Goal: Contribute content: Contribute content

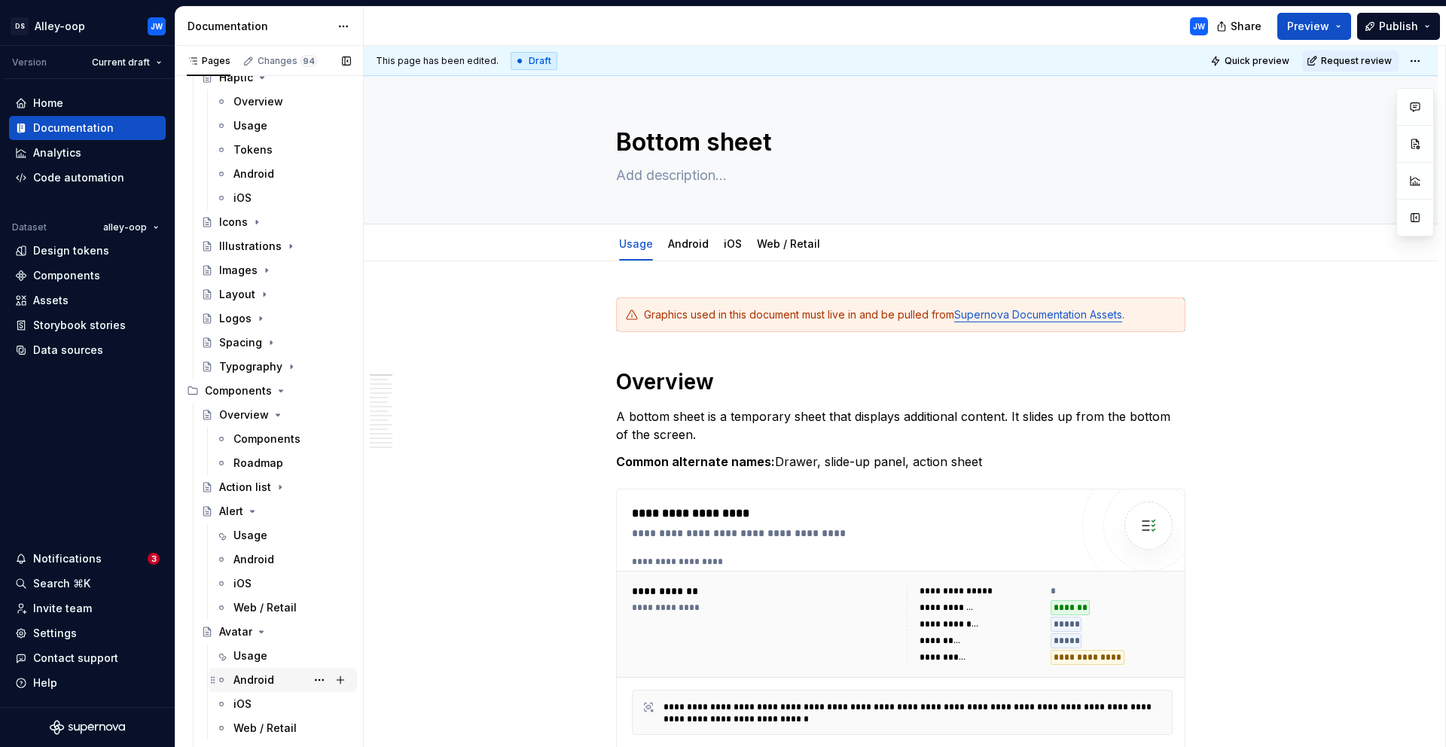
scroll to position [668, 0]
click at [240, 419] on div "Overview" at bounding box center [244, 417] width 50 height 15
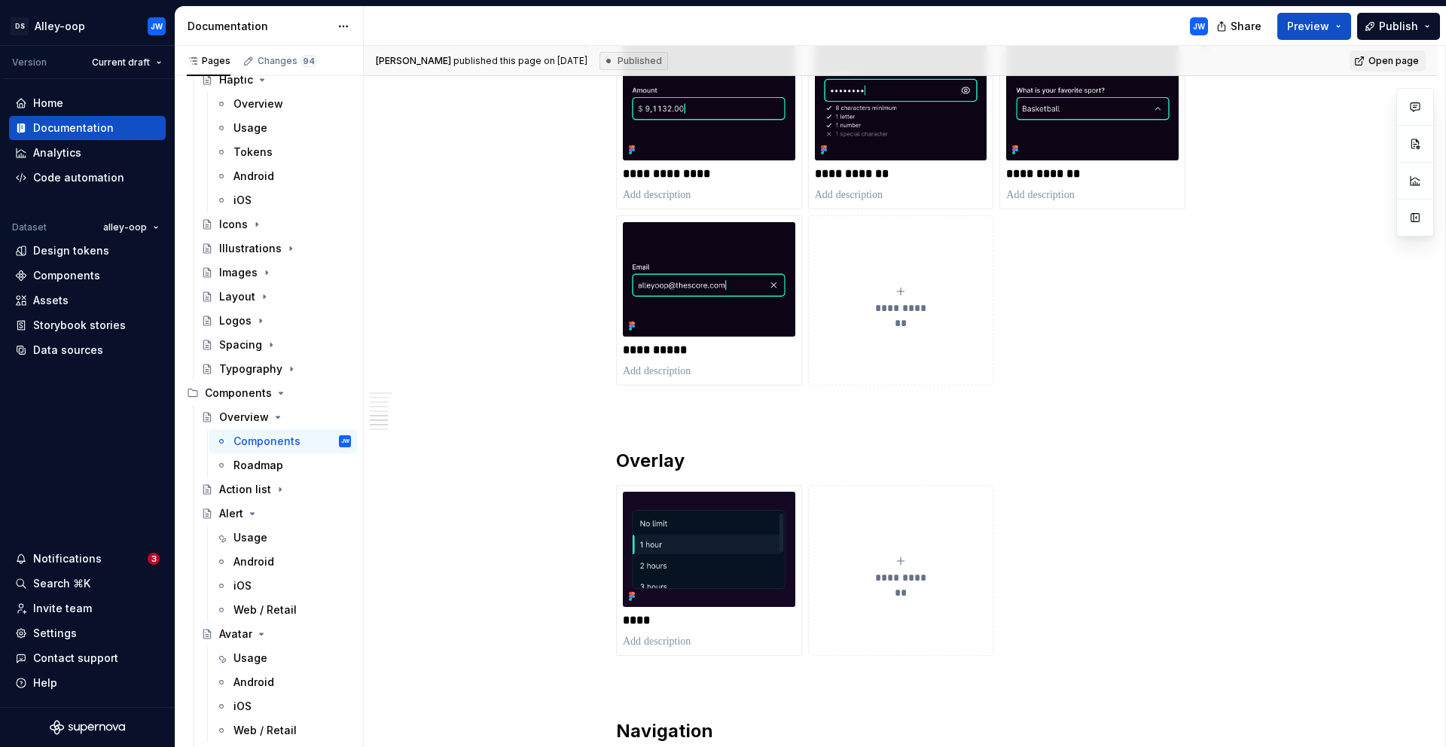
scroll to position [1613, 0]
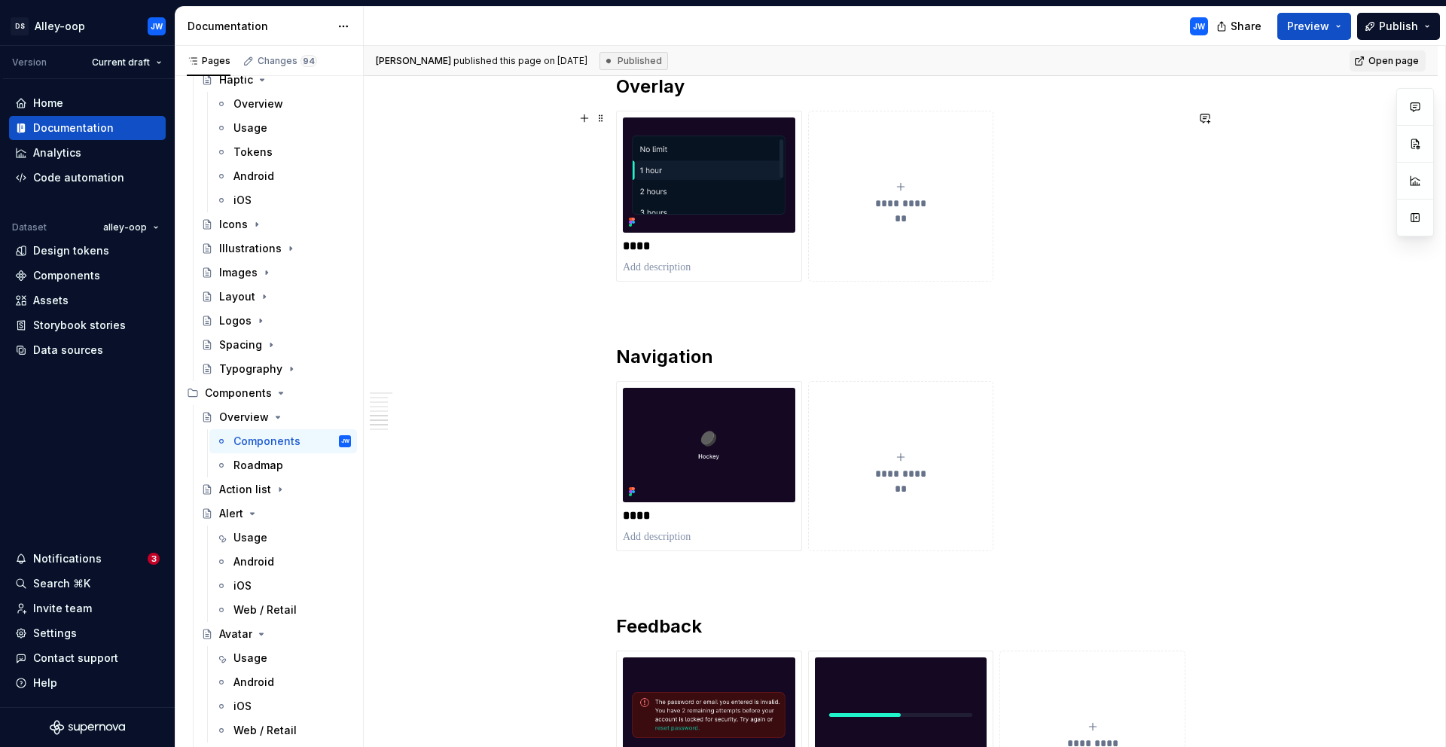
click at [901, 206] on span "**********" at bounding box center [901, 203] width 66 height 15
type textarea "*"
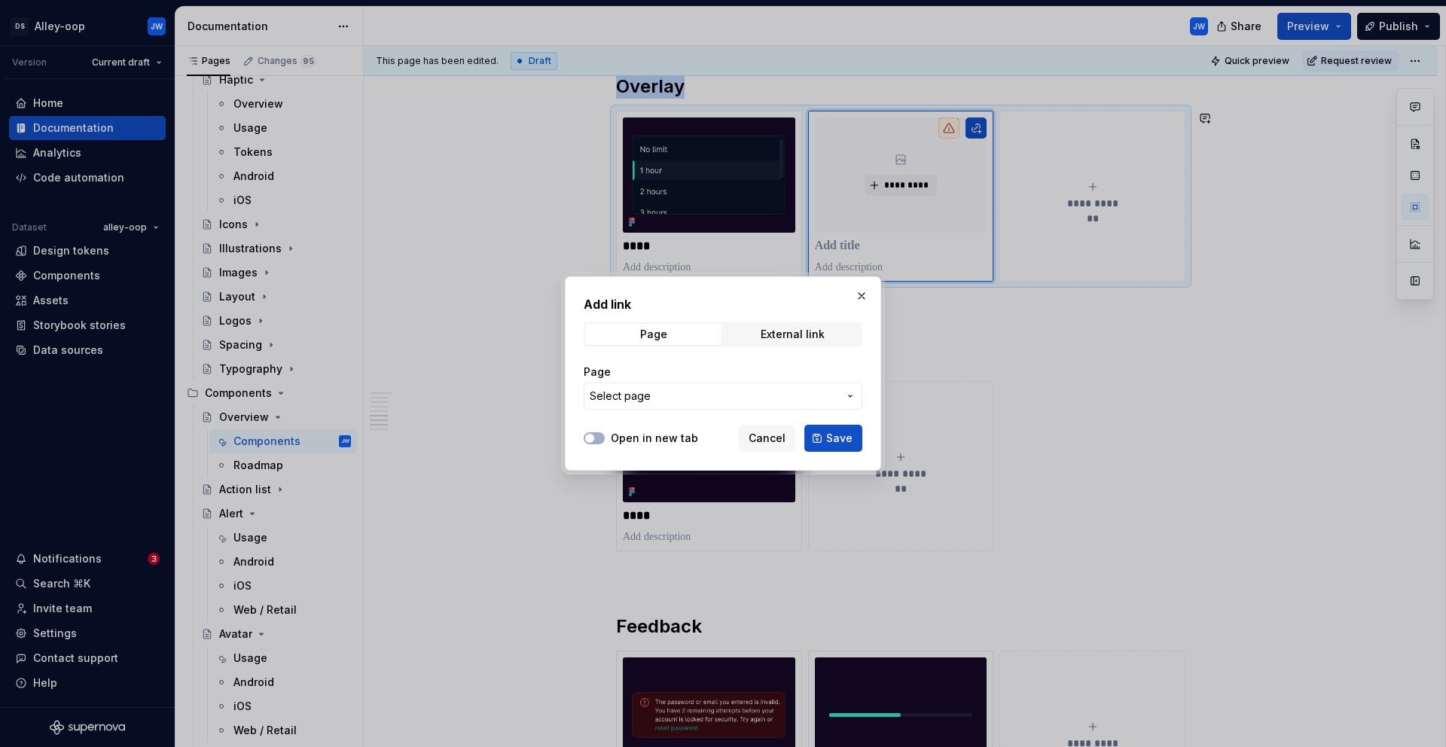
click at [689, 392] on span "Select page" at bounding box center [714, 396] width 249 height 15
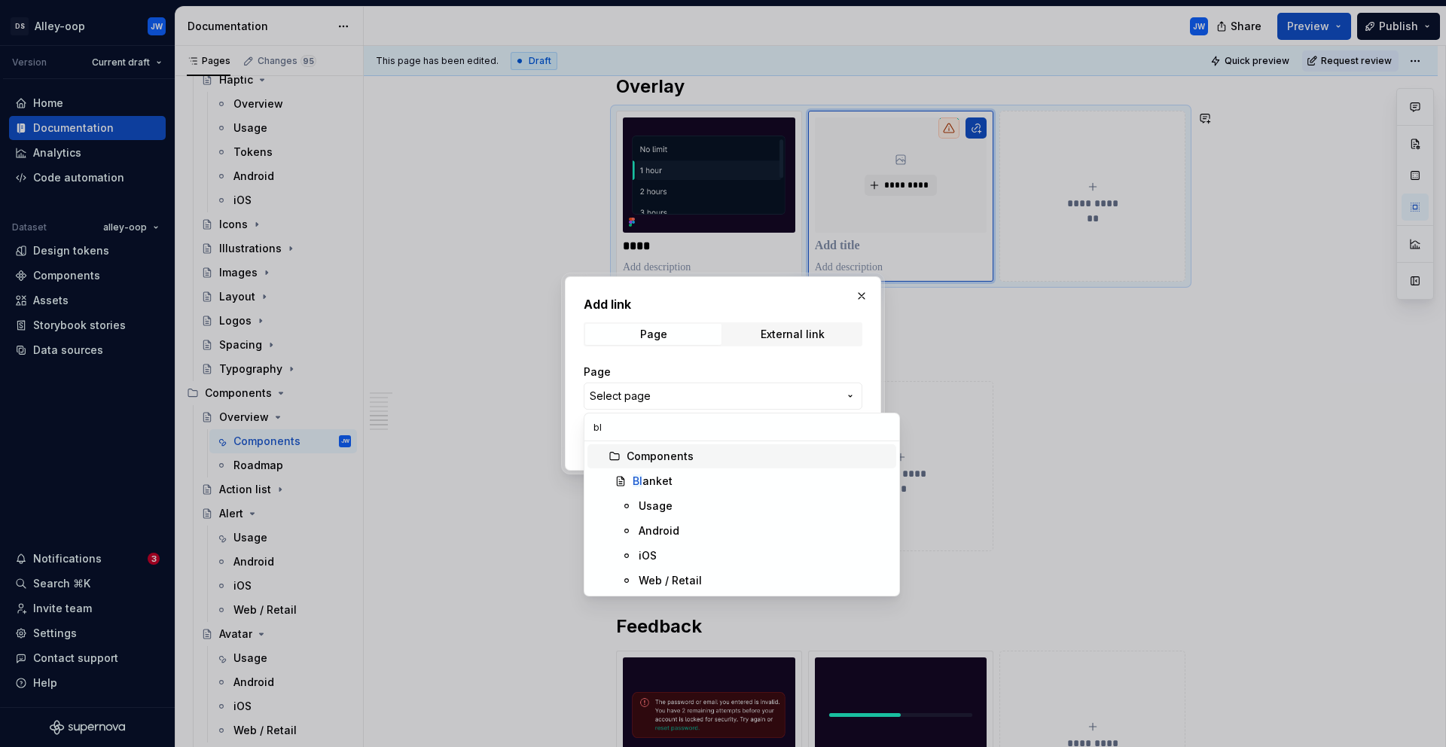
scroll to position [0, 0]
type input "blank"
click at [662, 469] on span "Blank et" at bounding box center [742, 481] width 309 height 24
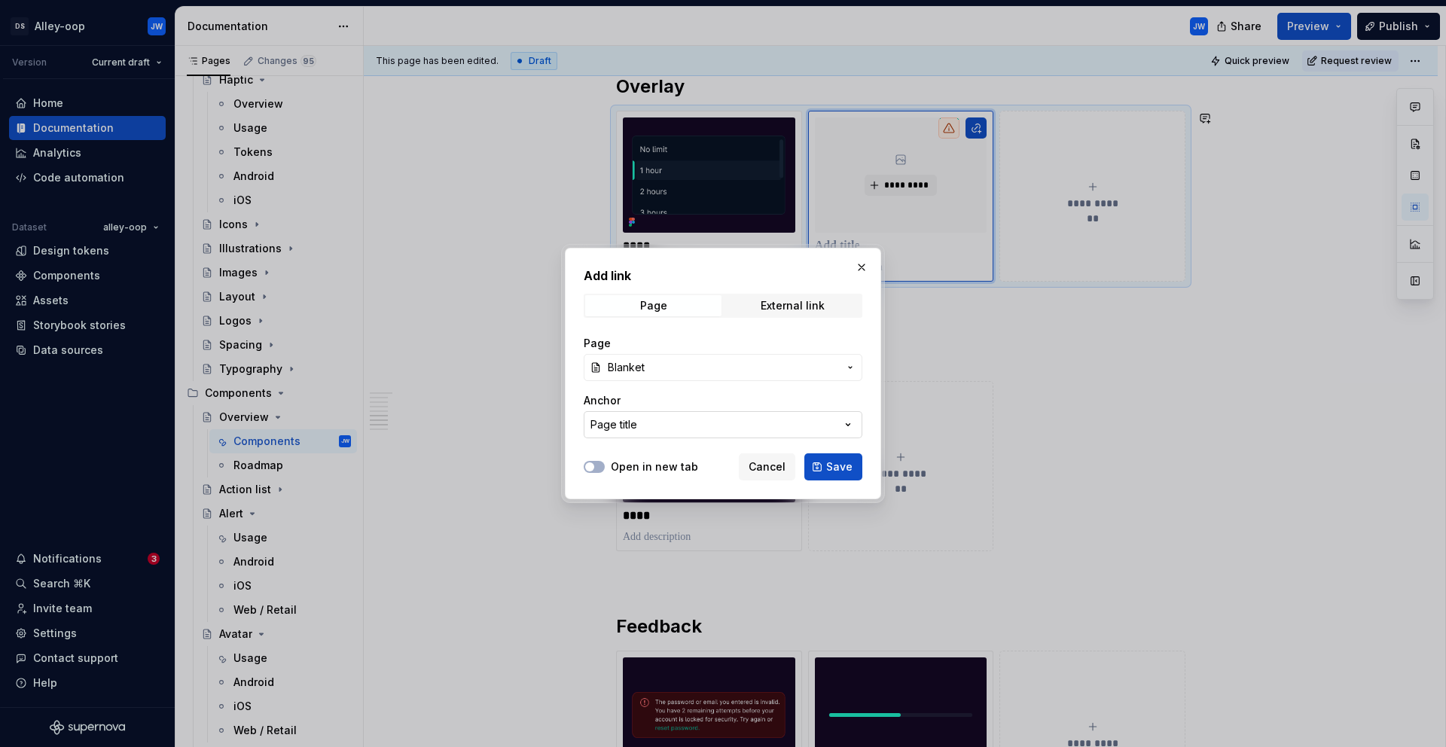
click at [673, 427] on button "Page title" at bounding box center [723, 424] width 279 height 27
click at [697, 426] on div "Add link Page External link Page Blanket Anchor Page title Open in new tab Canc…" at bounding box center [723, 373] width 1446 height 747
click at [613, 467] on label "Open in new tab" at bounding box center [654, 466] width 87 height 15
click at [605, 467] on button "Open in new tab" at bounding box center [594, 467] width 21 height 12
click at [584, 465] on icon "button" at bounding box center [590, 466] width 12 height 9
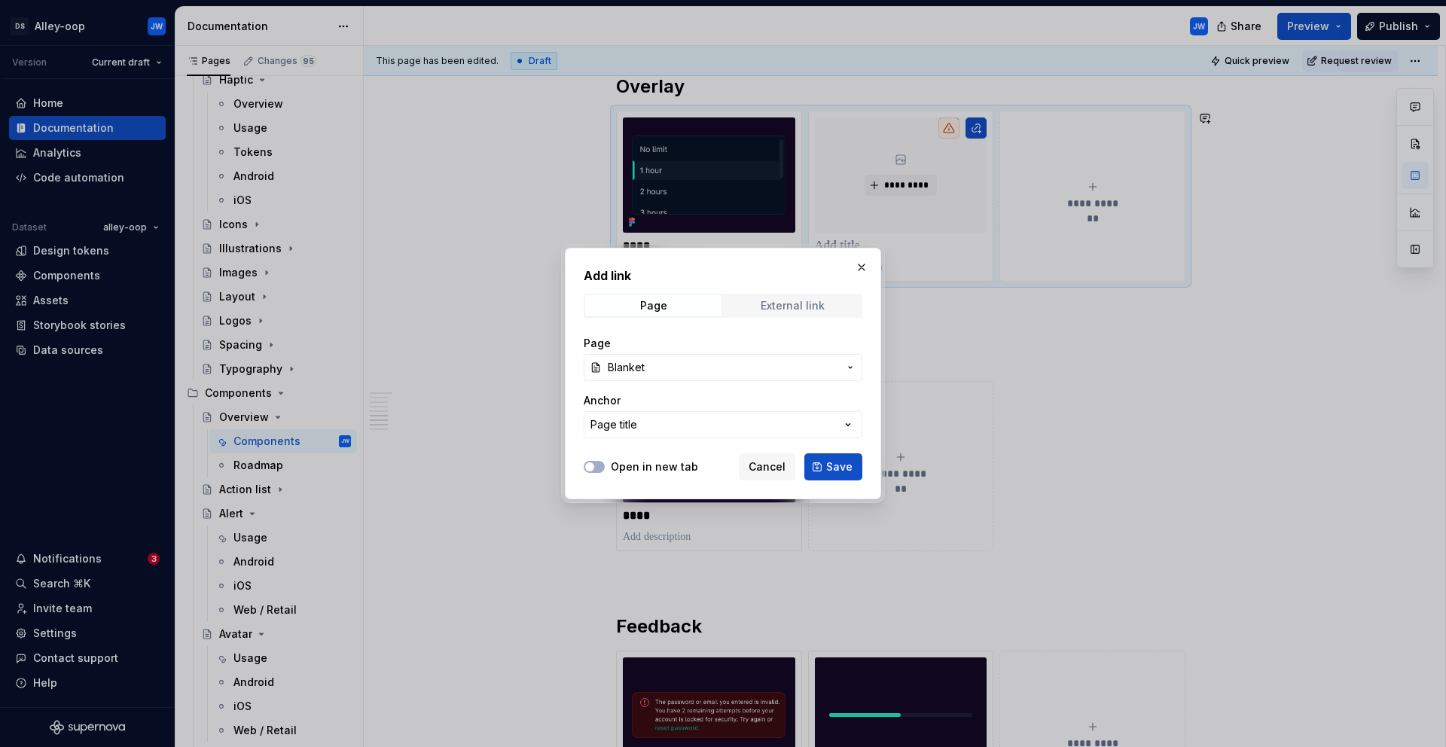
click at [839, 309] on span "External link" at bounding box center [793, 305] width 136 height 21
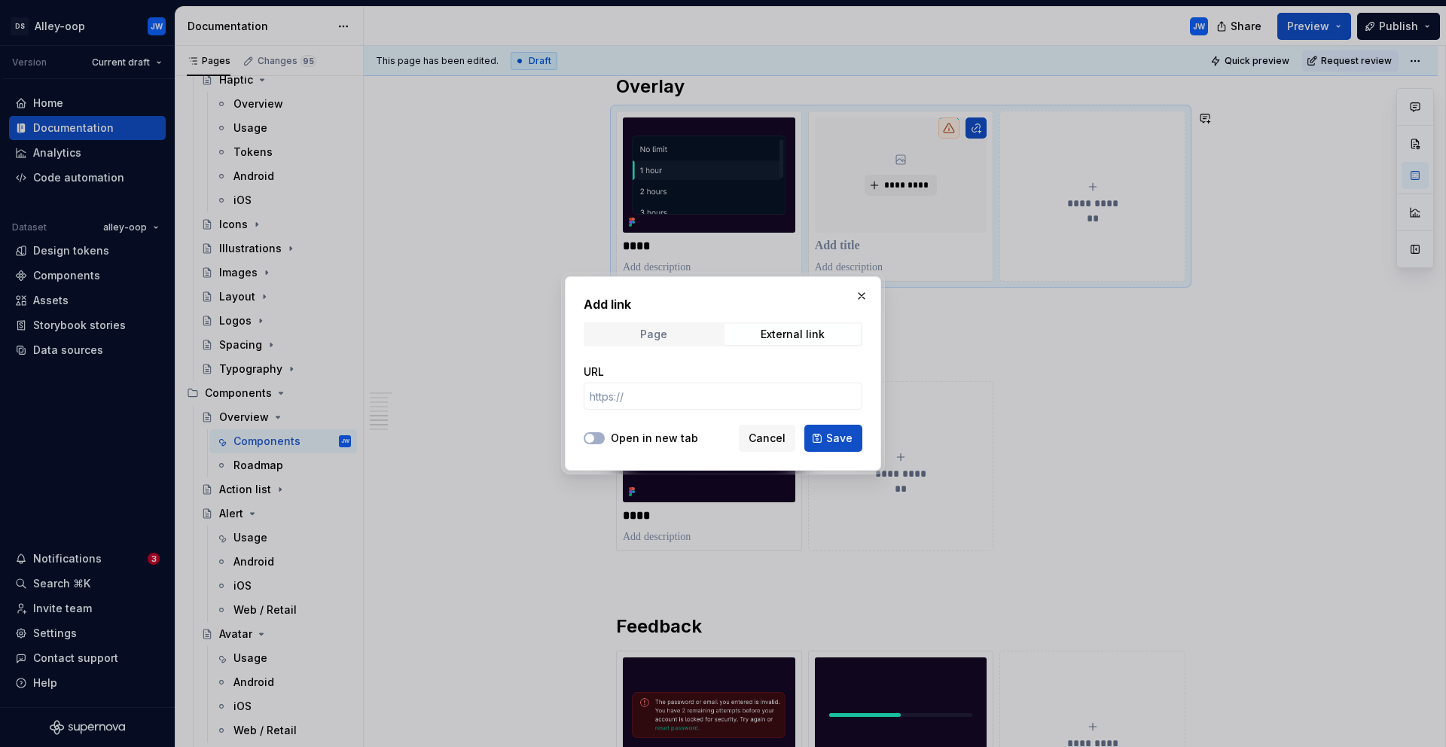
click at [662, 335] on div "Page" at bounding box center [653, 334] width 27 height 12
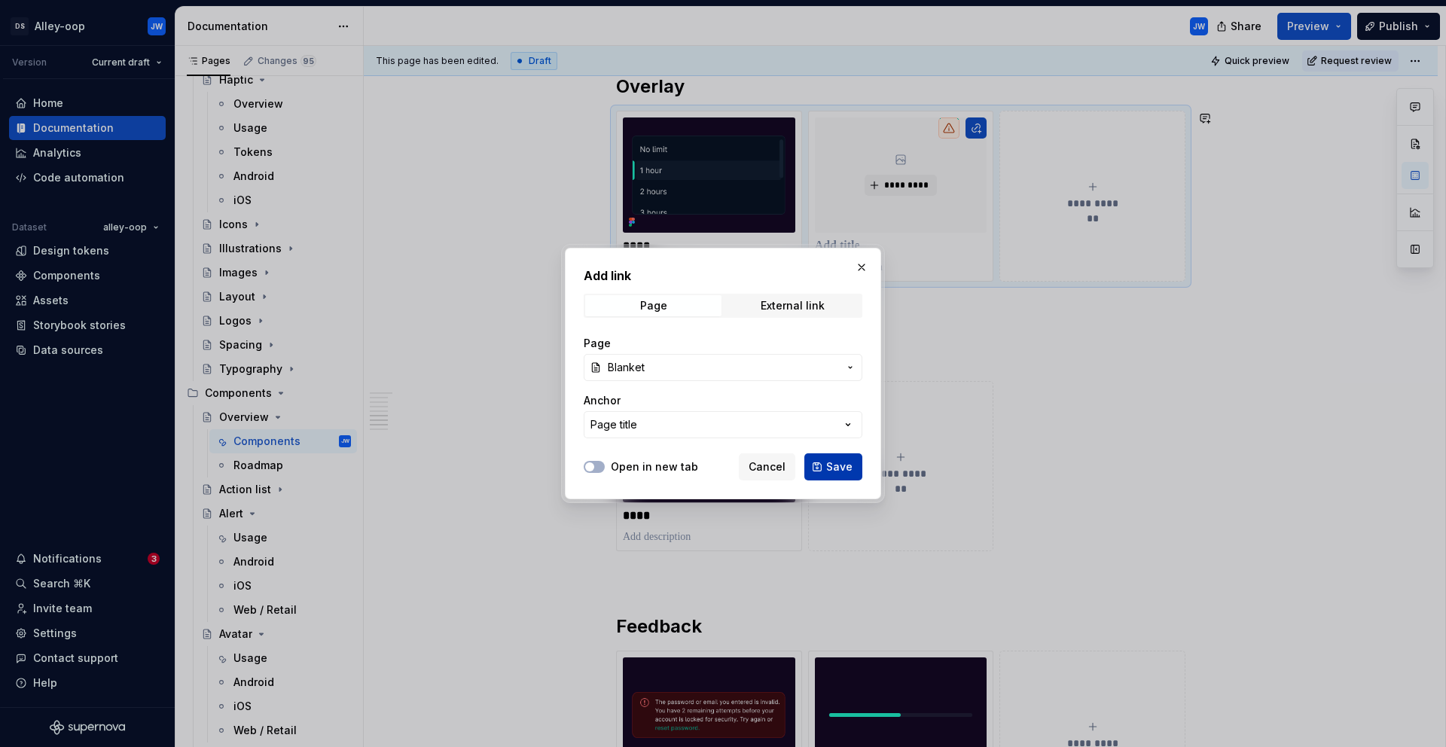
click at [852, 464] on span "Save" at bounding box center [839, 466] width 26 height 15
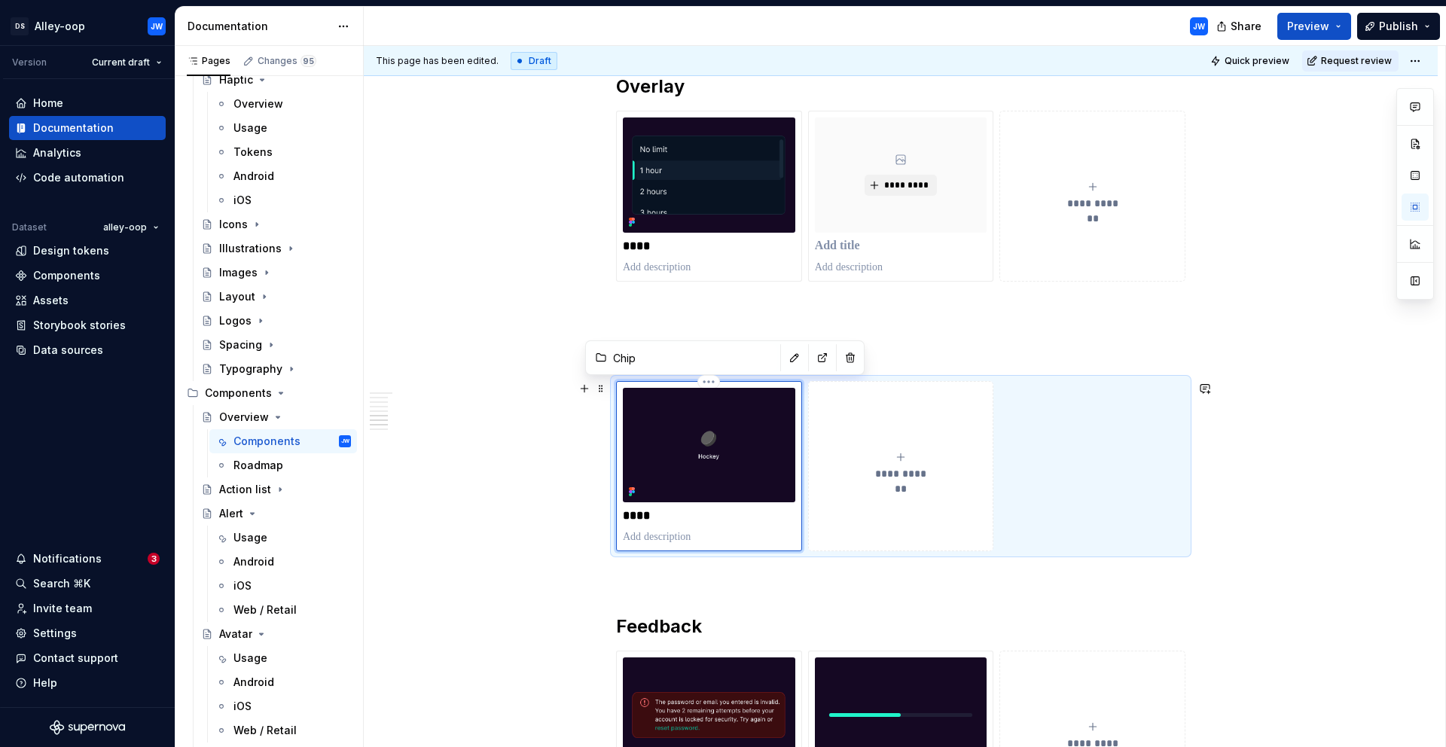
click at [698, 496] on img at bounding box center [709, 445] width 172 height 114
click at [784, 358] on button "button" at bounding box center [794, 357] width 21 height 21
type textarea "*"
type input "Blanket"
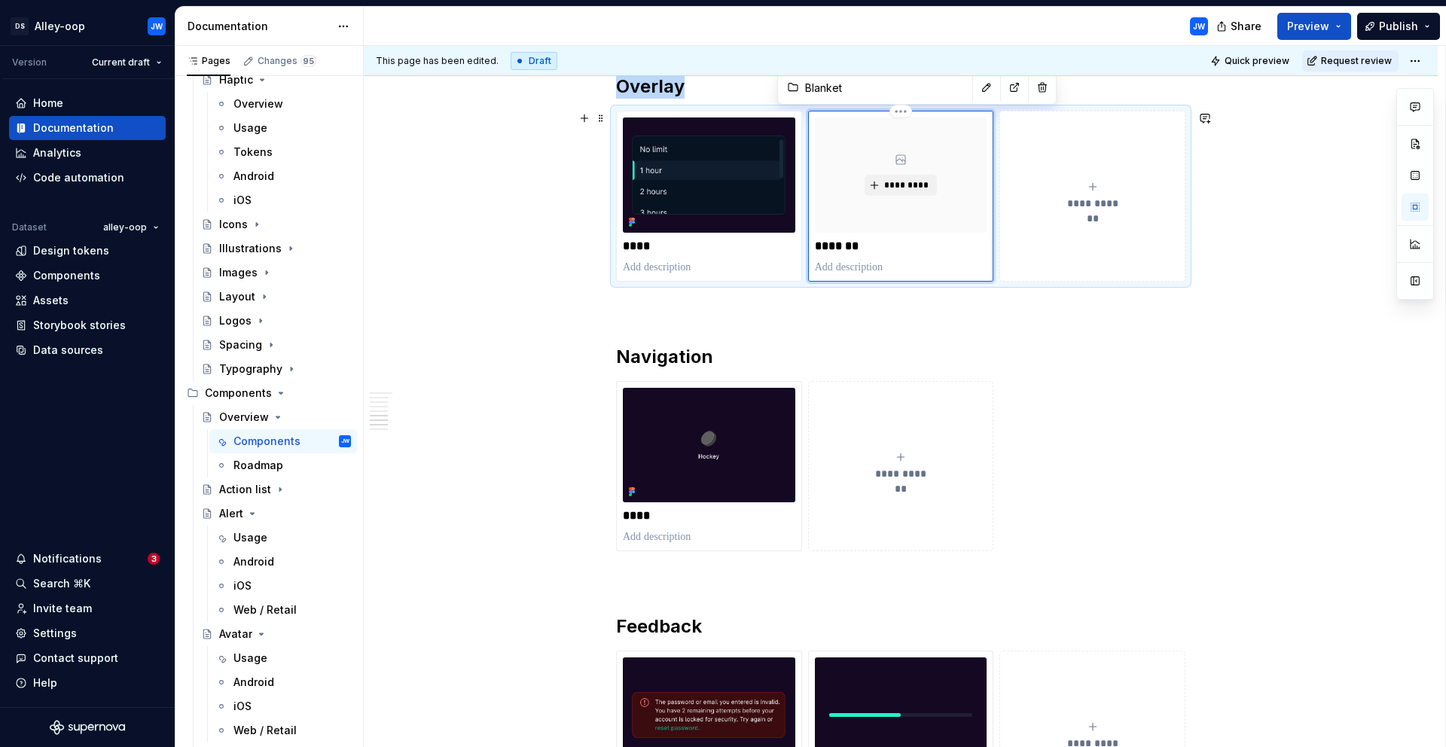
click at [908, 217] on div "*********" at bounding box center [901, 175] width 172 height 114
click at [899, 190] on span "*********" at bounding box center [907, 185] width 46 height 12
type textarea "*"
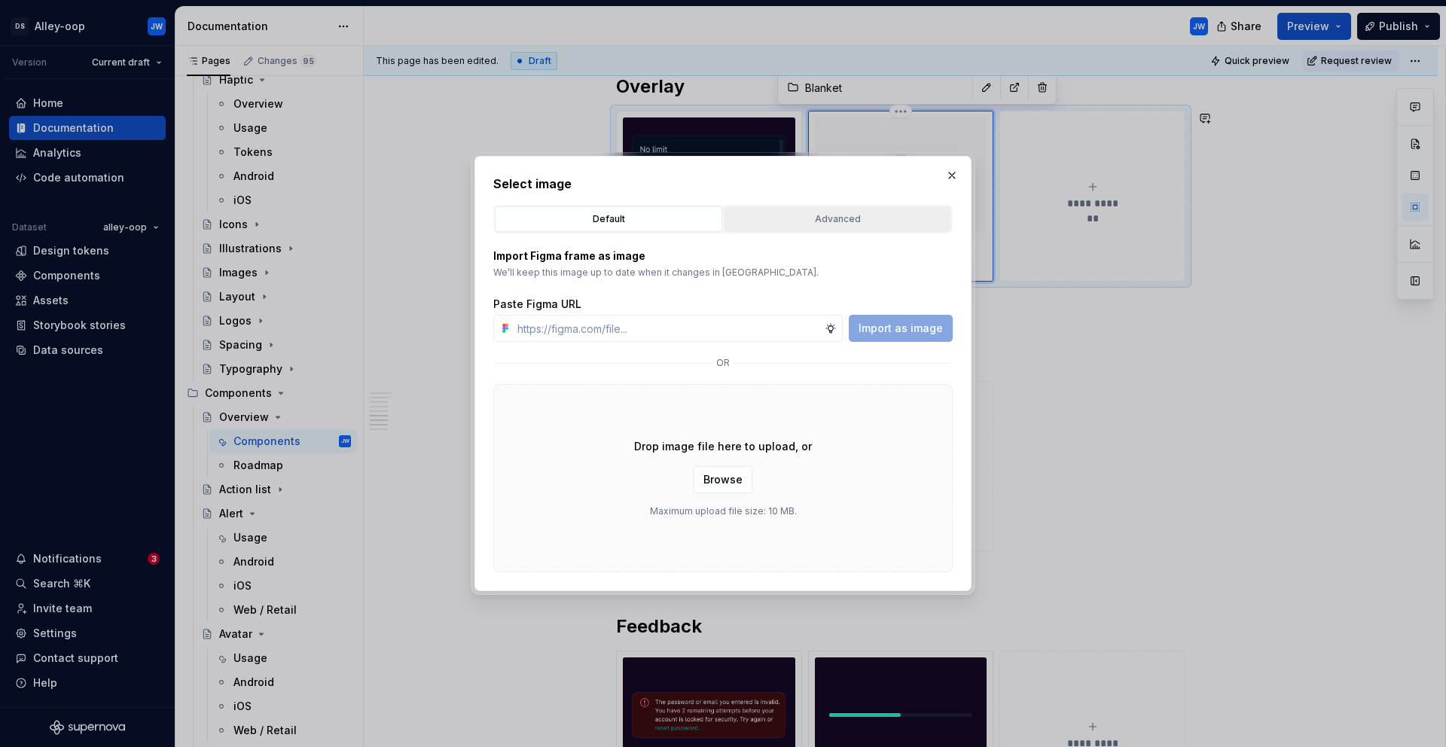
click at [817, 216] on div "Advanced" at bounding box center [837, 219] width 217 height 15
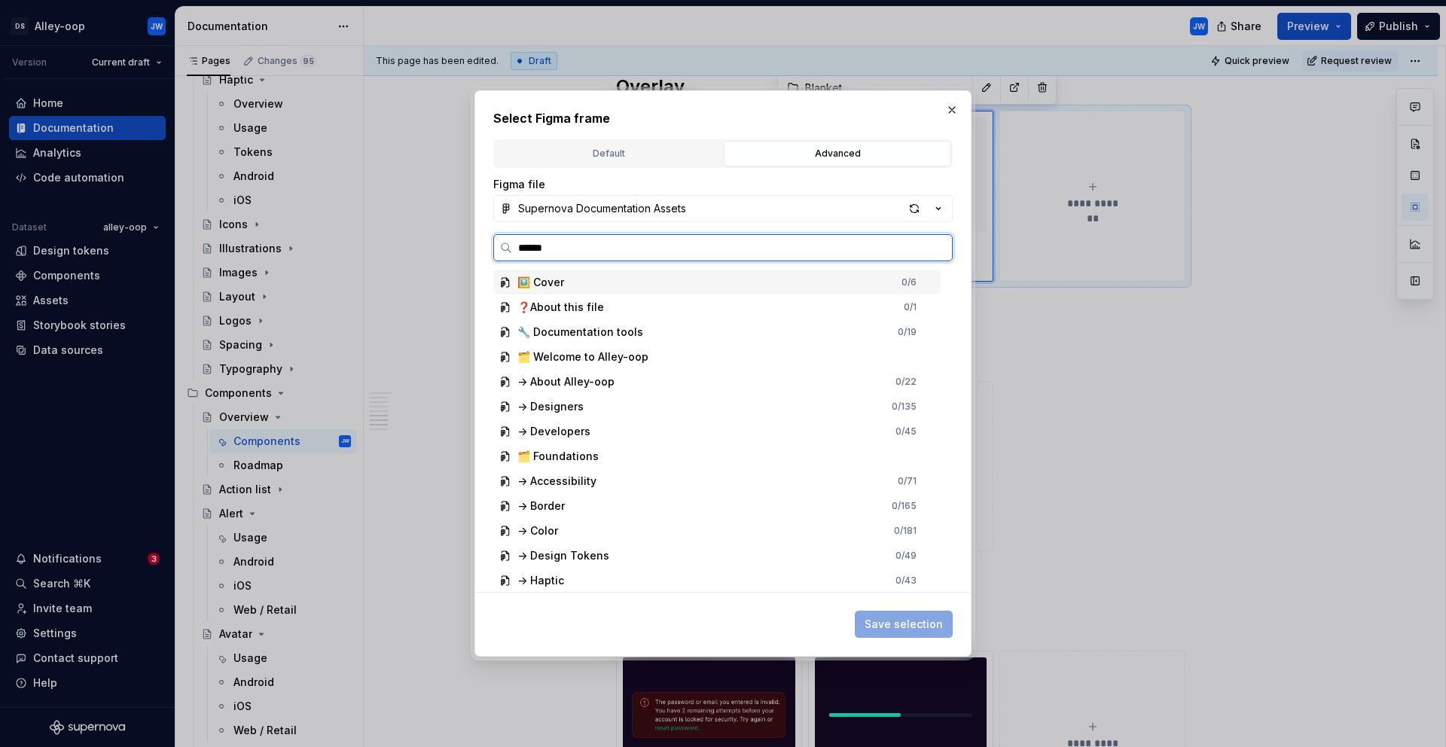
type input "*******"
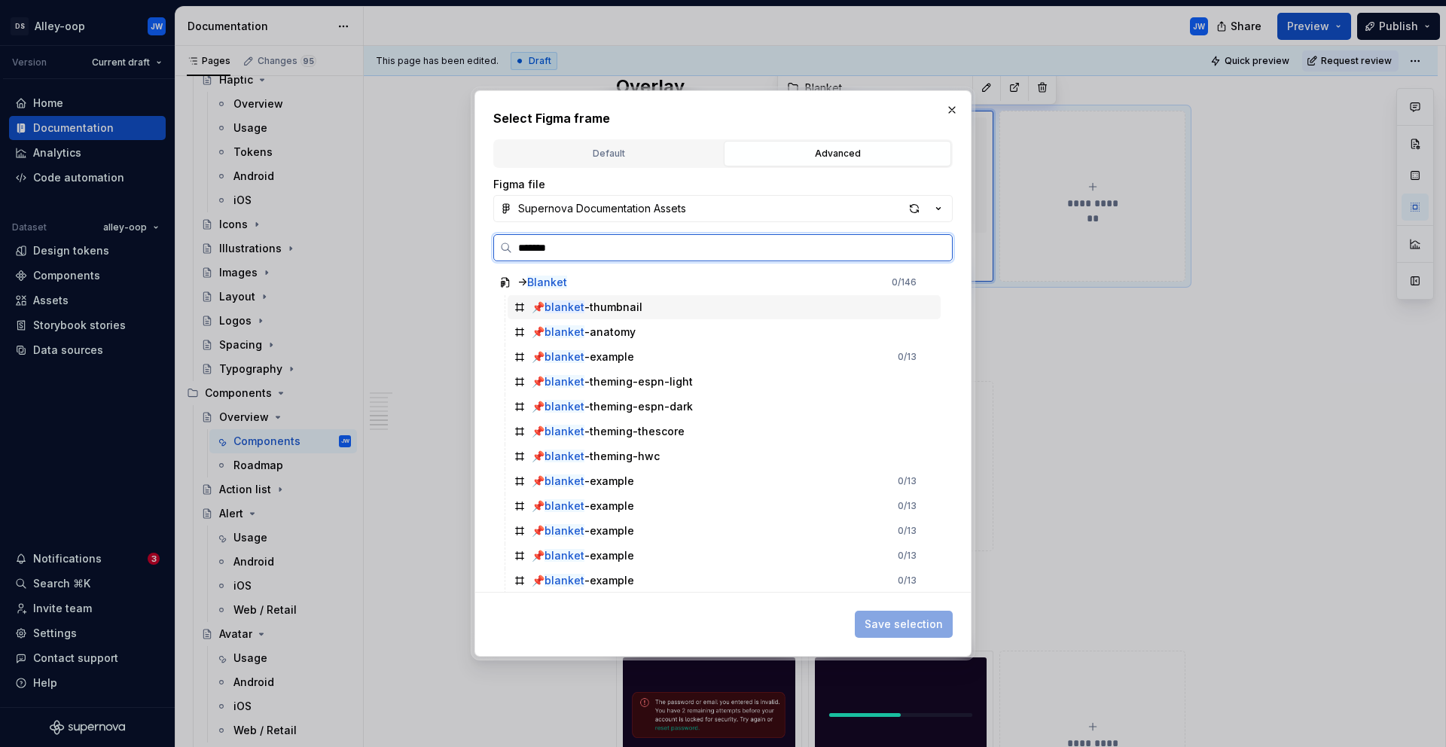
click at [630, 300] on div "📌 blanket -thumbnail" at bounding box center [587, 307] width 111 height 15
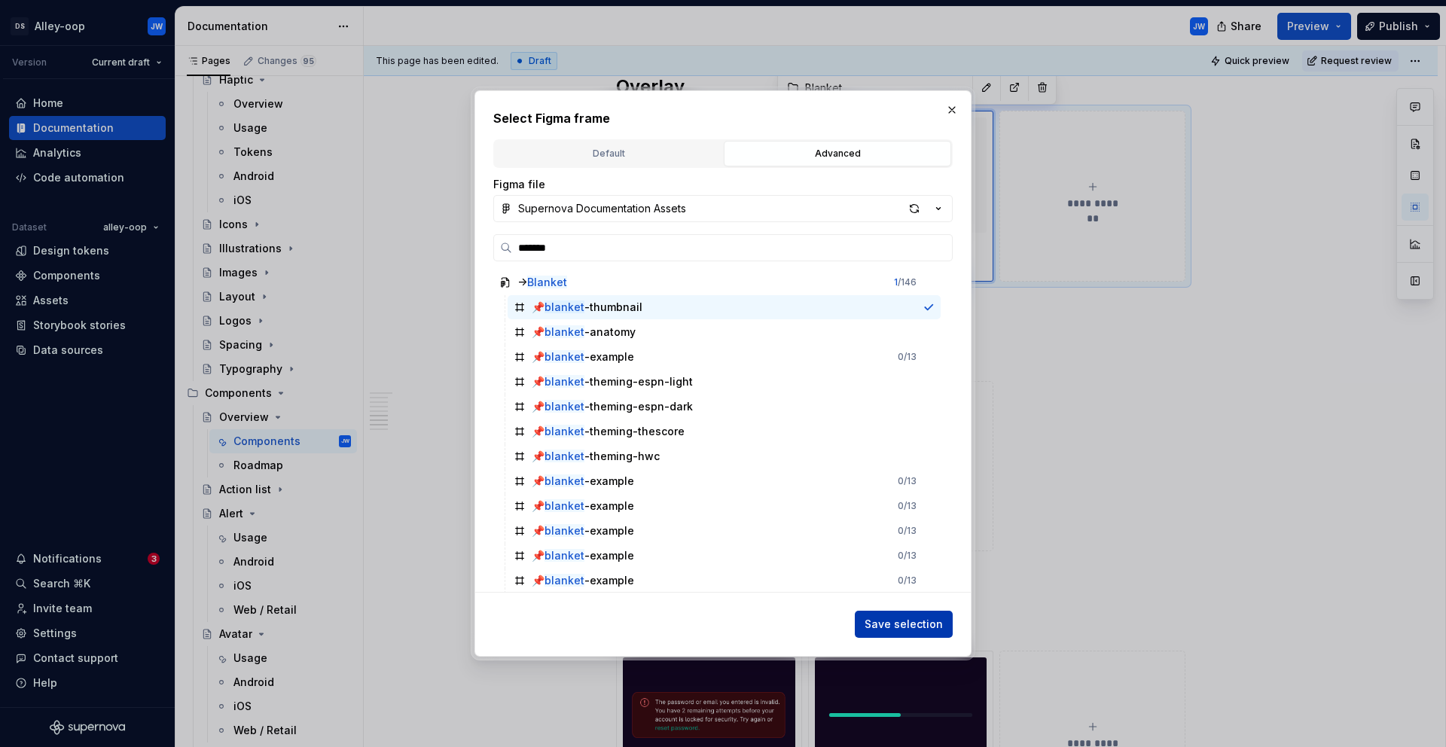
click at [917, 619] on span "Save selection" at bounding box center [904, 624] width 78 height 15
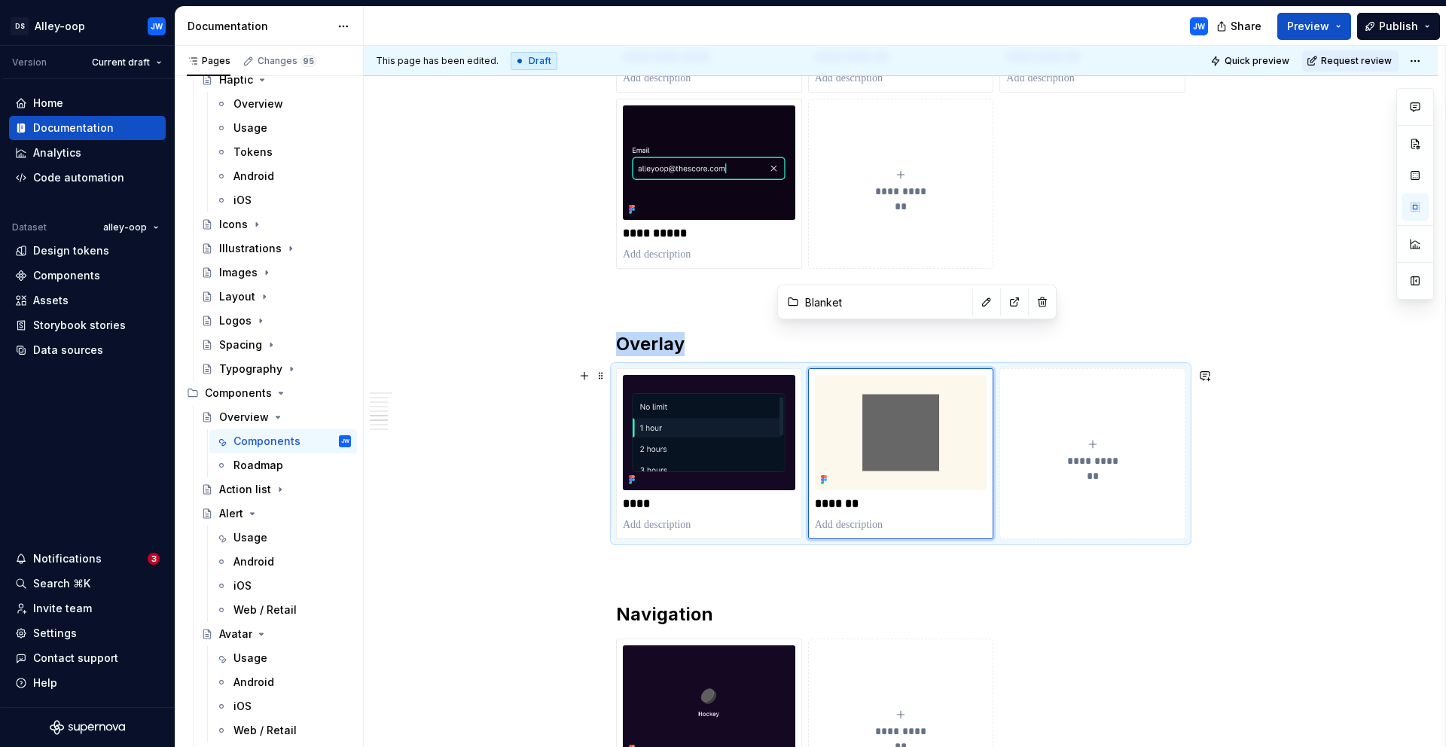
scroll to position [1355, 0]
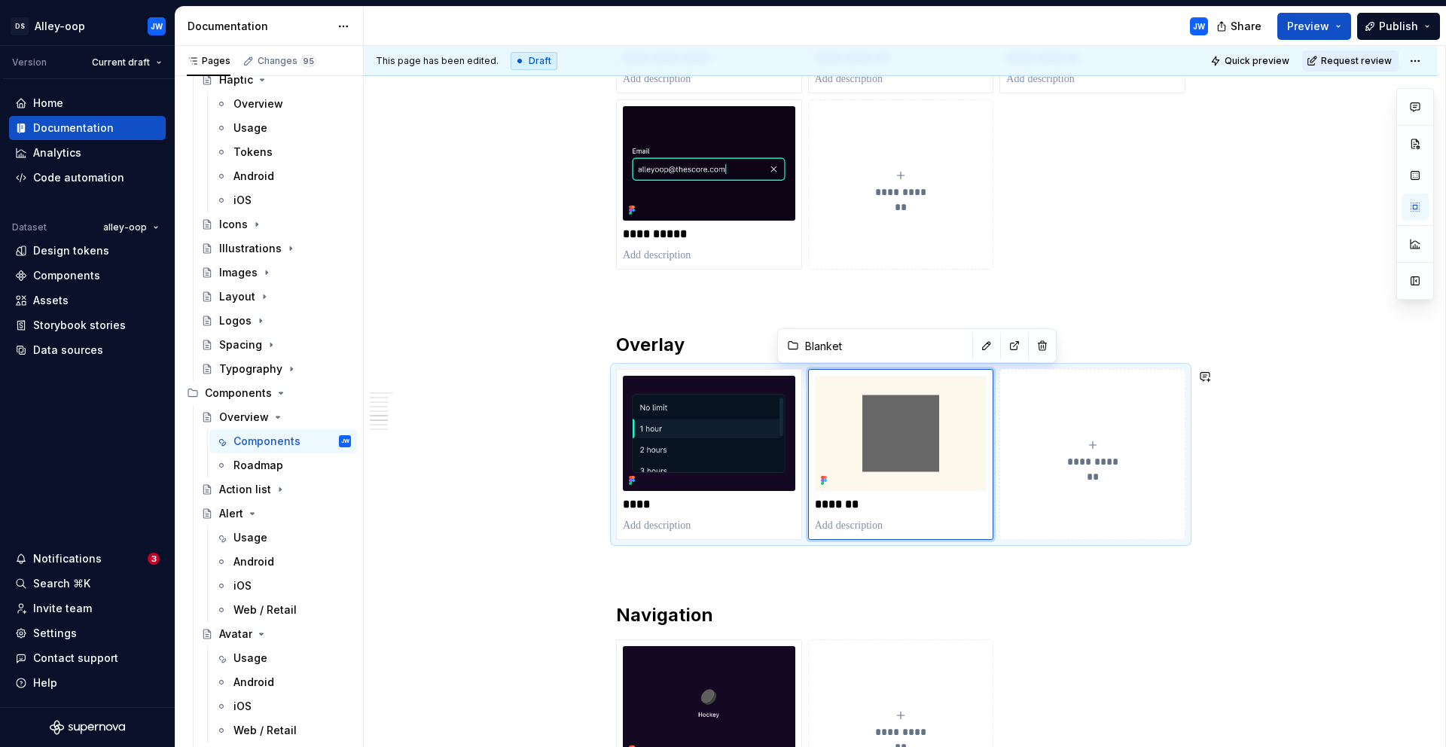
click at [1095, 310] on div "**********" at bounding box center [900, 185] width 569 height 2487
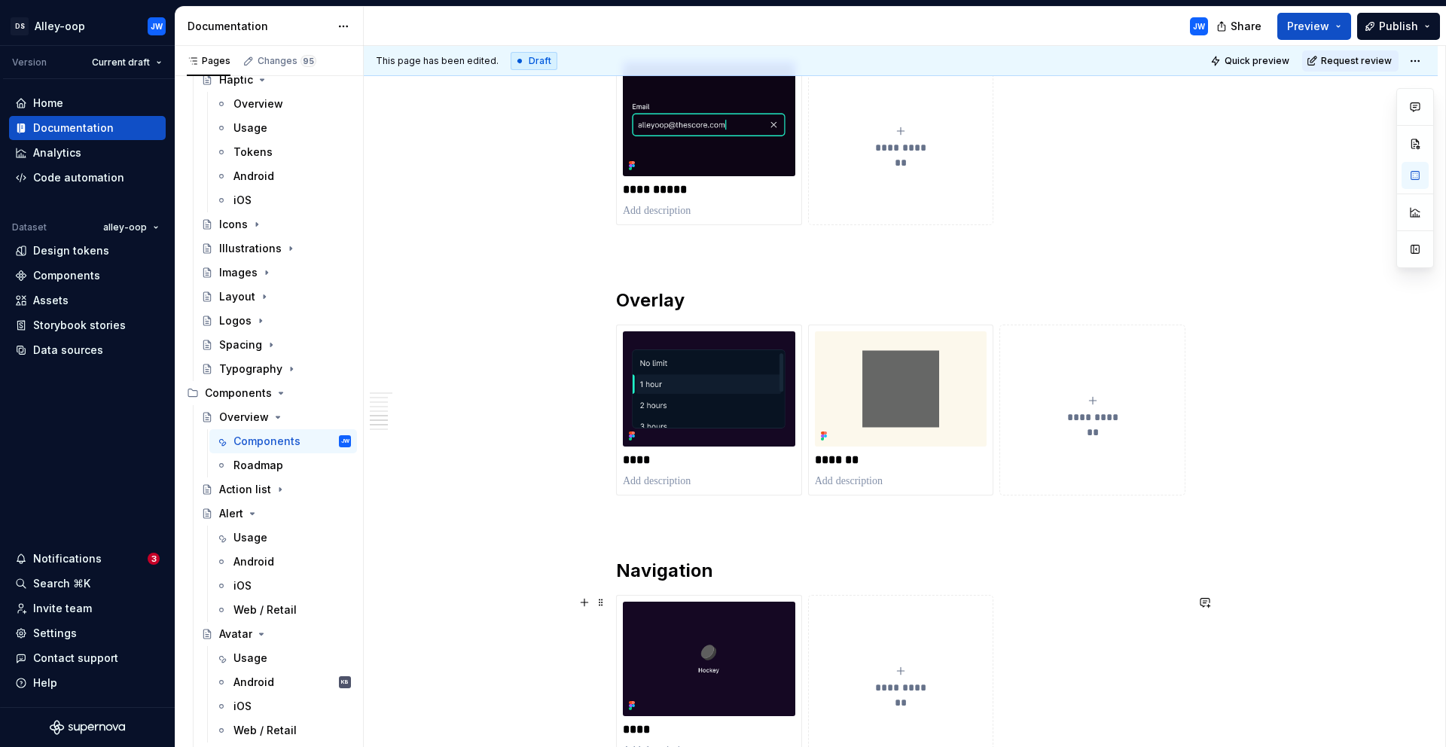
scroll to position [1541, 0]
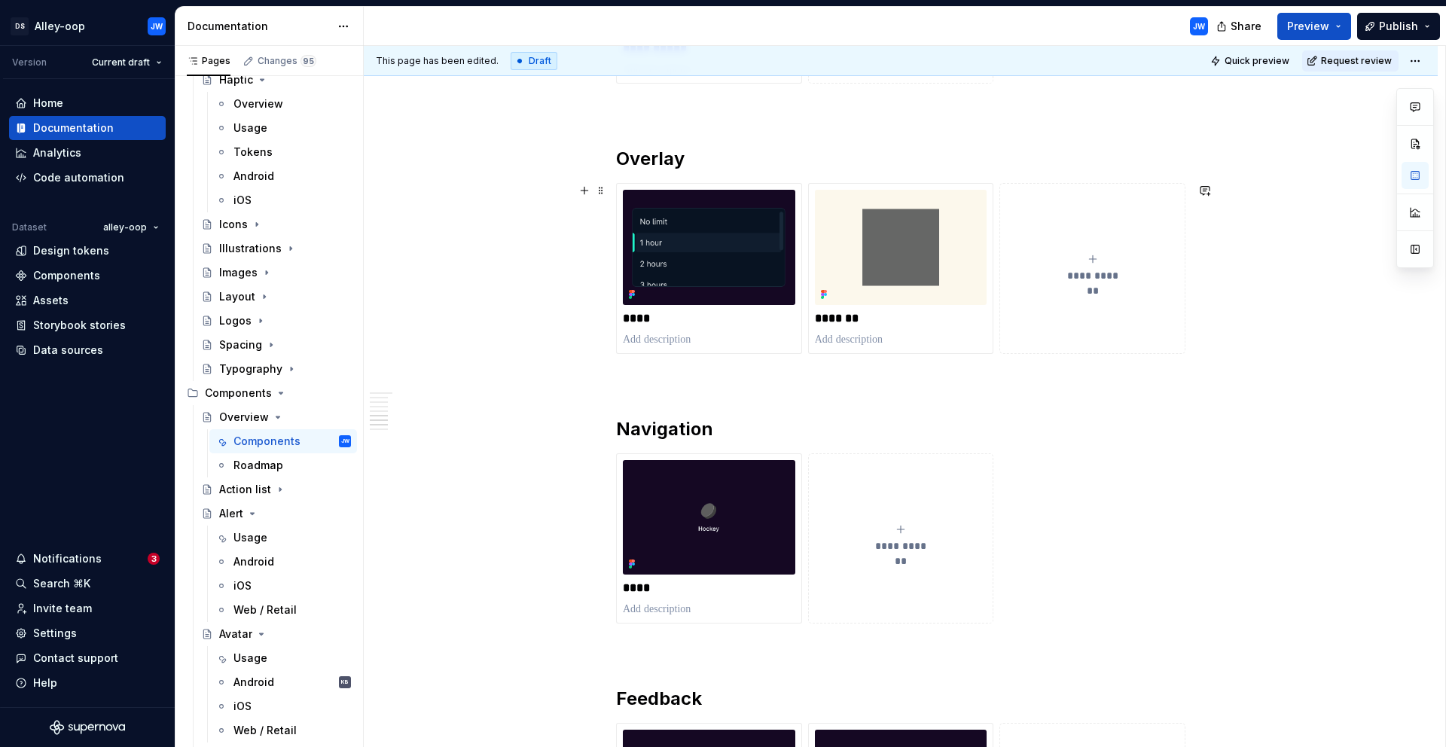
click at [1104, 240] on button "**********" at bounding box center [1093, 268] width 186 height 170
type textarea "*"
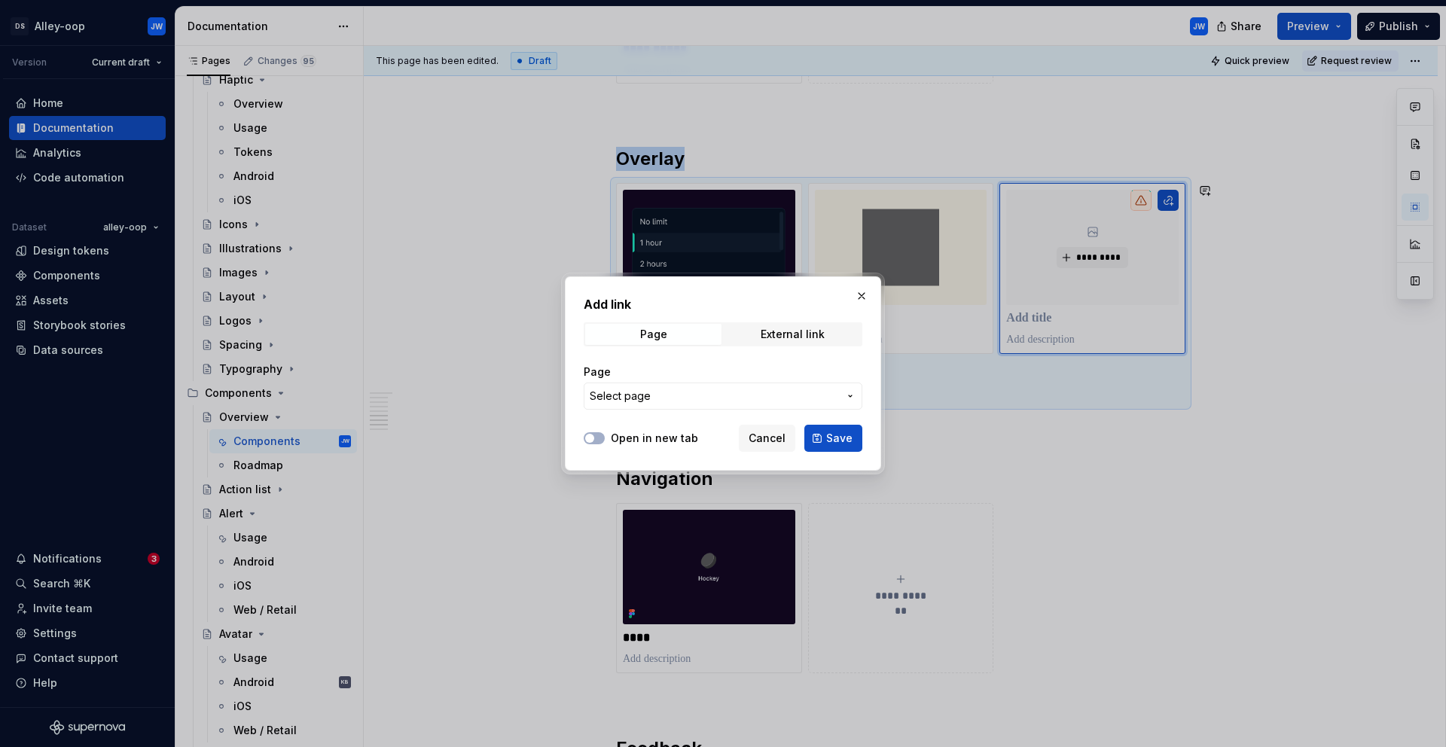
click at [715, 393] on span "Select page" at bounding box center [714, 396] width 249 height 15
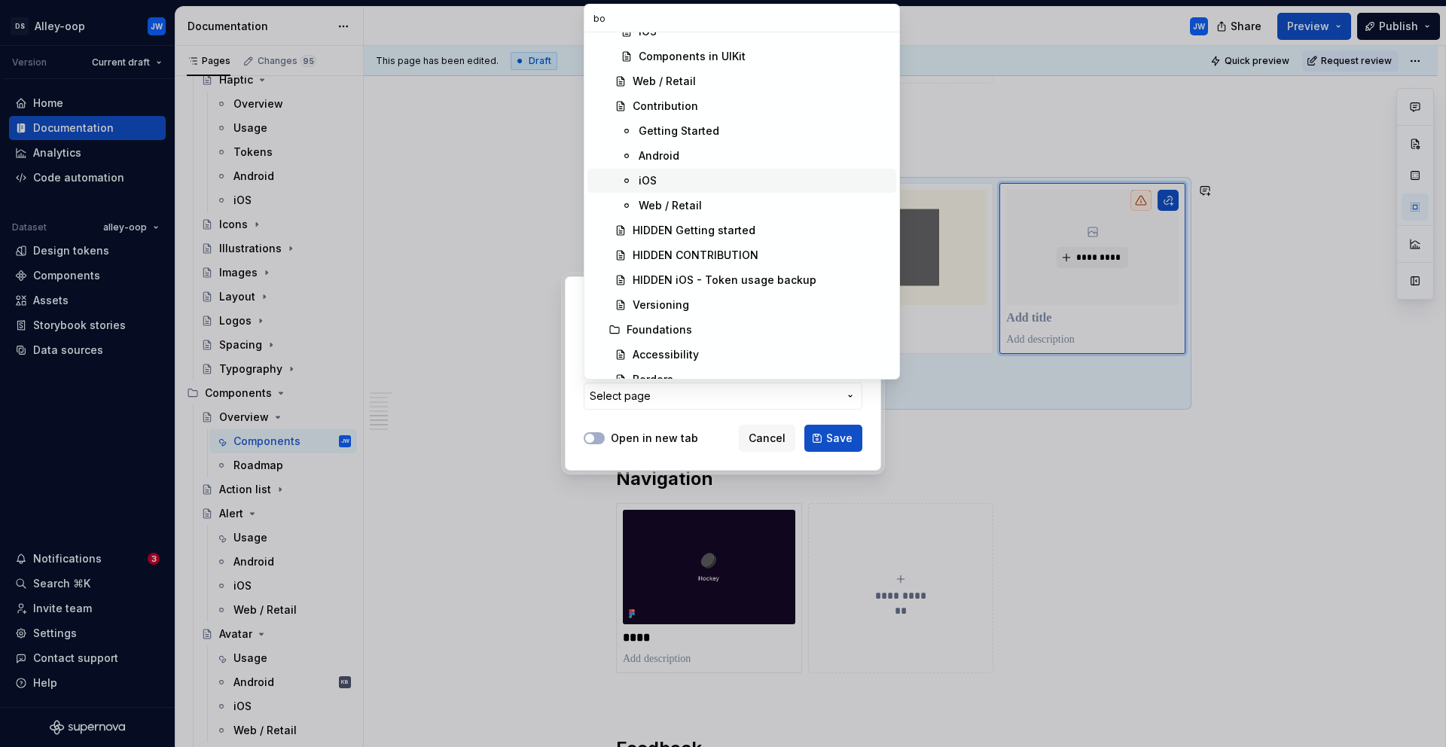
scroll to position [0, 0]
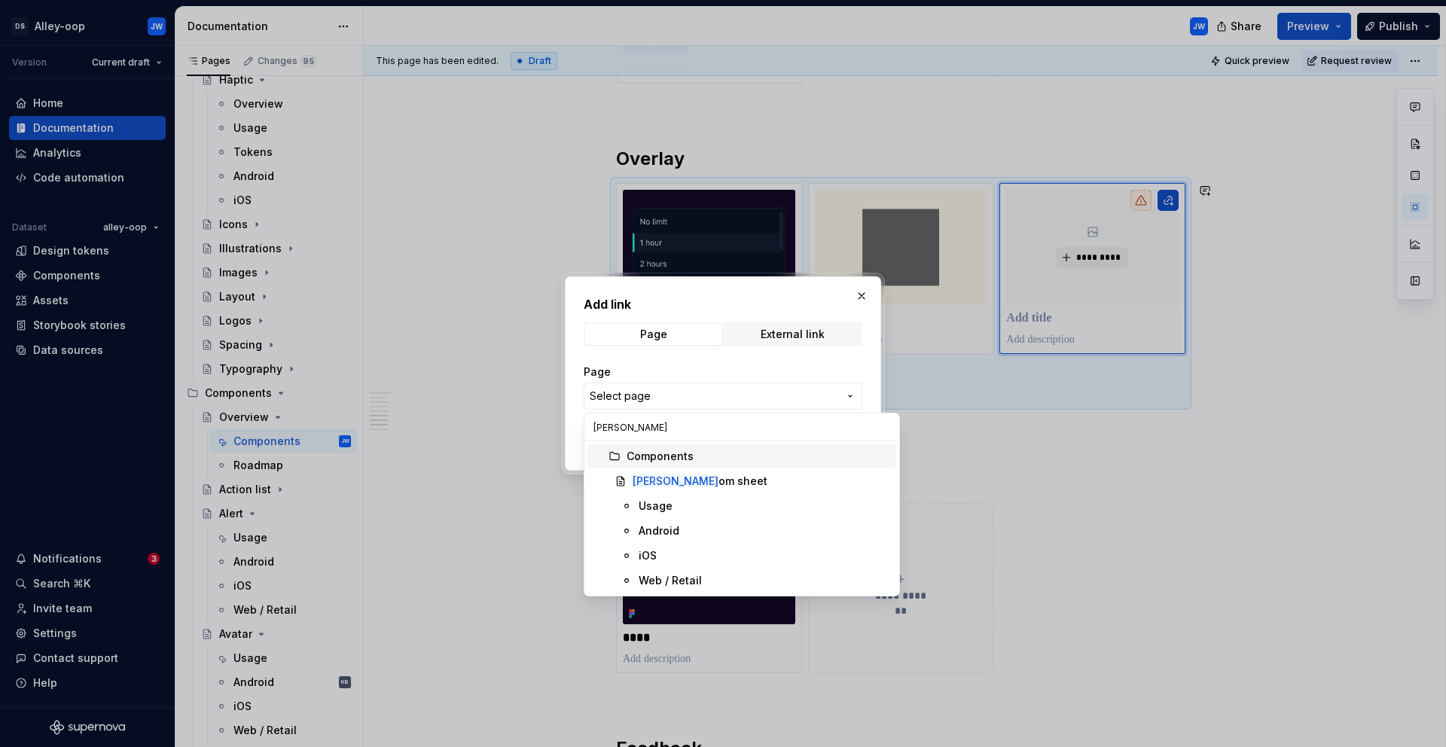
type input "[PERSON_NAME]"
click at [664, 478] on div "[PERSON_NAME] sheet" at bounding box center [700, 481] width 135 height 15
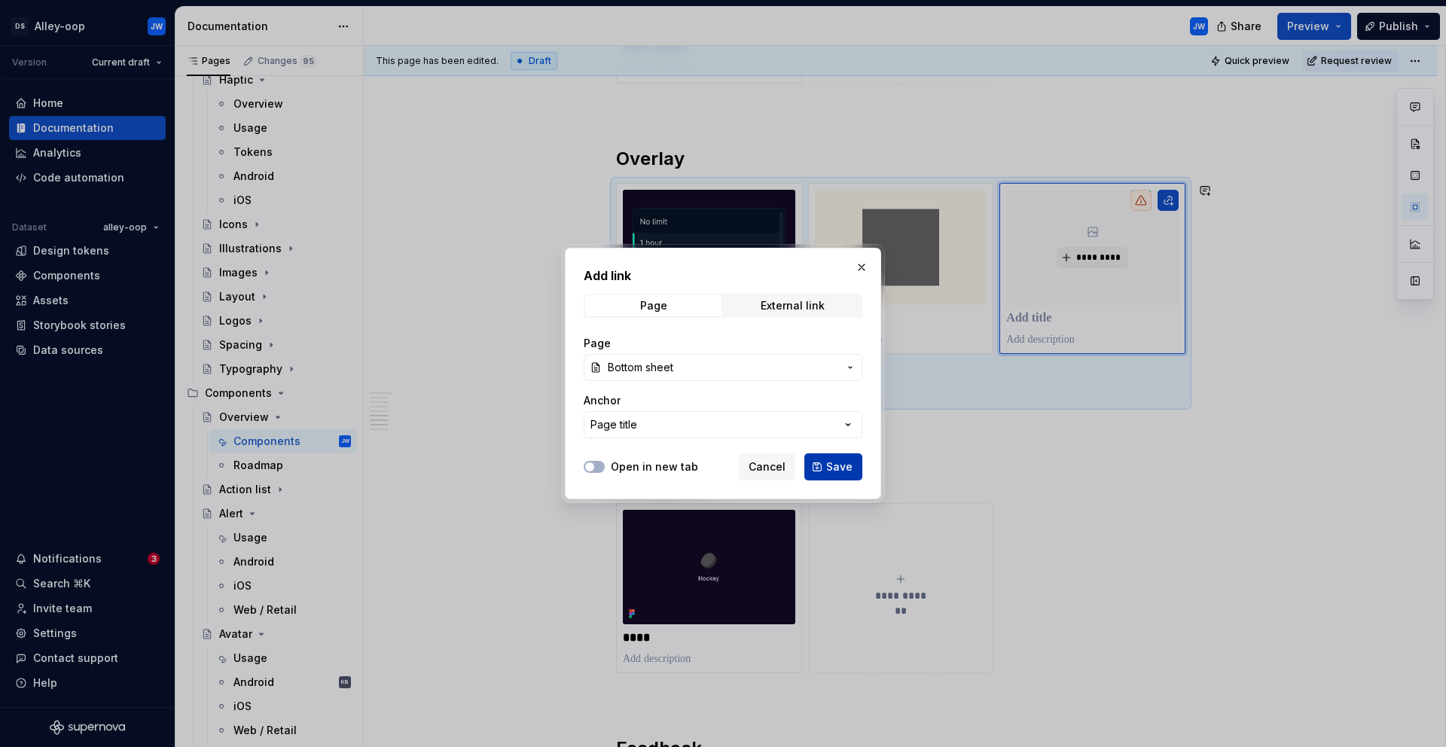
click at [838, 471] on span "Save" at bounding box center [839, 466] width 26 height 15
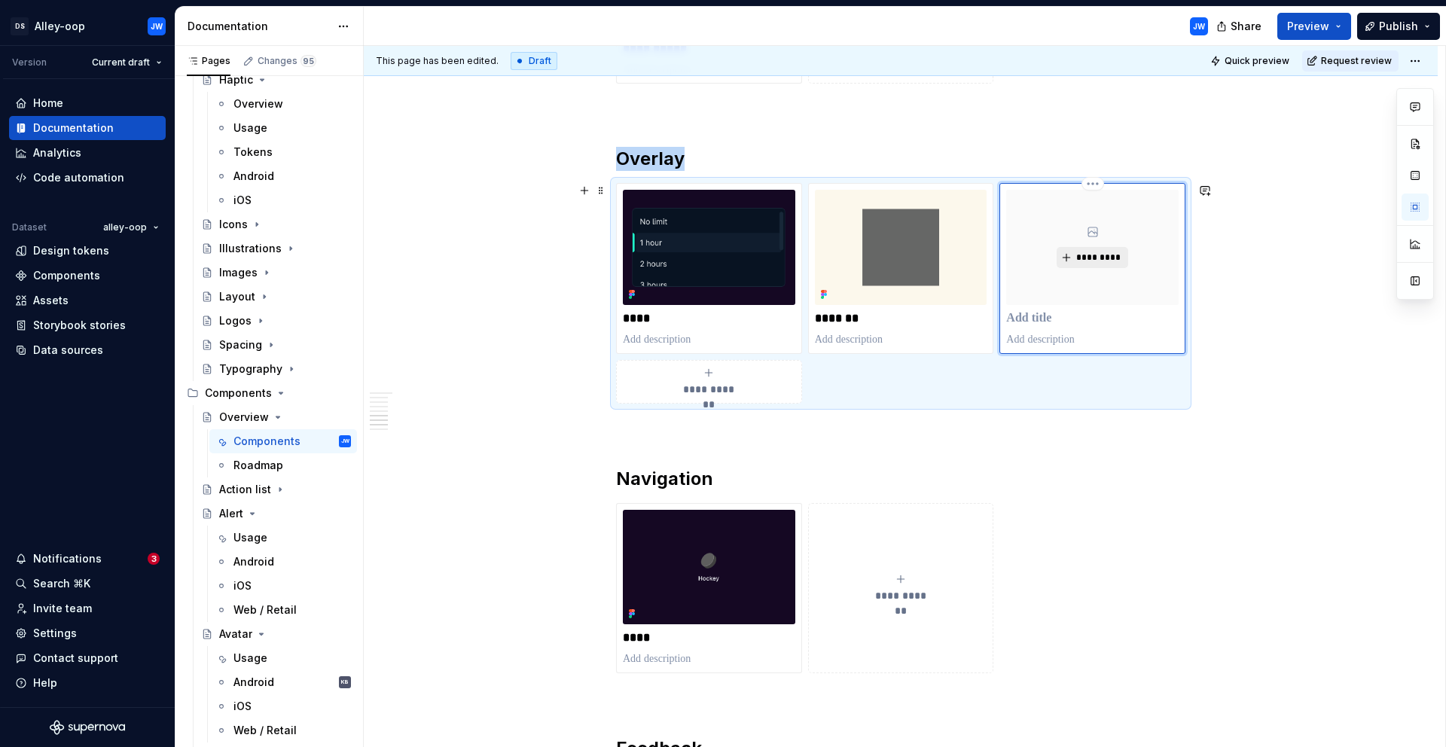
click at [1098, 256] on span "*********" at bounding box center [1099, 258] width 46 height 12
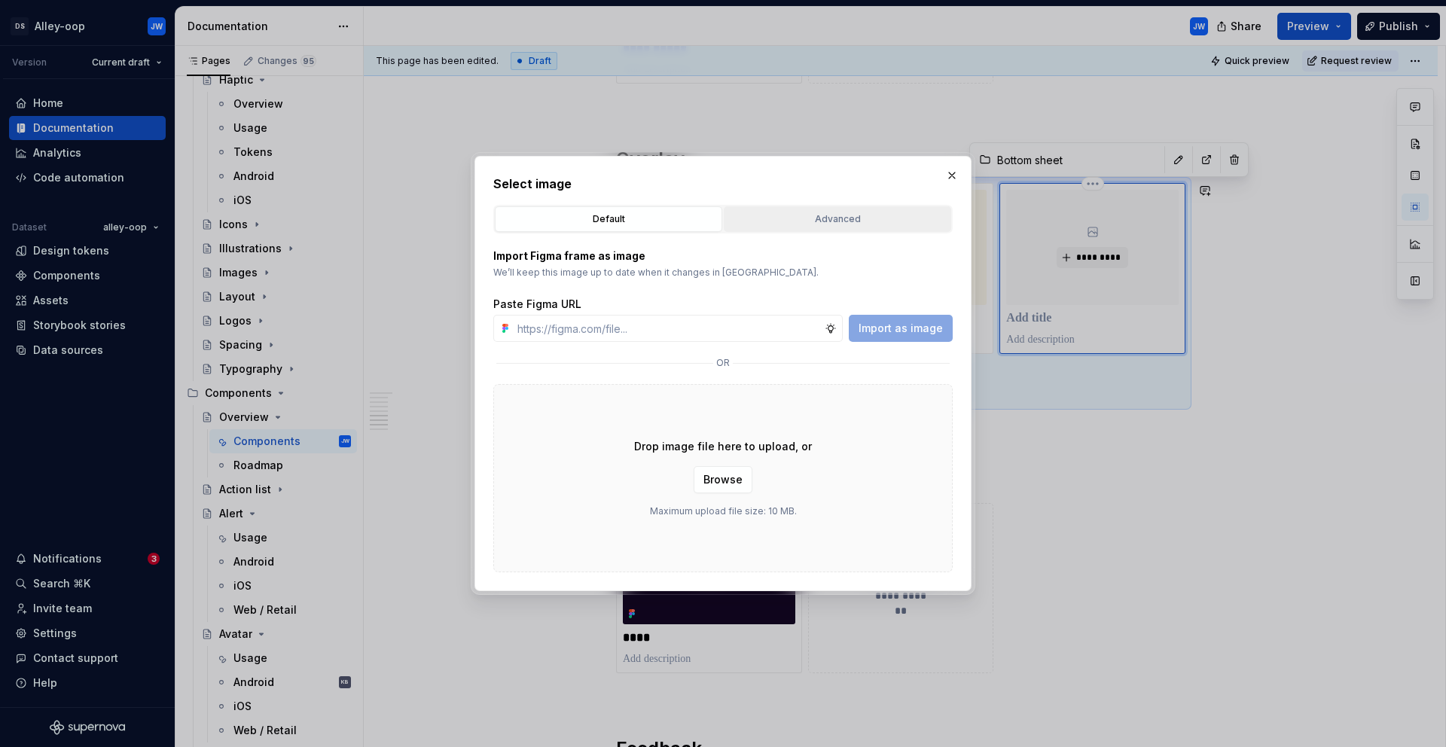
type textarea "*"
click at [828, 225] on div "Advanced" at bounding box center [837, 219] width 217 height 15
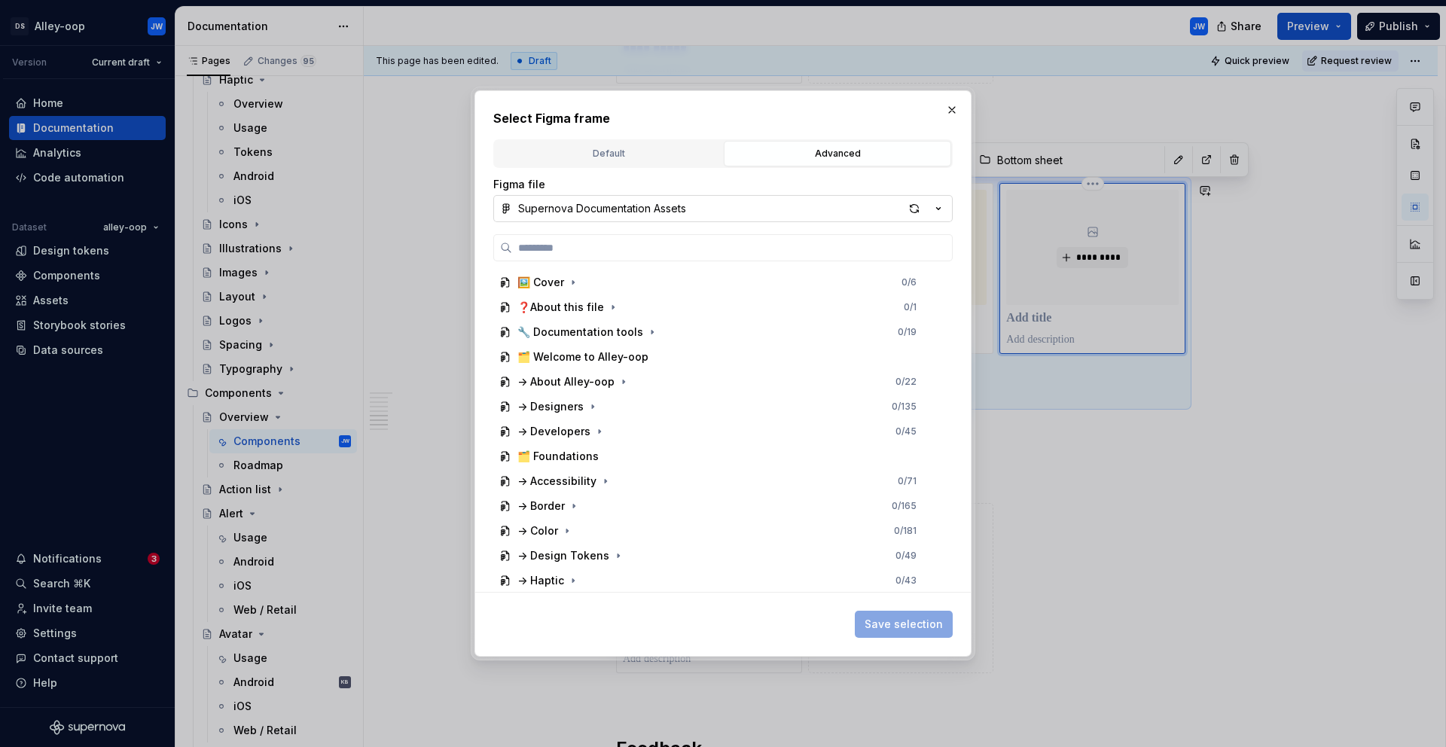
type input "*"
type textarea "*"
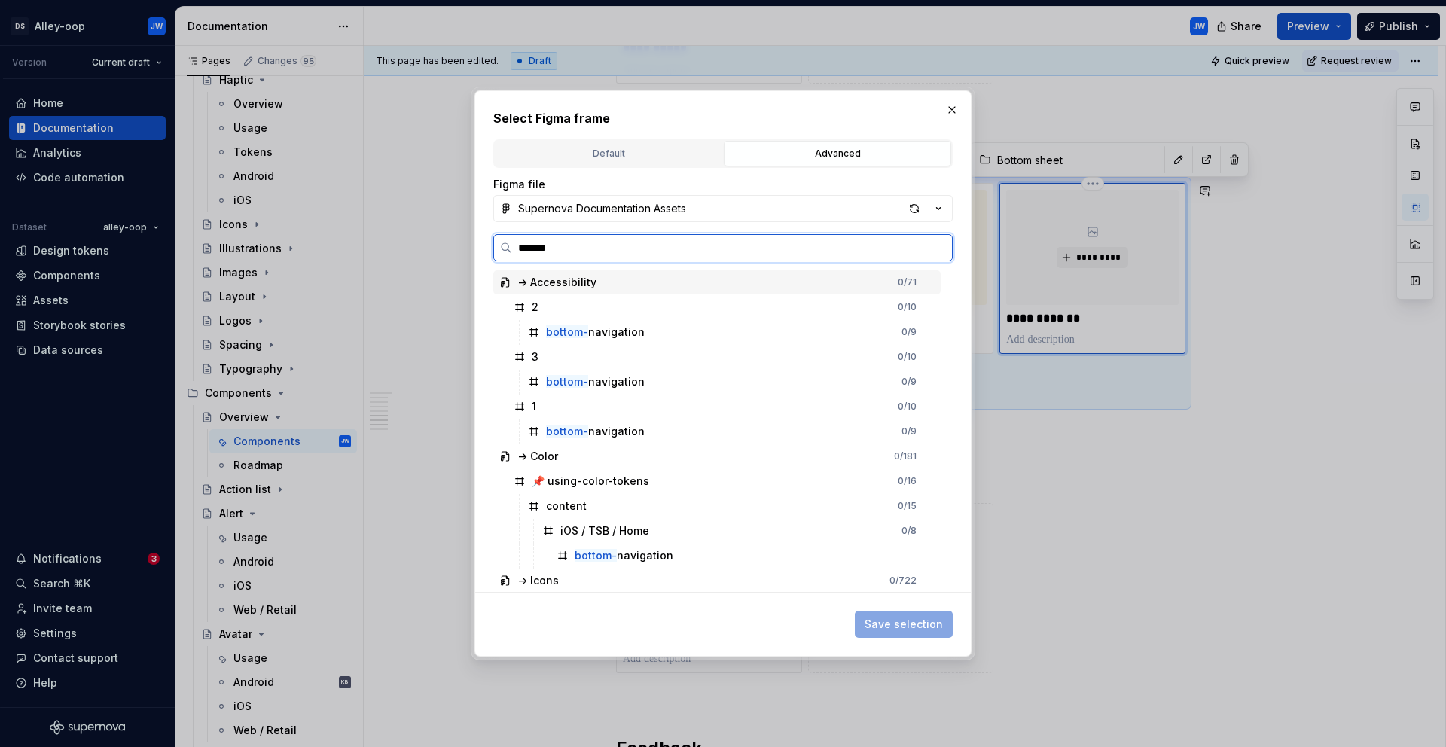
type input "********"
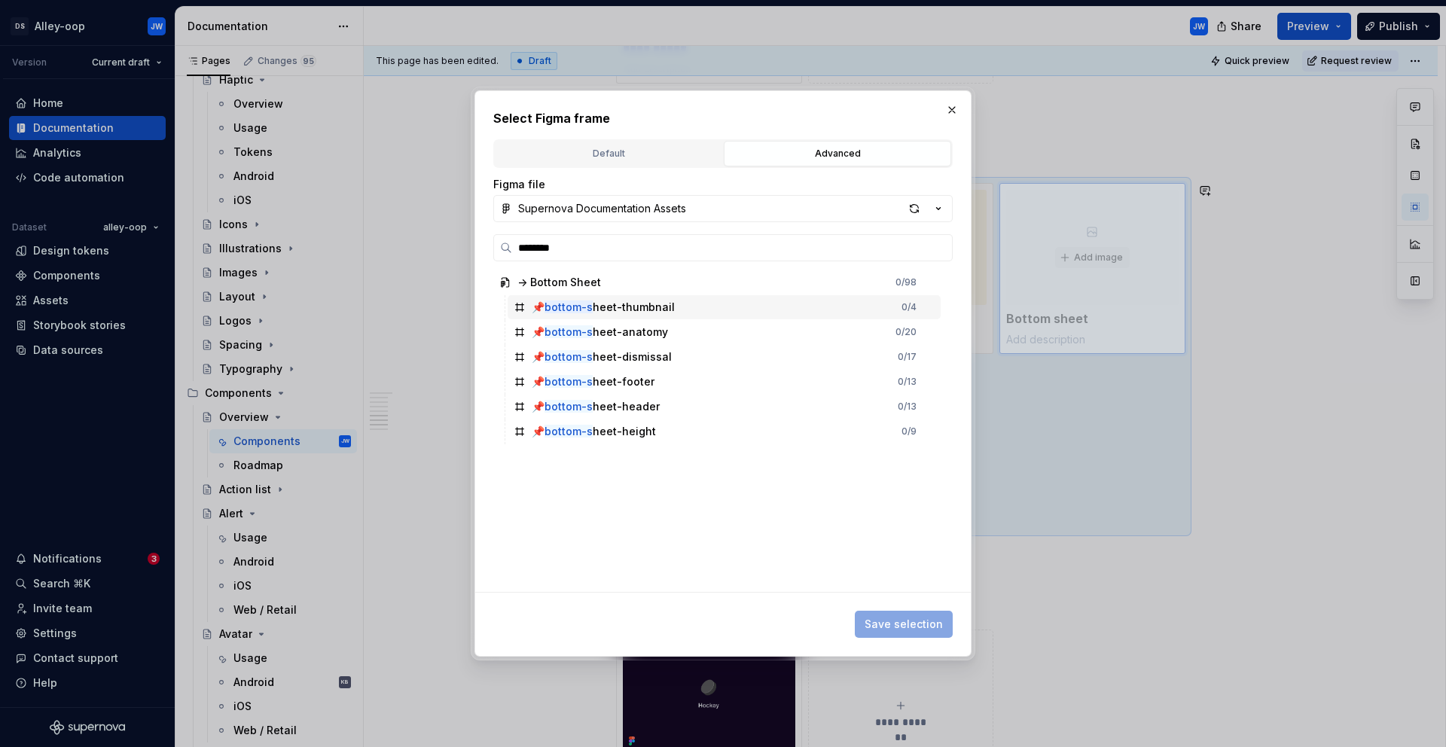
drag, startPoint x: 635, startPoint y: 334, endPoint x: 650, endPoint y: 307, distance: 31.7
click at [650, 307] on div "-> Bottom Sheet 0 / 98 📌 bottom-s heet-thumbnail 0 / 4 📌 bottom-s heet-anatomy …" at bounding box center [718, 357] width 450 height 174
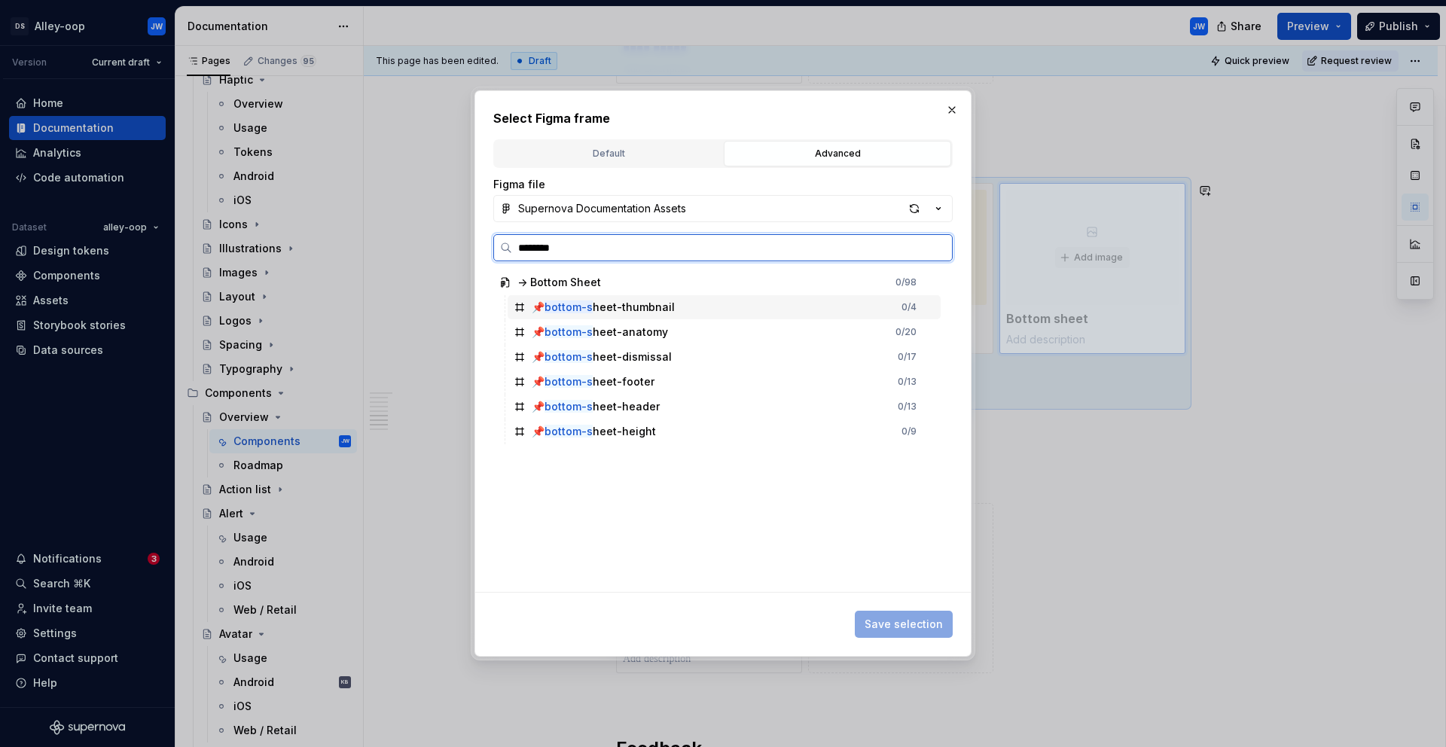
click at [665, 306] on div "📌 bottom-s heet-thumbnail" at bounding box center [603, 307] width 143 height 15
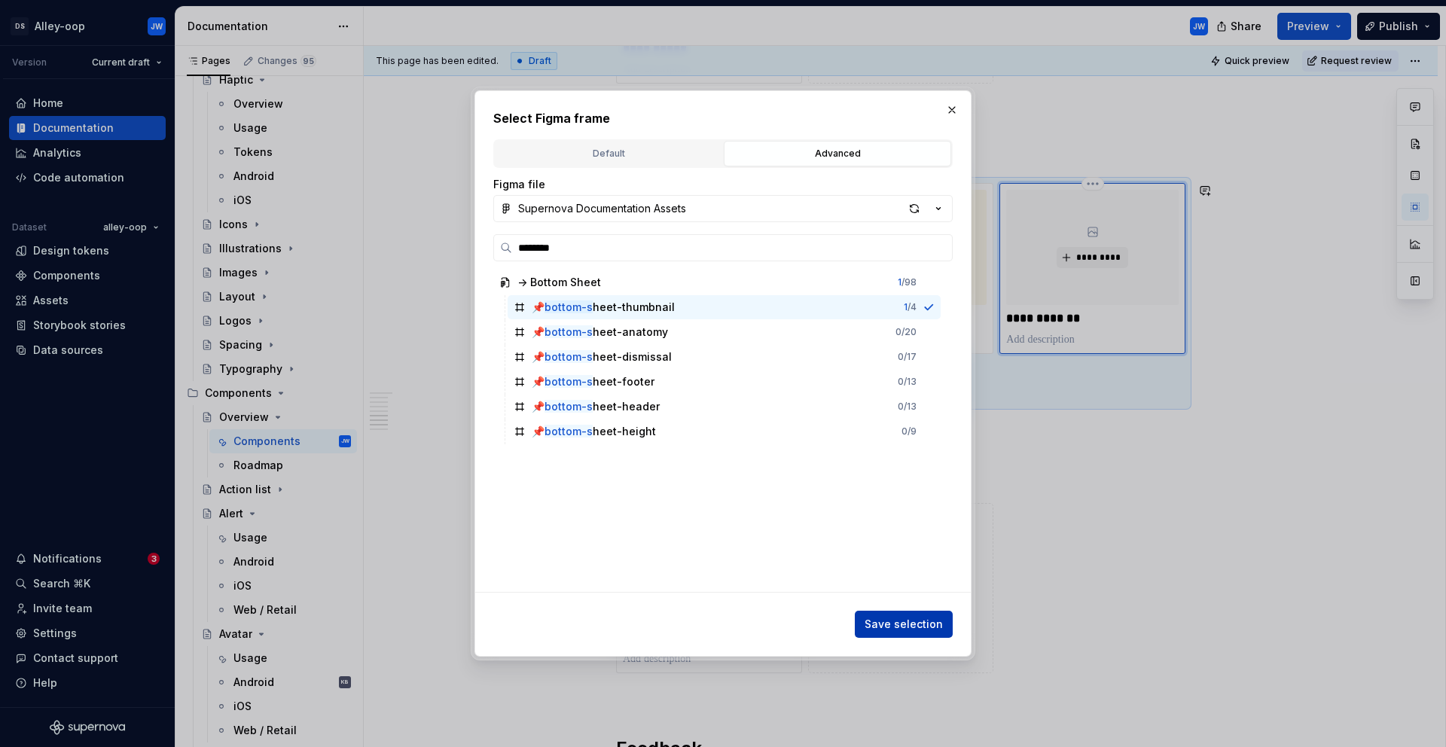
click at [926, 621] on span "Save selection" at bounding box center [904, 624] width 78 height 15
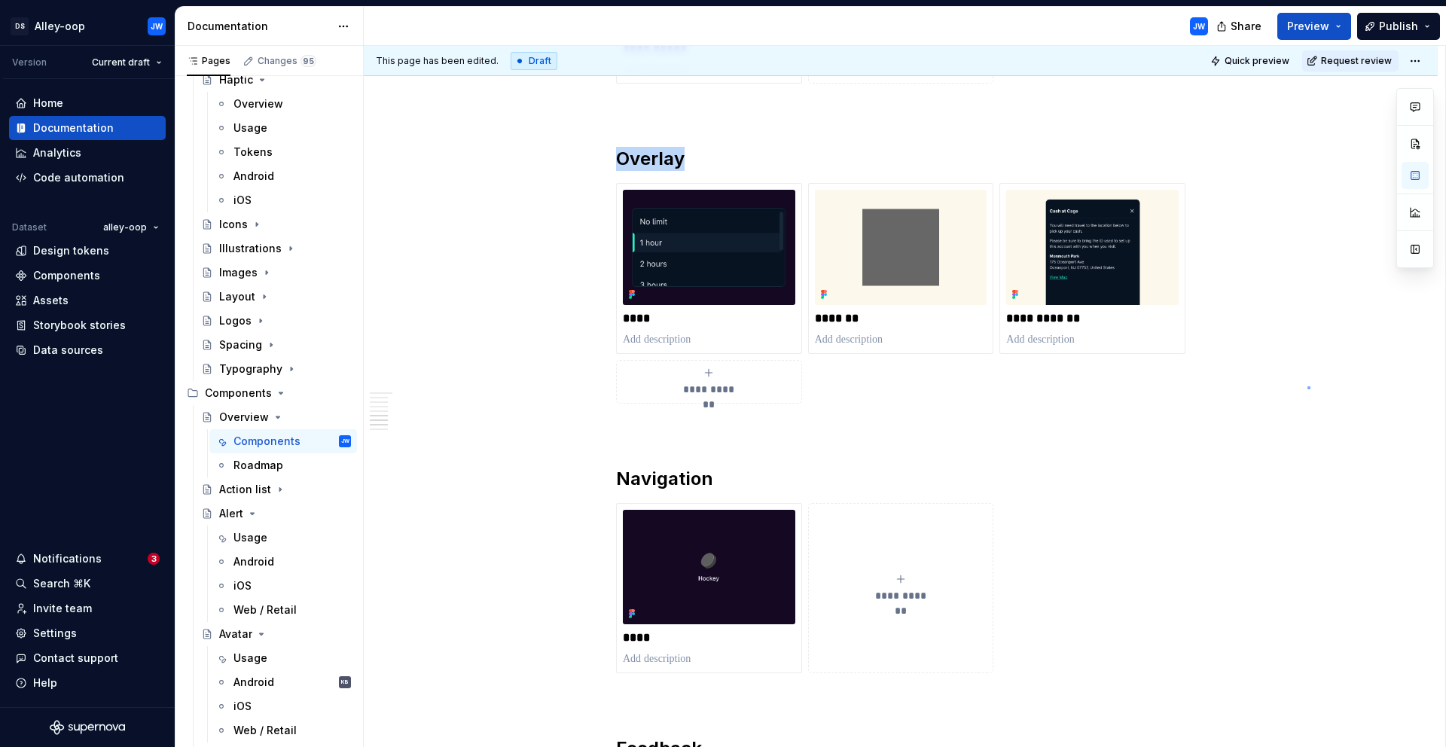
click at [1308, 386] on div "**********" at bounding box center [905, 397] width 1082 height 702
click at [1093, 242] on img at bounding box center [1092, 247] width 172 height 114
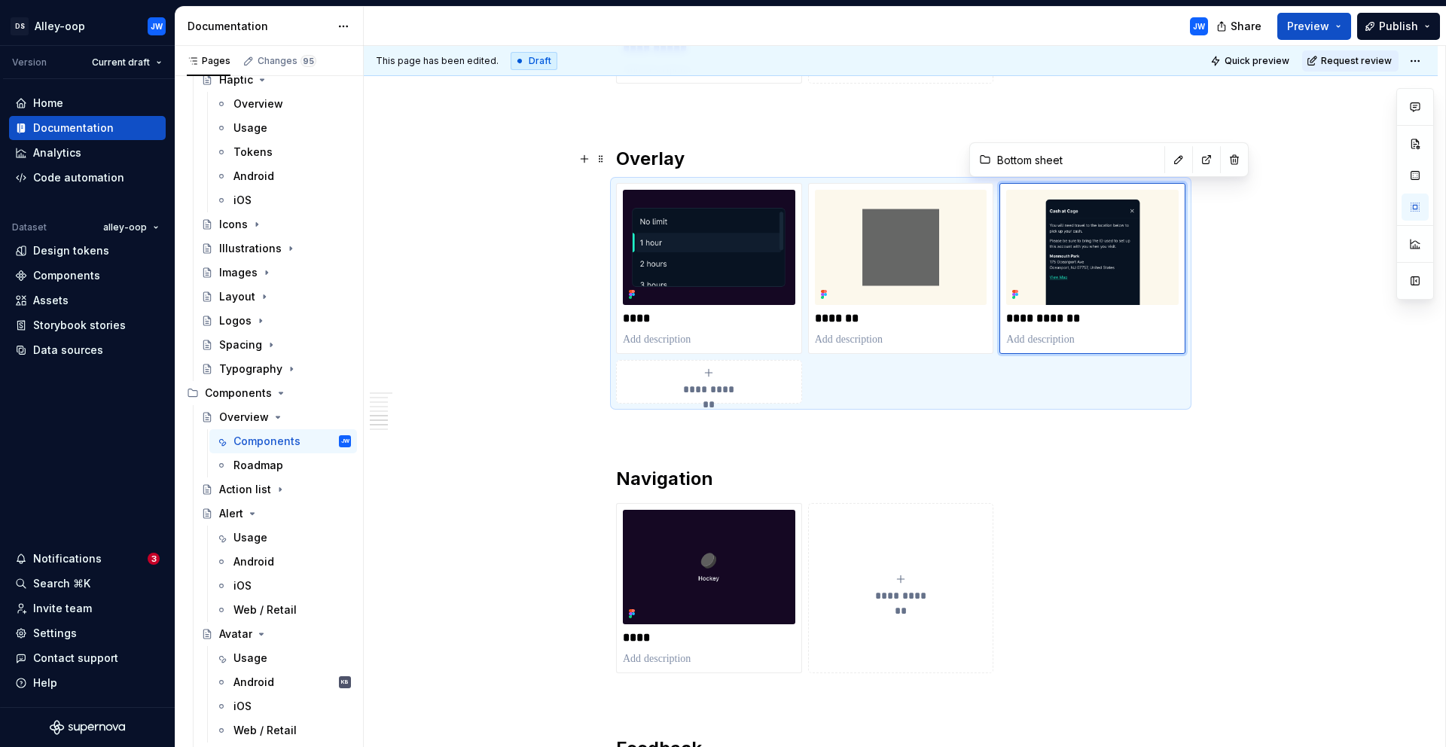
click at [1077, 162] on input "Bottom sheet" at bounding box center [1076, 159] width 170 height 27
click at [1168, 160] on button "button" at bounding box center [1178, 159] width 21 height 21
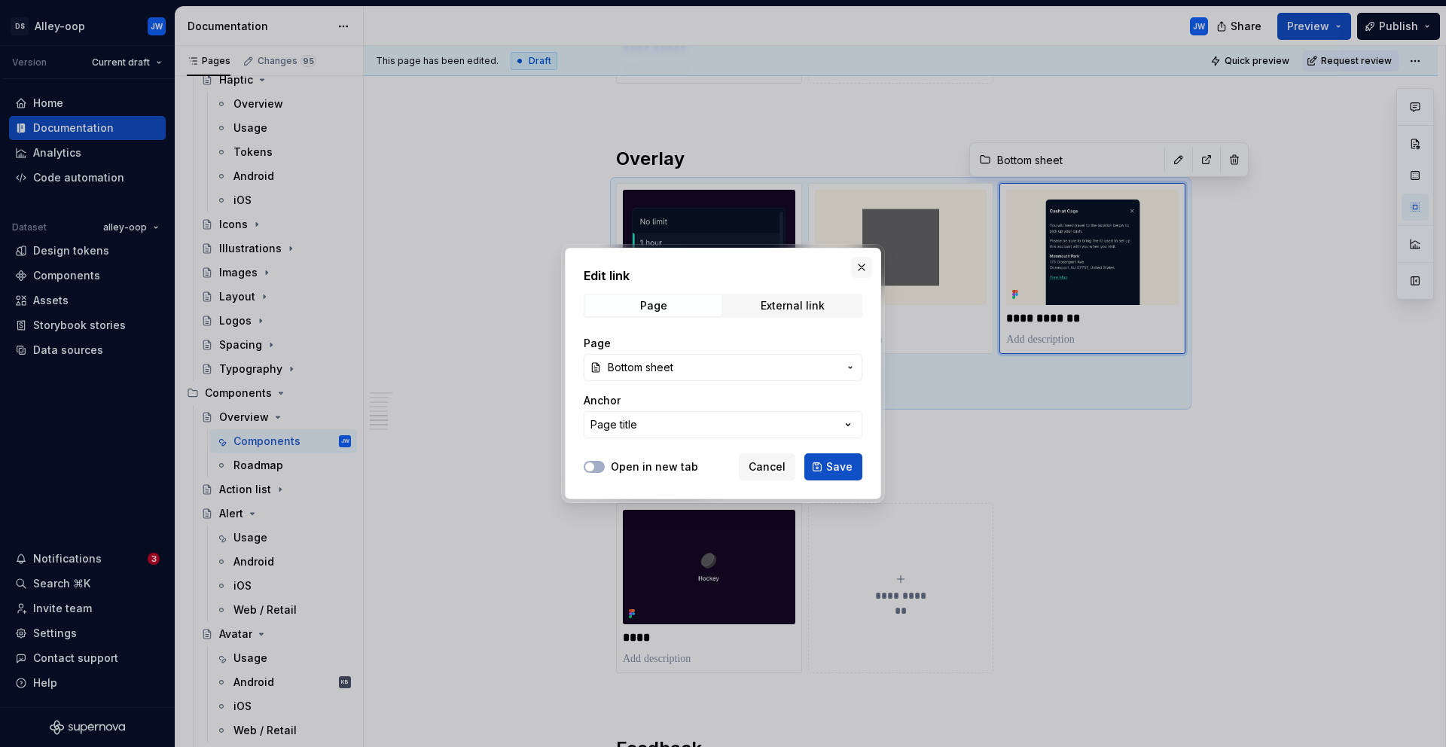
click at [868, 270] on button "button" at bounding box center [861, 267] width 21 height 21
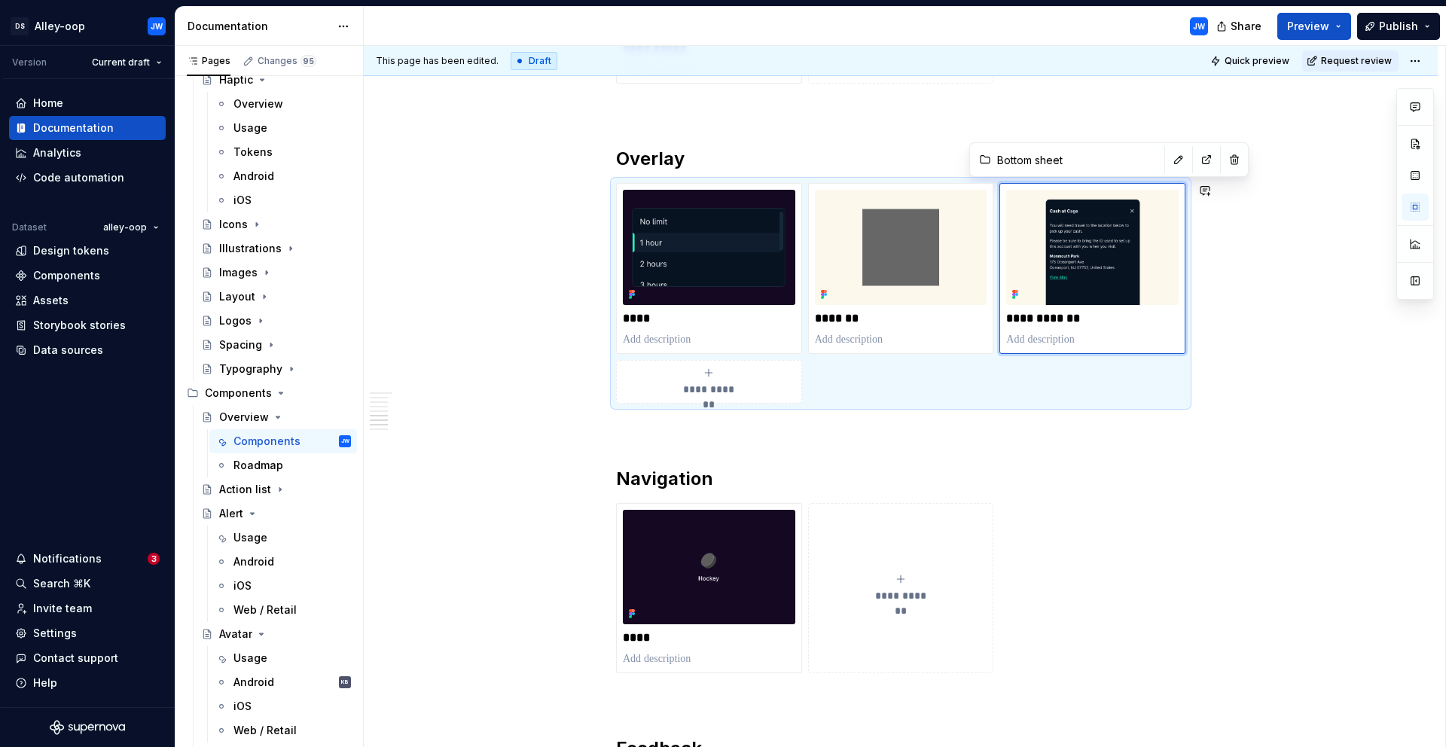
click at [867, 114] on p at bounding box center [900, 111] width 569 height 18
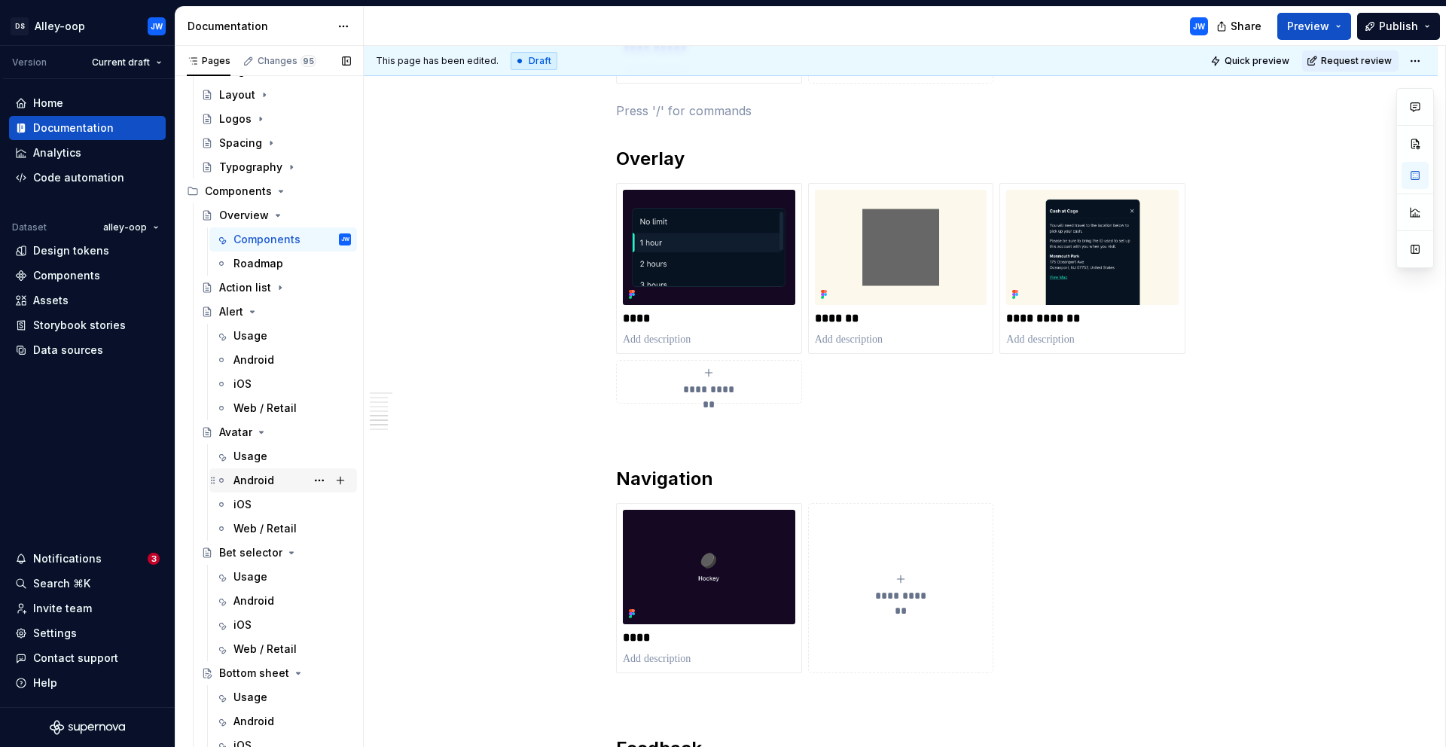
scroll to position [1065, 0]
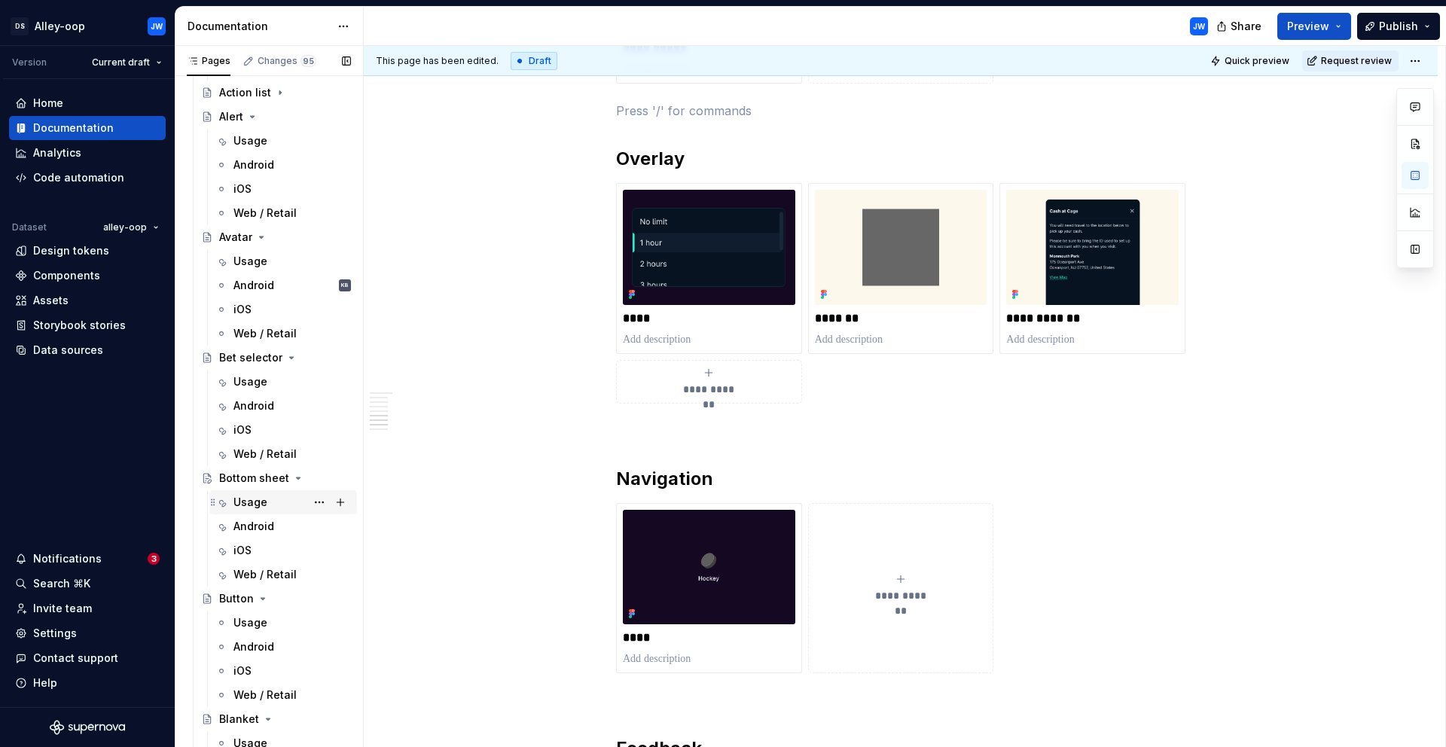
click at [246, 503] on div "Usage" at bounding box center [251, 502] width 34 height 15
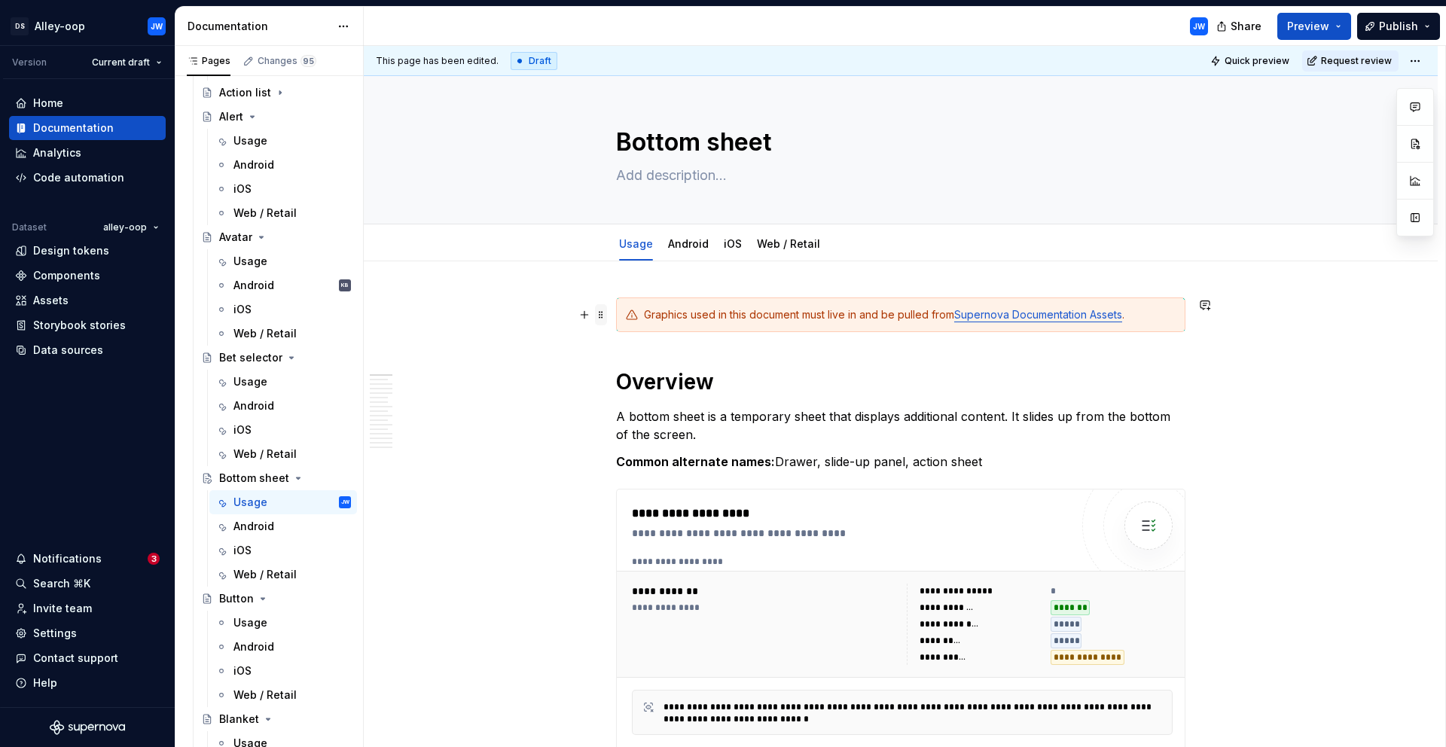
type textarea "*"
click at [601, 314] on span at bounding box center [601, 314] width 12 height 21
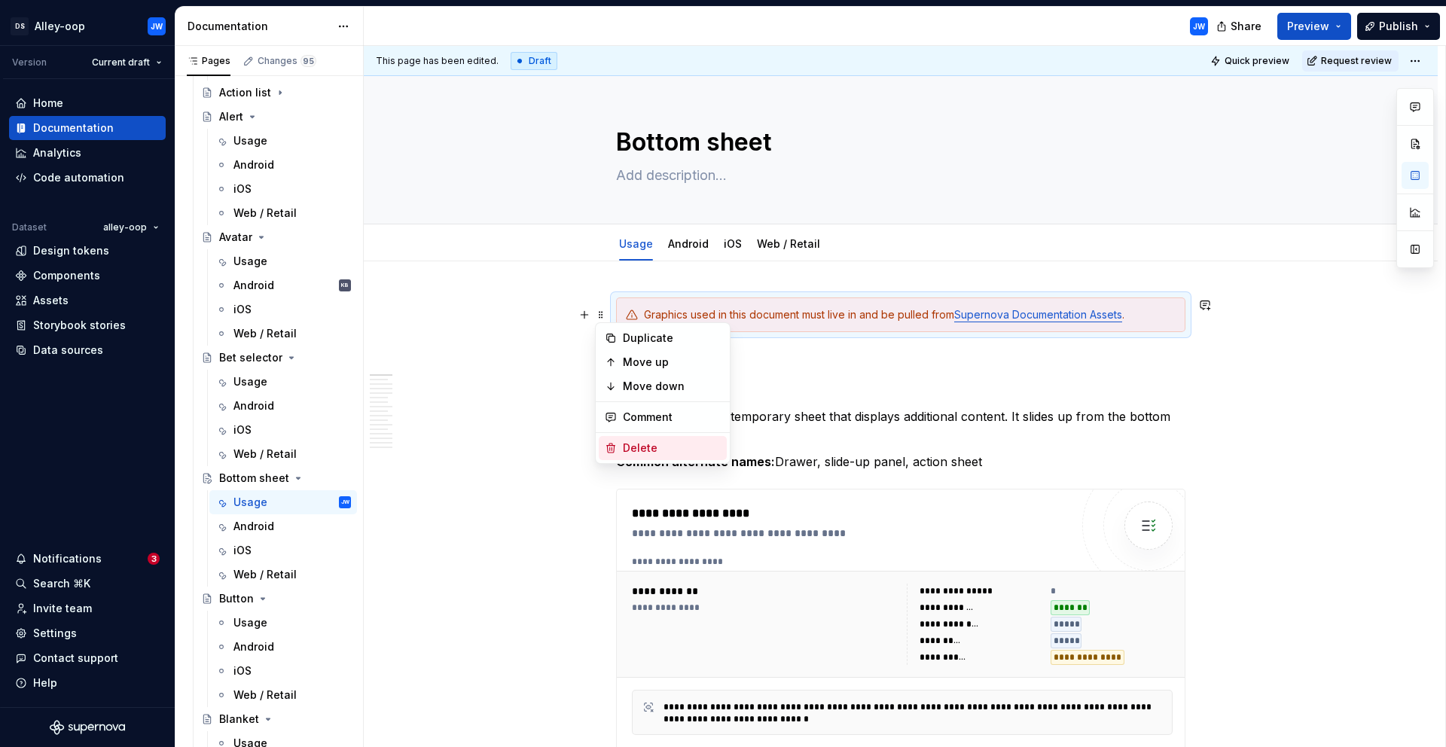
click at [618, 449] on div "Delete" at bounding box center [663, 448] width 128 height 24
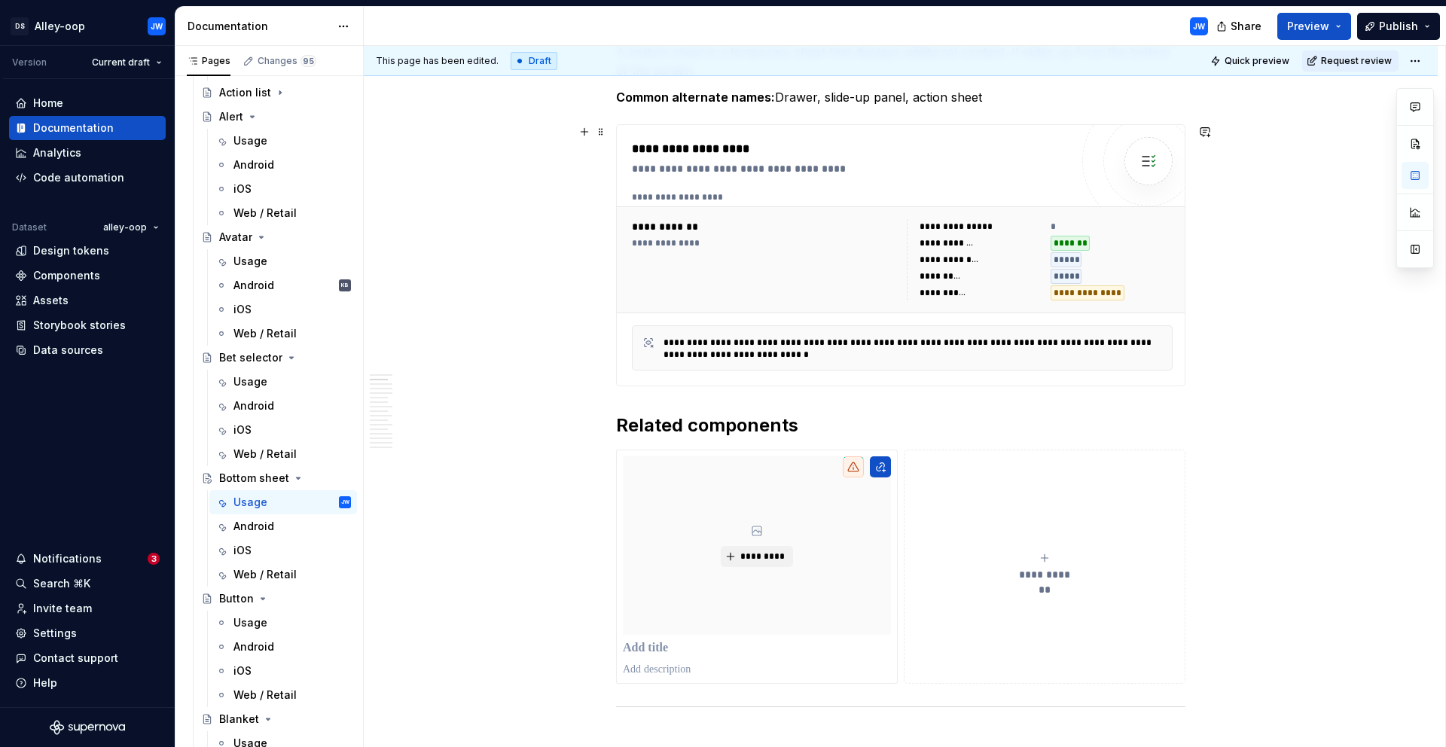
scroll to position [307, 0]
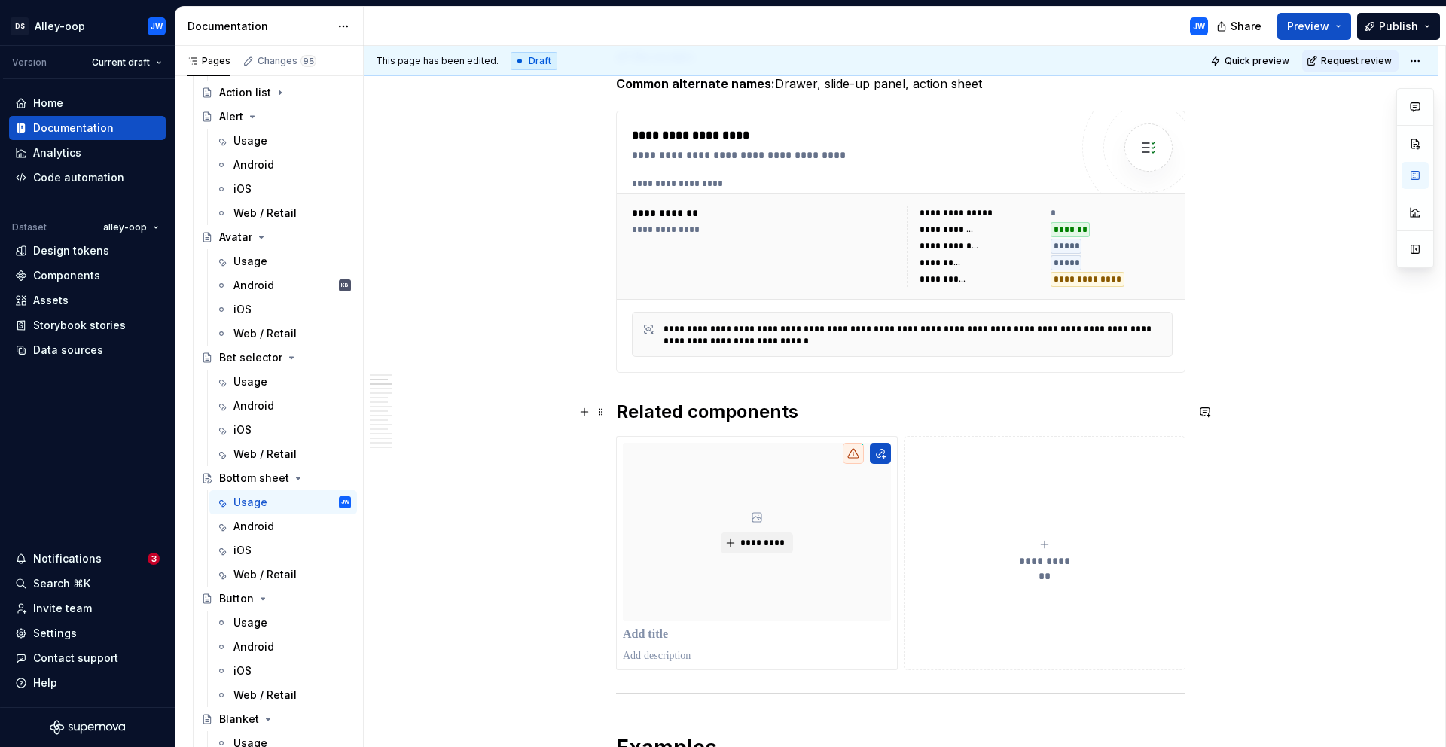
click at [786, 407] on h2 "Related components" at bounding box center [900, 412] width 569 height 24
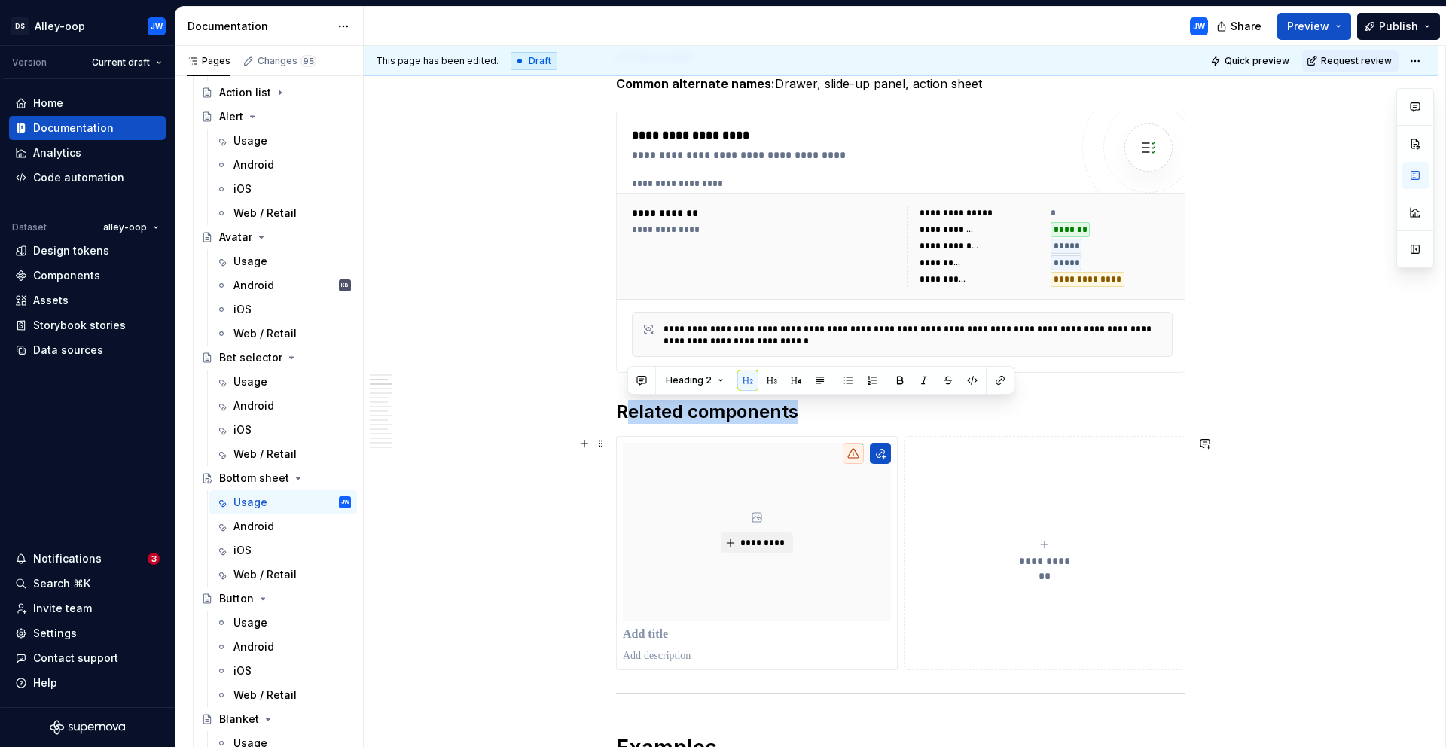
drag, startPoint x: 622, startPoint y: 410, endPoint x: 937, endPoint y: 545, distance: 342.5
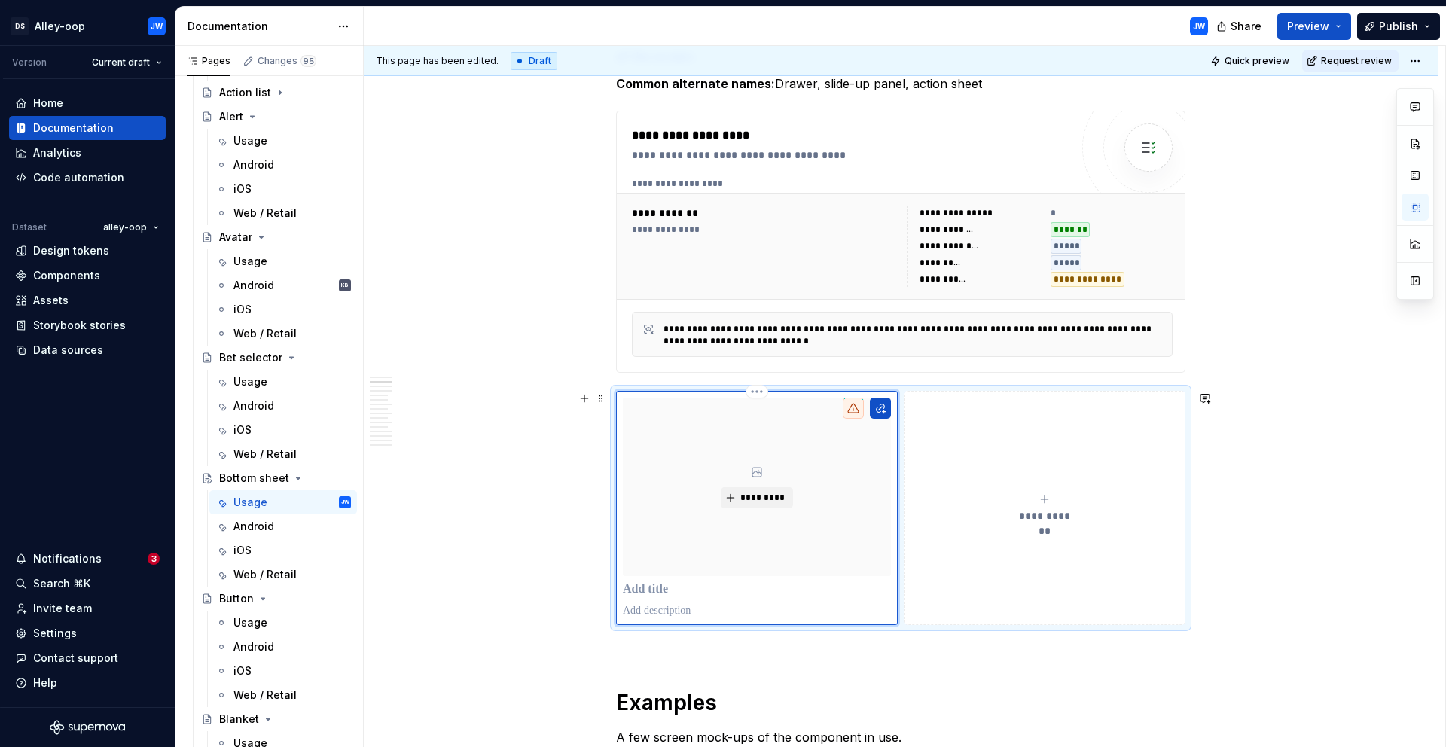
click at [624, 427] on div "*********" at bounding box center [757, 487] width 268 height 179
click at [603, 399] on span at bounding box center [601, 398] width 12 height 21
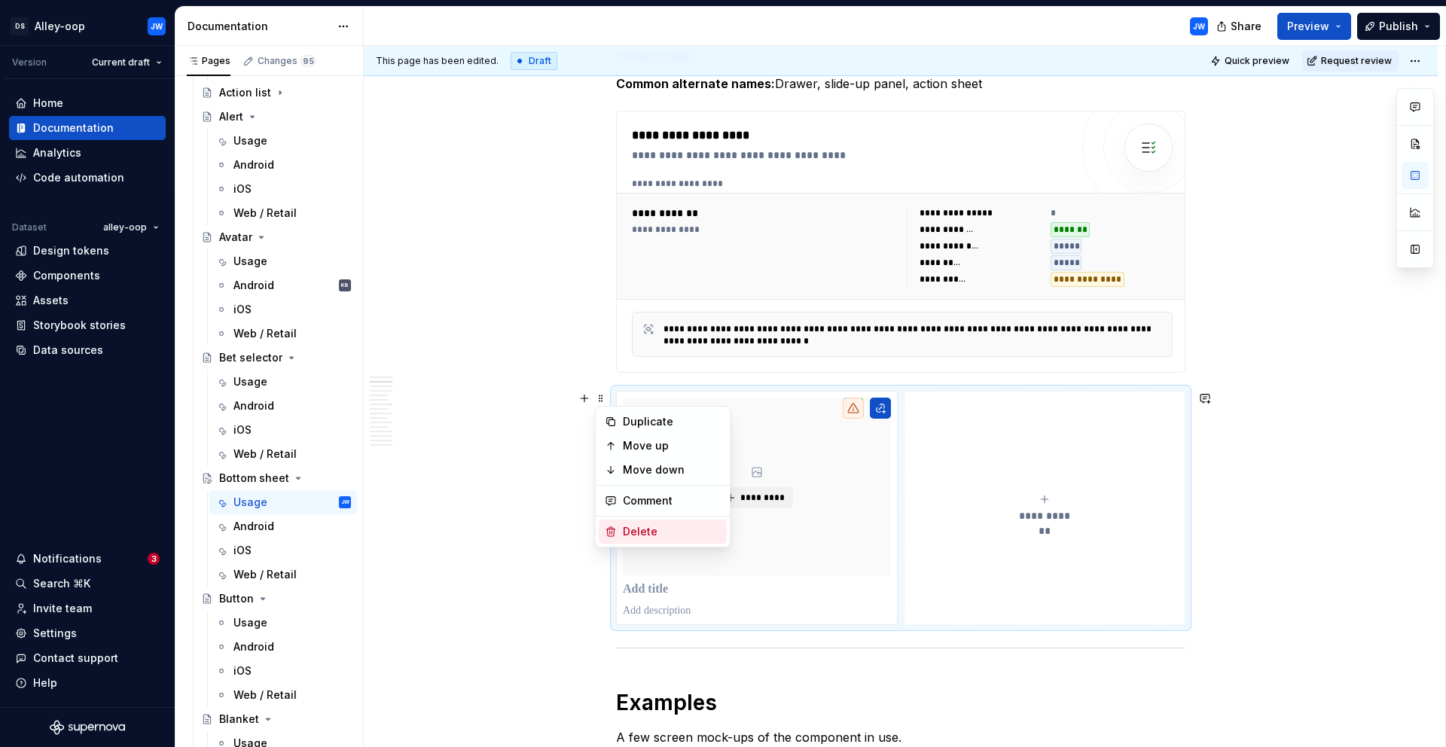
click at [639, 527] on div "Delete" at bounding box center [672, 531] width 98 height 15
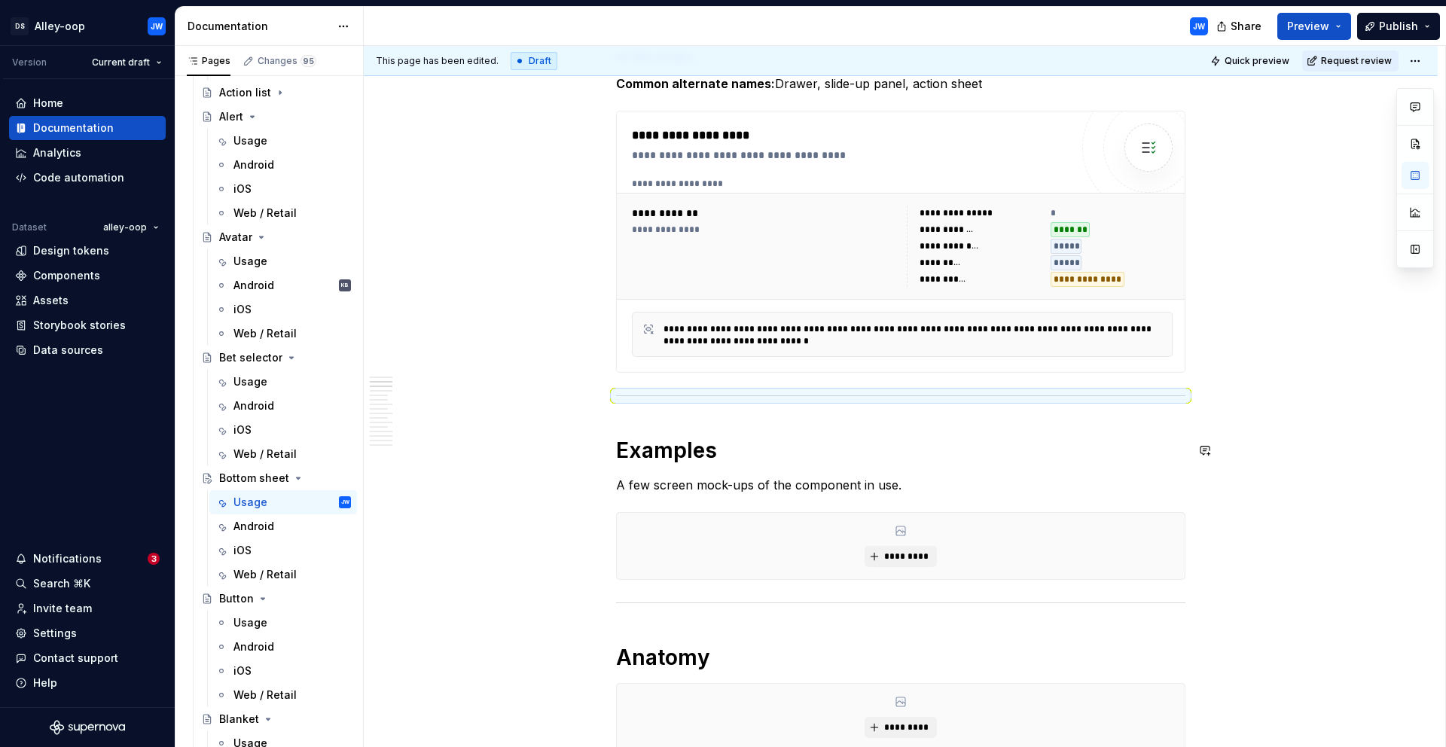
click at [1038, 452] on h1 "Examples" at bounding box center [900, 450] width 569 height 27
click at [924, 486] on p "A few screen mock-ups of the component in use." at bounding box center [900, 485] width 569 height 18
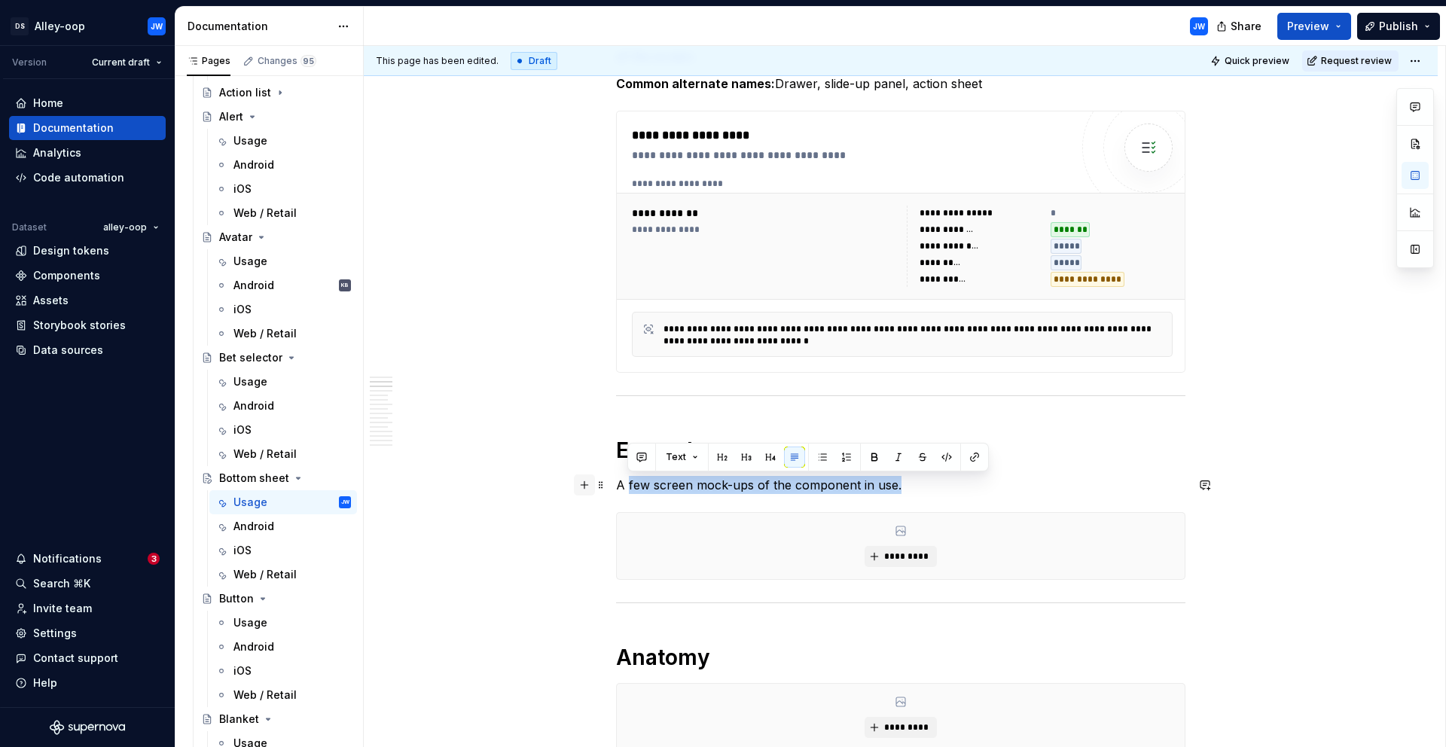
drag, startPoint x: 932, startPoint y: 486, endPoint x: 593, endPoint y: 483, distance: 339.0
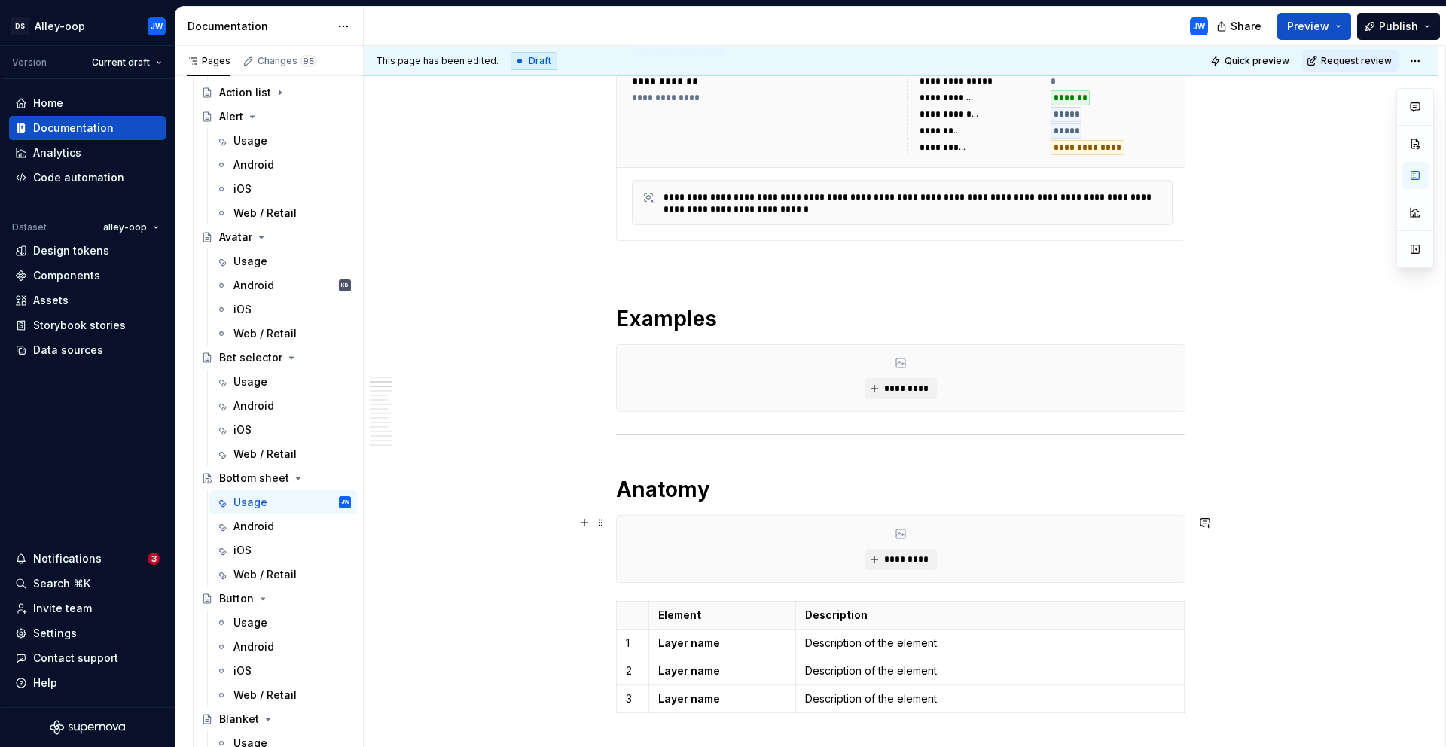
scroll to position [447, 0]
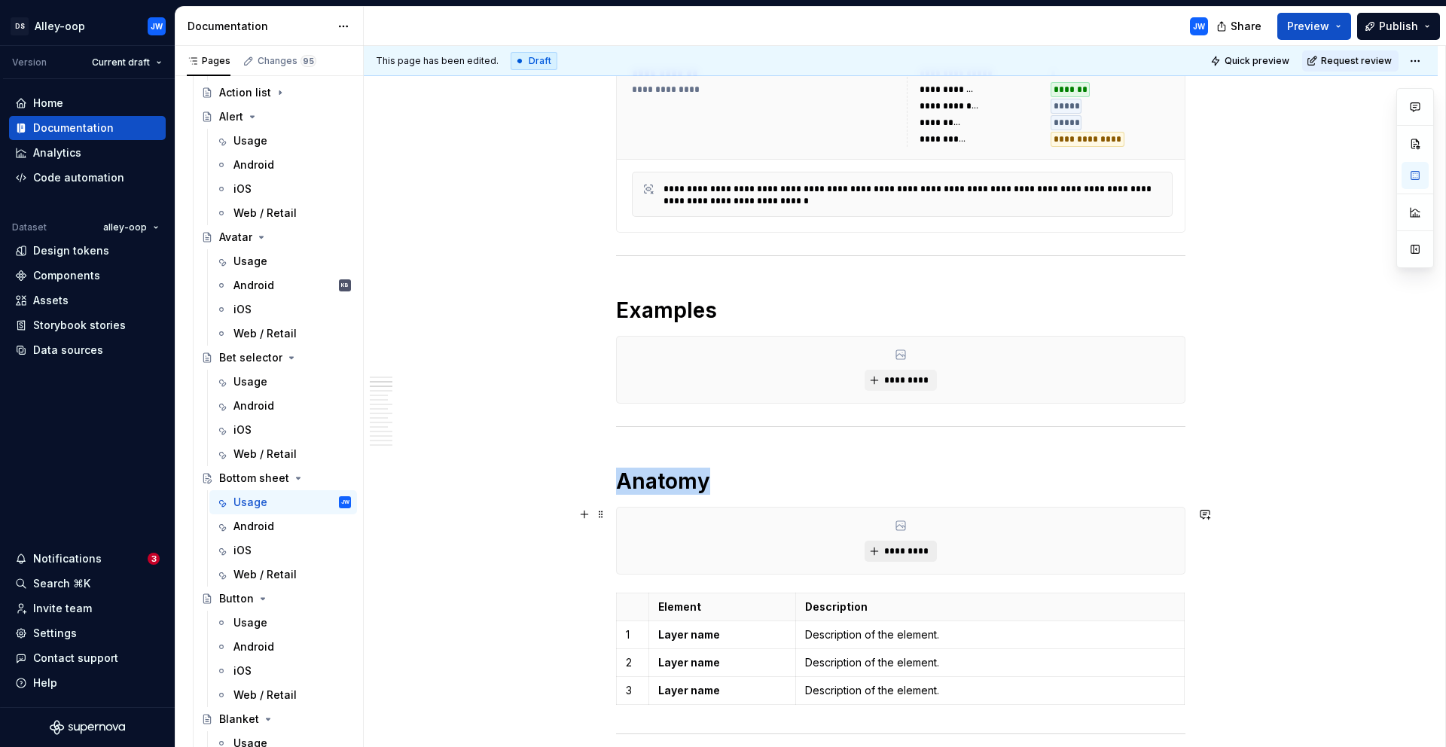
click at [914, 551] on span "*********" at bounding box center [907, 551] width 46 height 12
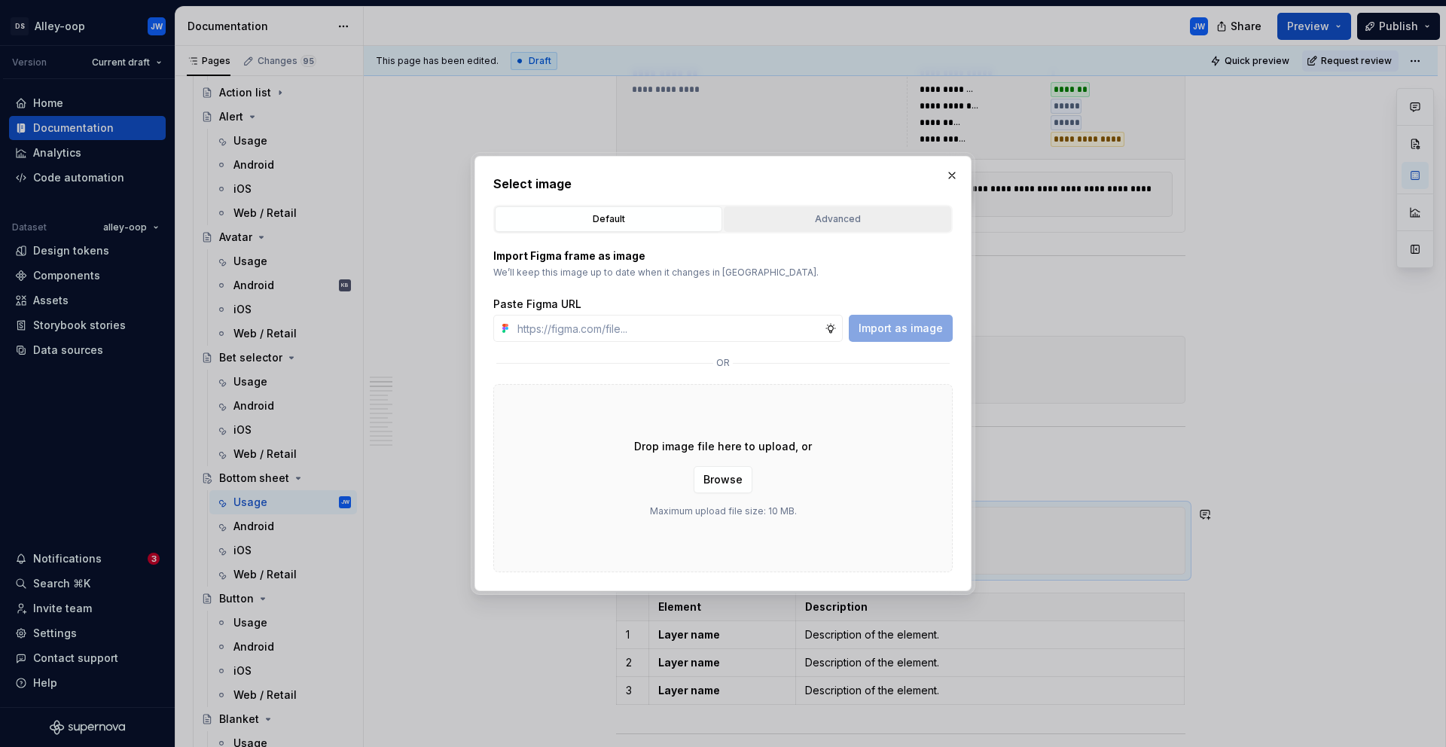
click at [864, 217] on div "Advanced" at bounding box center [837, 219] width 217 height 15
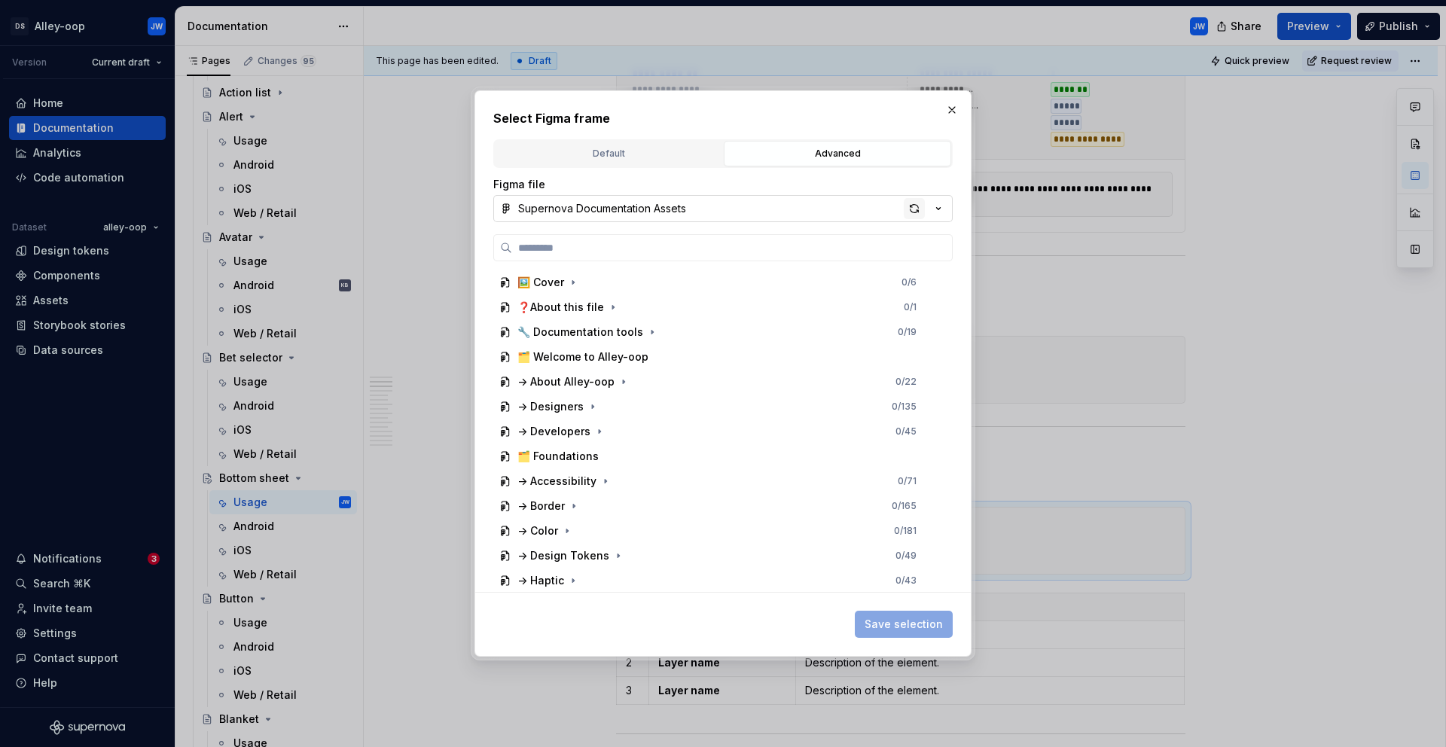
click at [916, 207] on div "button" at bounding box center [914, 208] width 21 height 21
click at [953, 102] on button "button" at bounding box center [952, 109] width 21 height 21
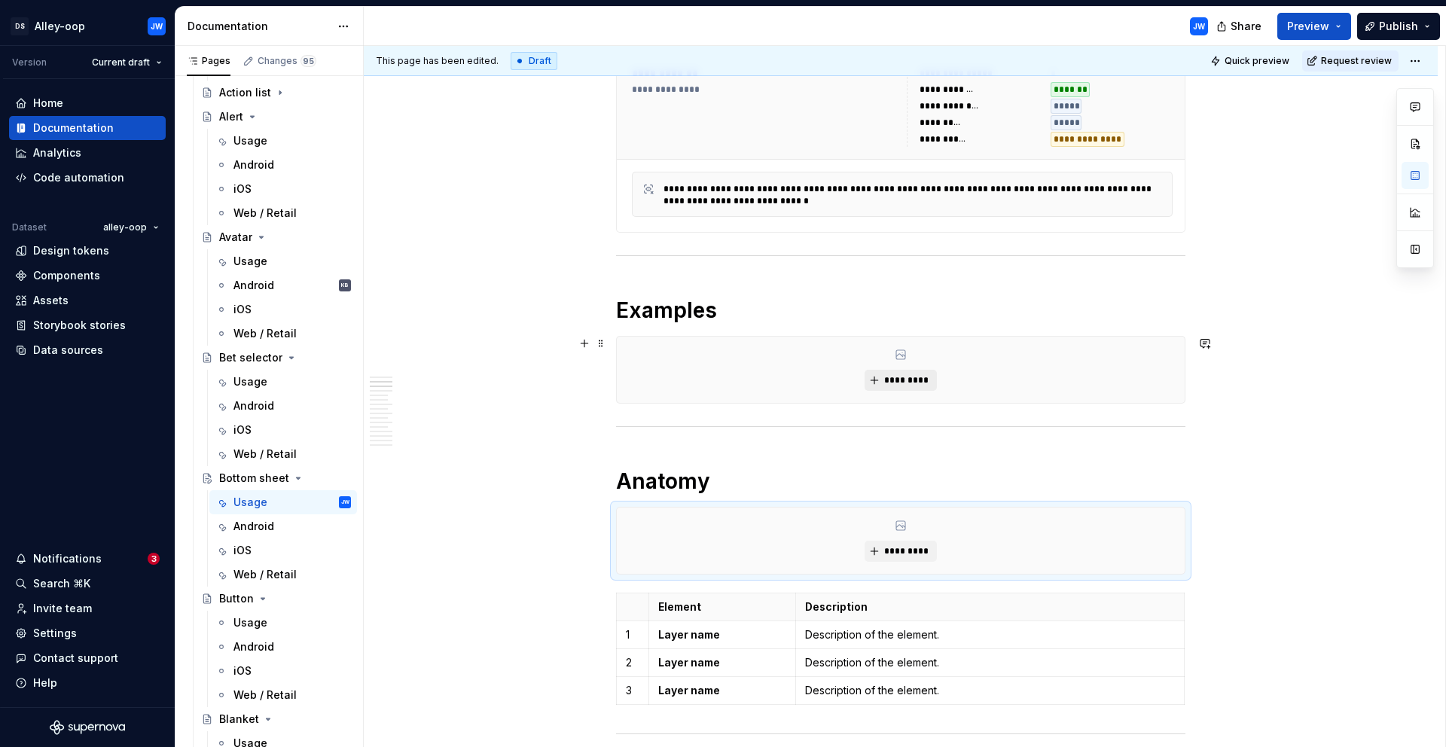
click at [880, 382] on button "*********" at bounding box center [901, 380] width 72 height 21
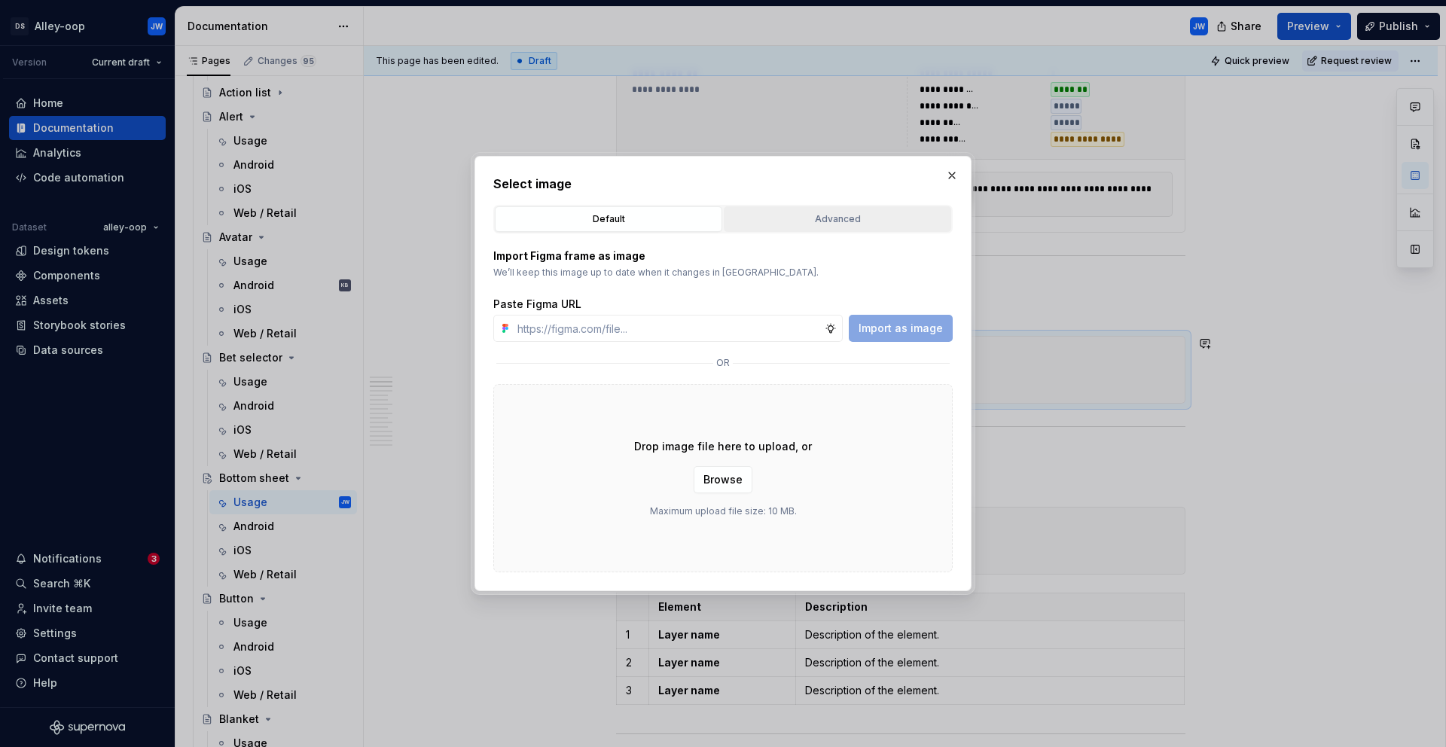
click at [898, 216] on div "Advanced" at bounding box center [837, 219] width 217 height 15
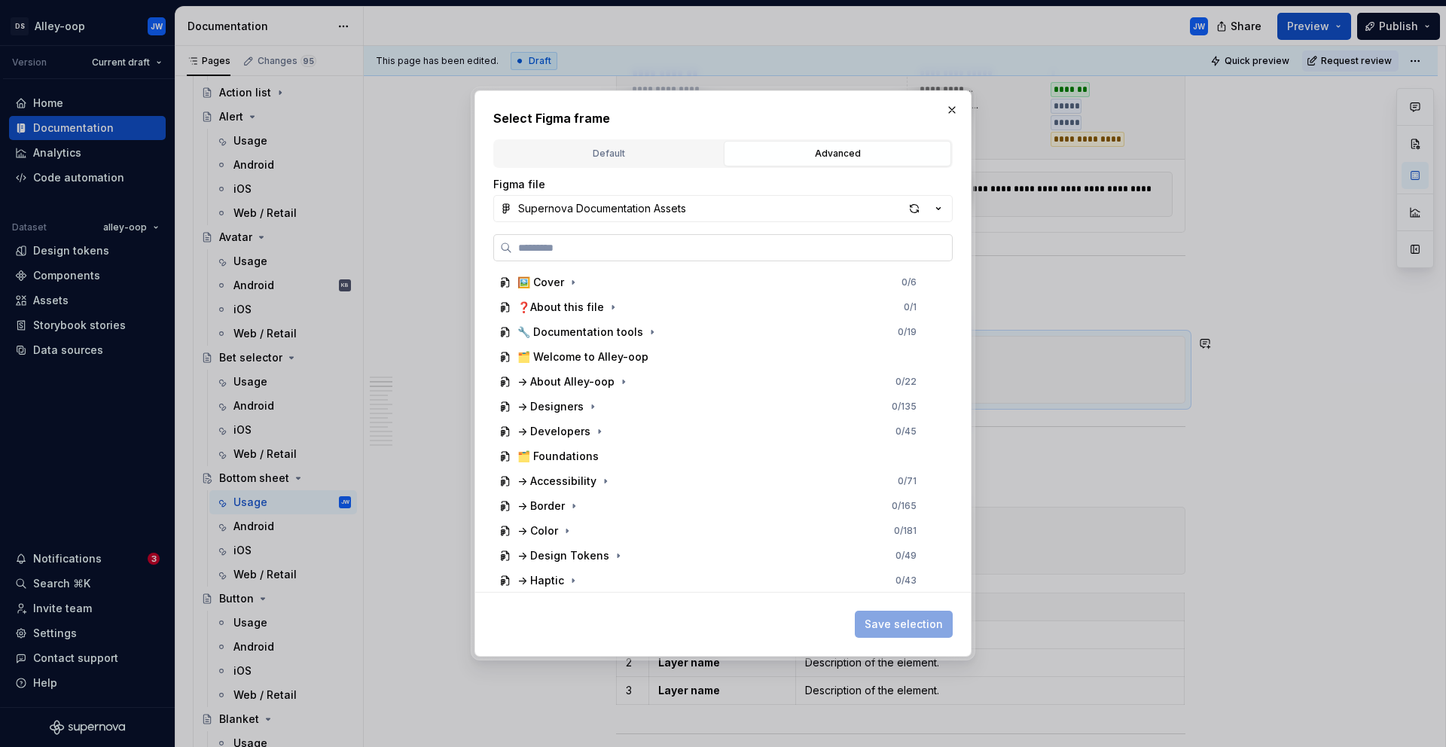
type textarea "*"
click at [716, 249] on input "search" at bounding box center [732, 247] width 440 height 15
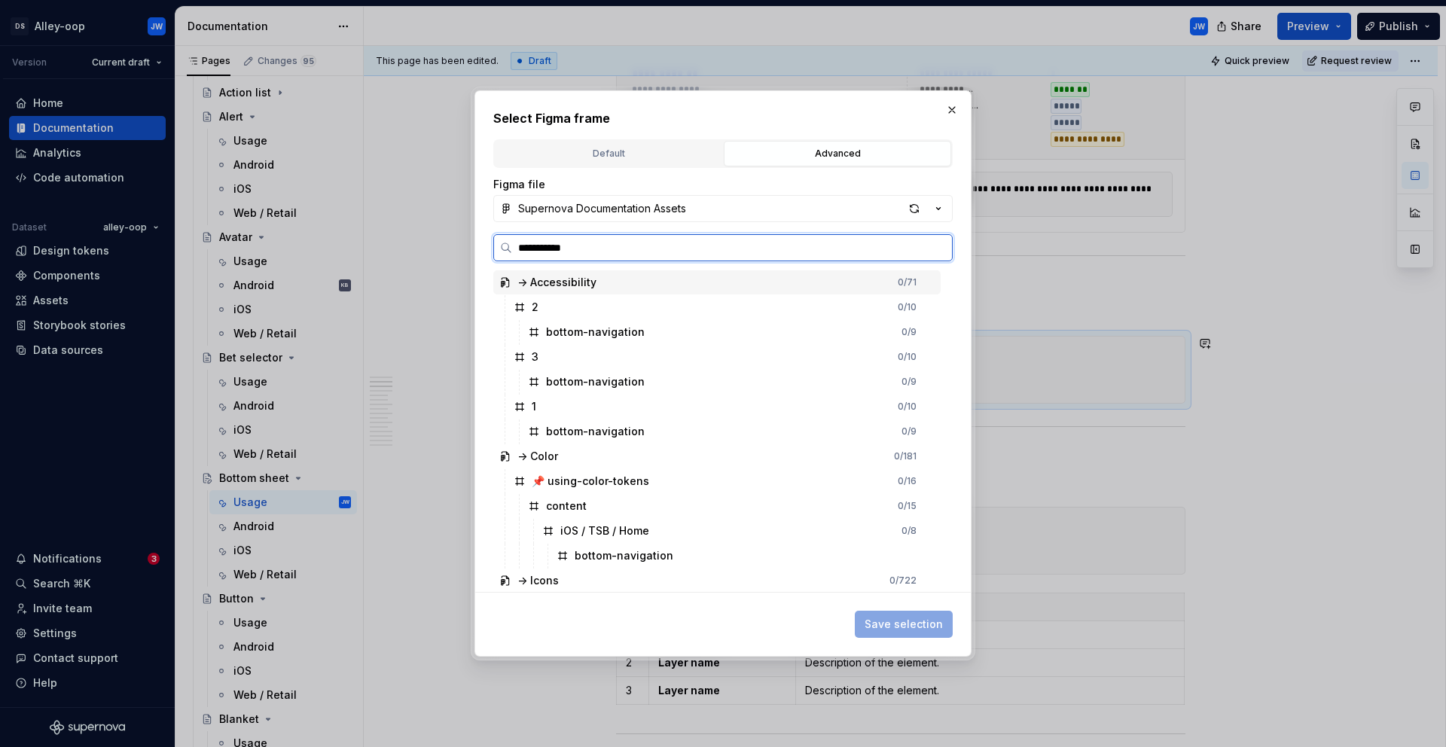
type input "**********"
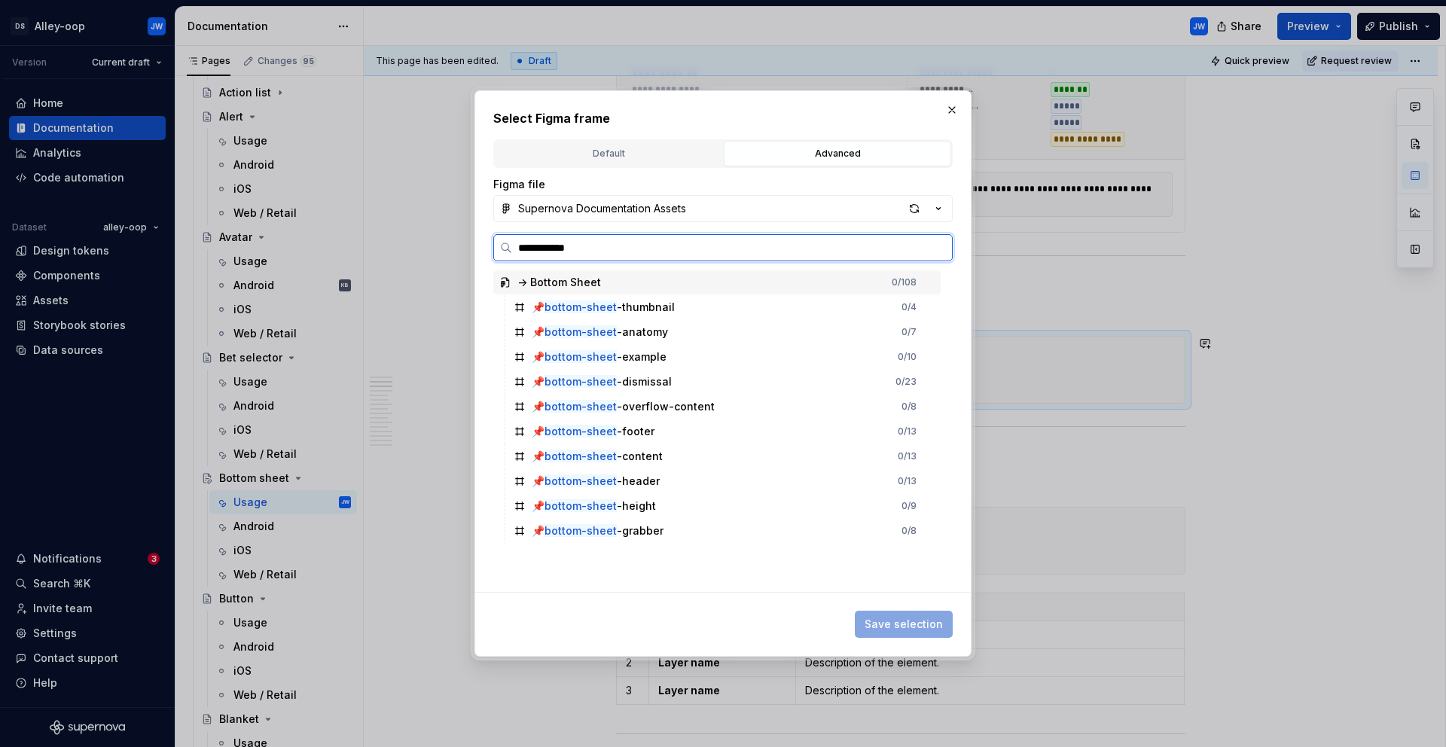
click at [680, 251] on input "**********" at bounding box center [732, 247] width 440 height 15
click at [659, 354] on div "📌 bottom-sheet -example" at bounding box center [599, 356] width 135 height 15
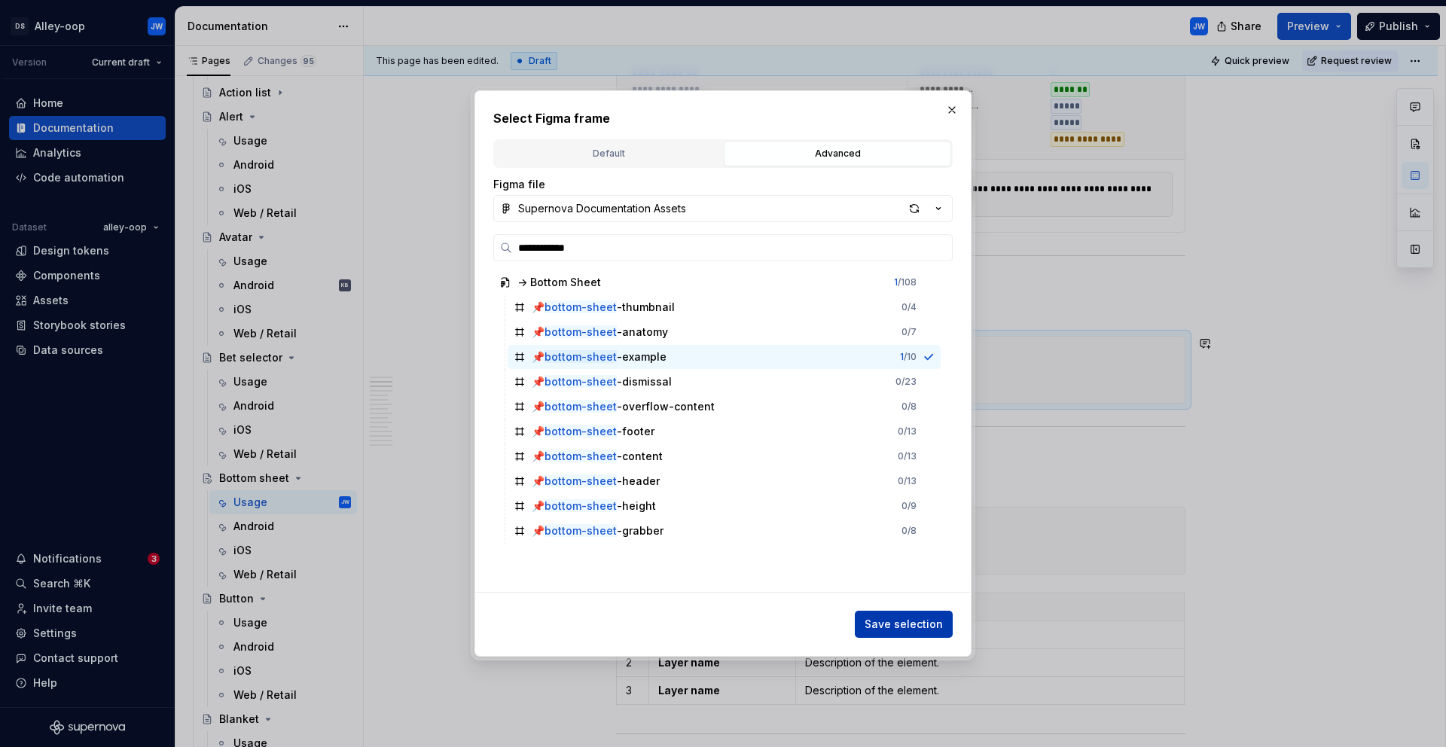
click at [891, 626] on span "Save selection" at bounding box center [904, 624] width 78 height 15
type textarea "*"
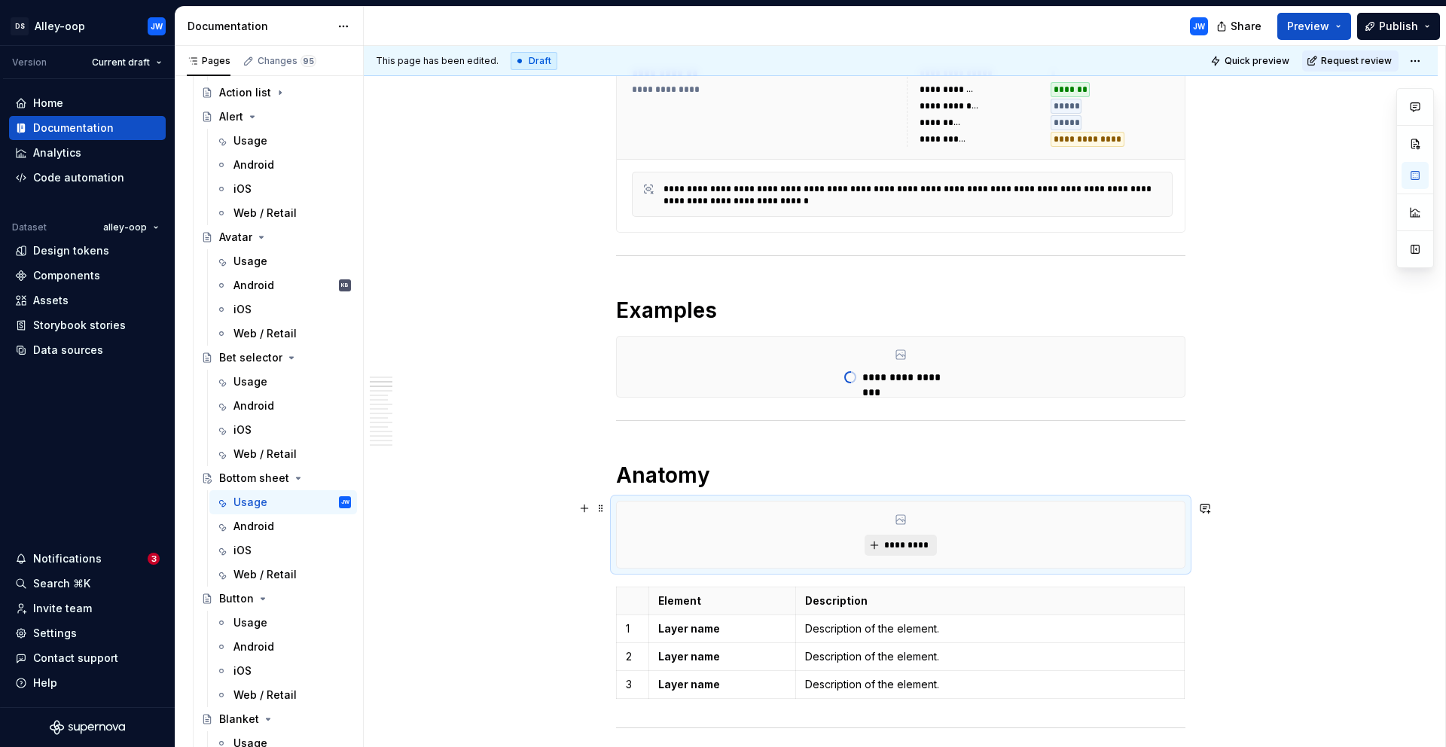
click at [888, 543] on span "*********" at bounding box center [907, 545] width 46 height 12
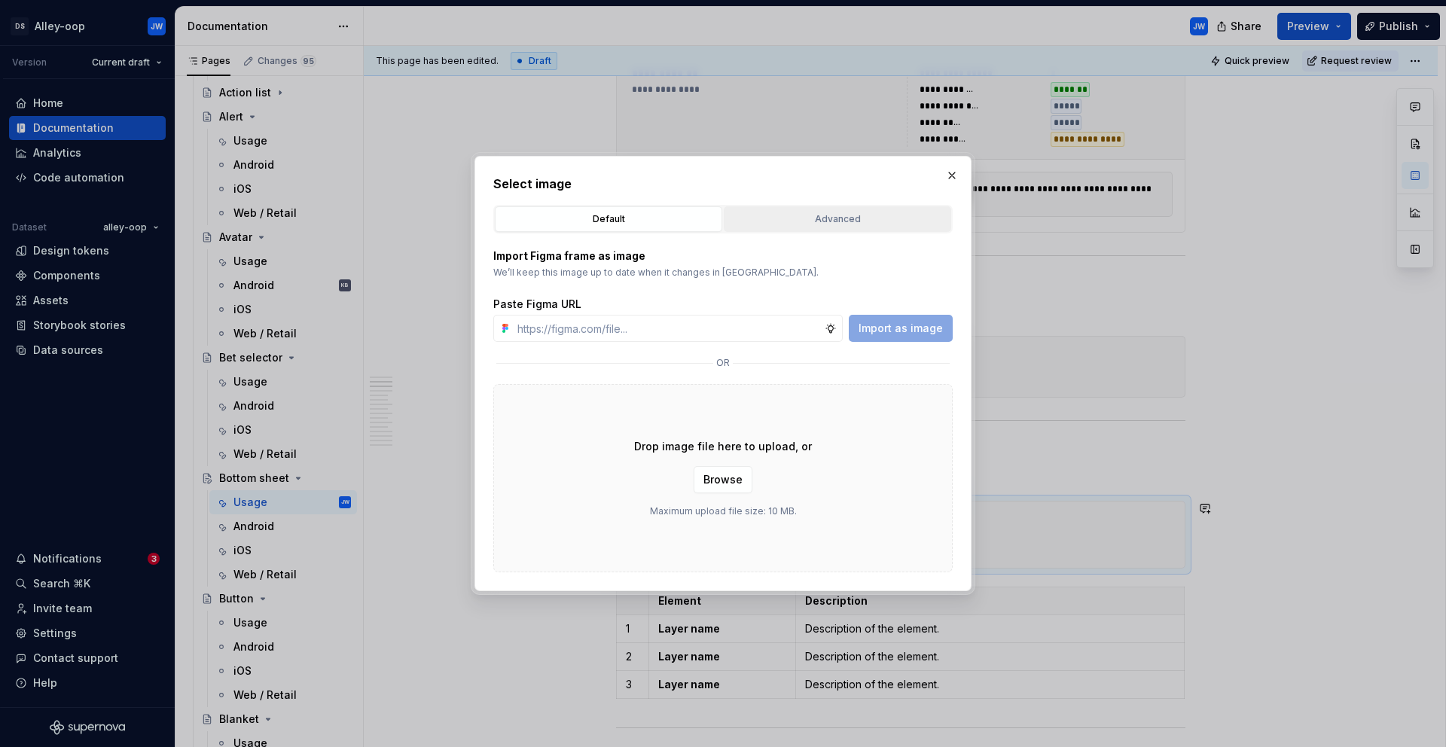
click at [865, 208] on button "Advanced" at bounding box center [837, 219] width 227 height 26
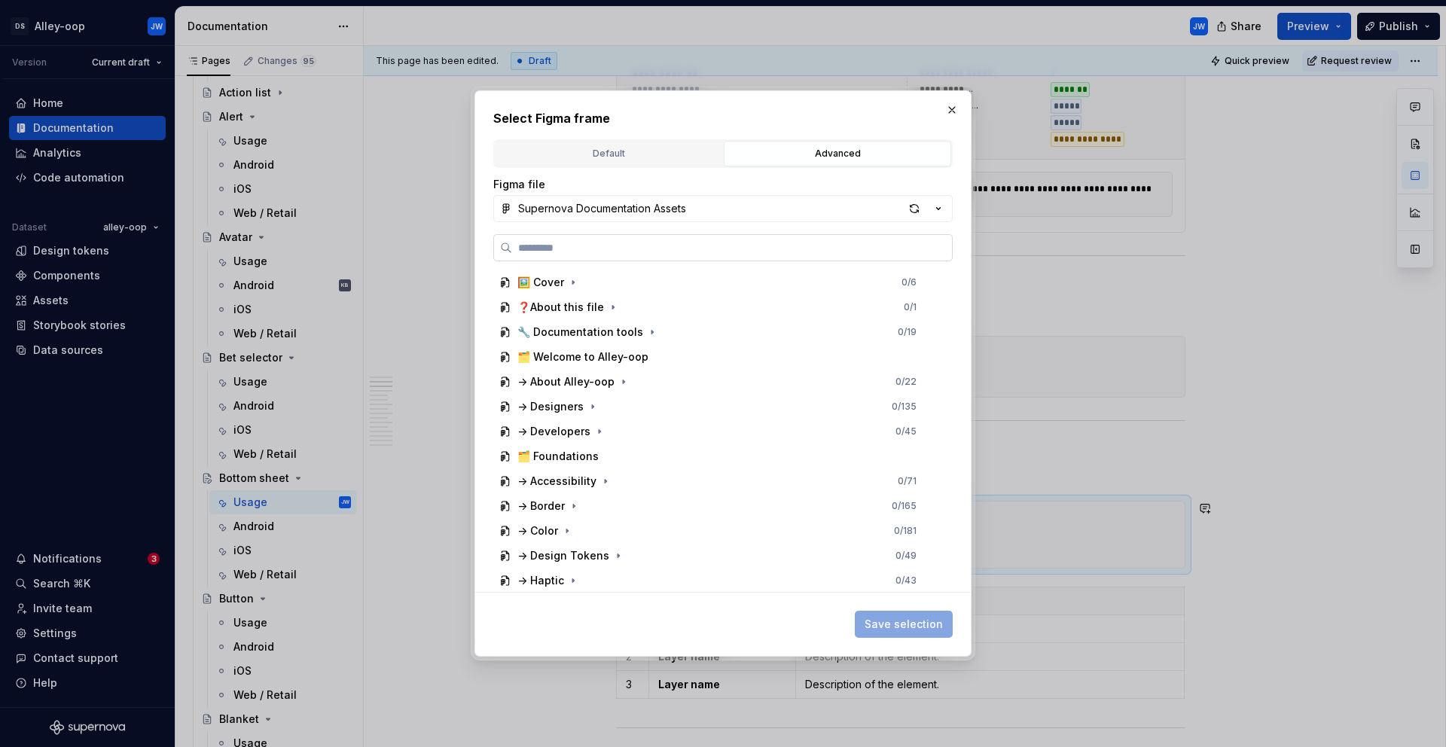
paste input "**********"
type input "**********"
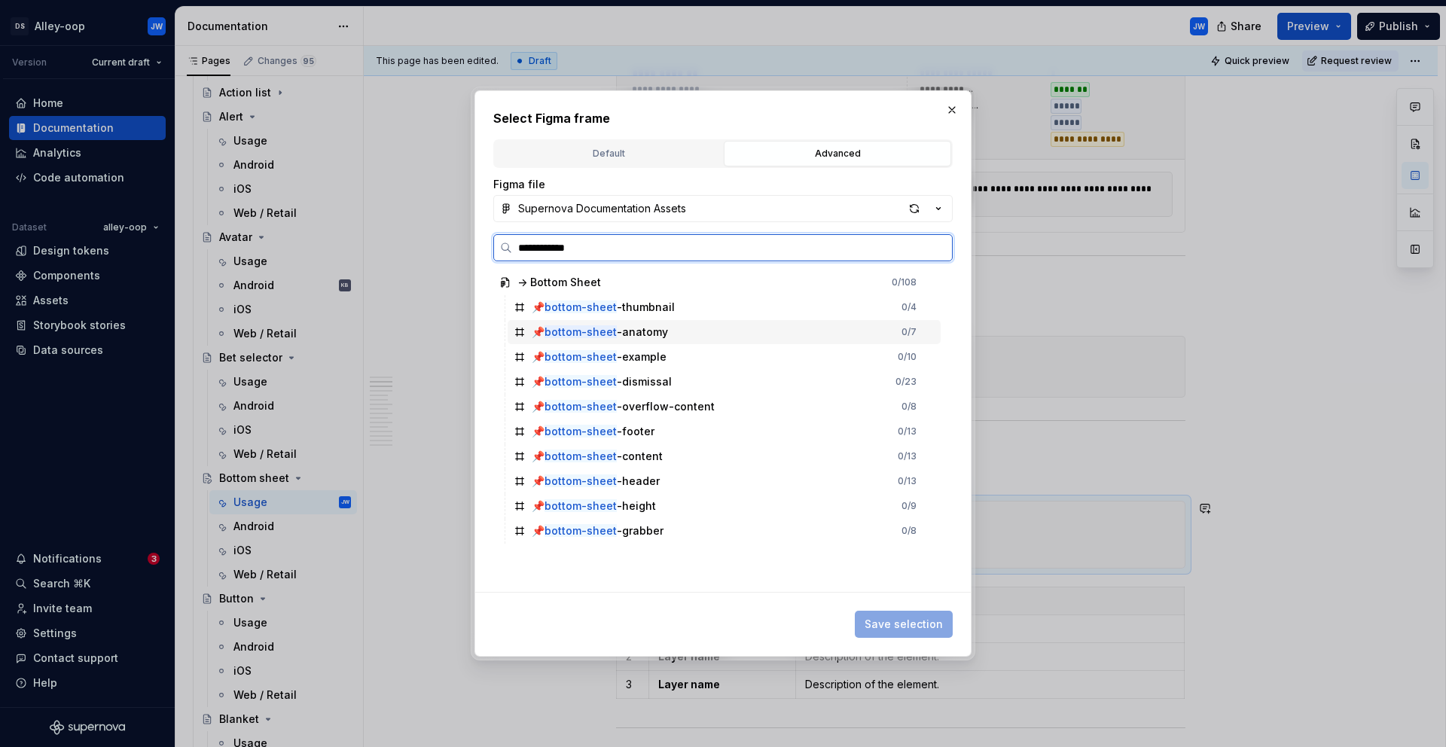
click at [679, 327] on div "📌 bottom-sheet -anatomy 0 / 7" at bounding box center [724, 332] width 433 height 24
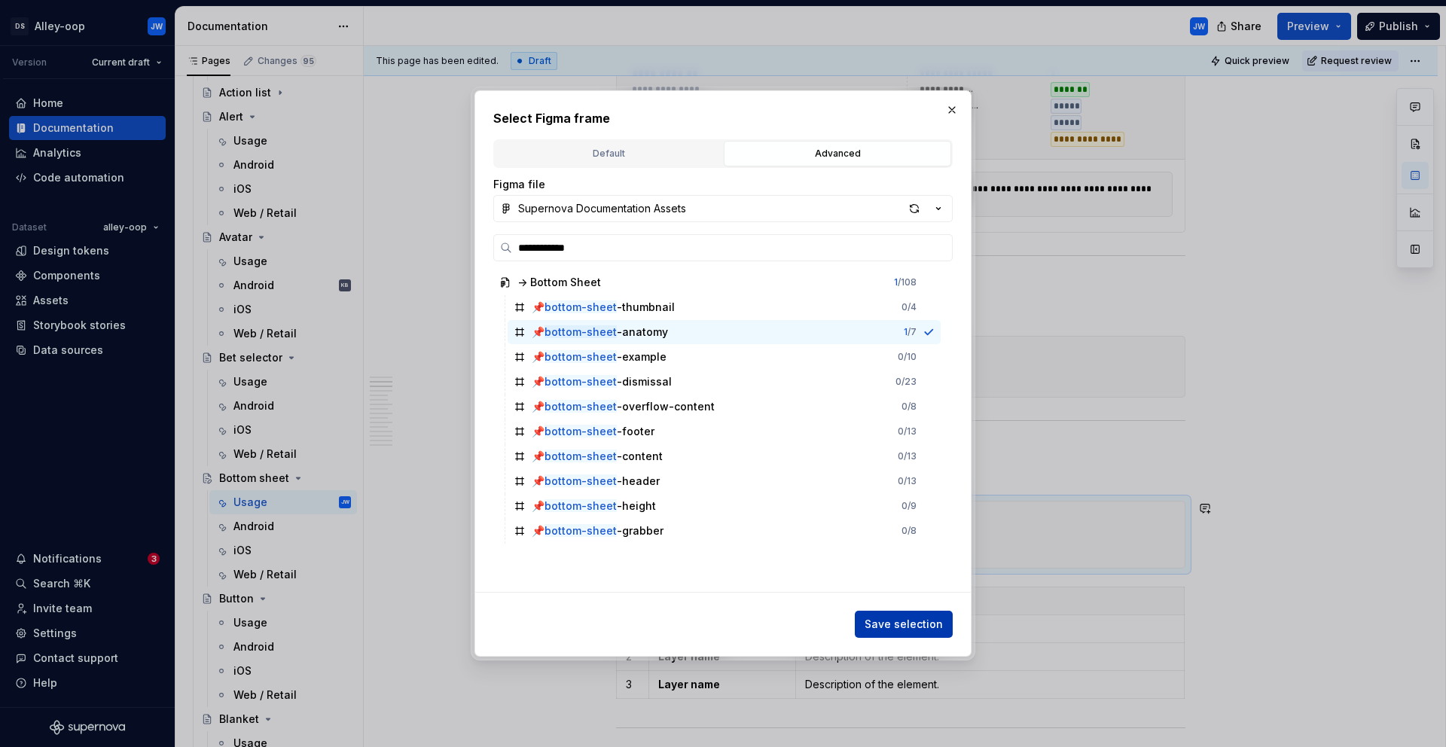
click at [896, 621] on span "Save selection" at bounding box center [904, 624] width 78 height 15
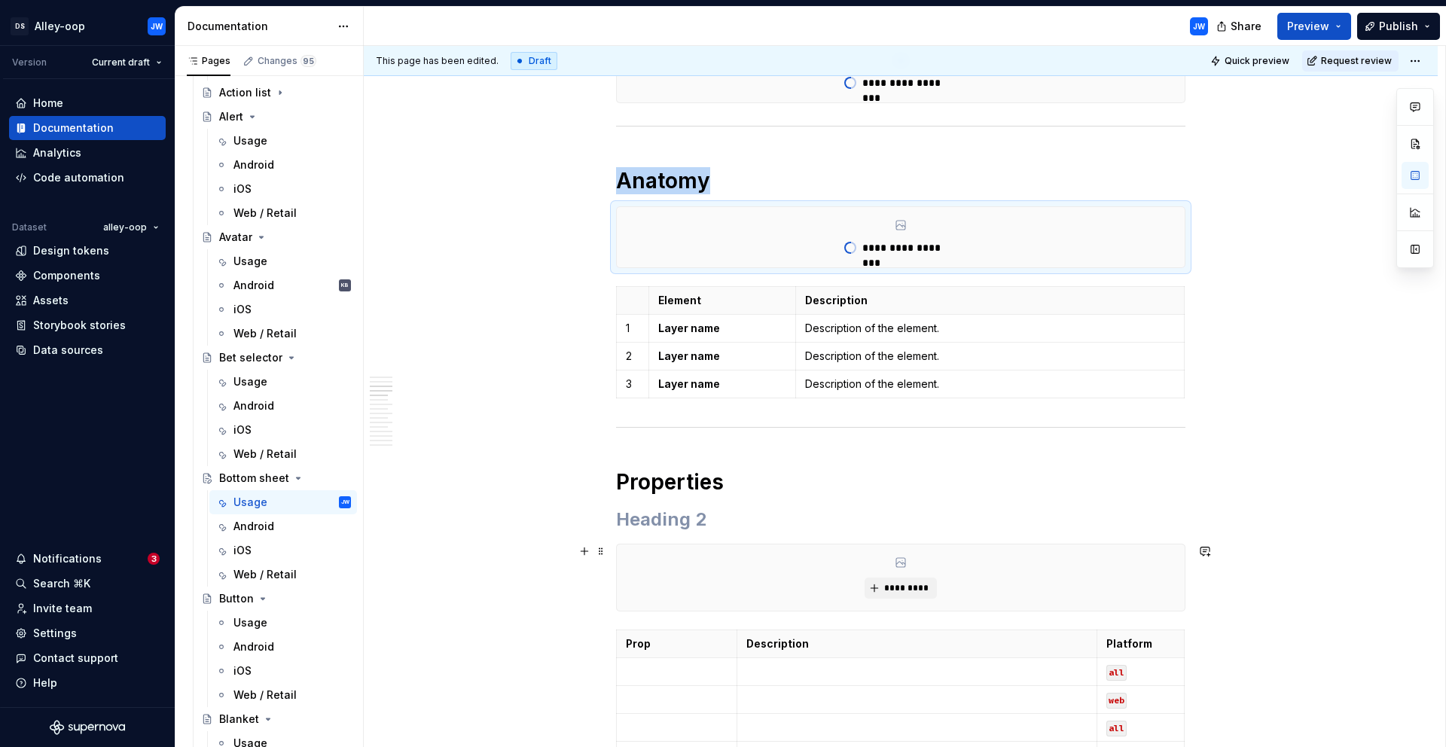
scroll to position [746, 0]
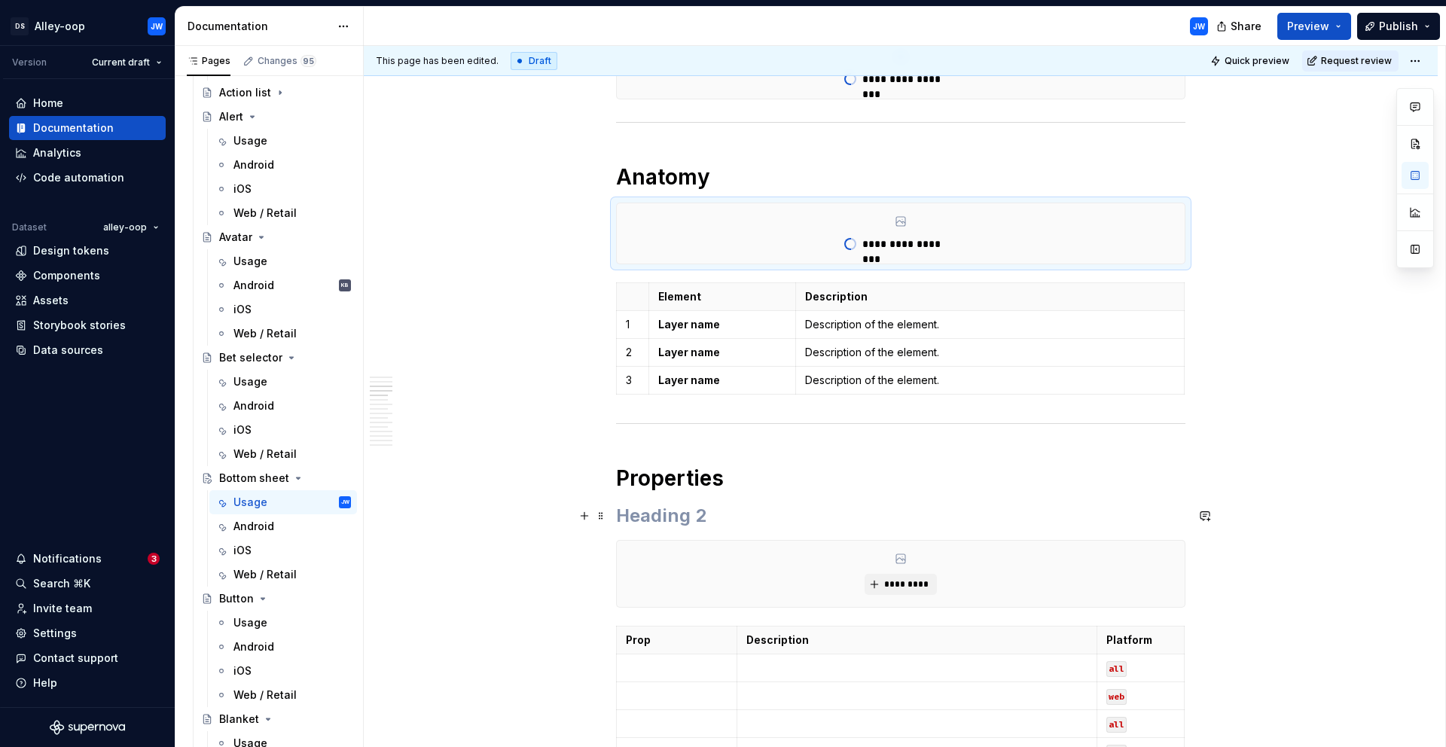
click at [670, 519] on h2 at bounding box center [900, 516] width 569 height 24
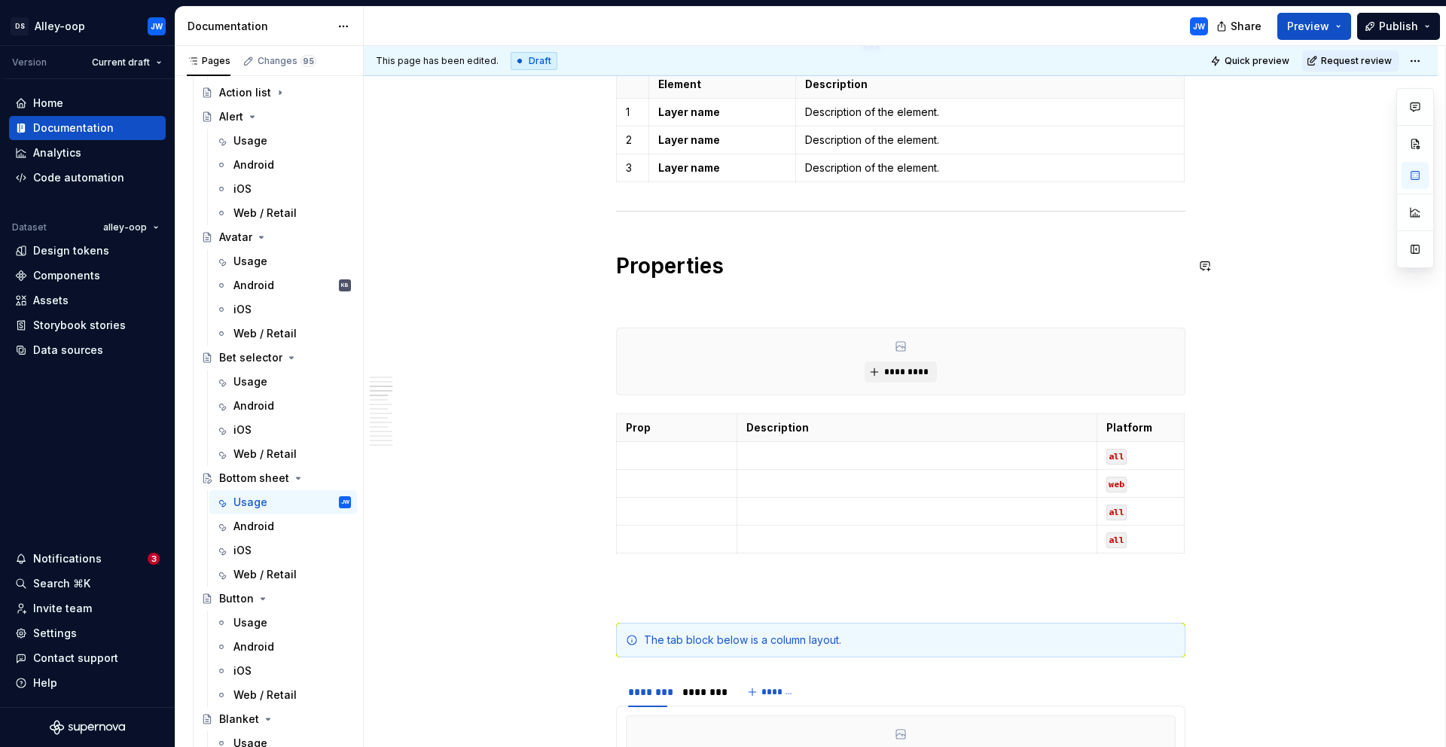
scroll to position [1039, 0]
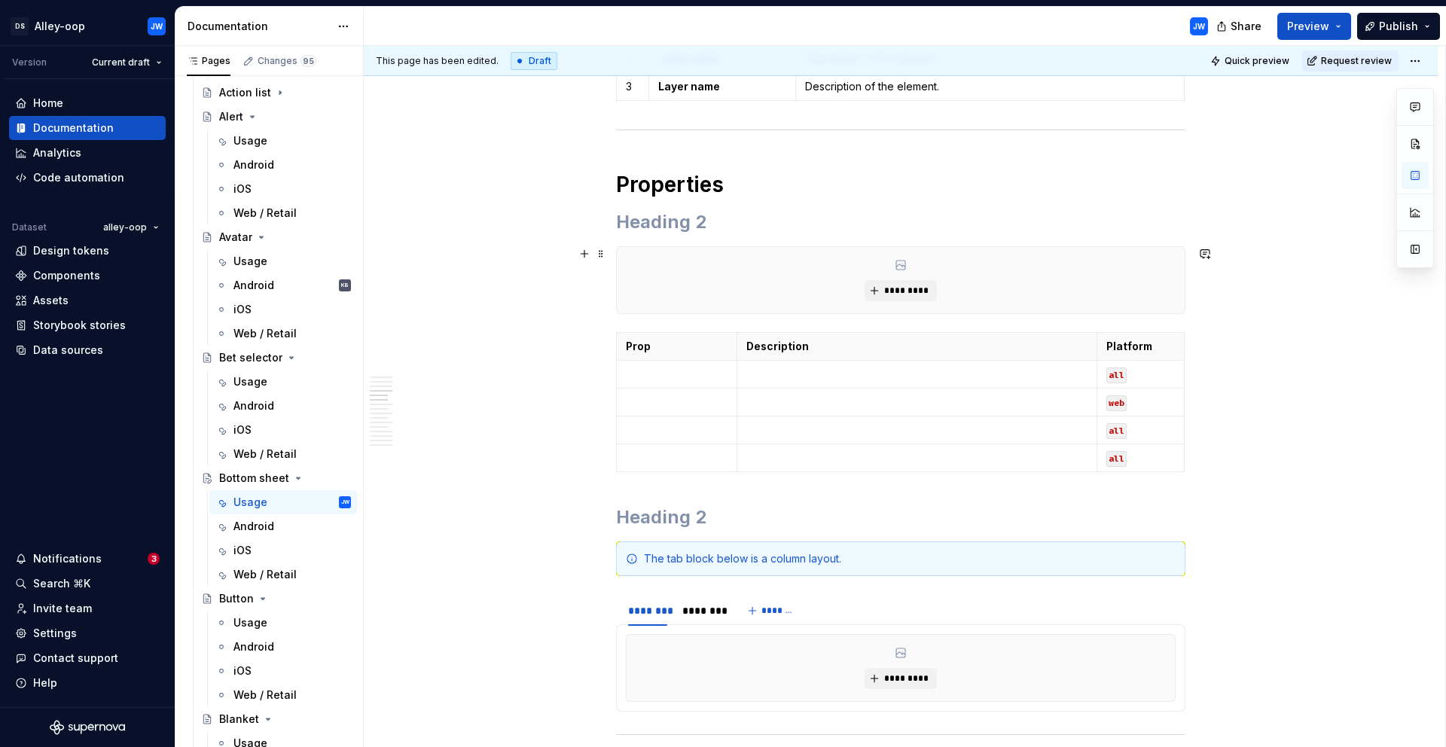
click at [639, 271] on div "*********" at bounding box center [901, 280] width 568 height 66
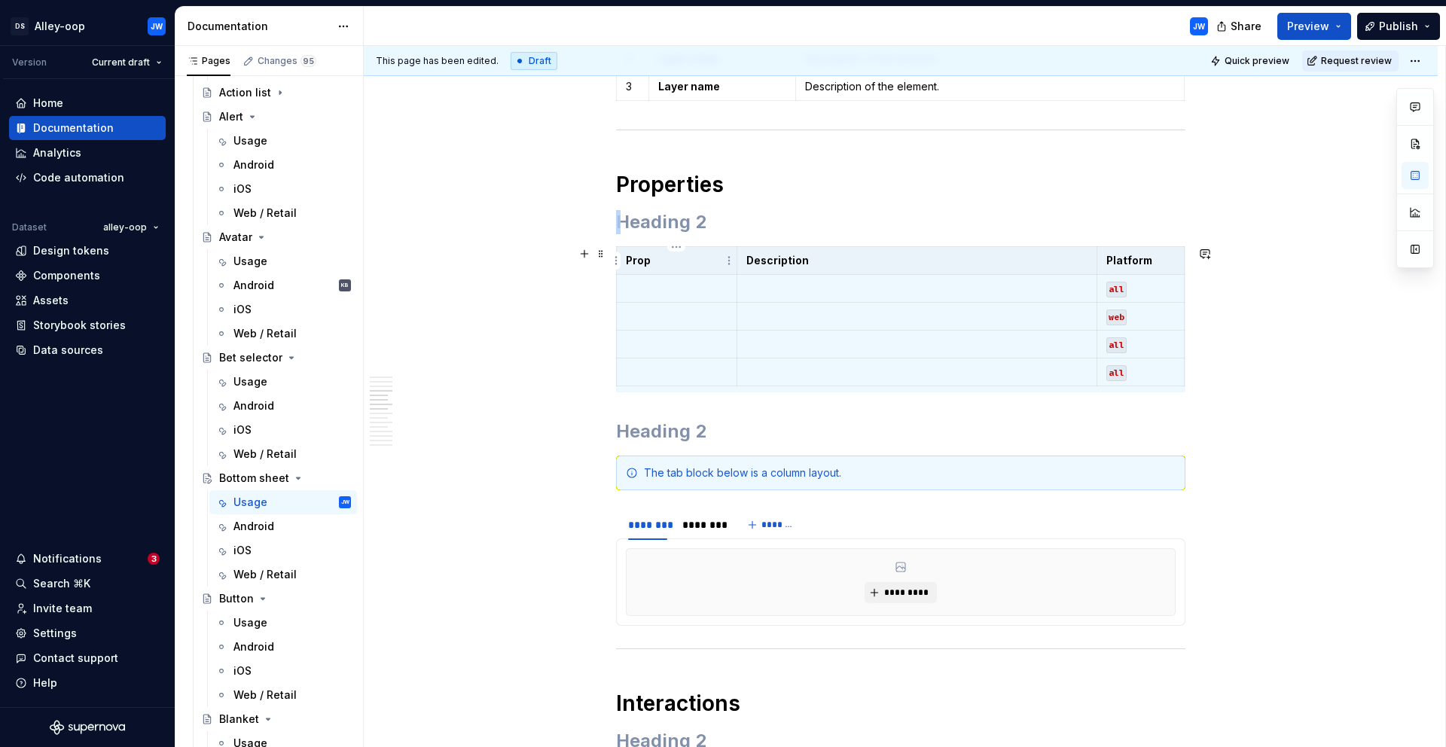
click at [651, 253] on p "Prop" at bounding box center [677, 260] width 102 height 15
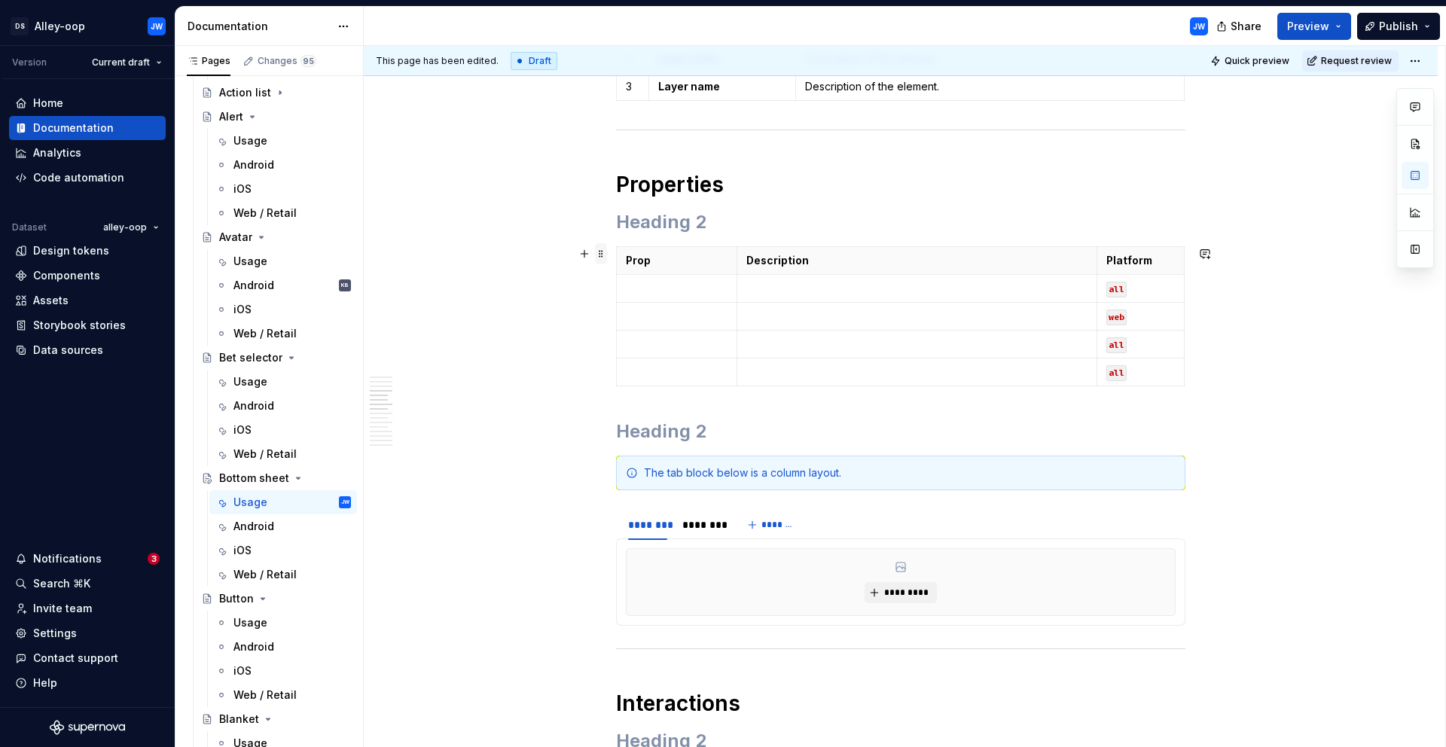
click at [599, 252] on span at bounding box center [601, 253] width 12 height 21
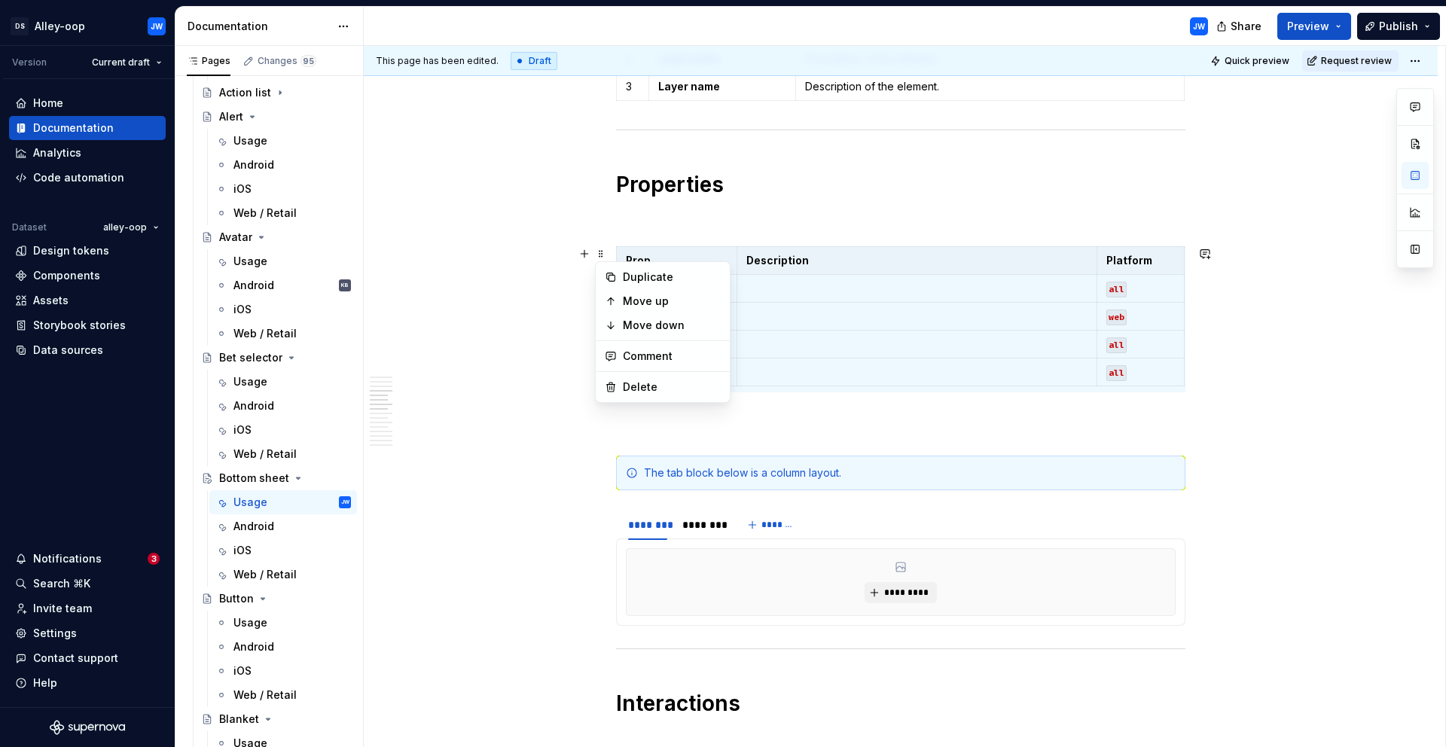
scroll to position [1352, 0]
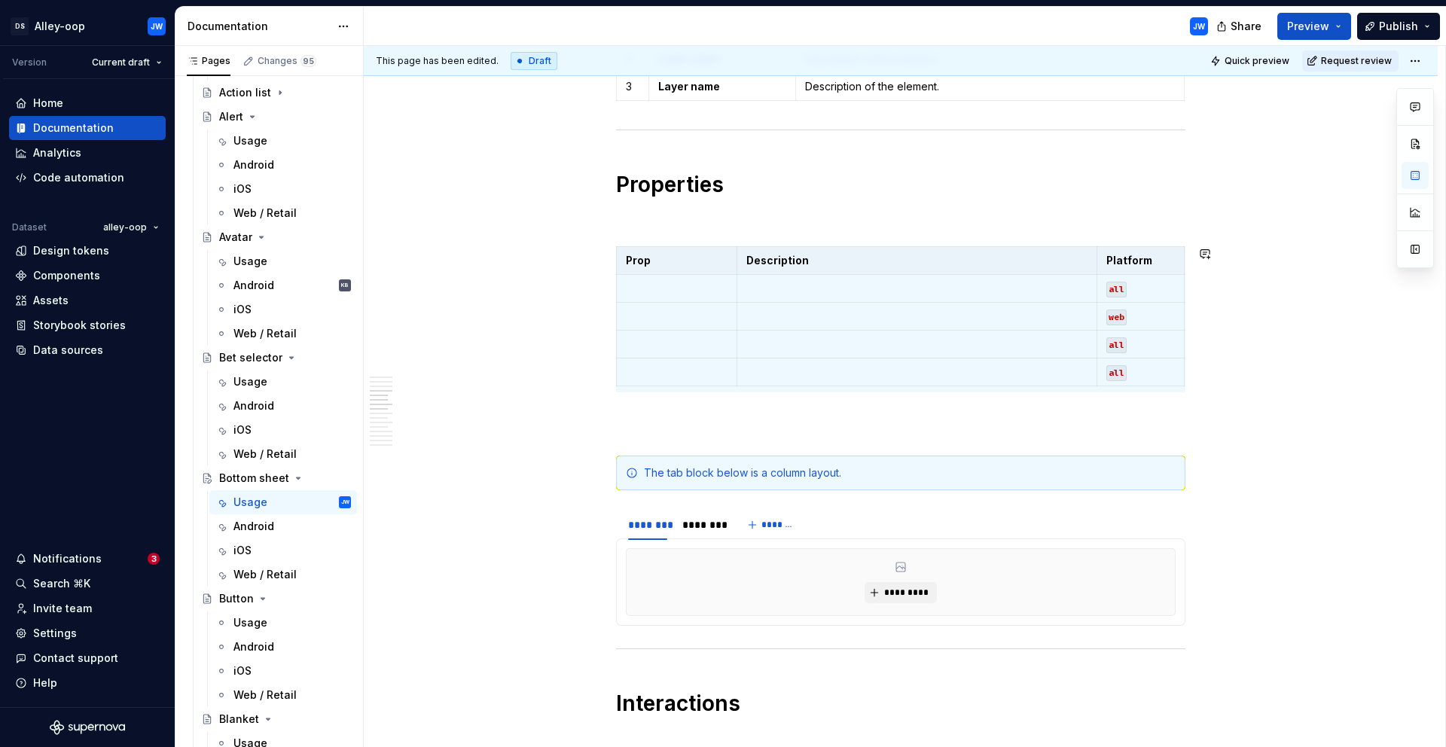
click at [624, 267] on th "Prop" at bounding box center [677, 261] width 121 height 28
click at [611, 261] on html "[PERSON_NAME]-oop JW Version Current draft Home Documentation Analytics Code au…" at bounding box center [723, 373] width 1446 height 747
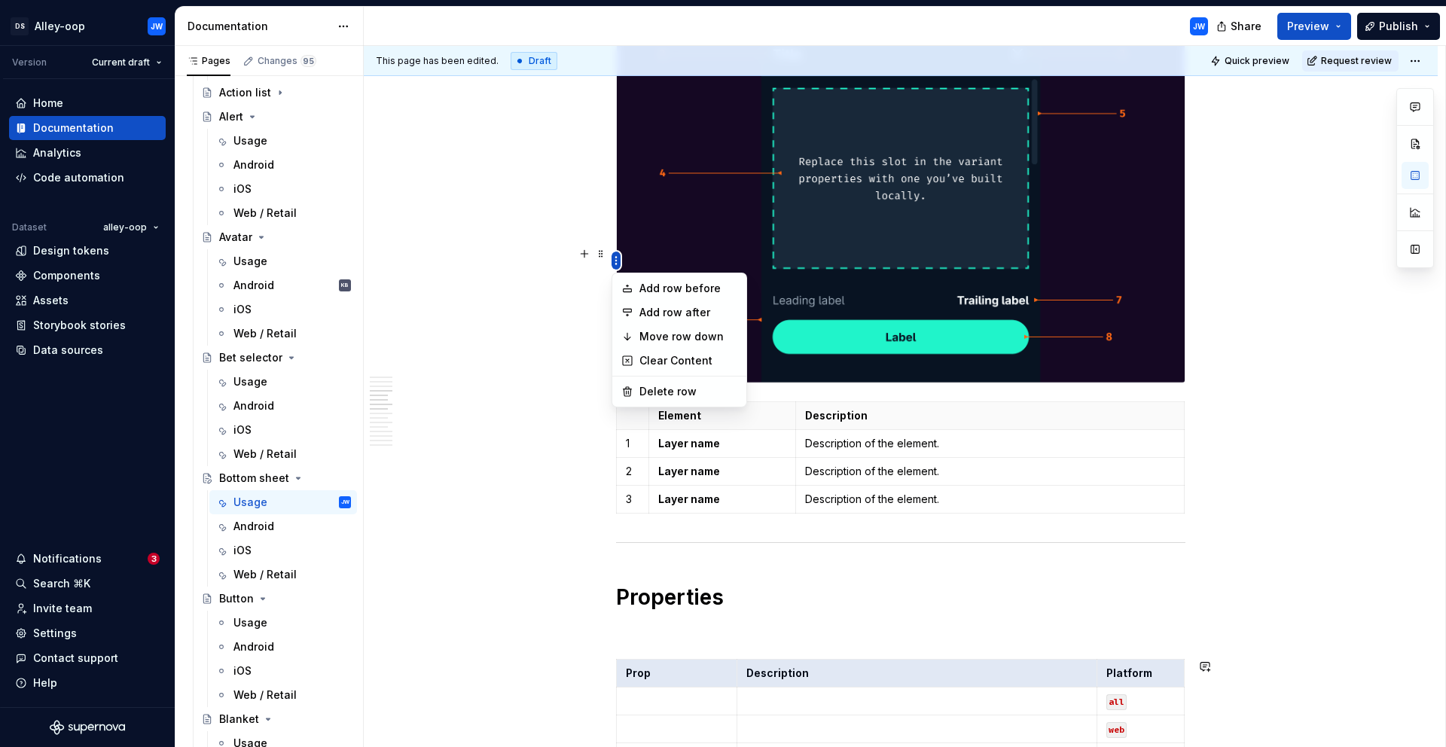
scroll to position [1765, 0]
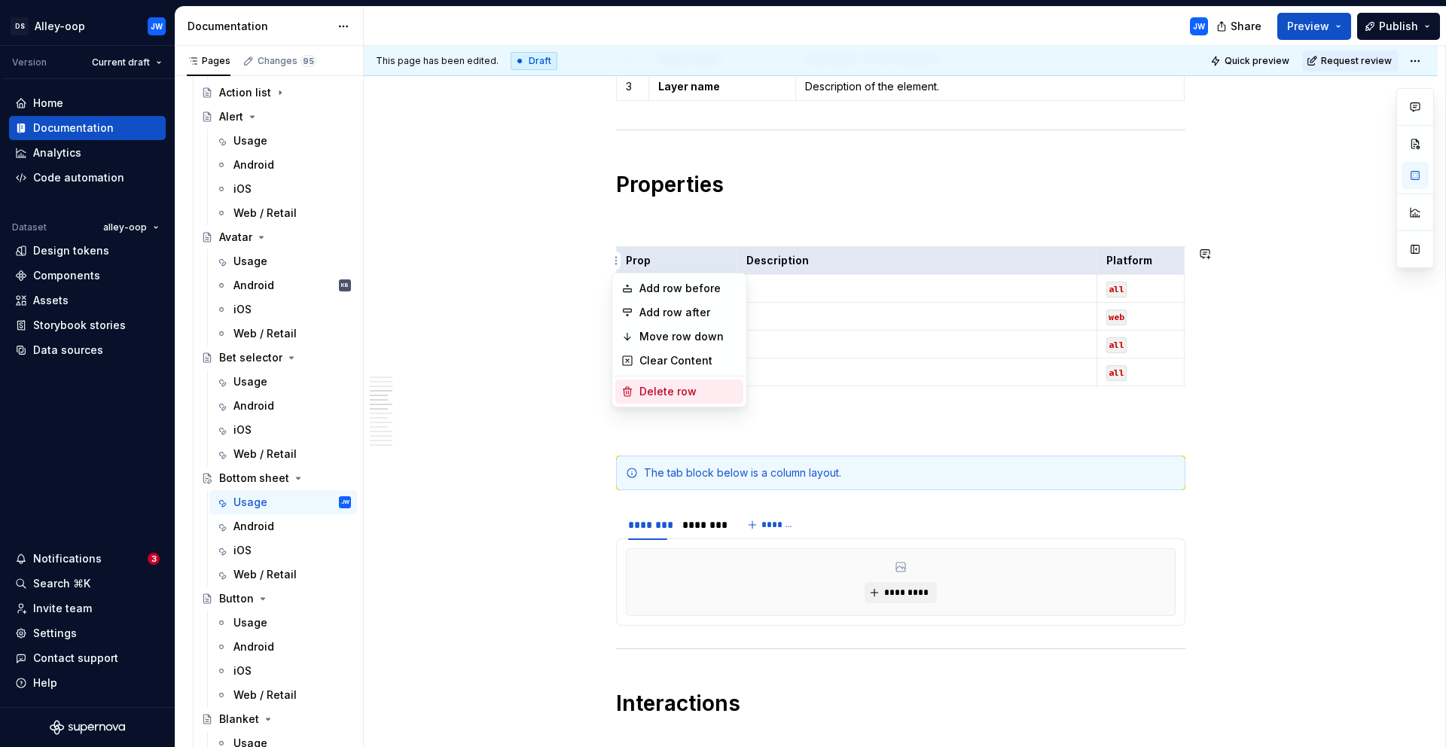
click at [642, 388] on div "Delete row" at bounding box center [688, 391] width 98 height 15
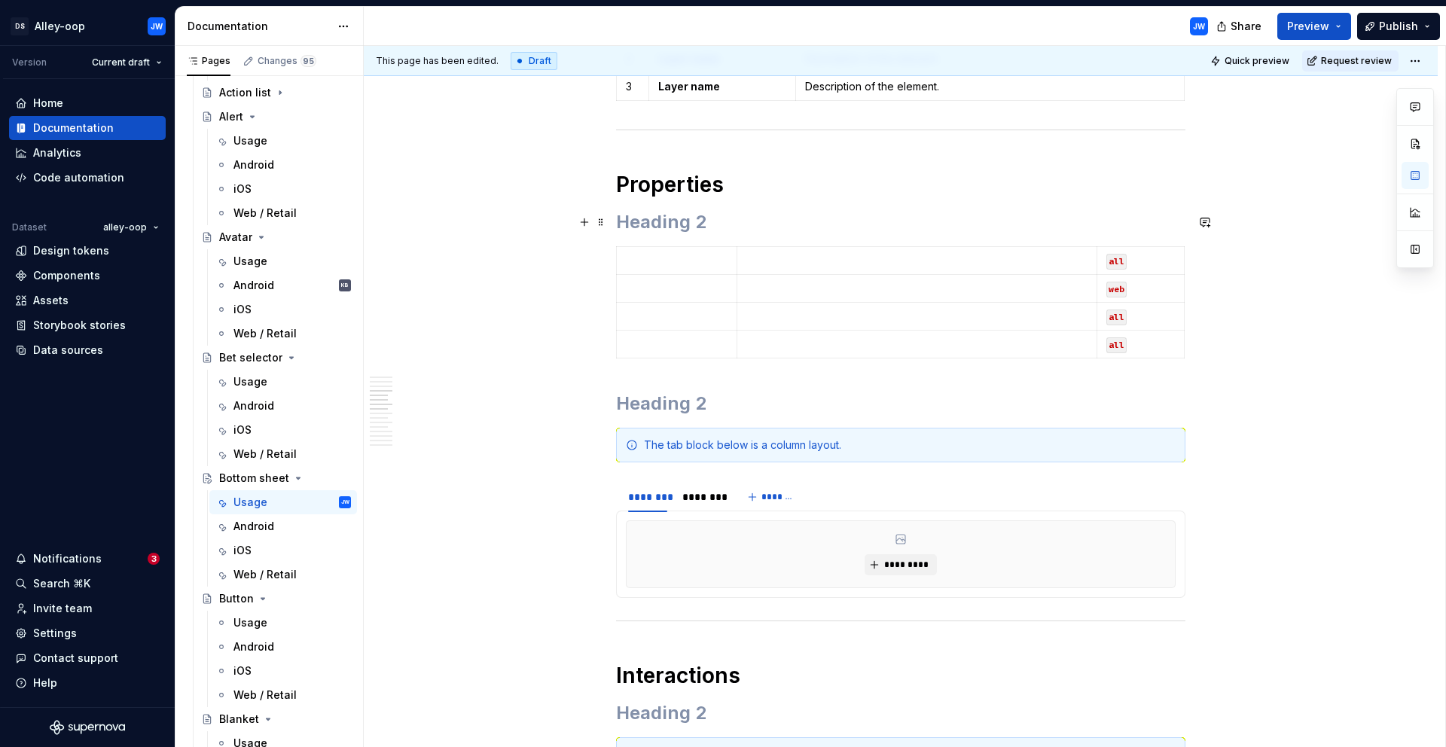
click at [676, 215] on h2 at bounding box center [900, 222] width 569 height 24
click at [607, 259] on div "**********" at bounding box center [901, 547] width 1074 height 4101
click at [604, 257] on span at bounding box center [601, 253] width 12 height 21
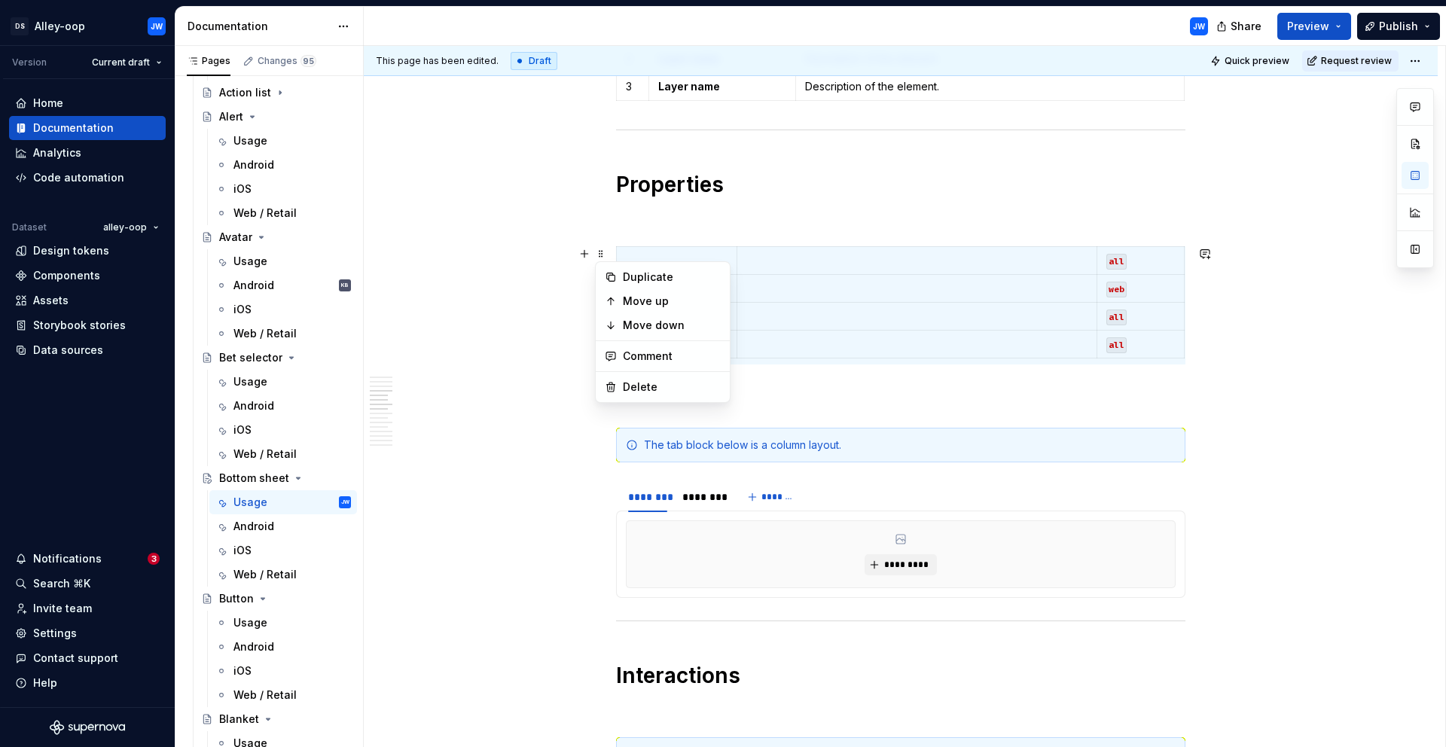
click at [826, 245] on div "**********" at bounding box center [900, 444] width 569 height 3823
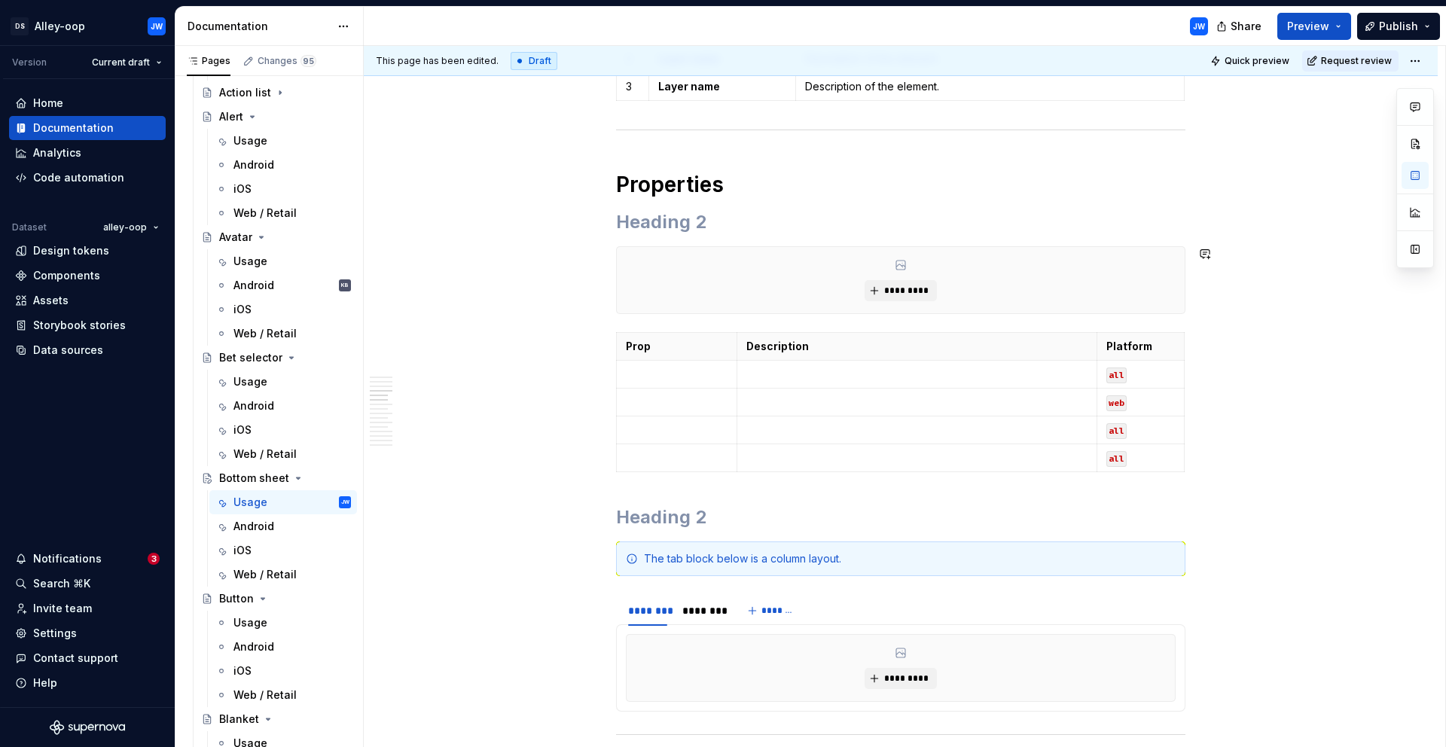
click at [749, 218] on h2 at bounding box center [900, 222] width 569 height 24
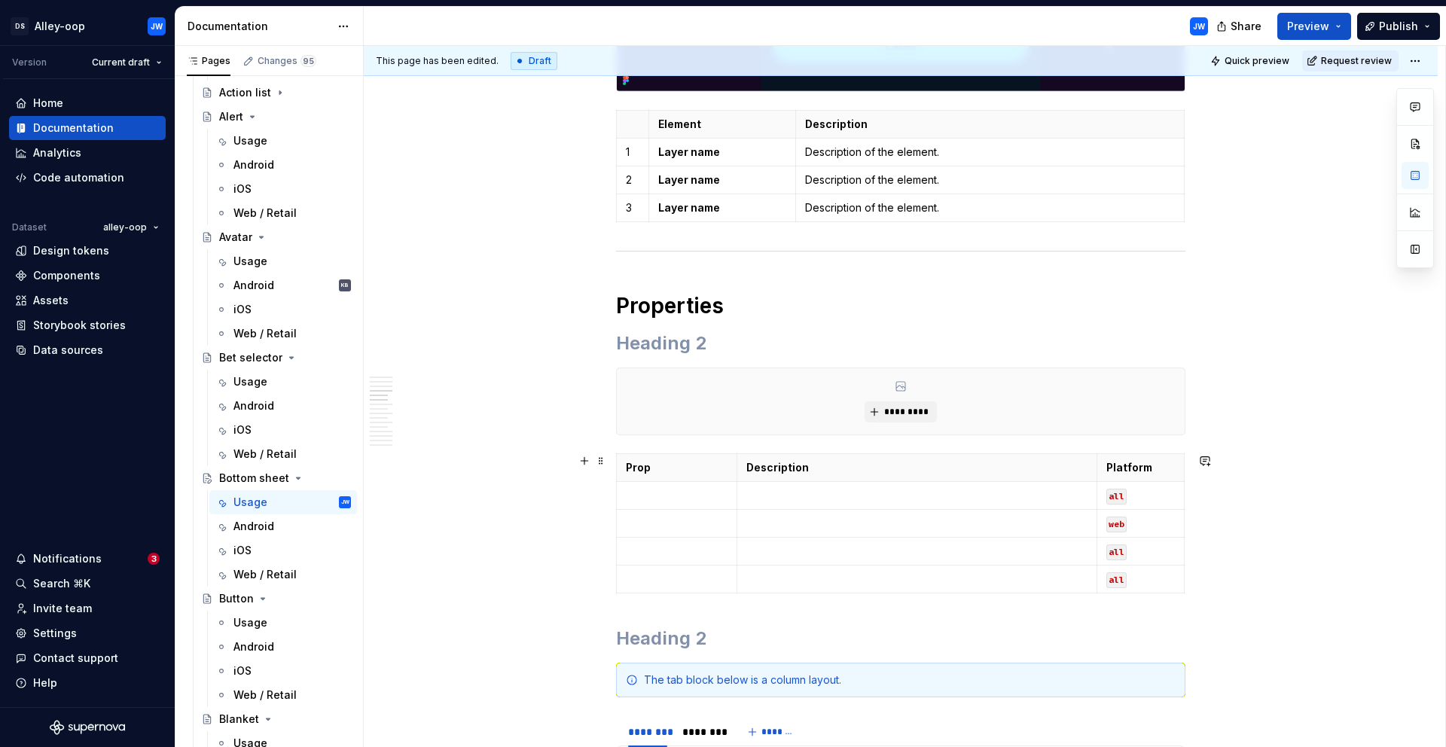
scroll to position [1643, 0]
click at [727, 337] on h2 at bounding box center [900, 344] width 569 height 24
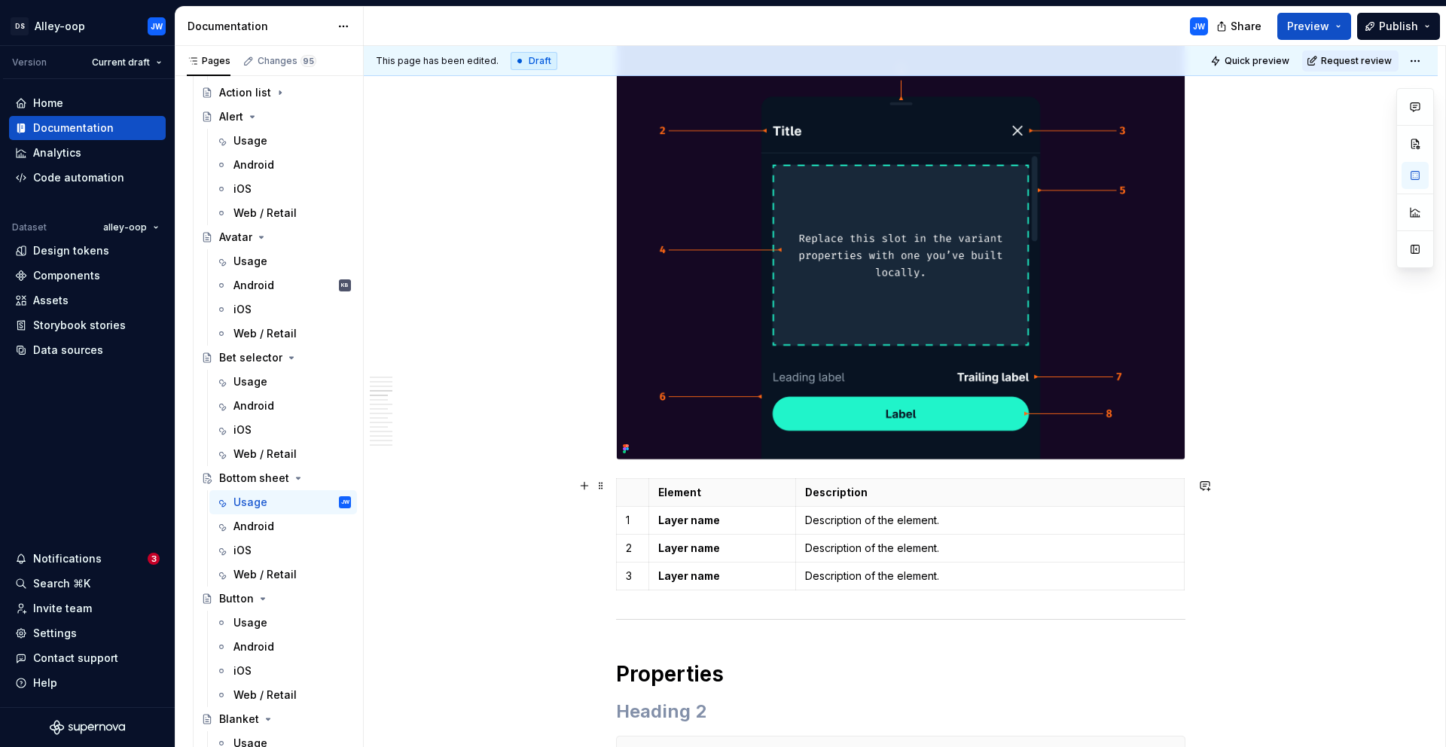
scroll to position [1251, 0]
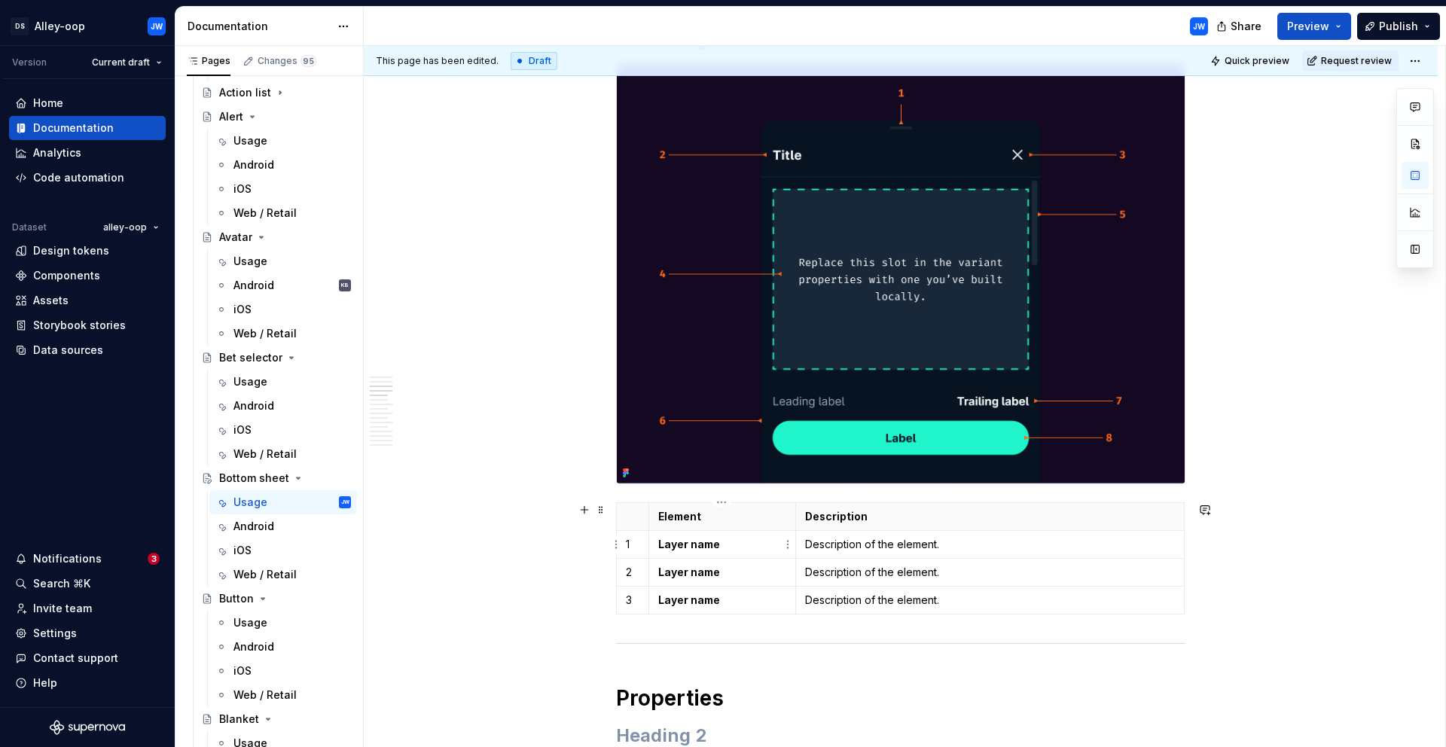
click at [696, 545] on strong "Layer name" at bounding box center [689, 544] width 62 height 13
click at [708, 551] on p "Layer name" at bounding box center [722, 544] width 128 height 15
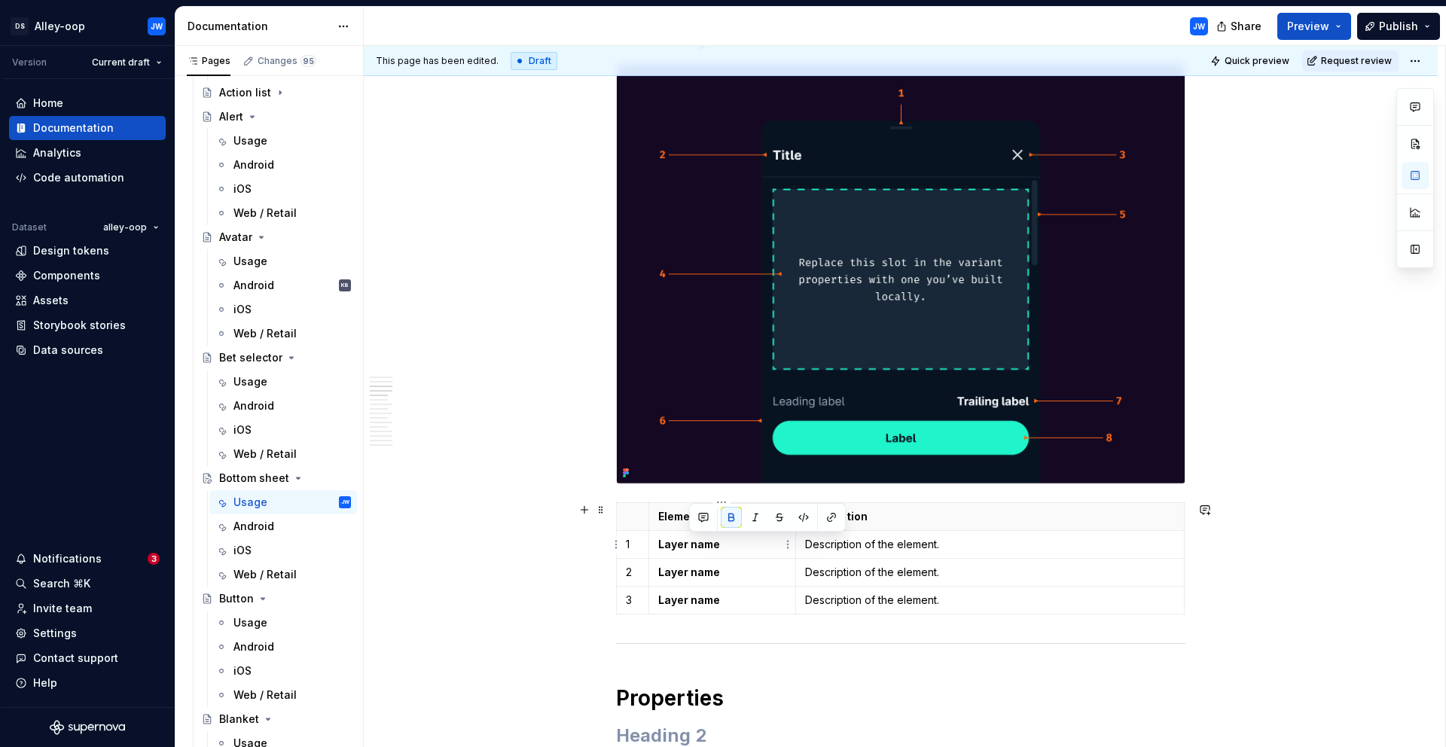
click at [708, 551] on p "Layer name" at bounding box center [722, 544] width 128 height 15
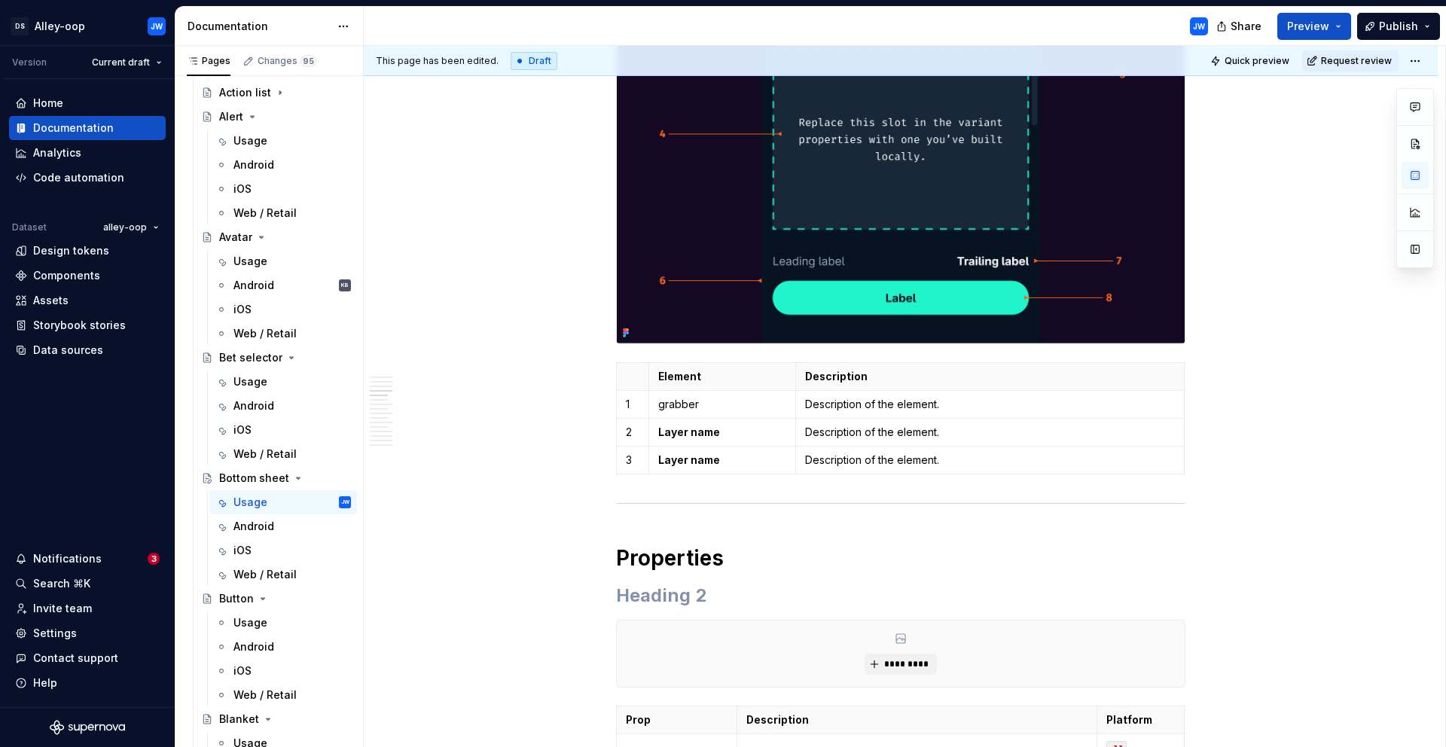
scroll to position [1396, 0]
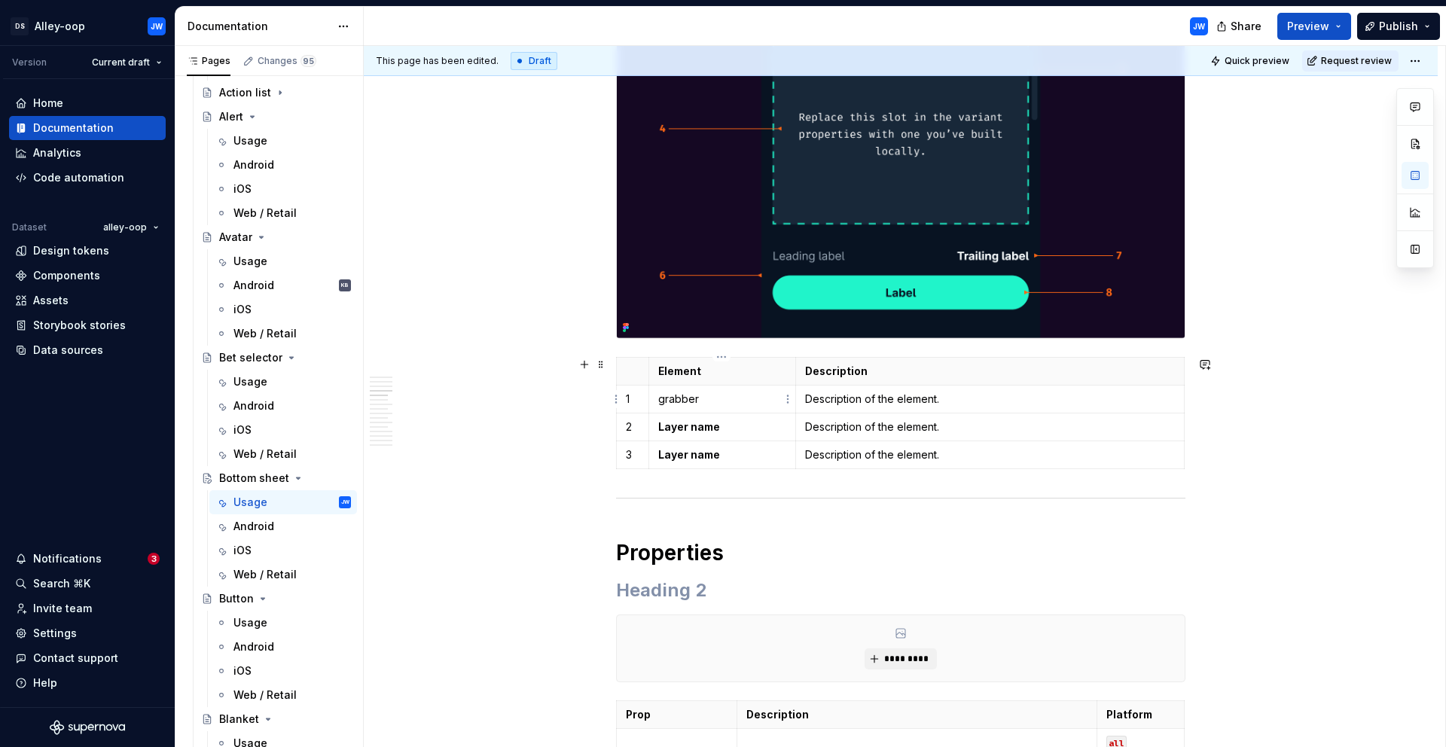
click at [687, 407] on td "grabber" at bounding box center [722, 399] width 147 height 28
click at [674, 398] on p "grabber" at bounding box center [722, 399] width 128 height 15
click at [671, 400] on p "Grabber" at bounding box center [722, 399] width 128 height 15
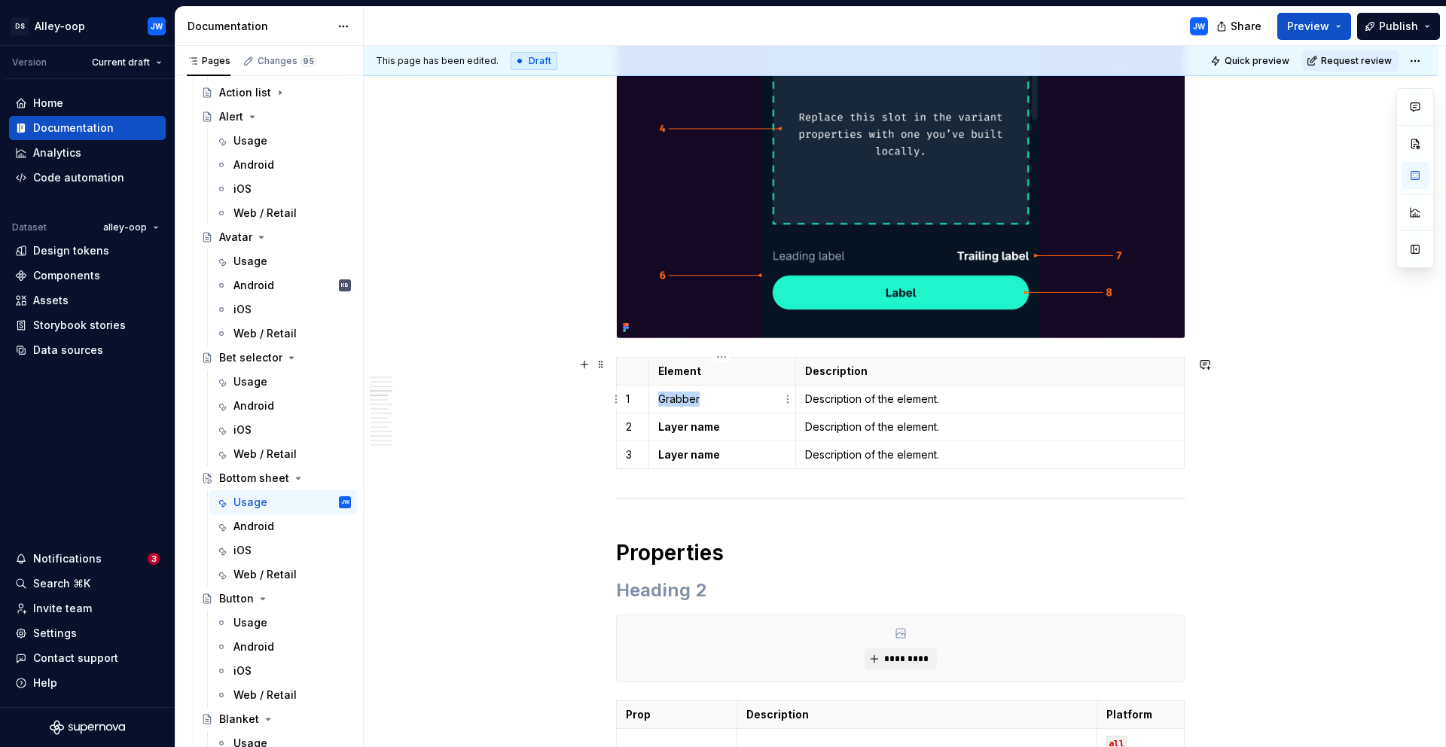
click at [671, 400] on p "Grabber" at bounding box center [722, 399] width 128 height 15
click at [730, 400] on p "Grabber" at bounding box center [722, 399] width 128 height 15
click at [679, 460] on strong "Layer name" at bounding box center [689, 454] width 62 height 13
click at [901, 471] on icon "button" at bounding box center [900, 468] width 12 height 12
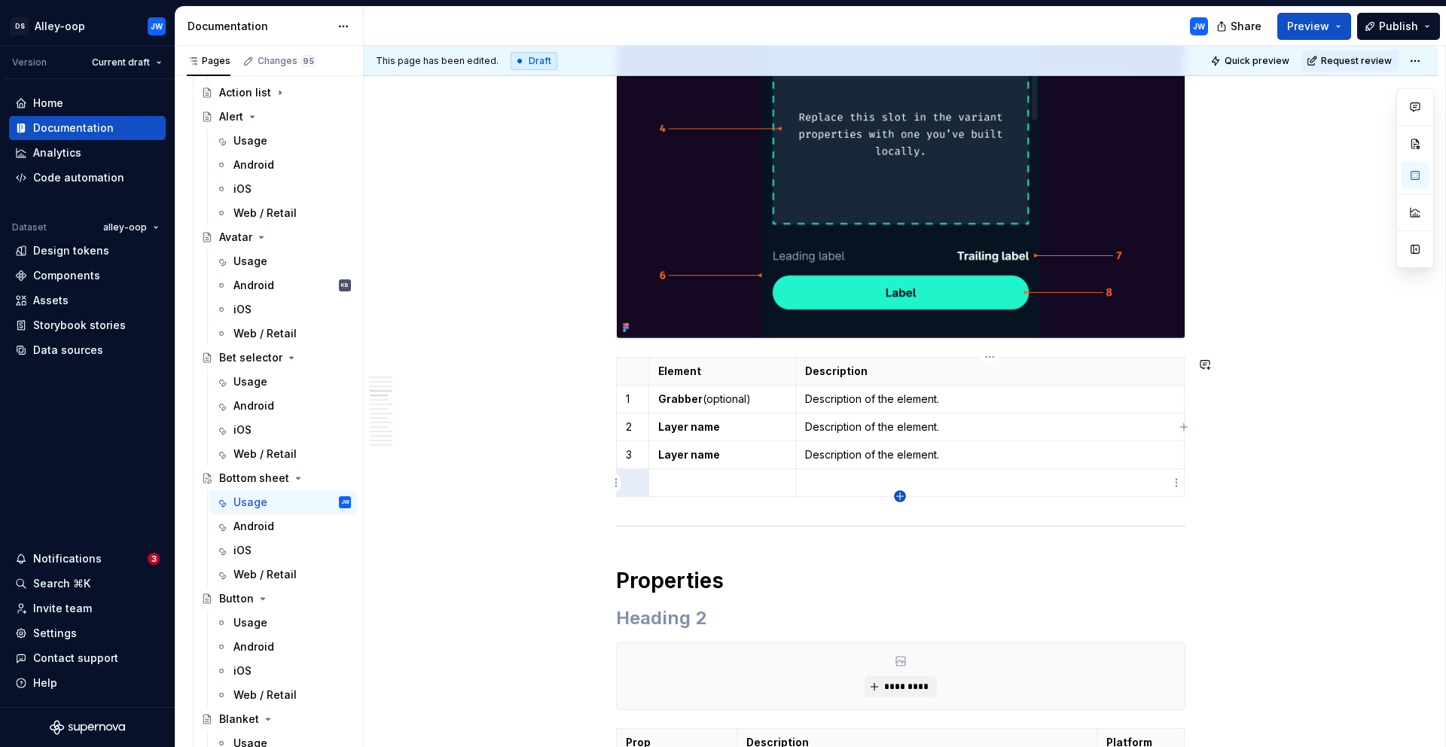
click at [899, 499] on icon "button" at bounding box center [900, 496] width 12 height 12
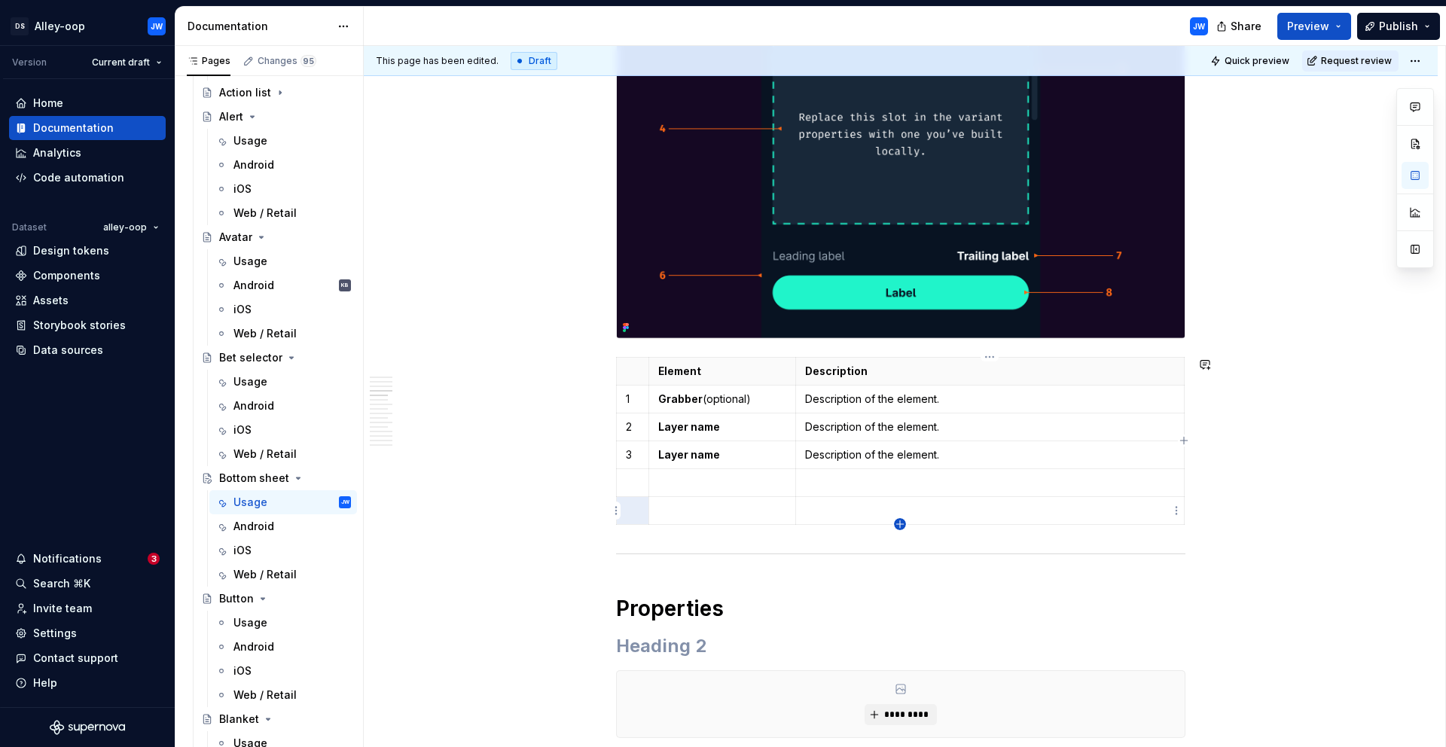
click at [900, 521] on icon "button" at bounding box center [900, 524] width 12 height 12
click at [898, 557] on div "Element Description 1 Grabber (optional) Description of the element. 2 Layer na…" at bounding box center [900, 458] width 569 height 202
click at [900, 554] on div "Element Description 1 Grabber (optional) Description of the element. 2 Layer na…" at bounding box center [900, 458] width 569 height 202
click at [902, 544] on p at bounding box center [990, 538] width 370 height 15
click at [902, 554] on icon "button" at bounding box center [900, 552] width 12 height 12
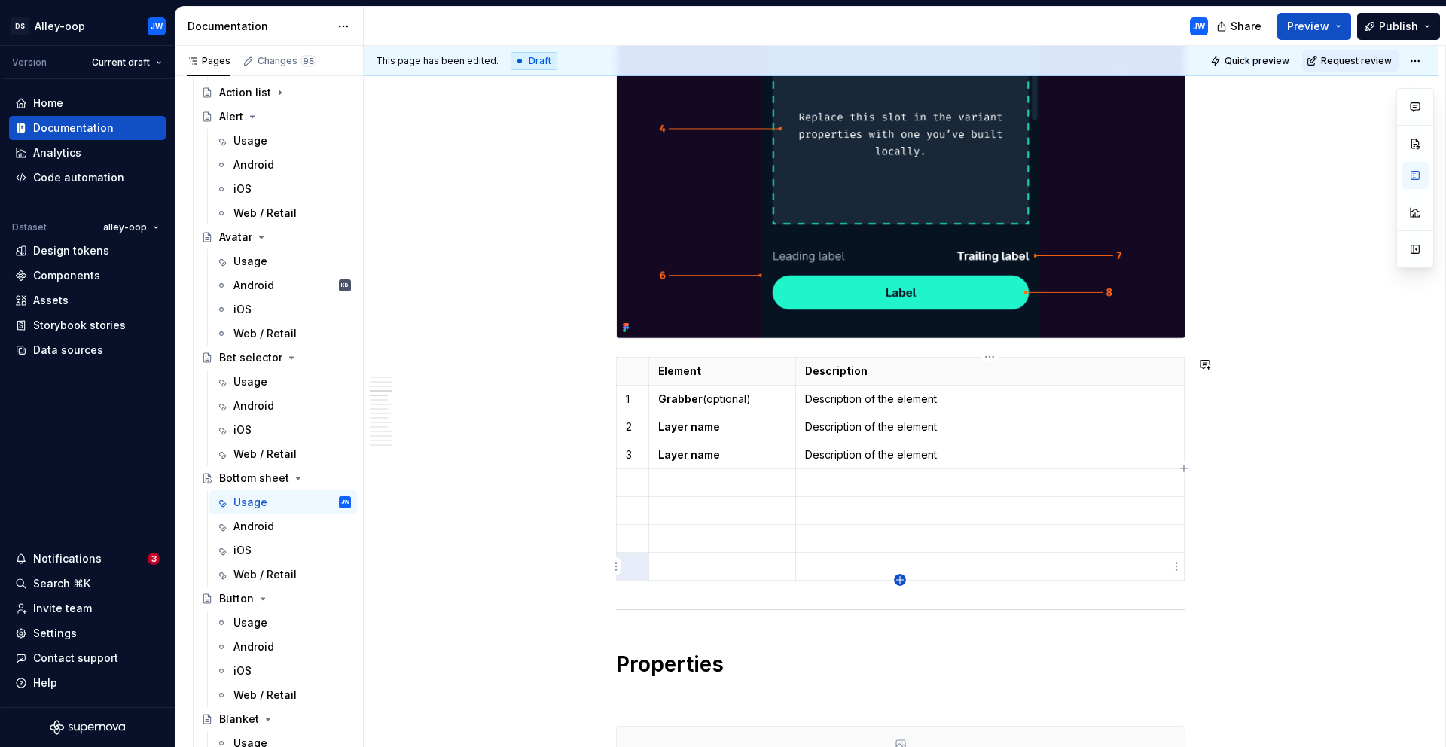
click at [901, 578] on icon "button" at bounding box center [900, 580] width 12 height 12
click at [634, 485] on p at bounding box center [633, 482] width 14 height 15
click at [641, 506] on html "[PERSON_NAME]-oop JW Version Current draft Home Documentation Analytics Code au…" at bounding box center [723, 373] width 1446 height 747
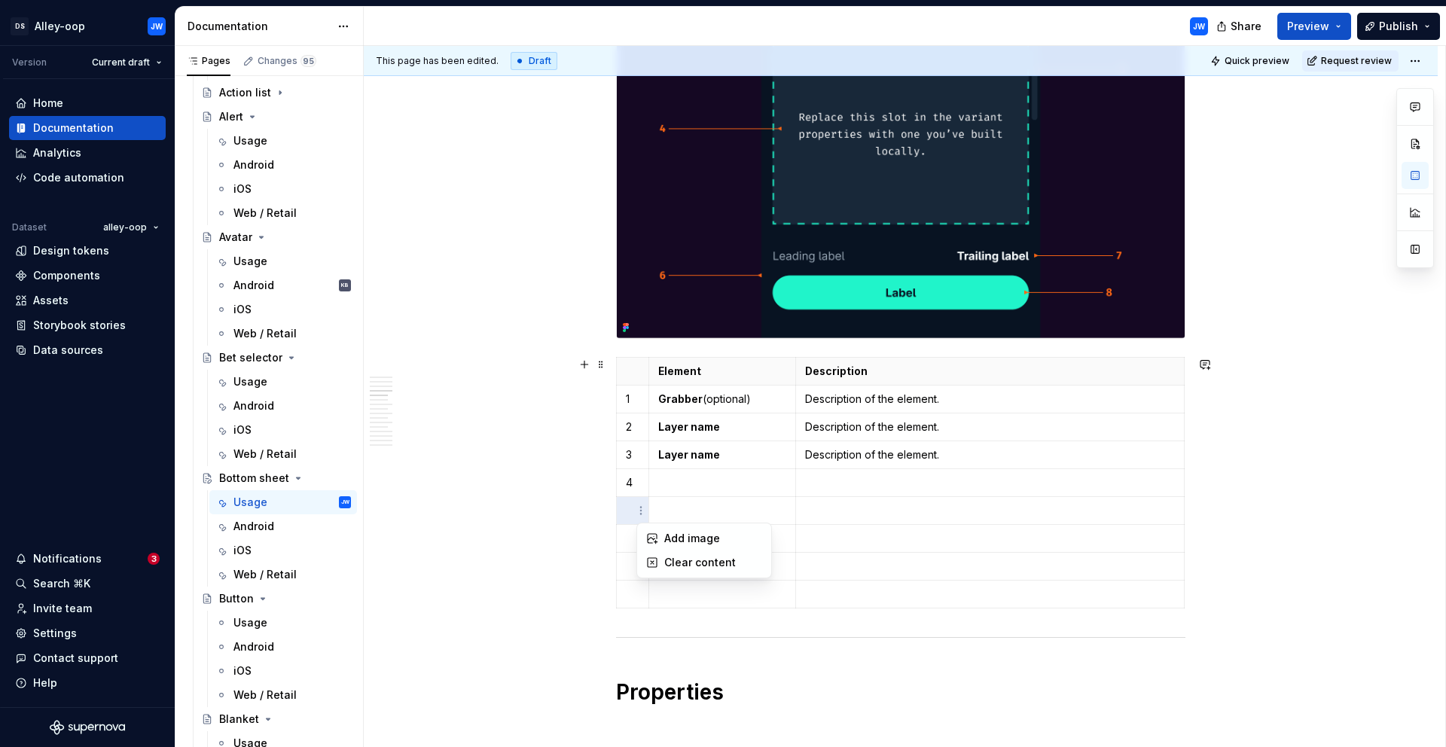
click at [630, 508] on html "[PERSON_NAME]-oop JW Version Current draft Home Documentation Analytics Code au…" at bounding box center [723, 373] width 1446 height 747
click at [634, 515] on p at bounding box center [633, 510] width 14 height 15
click at [624, 530] on td at bounding box center [633, 538] width 32 height 28
click at [627, 566] on p at bounding box center [633, 566] width 14 height 15
click at [630, 590] on p at bounding box center [633, 594] width 14 height 15
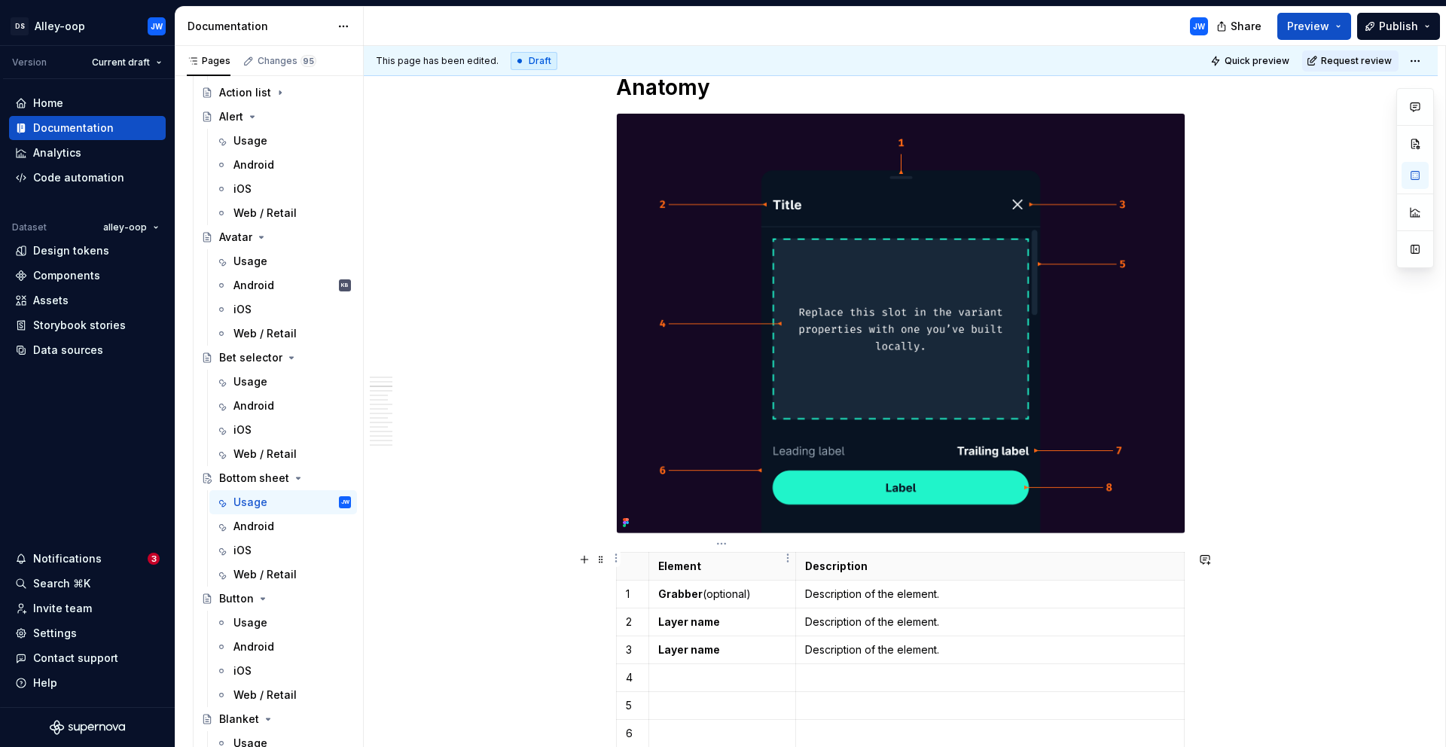
scroll to position [1213, 0]
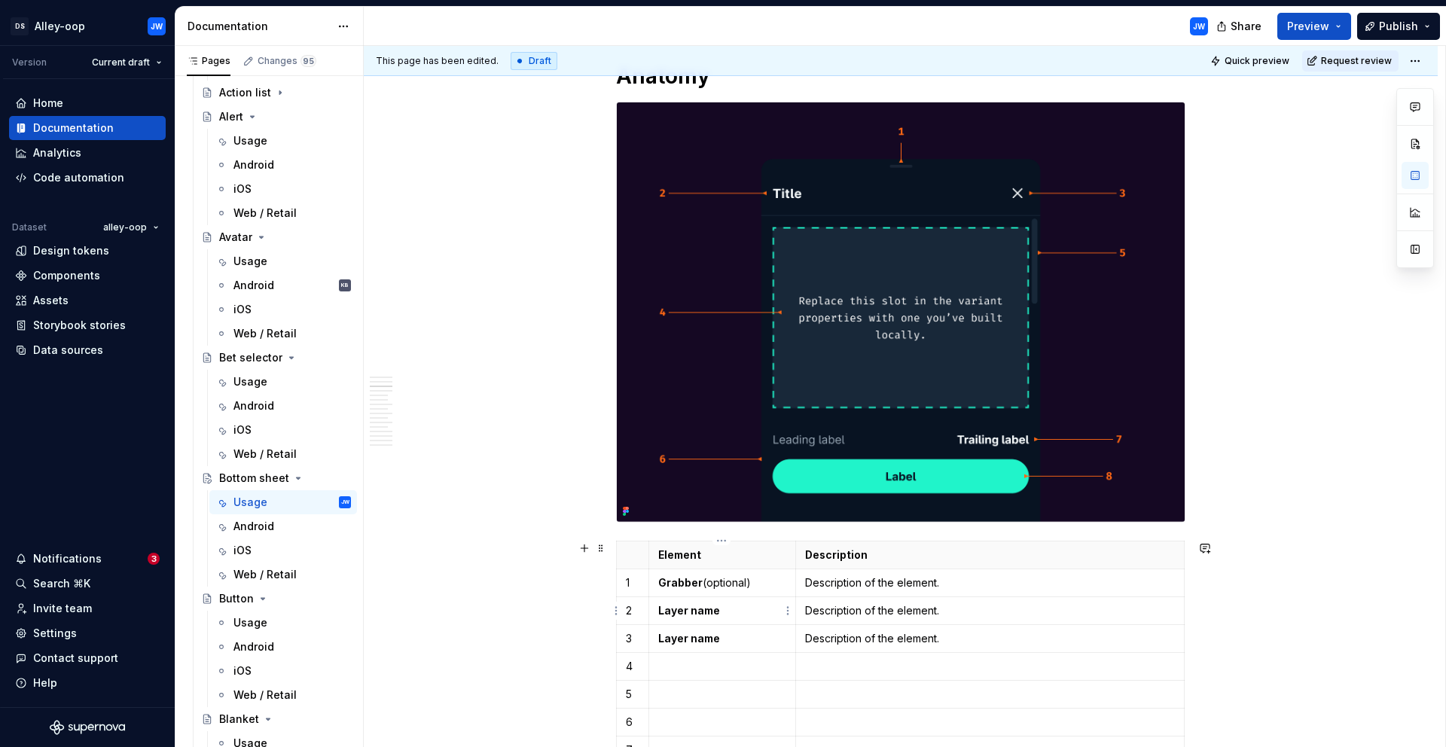
click at [711, 615] on strong "Layer name" at bounding box center [689, 610] width 62 height 13
click at [709, 603] on p "Layer name" at bounding box center [722, 610] width 128 height 15
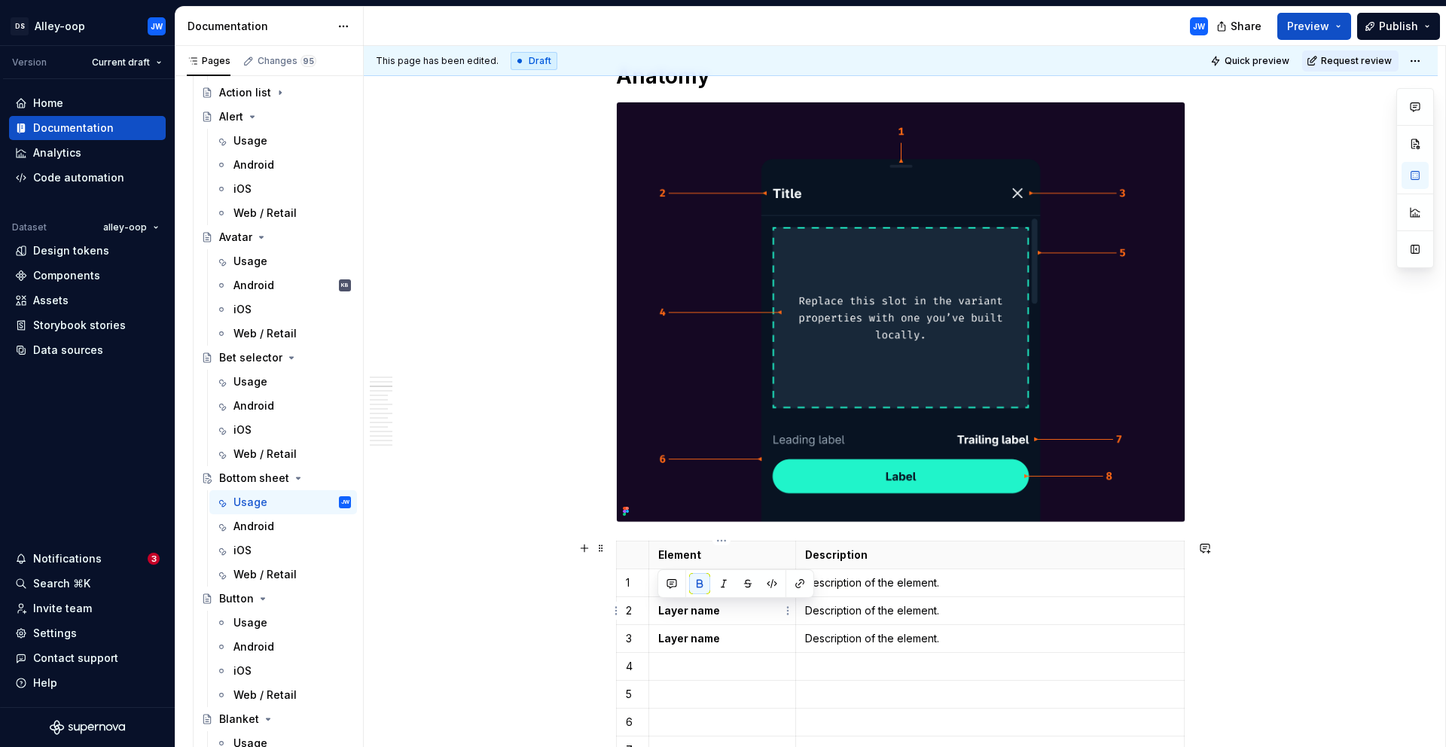
click at [709, 603] on p "Layer name" at bounding box center [722, 610] width 128 height 15
click at [678, 635] on strong "Layer name" at bounding box center [689, 638] width 62 height 13
click at [670, 639] on p "Dismiss" at bounding box center [722, 638] width 128 height 15
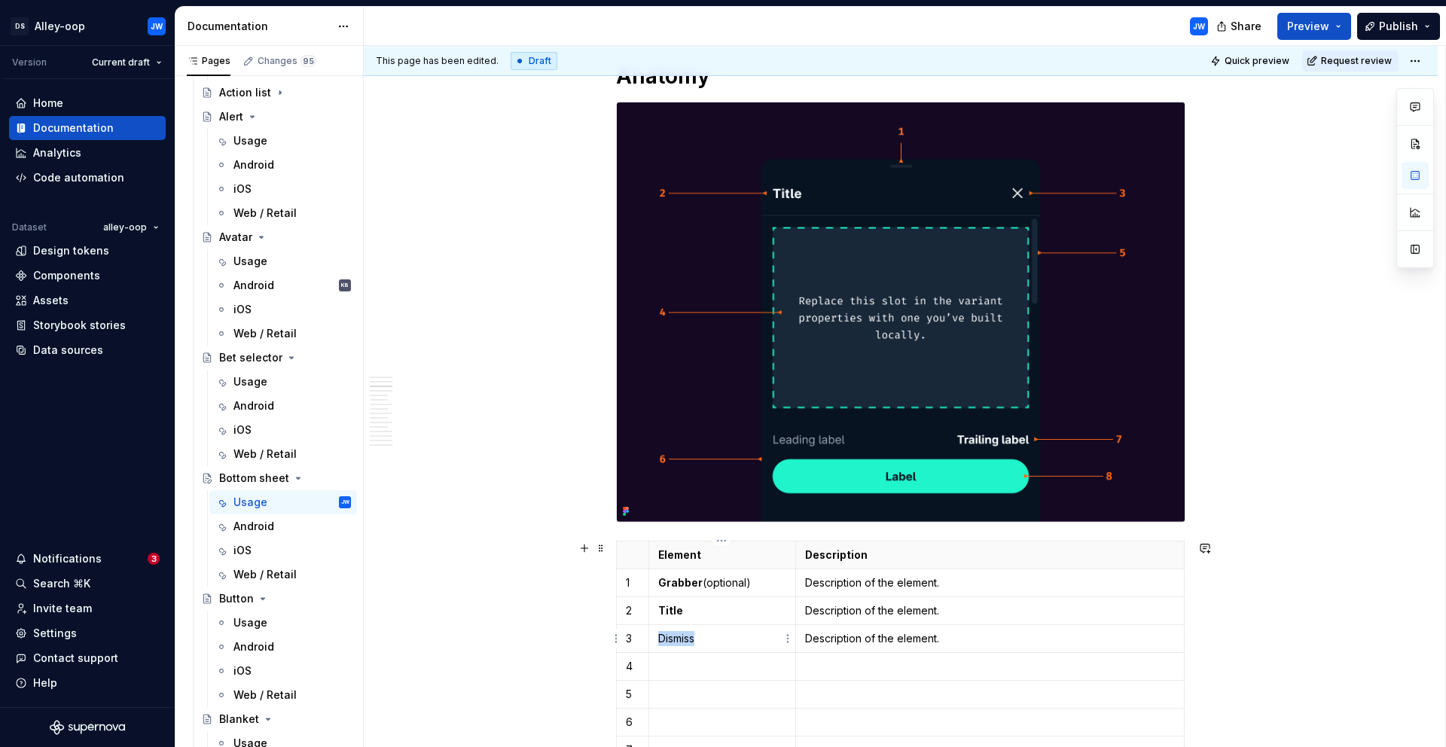
click at [670, 639] on p "Dismiss" at bounding box center [722, 638] width 128 height 15
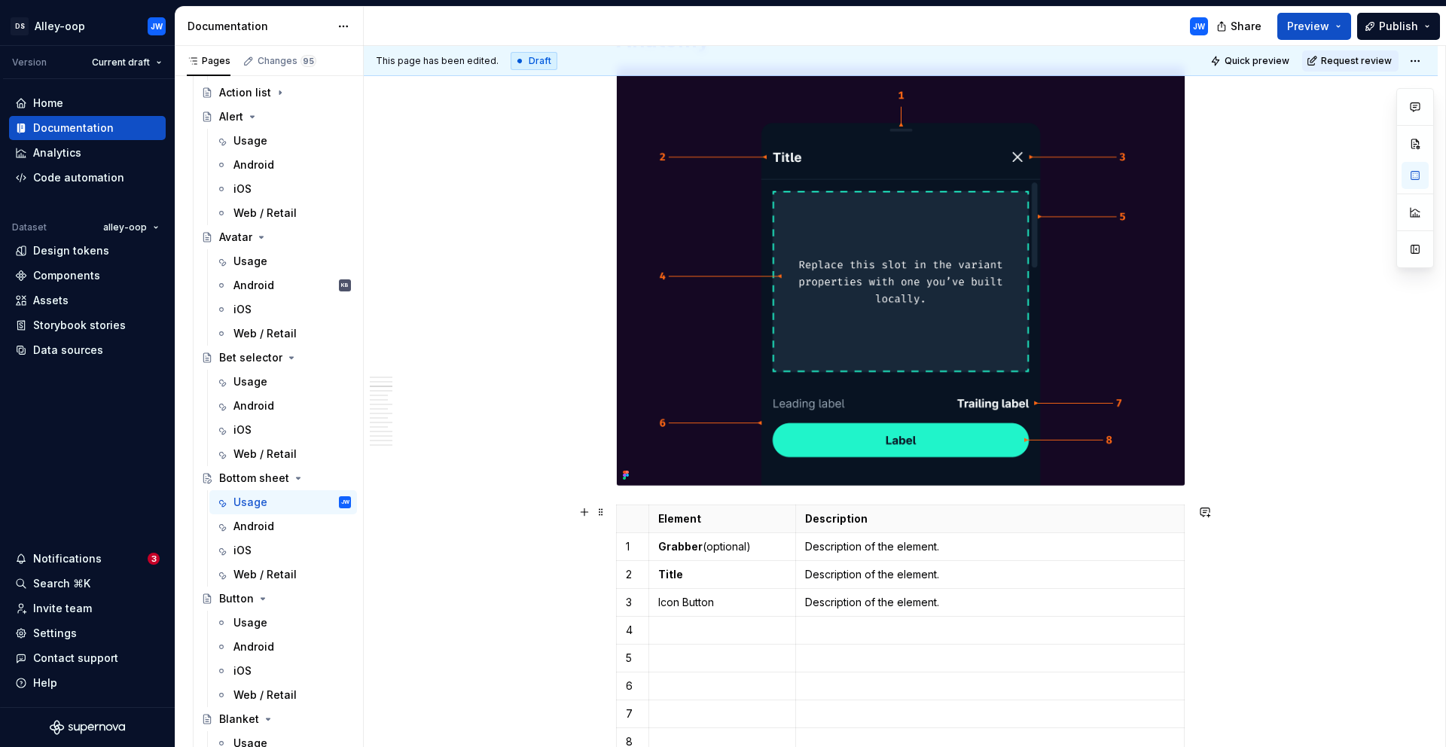
scroll to position [1323, 0]
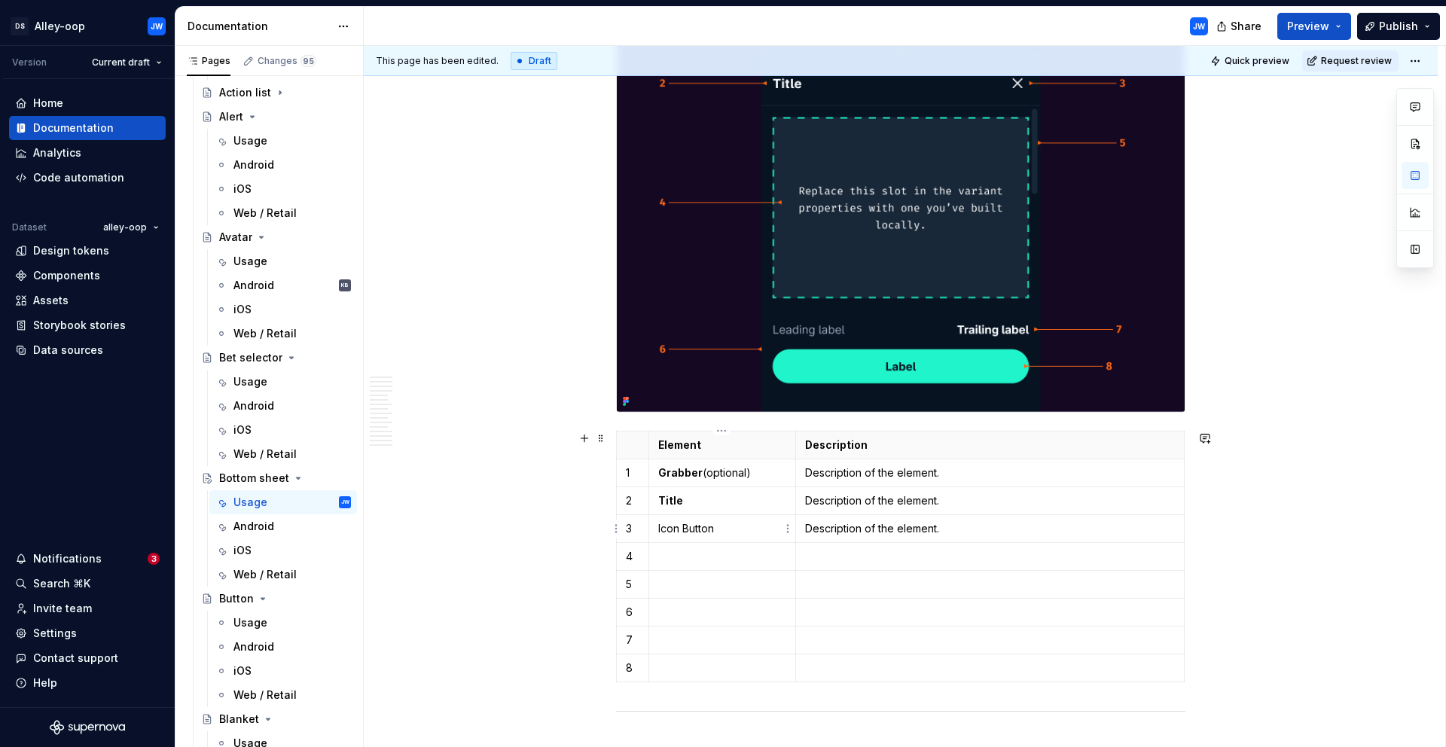
click at [700, 533] on p "Icon Button" at bounding box center [722, 528] width 128 height 15
click at [708, 556] on p at bounding box center [722, 556] width 128 height 15
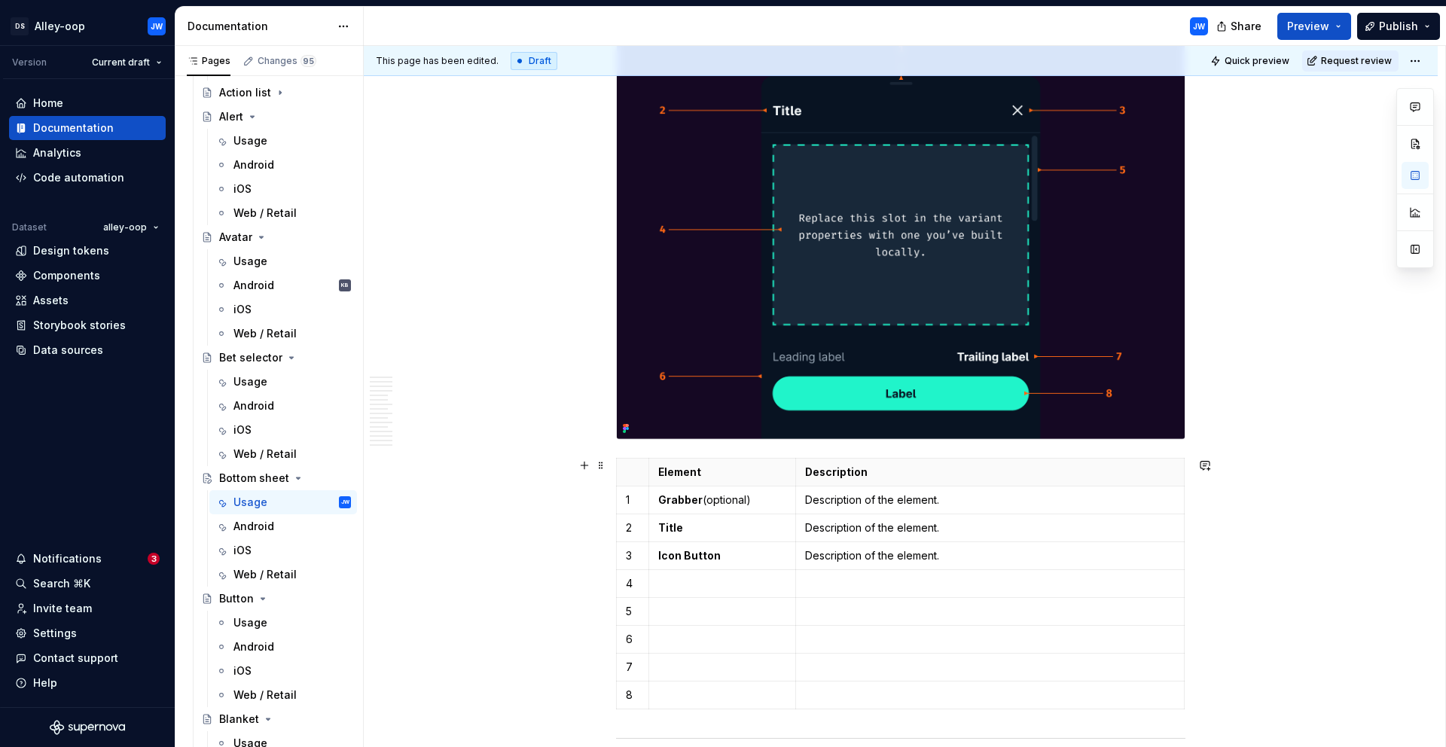
scroll to position [1294, 0]
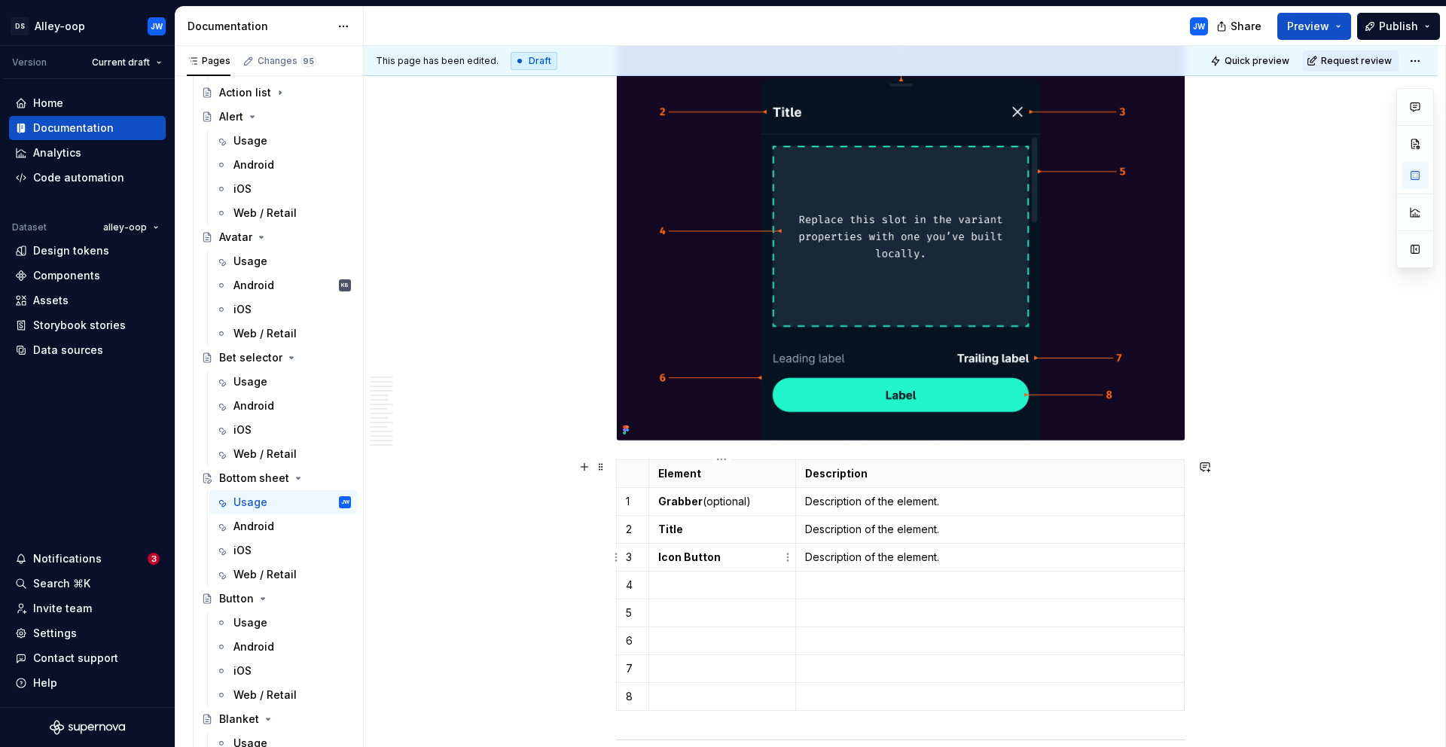
click at [709, 560] on strong "Icon Button" at bounding box center [689, 557] width 63 height 13
click at [677, 560] on strong "Icon Button" at bounding box center [689, 557] width 63 height 13
click at [670, 558] on strong "Icon Button" at bounding box center [689, 557] width 63 height 13
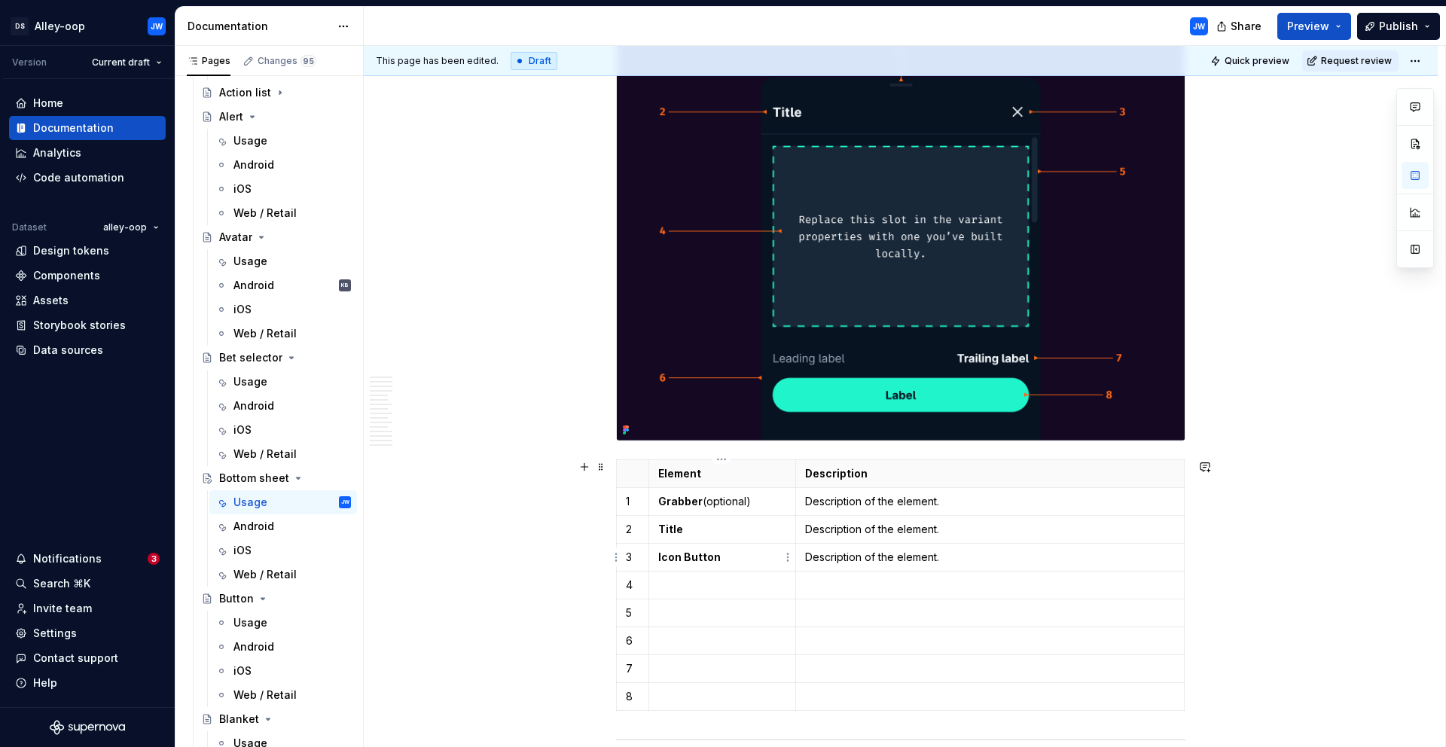
click at [670, 558] on strong "Icon Button" at bounding box center [689, 557] width 63 height 13
click at [666, 552] on strong "Icon Button" at bounding box center [689, 557] width 63 height 13
click at [663, 557] on strong "Icon Button" at bounding box center [689, 557] width 63 height 13
click at [676, 561] on strong "Icon Button" at bounding box center [689, 557] width 63 height 13
drag, startPoint x: 677, startPoint y: 559, endPoint x: 658, endPoint y: 560, distance: 18.8
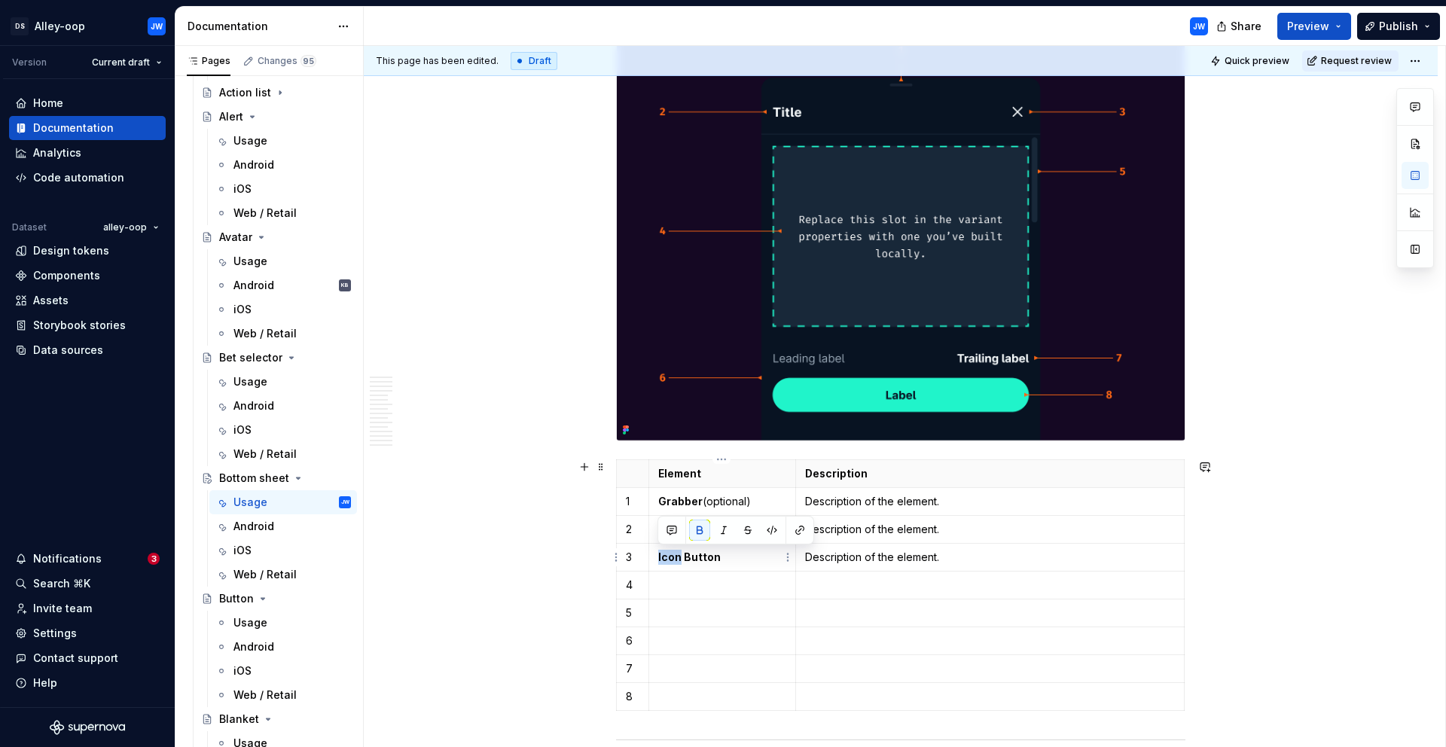
click at [658, 560] on strong "Icon Button" at bounding box center [689, 557] width 63 height 13
click at [678, 588] on p at bounding box center [722, 585] width 128 height 15
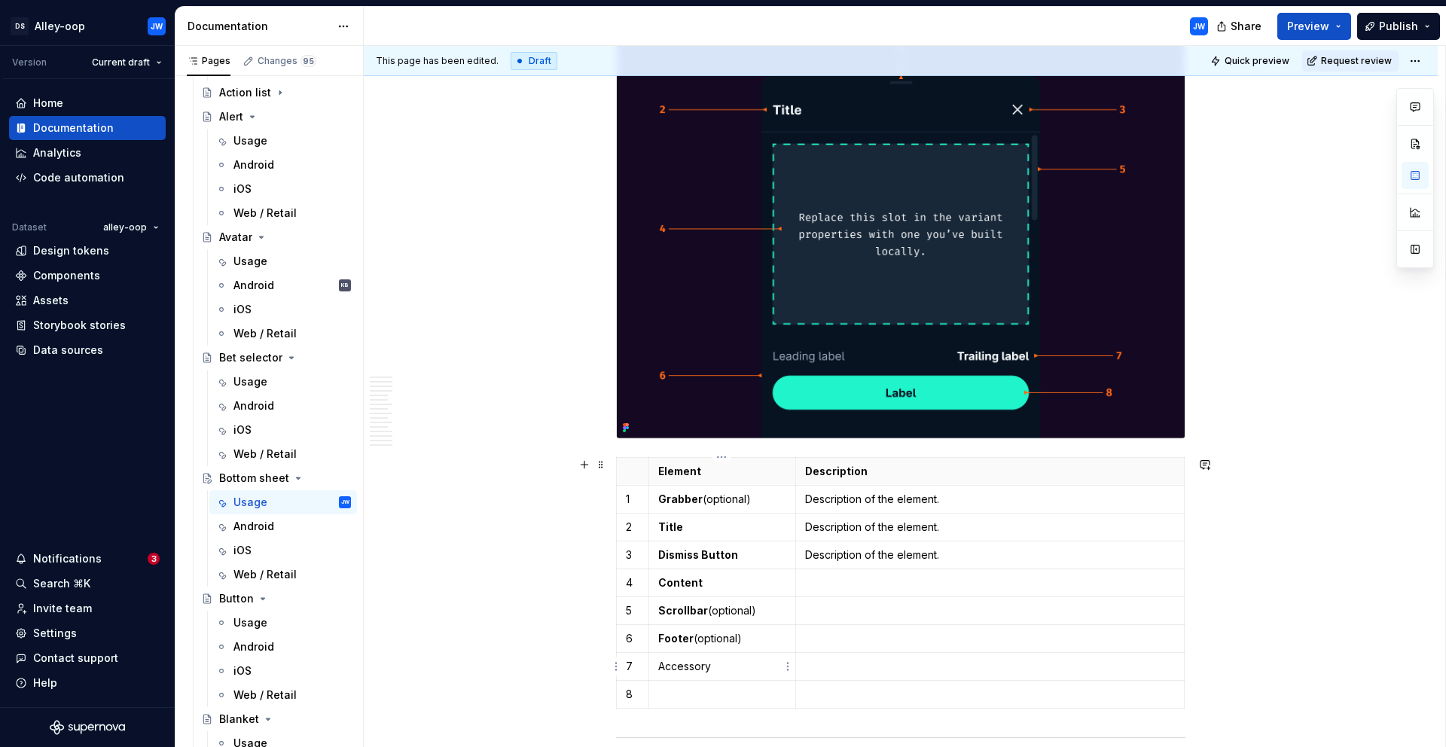
click at [658, 664] on p "Accessory" at bounding box center [722, 666] width 128 height 15
drag, startPoint x: 700, startPoint y: 668, endPoint x: 692, endPoint y: 667, distance: 7.6
click at [692, 667] on p "Footer Accessory" at bounding box center [722, 666] width 128 height 15
click at [718, 640] on p "Footer (optional)" at bounding box center [722, 638] width 128 height 15
drag, startPoint x: 759, startPoint y: 638, endPoint x: 694, endPoint y: 639, distance: 64.8
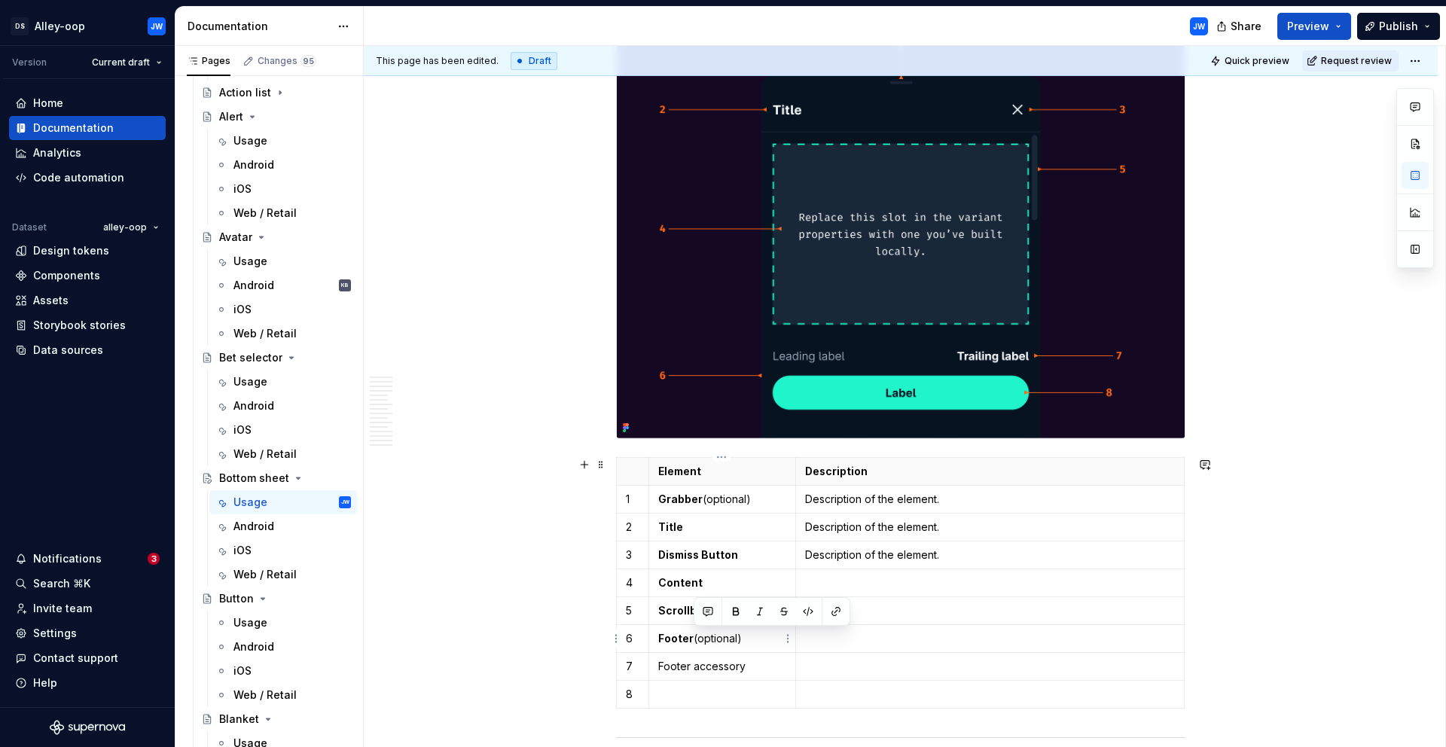
click at [694, 639] on p "Footer (optional)" at bounding box center [722, 638] width 128 height 15
copy p "(optional)"
click at [766, 667] on p "Footer accessory" at bounding box center [722, 666] width 128 height 15
click at [707, 708] on p at bounding box center [722, 709] width 128 height 15
drag, startPoint x: 748, startPoint y: 666, endPoint x: 656, endPoint y: 669, distance: 91.9
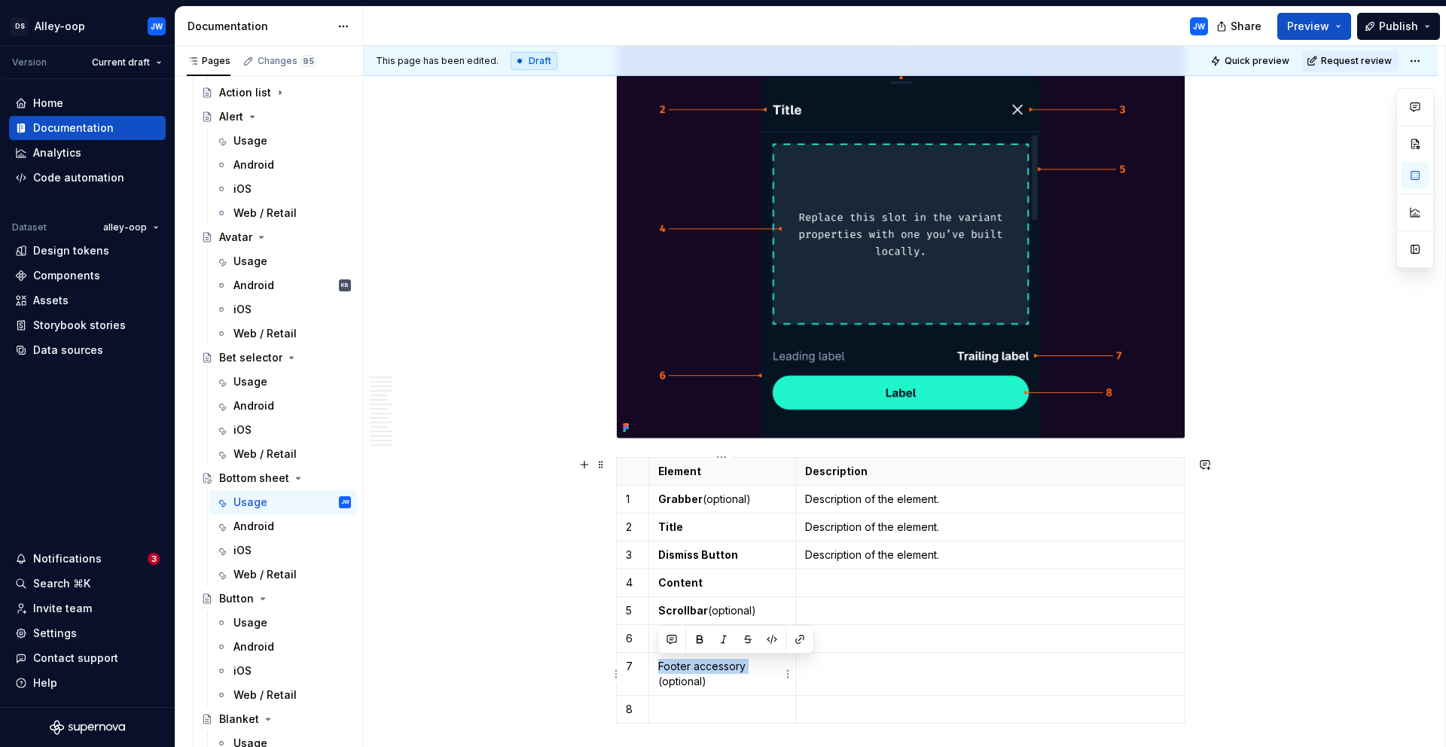
click at [656, 669] on td "Footer accessory (optional)" at bounding box center [722, 673] width 147 height 43
copy p "Footer accessory"
click at [684, 707] on p at bounding box center [722, 709] width 128 height 15
click at [710, 707] on p "Footer accessory" at bounding box center [722, 709] width 128 height 15
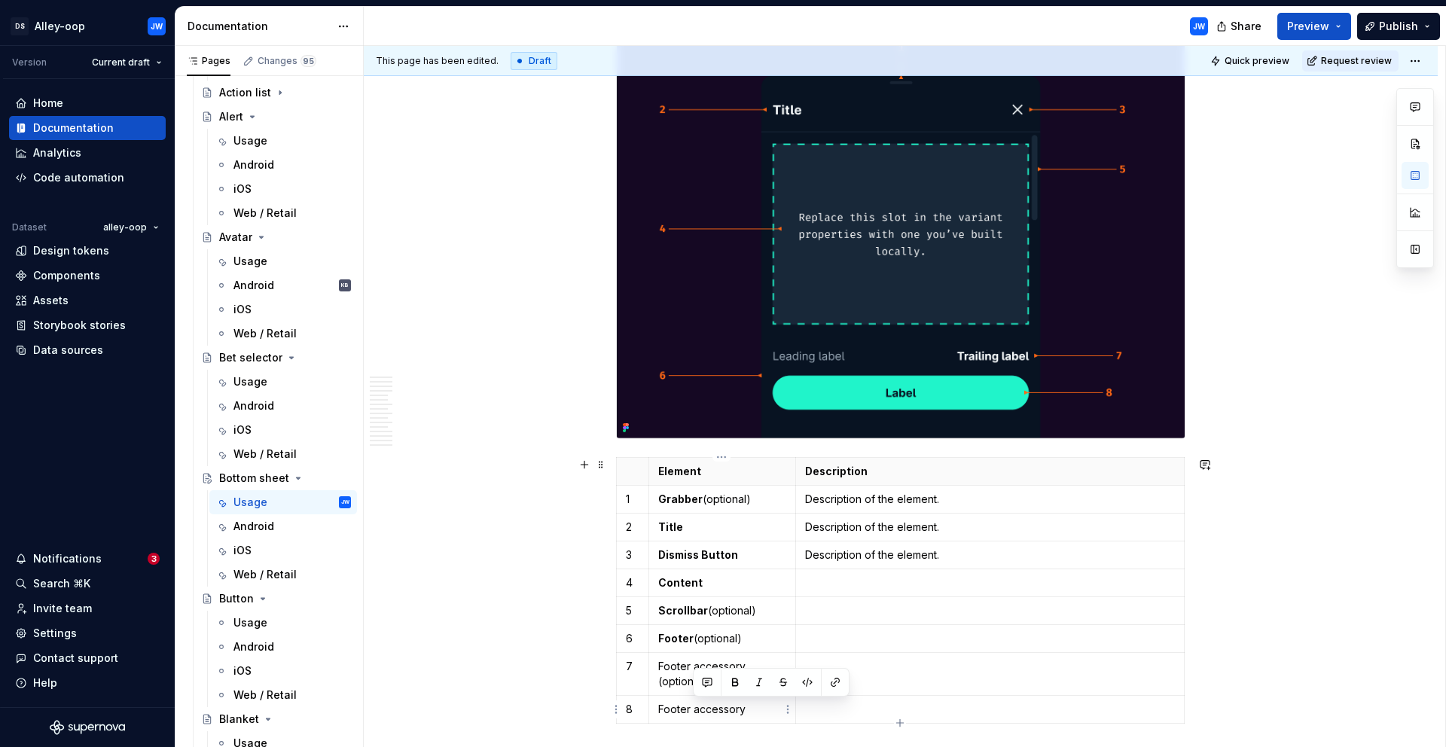
scroll to position [1339, 0]
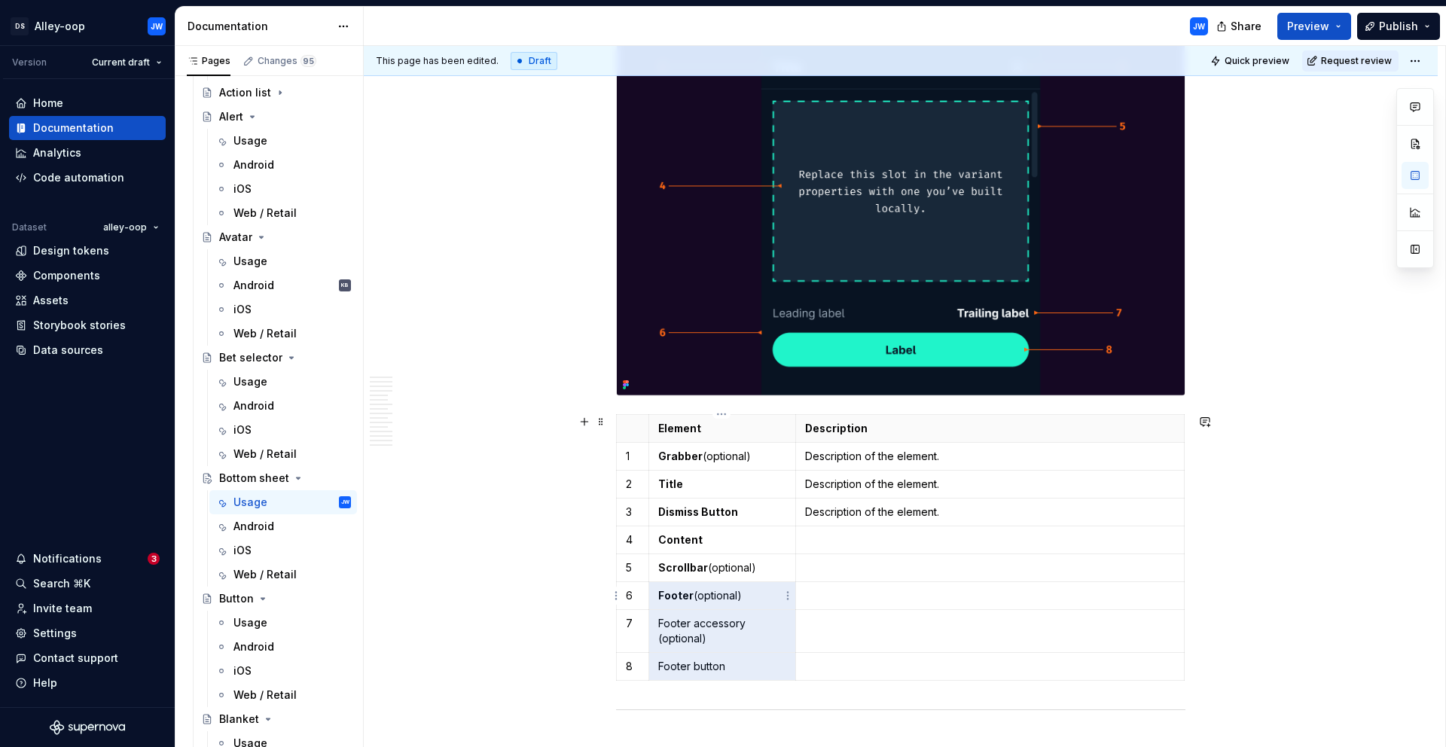
drag, startPoint x: 736, startPoint y: 667, endPoint x: 658, endPoint y: 604, distance: 99.6
click at [658, 604] on tbody "Element Description 1 Grabber (optional) Description of the element. 2 Title De…" at bounding box center [901, 547] width 568 height 266
click at [685, 627] on p "Footer accessory (optional)" at bounding box center [722, 631] width 128 height 30
drag, startPoint x: 656, startPoint y: 624, endPoint x: 771, endPoint y: 624, distance: 115.2
click at [774, 621] on td "Footer accessory (optional)" at bounding box center [722, 630] width 147 height 43
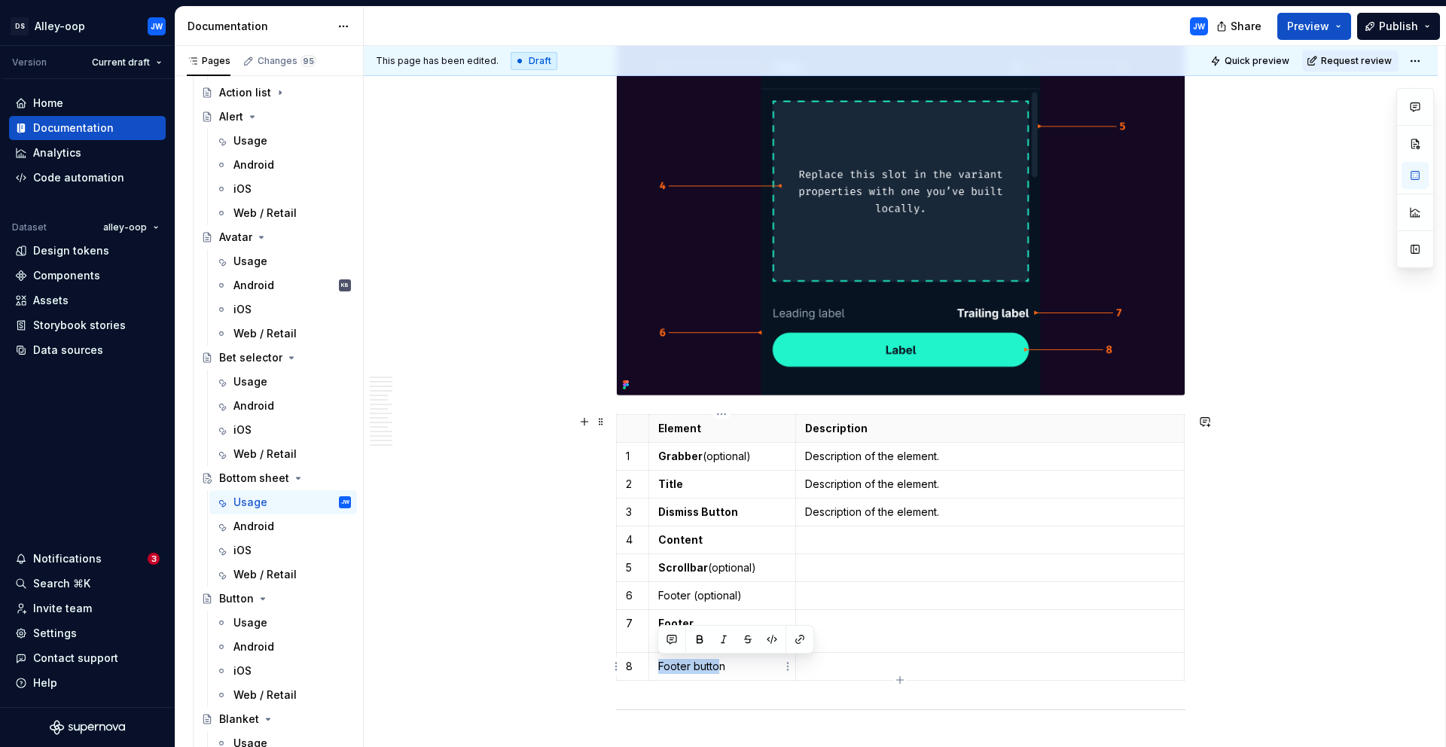
drag, startPoint x: 660, startPoint y: 666, endPoint x: 721, endPoint y: 665, distance: 61.0
click at [721, 665] on p "Footer button" at bounding box center [722, 666] width 128 height 15
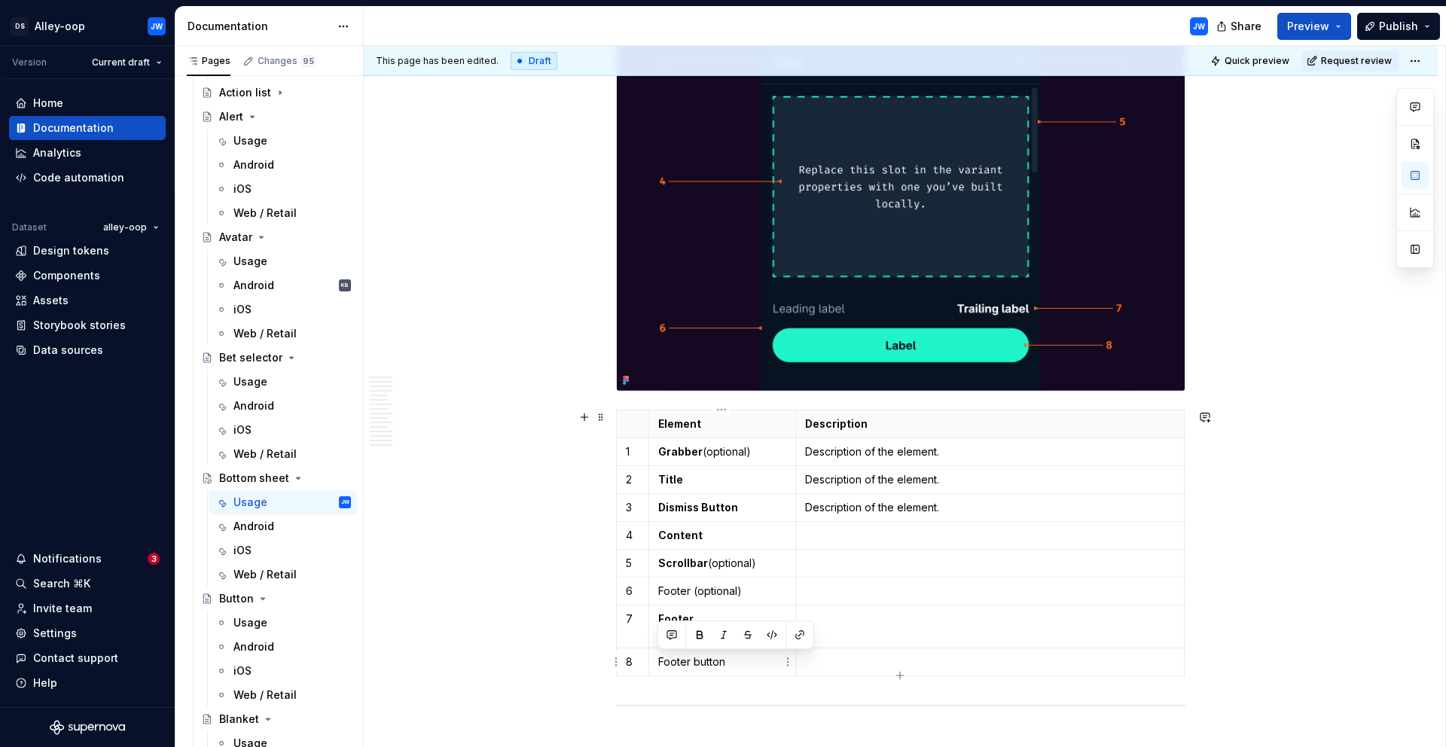
drag, startPoint x: 755, startPoint y: 670, endPoint x: 652, endPoint y: 669, distance: 103.2
click at [652, 669] on td "Footer button" at bounding box center [722, 662] width 147 height 28
click at [884, 659] on p at bounding box center [990, 662] width 370 height 15
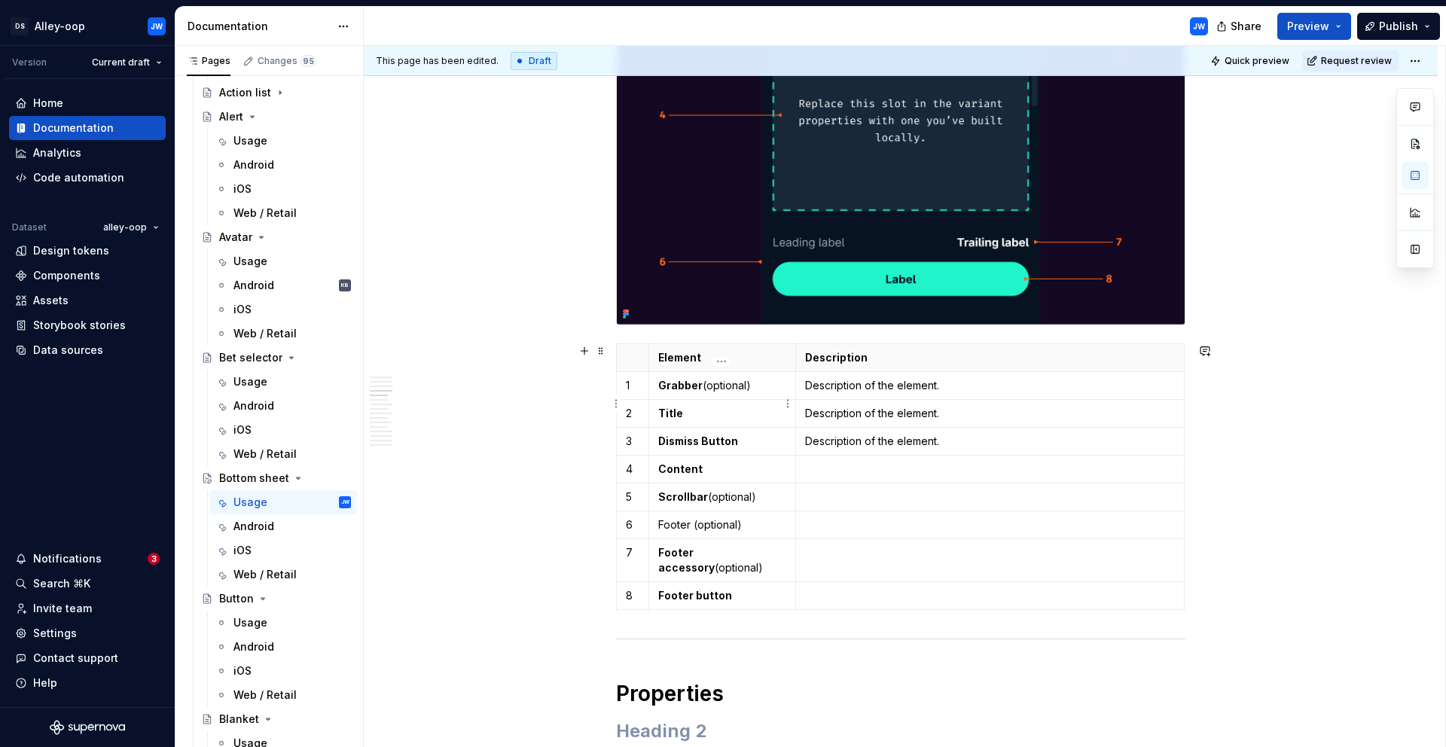
scroll to position [1446, 0]
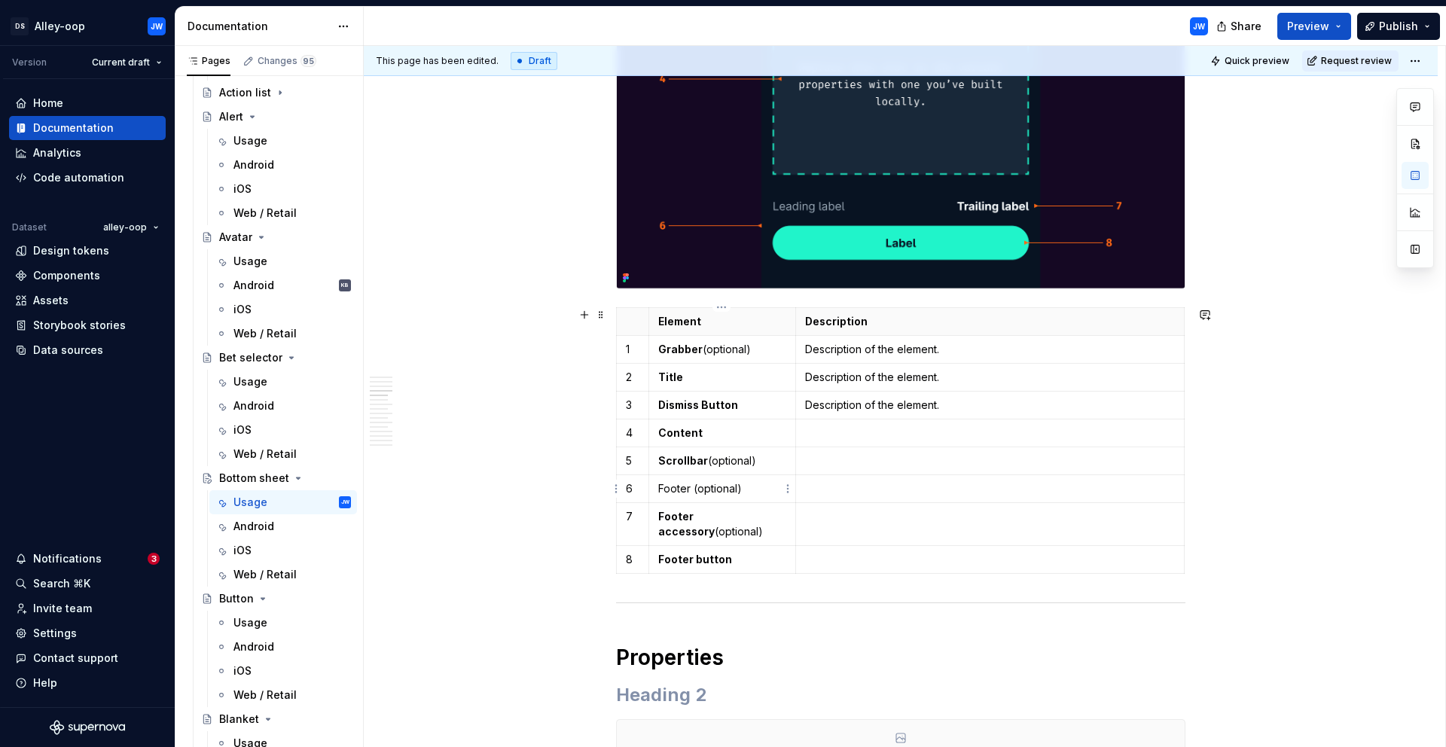
click at [678, 484] on p "Footer (optional)" at bounding box center [722, 488] width 128 height 15
click at [823, 542] on td at bounding box center [989, 523] width 389 height 43
click at [720, 535] on p "Footer accessory (optional)" at bounding box center [722, 524] width 128 height 30
drag, startPoint x: 713, startPoint y: 533, endPoint x: 656, endPoint y: 531, distance: 57.3
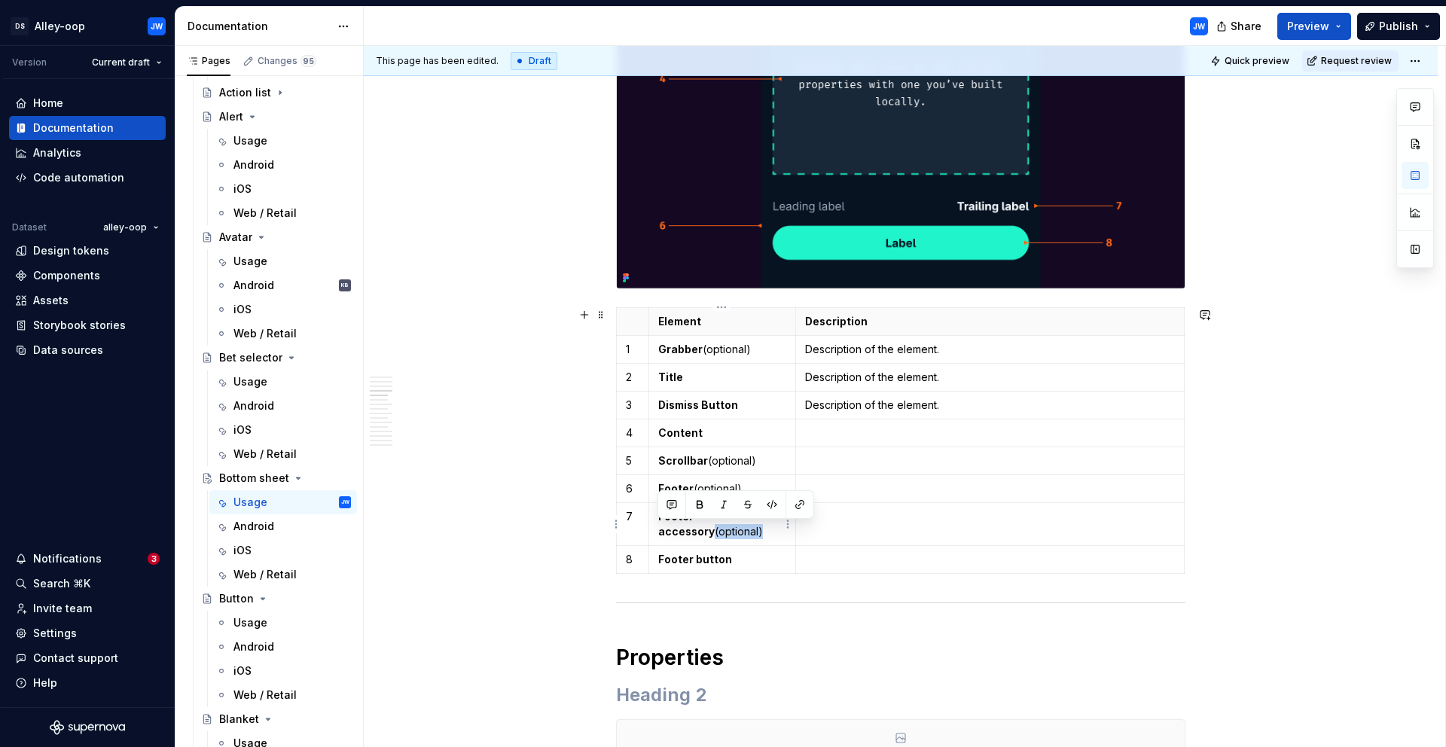
click at [656, 531] on td "Footer accessory (optional)" at bounding box center [722, 523] width 147 height 43
copy p "(optional)"
click at [732, 560] on p "Footer button" at bounding box center [722, 559] width 128 height 15
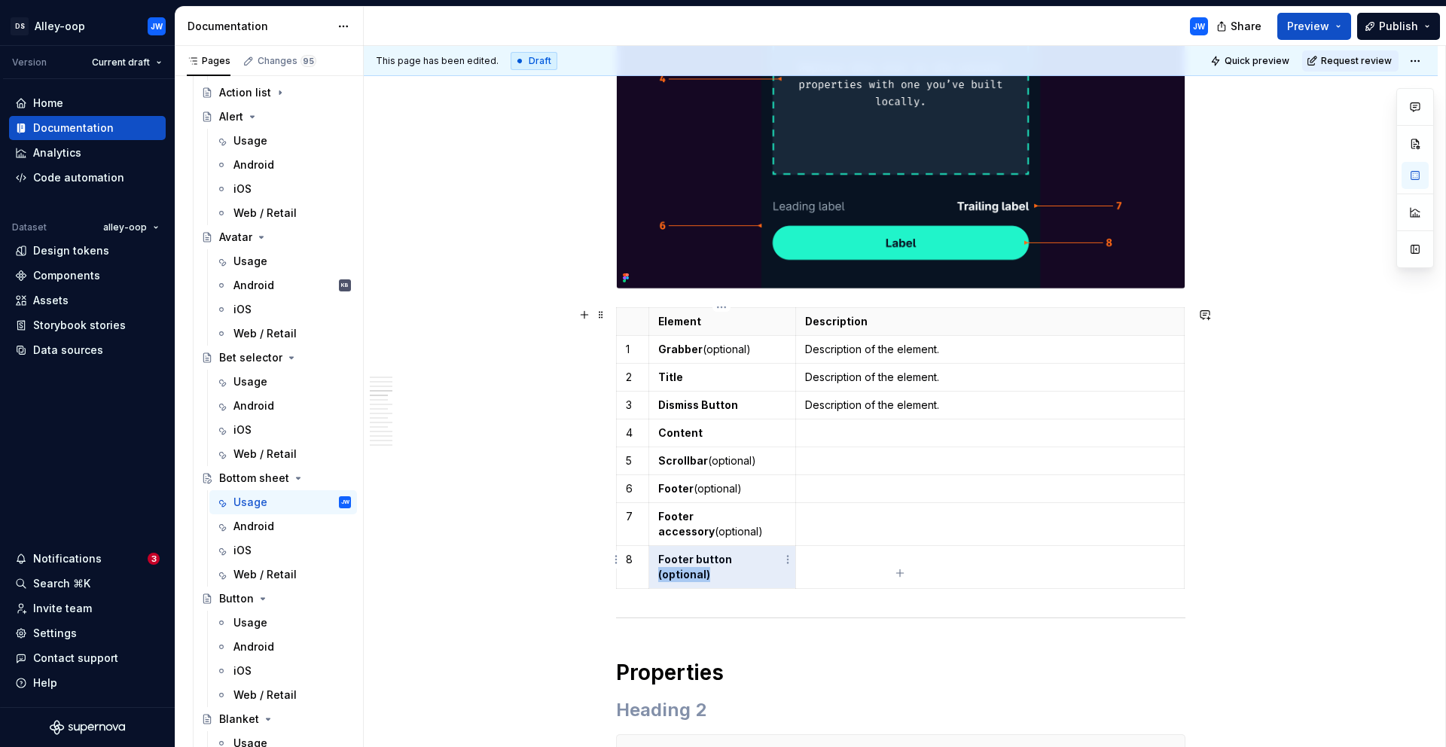
drag, startPoint x: 729, startPoint y: 560, endPoint x: 780, endPoint y: 566, distance: 51.6
click at [780, 566] on p "Footer button (optional)" at bounding box center [722, 567] width 128 height 30
click at [734, 560] on strong "Footer button (optional)" at bounding box center [696, 567] width 76 height 28
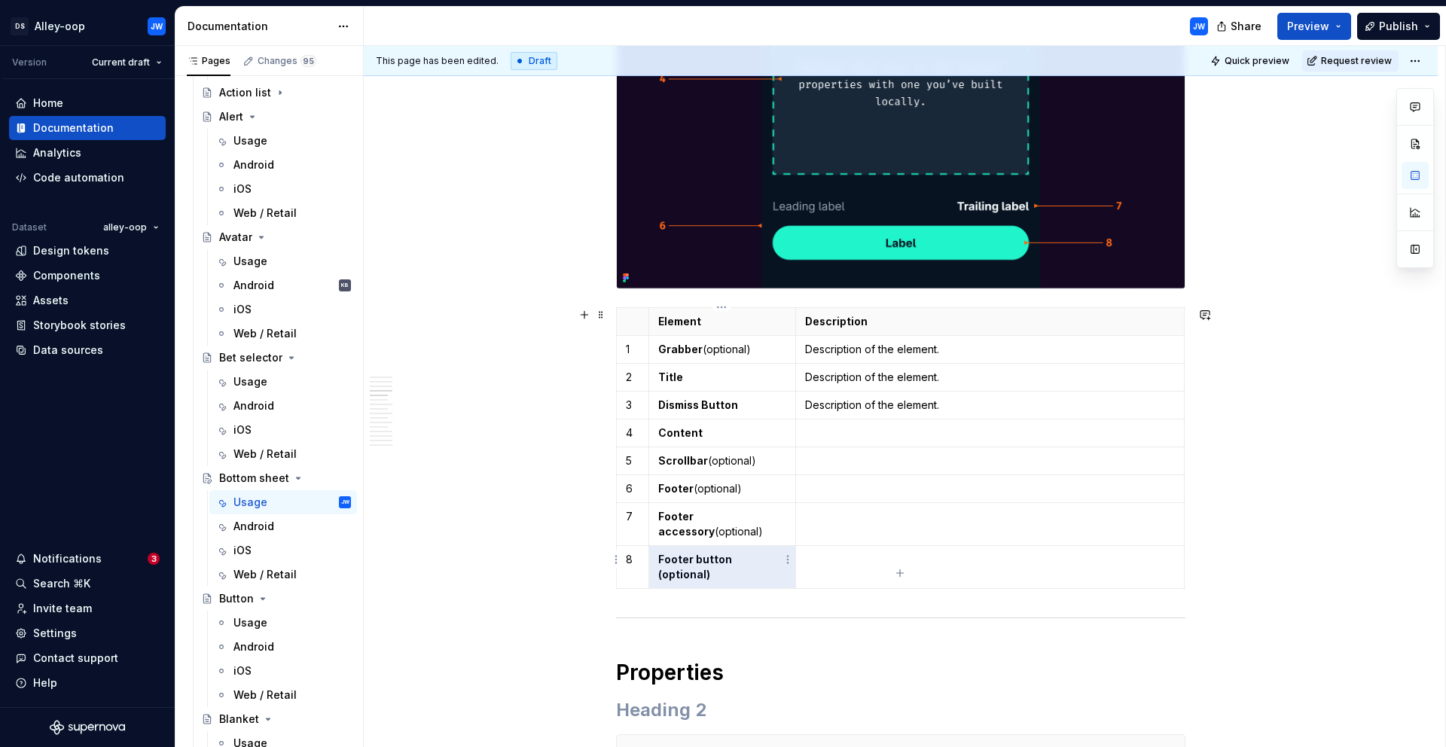
click at [728, 568] on td "Footer button (optional)" at bounding box center [722, 566] width 147 height 43
drag, startPoint x: 729, startPoint y: 560, endPoint x: 777, endPoint y: 563, distance: 48.4
click at [734, 563] on strong "Footer button (optional)" at bounding box center [696, 567] width 76 height 28
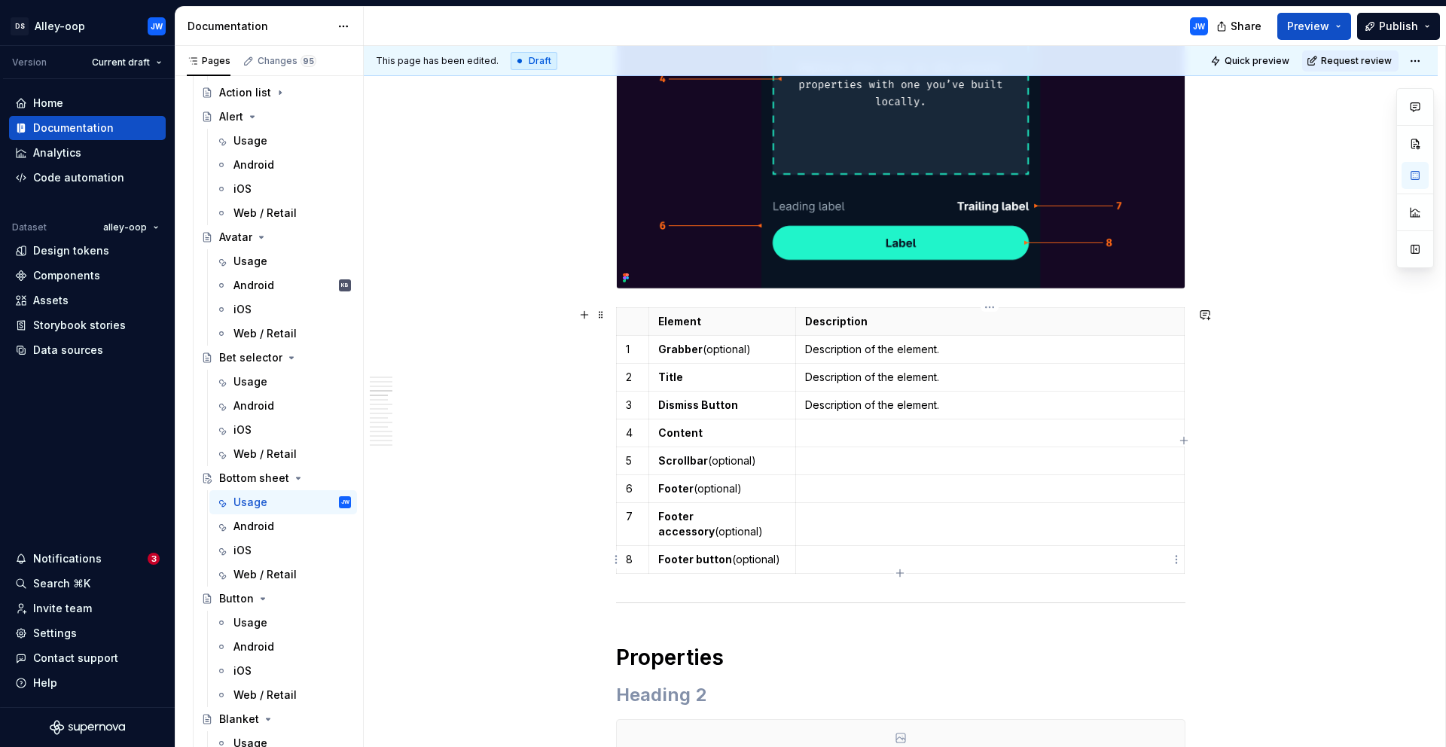
click at [929, 557] on p at bounding box center [990, 559] width 370 height 15
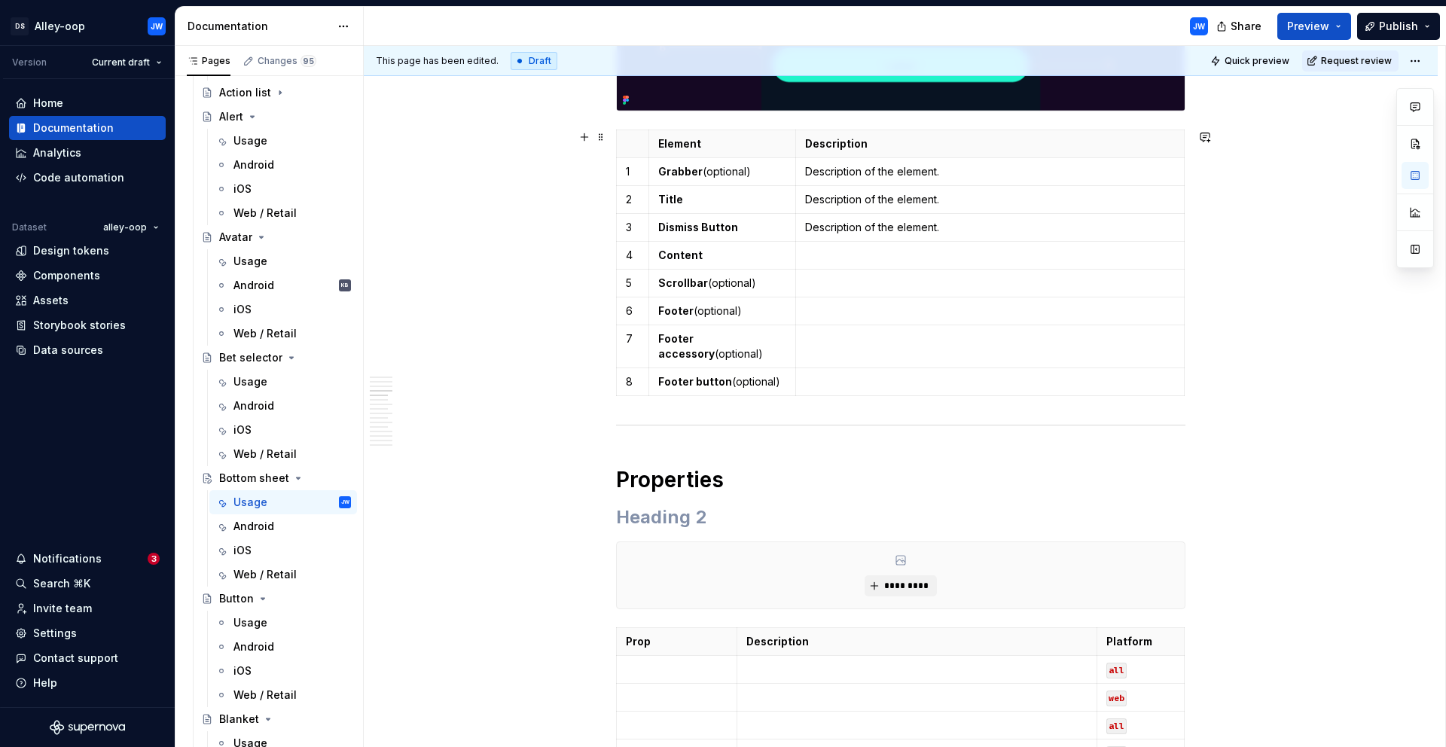
scroll to position [1651, 0]
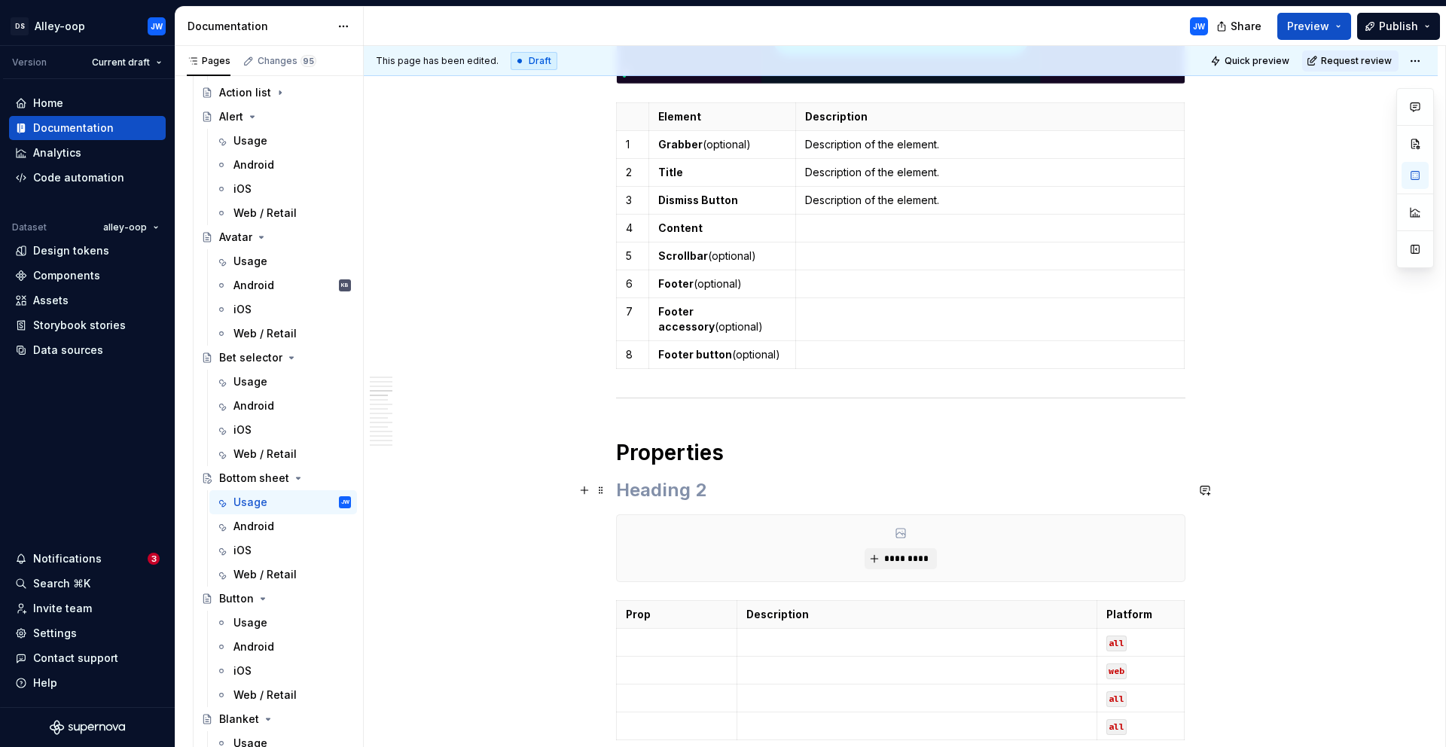
click at [722, 496] on h2 at bounding box center [900, 490] width 569 height 24
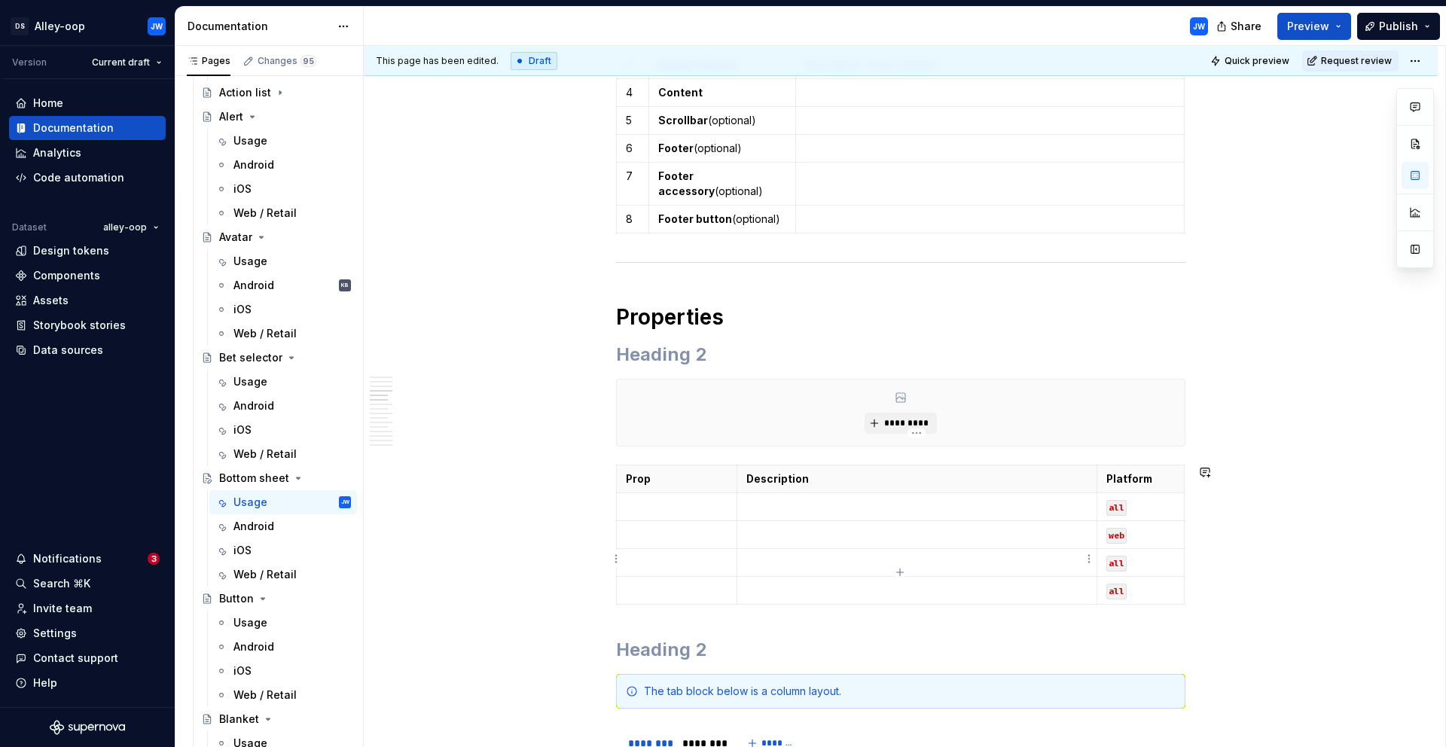
scroll to position [1924, 0]
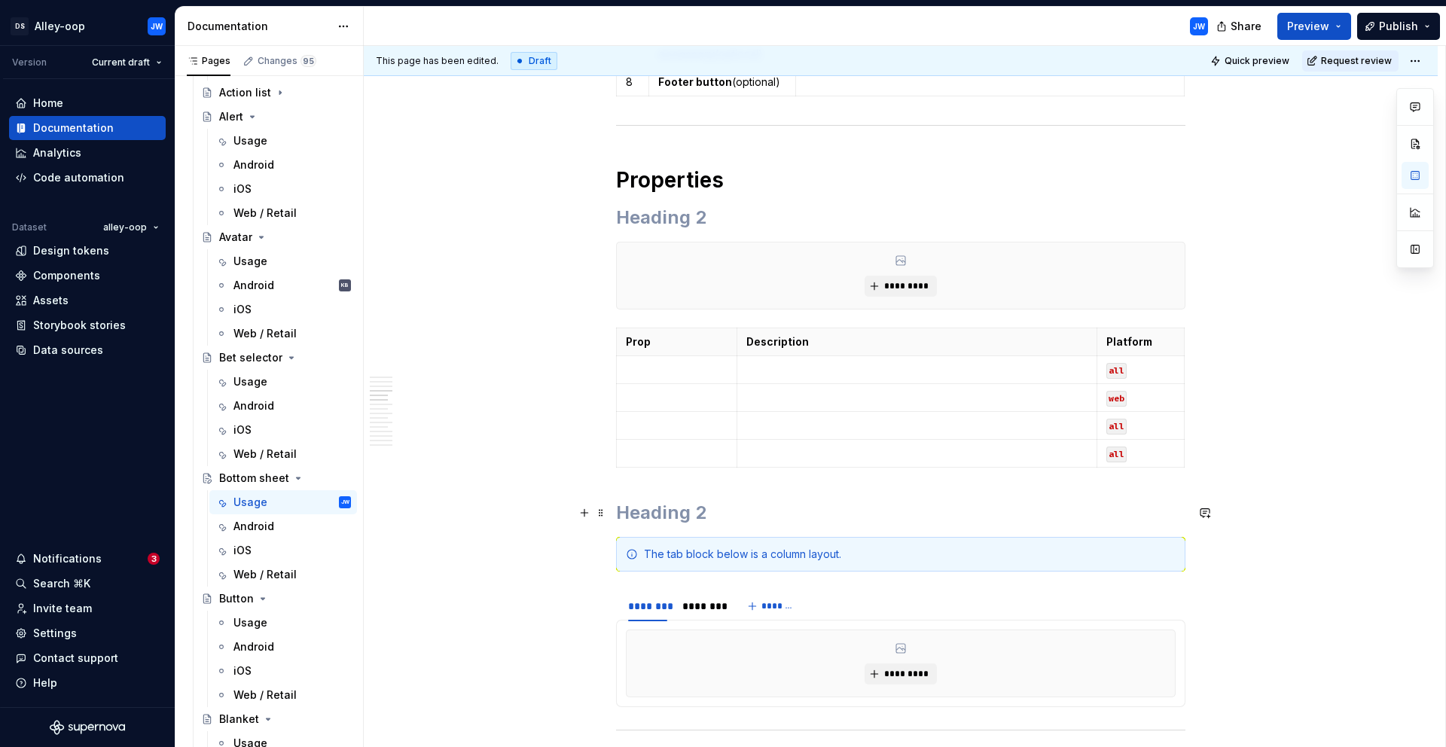
click at [688, 517] on h2 at bounding box center [900, 513] width 569 height 24
click at [602, 554] on span at bounding box center [601, 554] width 12 height 21
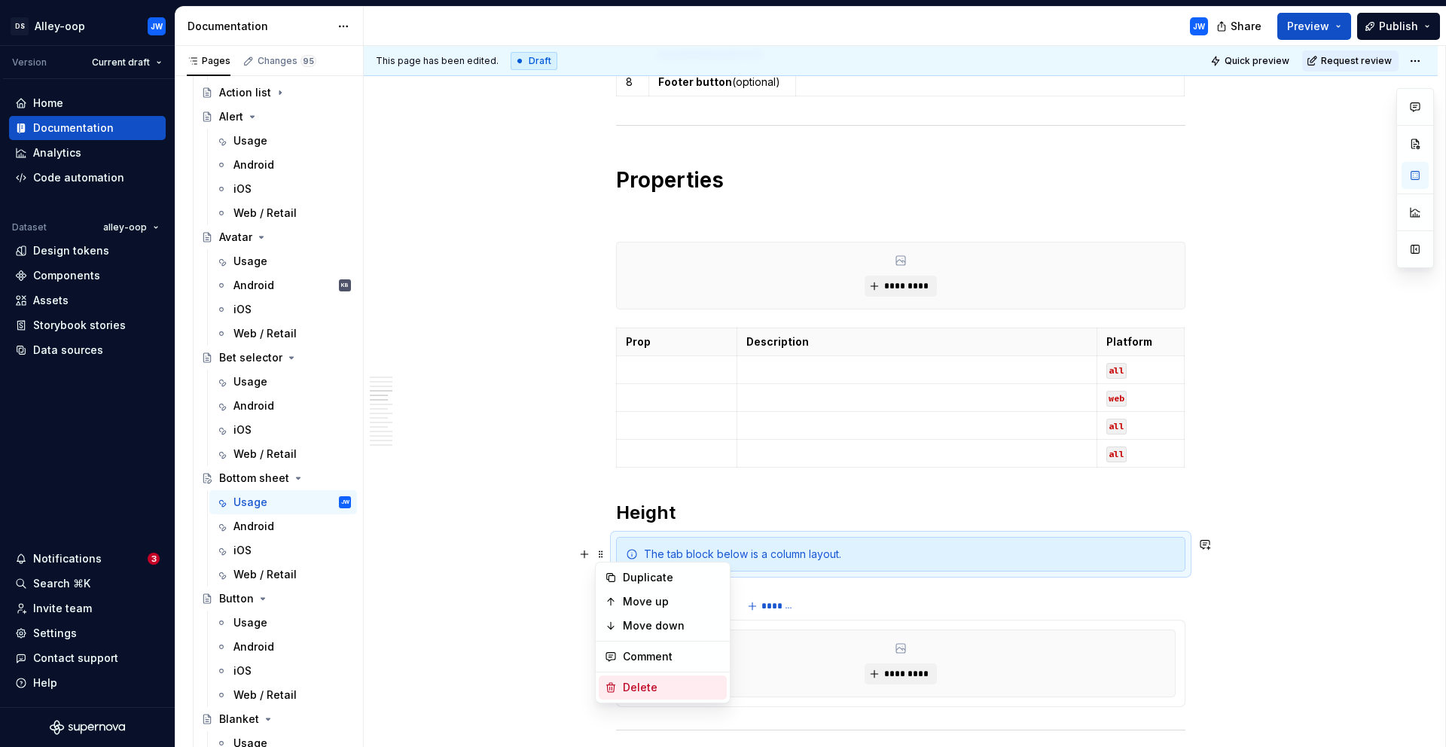
click at [630, 686] on div "Delete" at bounding box center [672, 687] width 98 height 15
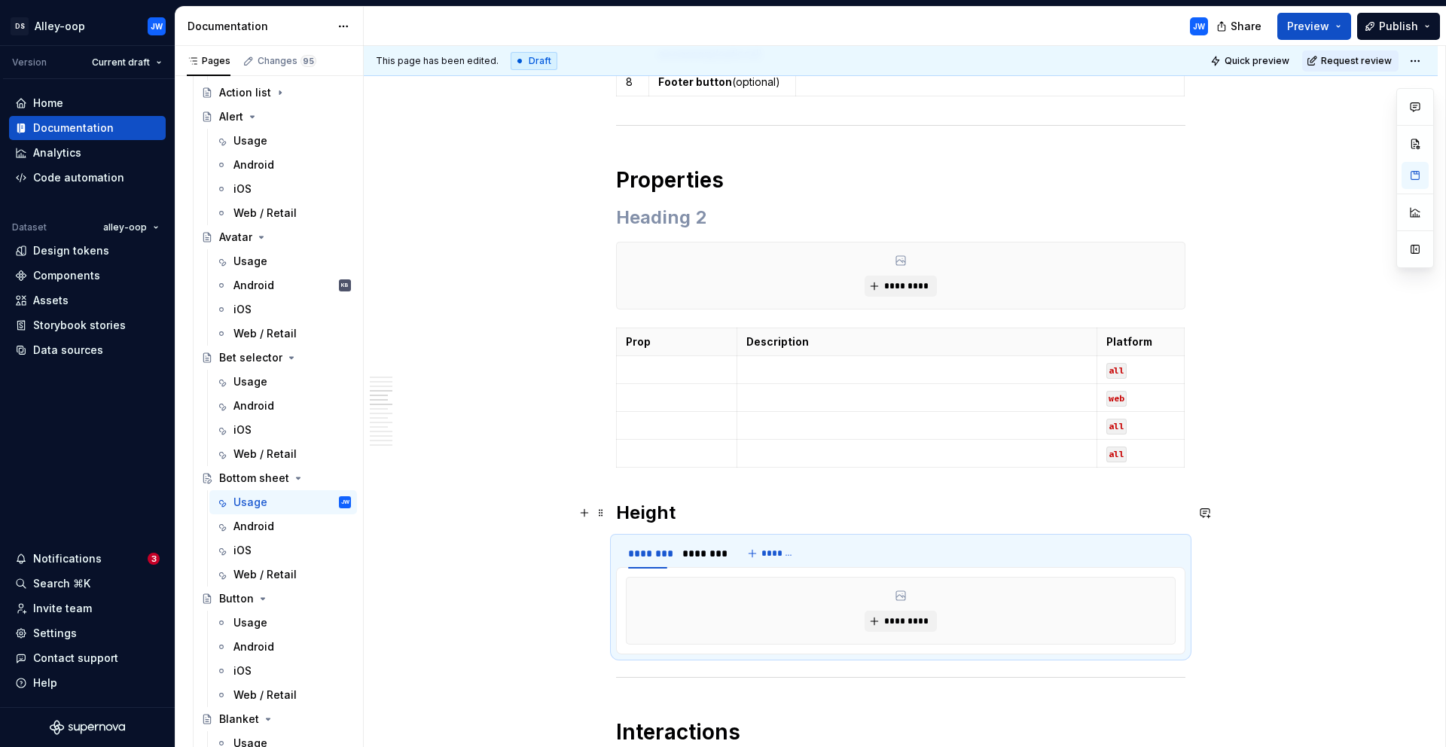
click at [685, 516] on h2 "Height" at bounding box center [900, 513] width 569 height 24
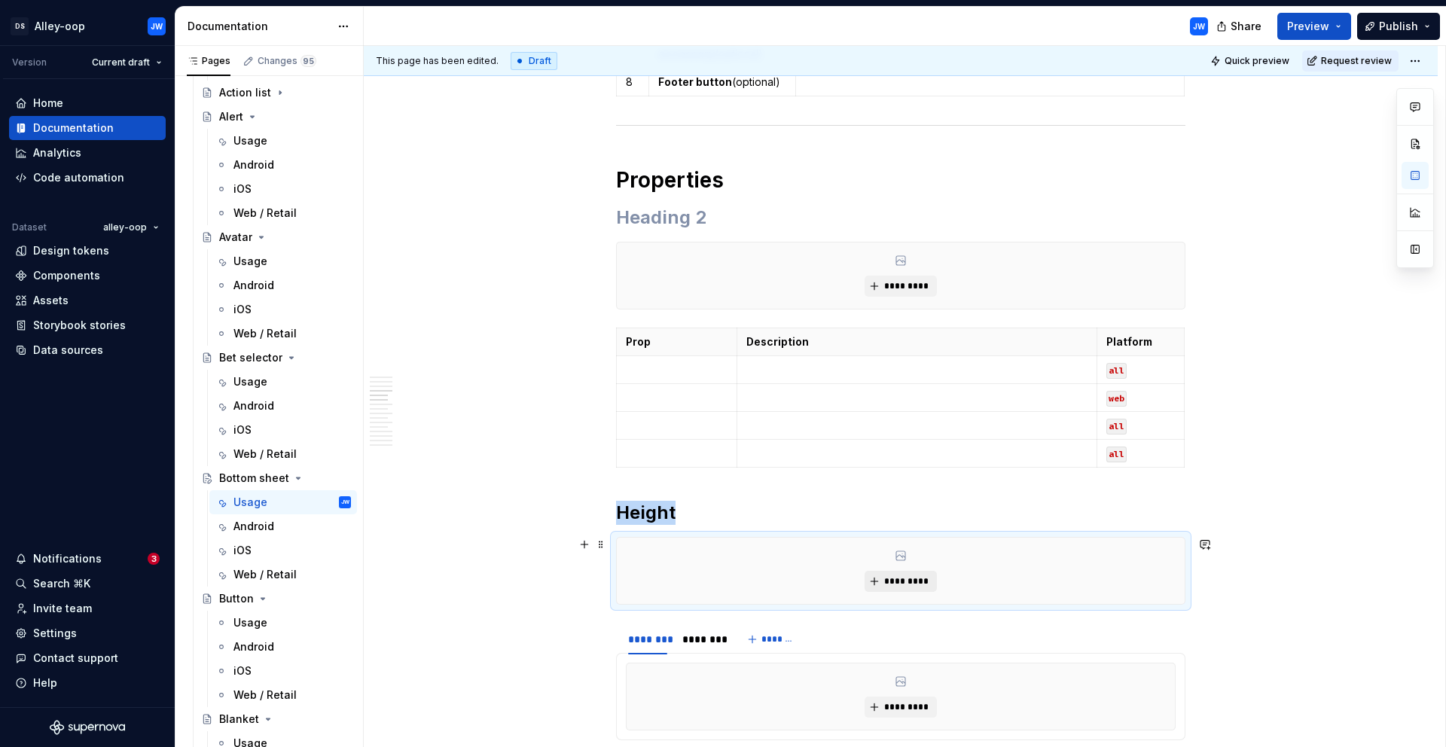
click at [926, 573] on button "*********" at bounding box center [901, 581] width 72 height 21
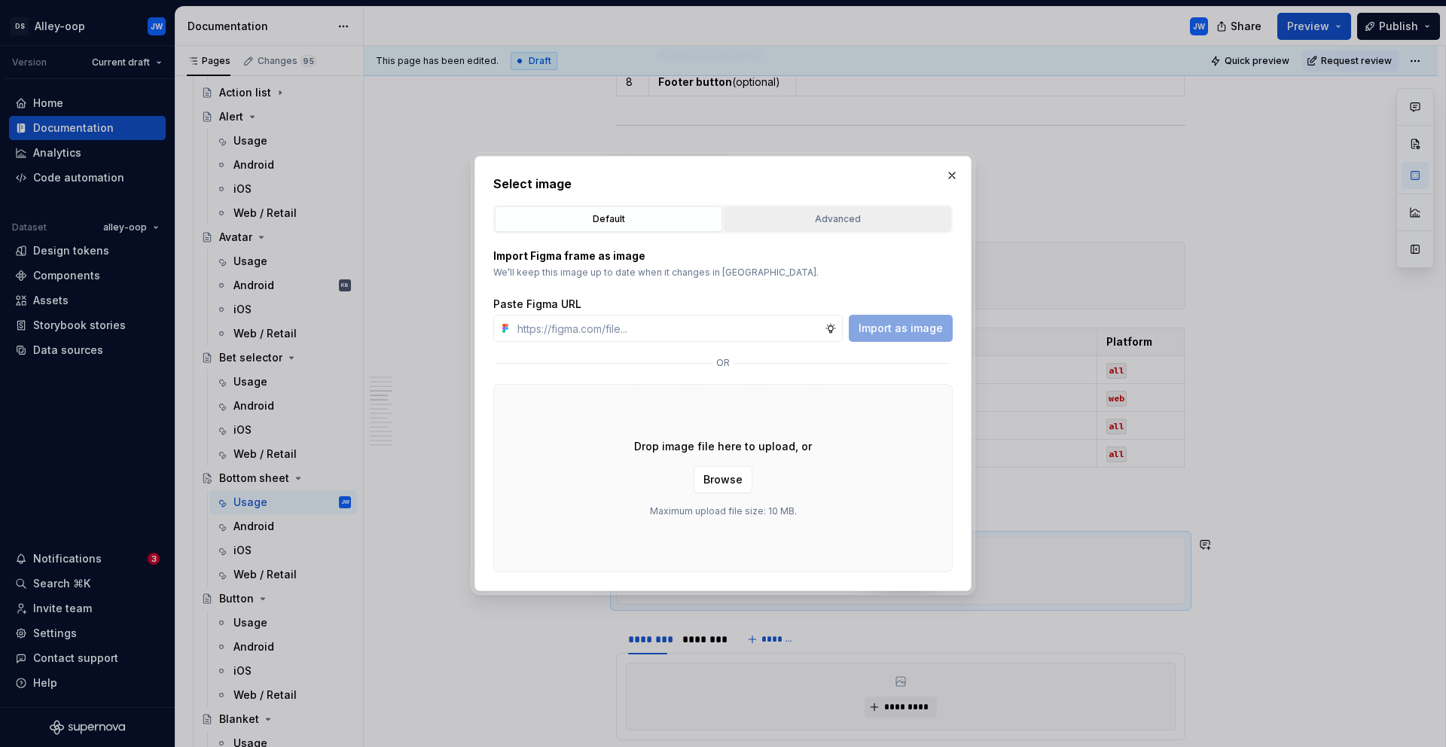
click at [823, 223] on div "Advanced" at bounding box center [837, 219] width 217 height 15
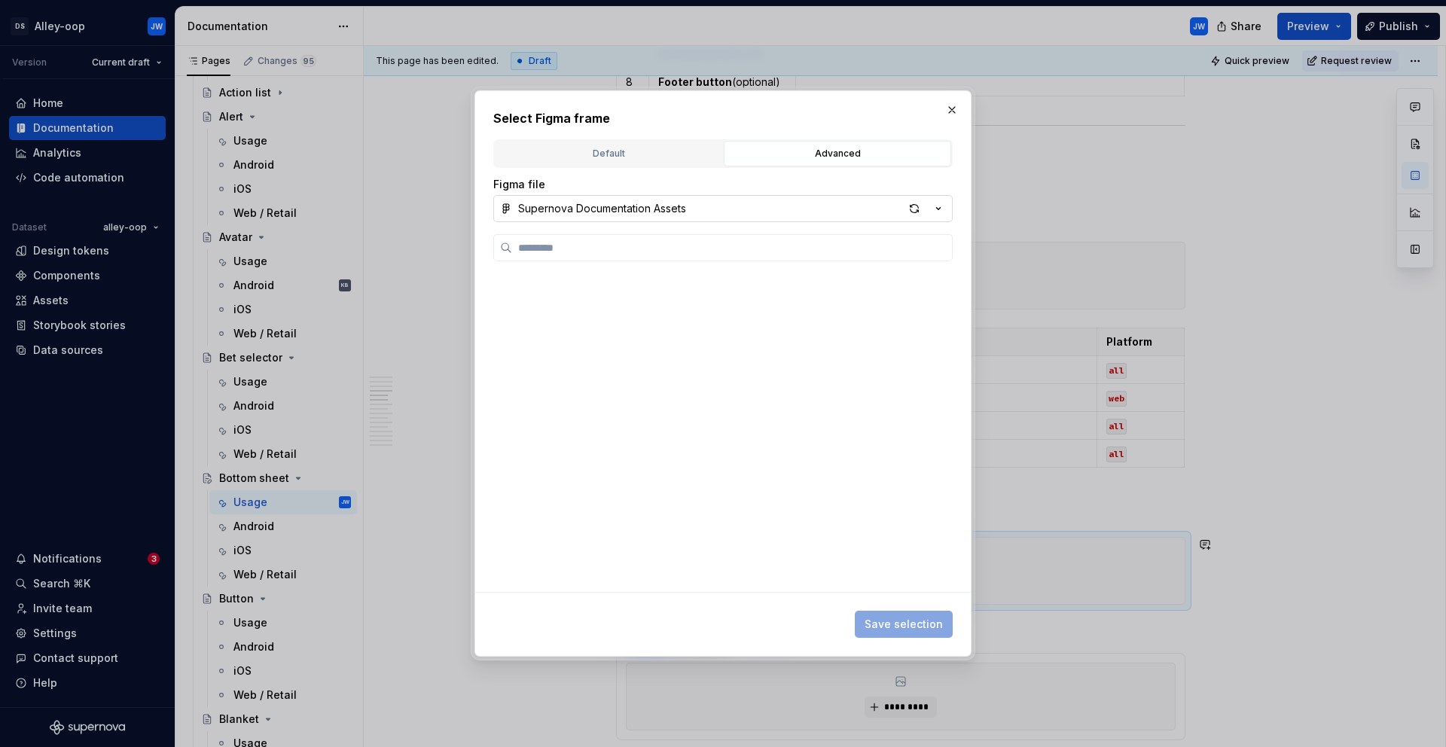
type textarea "*"
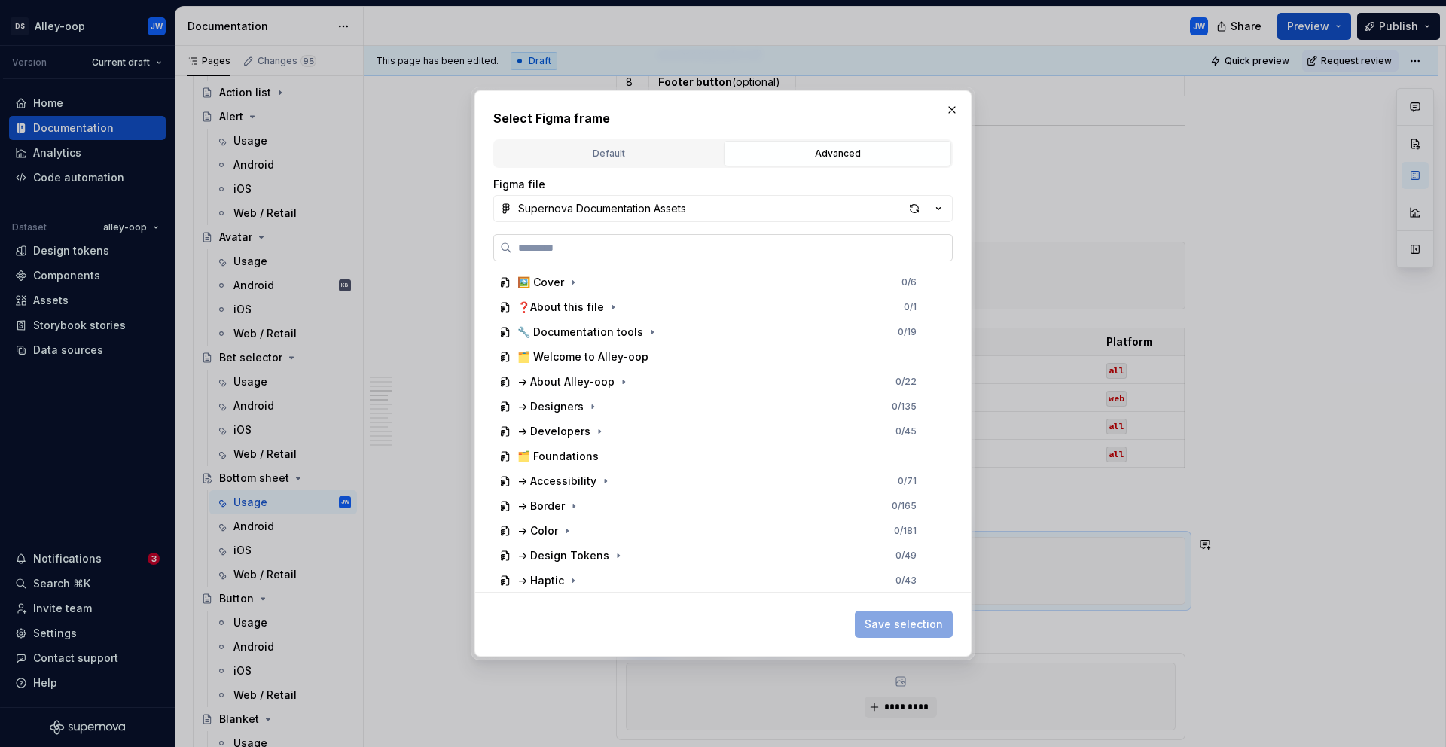
type input "**********"
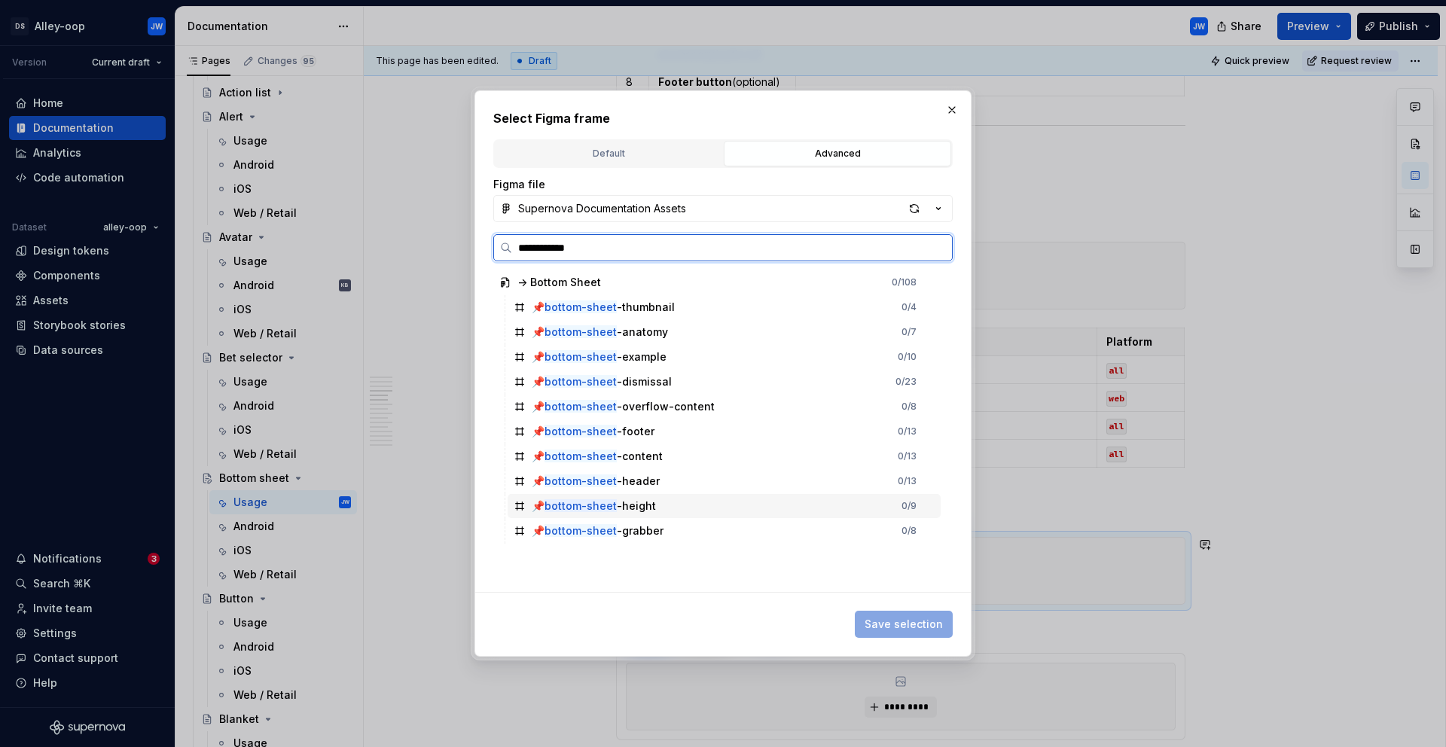
click at [641, 511] on div "📌 bottom-sheet -height" at bounding box center [594, 506] width 124 height 15
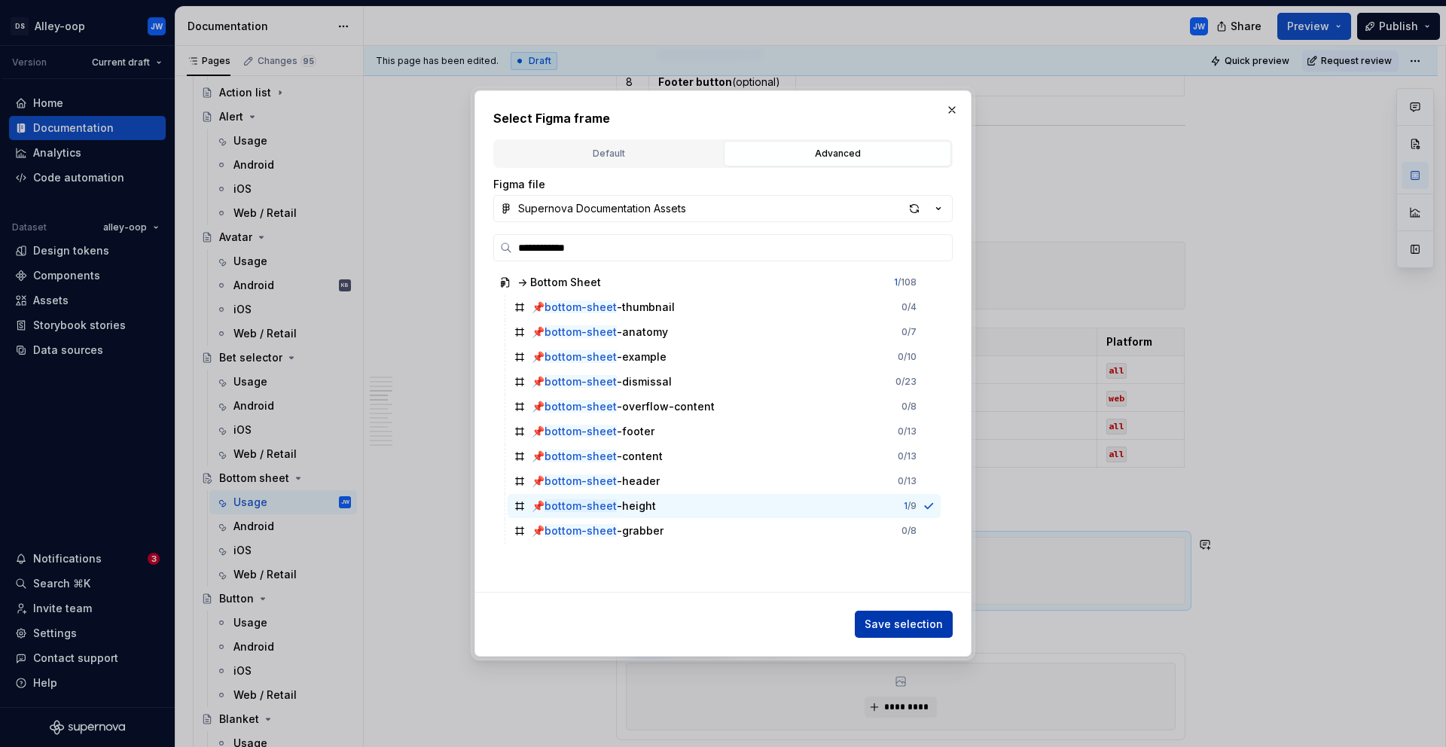
click at [878, 621] on span "Save selection" at bounding box center [904, 624] width 78 height 15
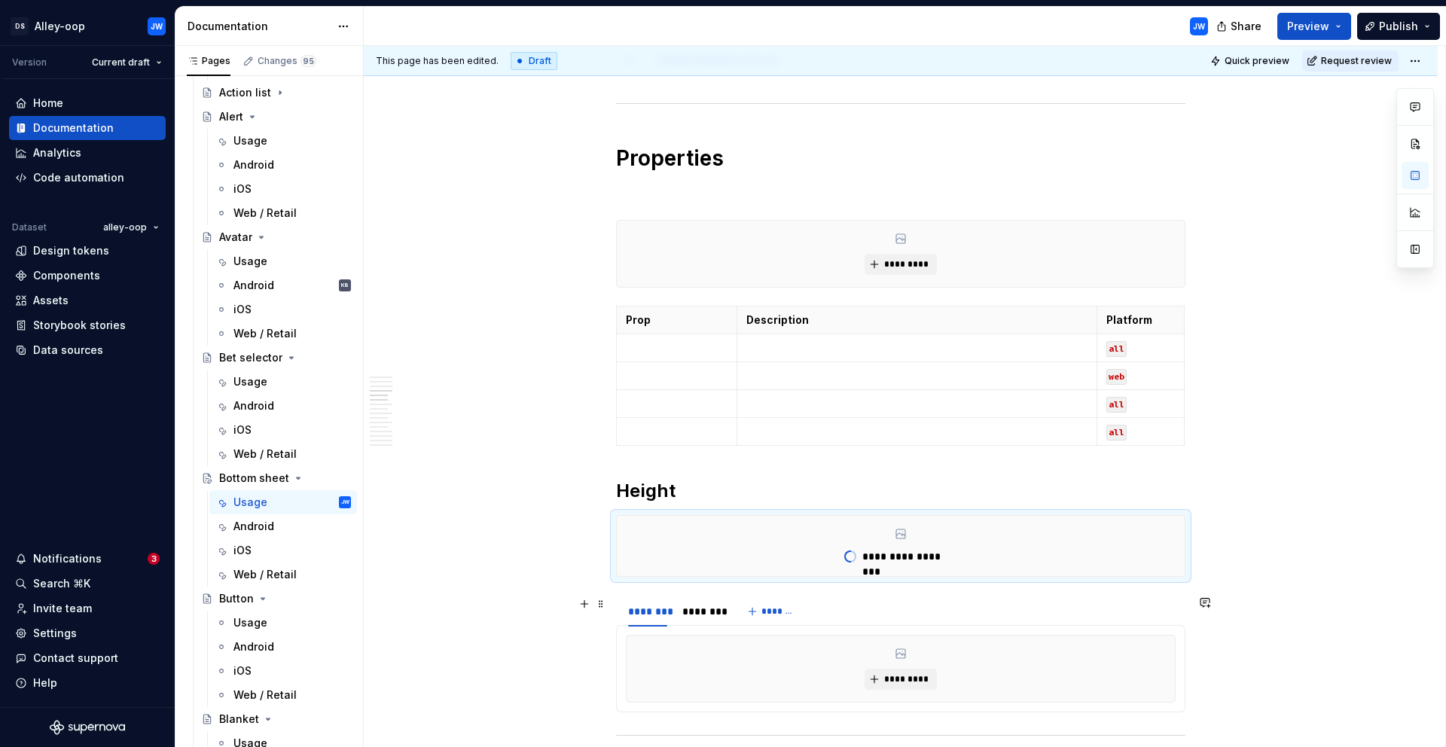
scroll to position [1946, 0]
click at [853, 609] on div "******** ******** *******" at bounding box center [900, 611] width 569 height 30
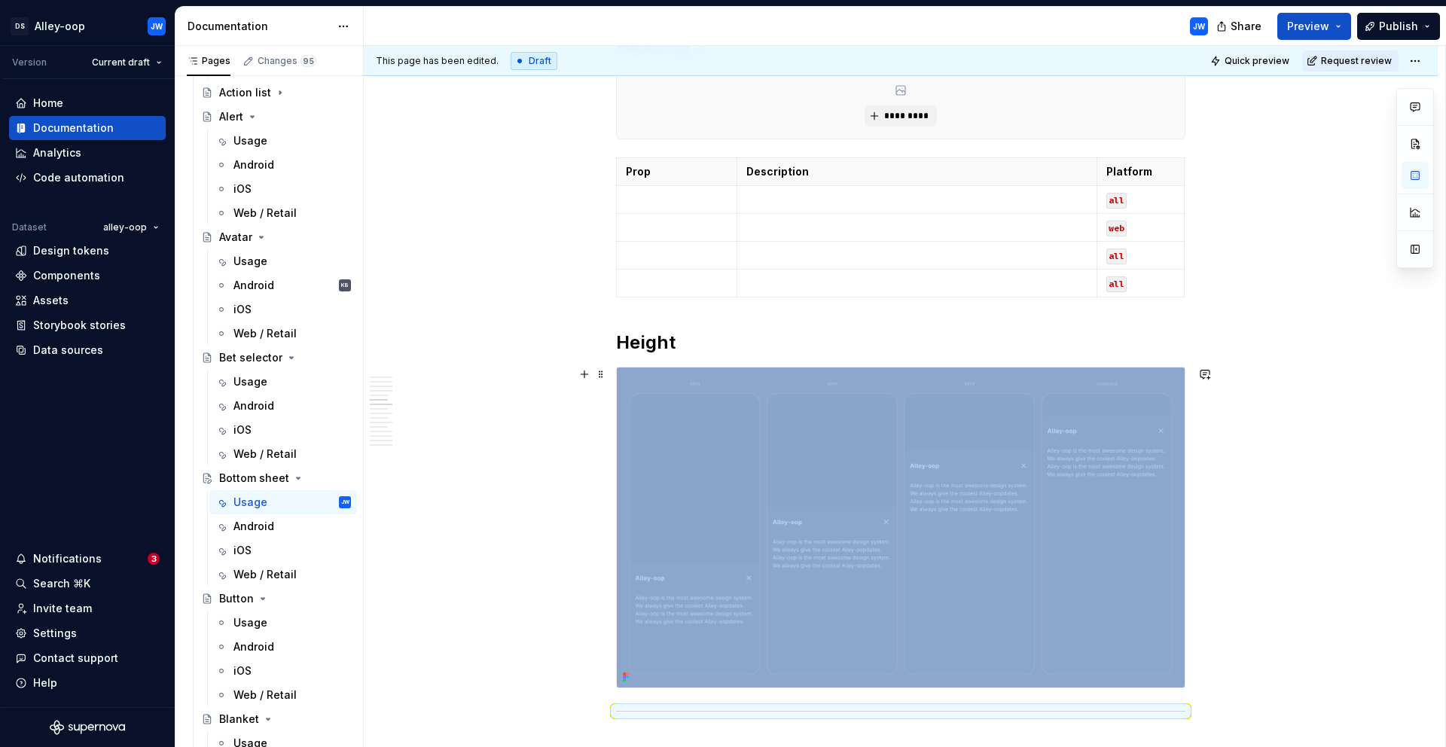
scroll to position [2093, 0]
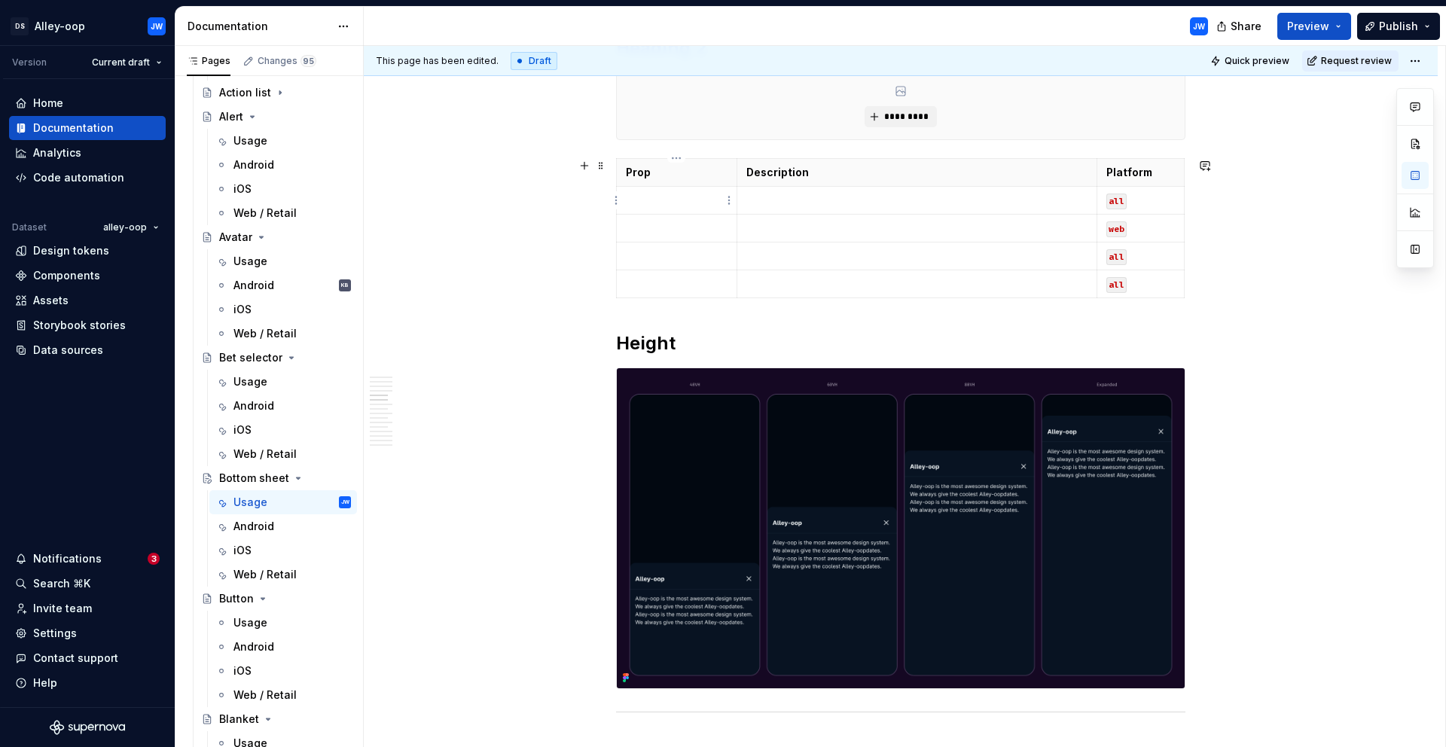
click at [702, 204] on p at bounding box center [677, 200] width 102 height 15
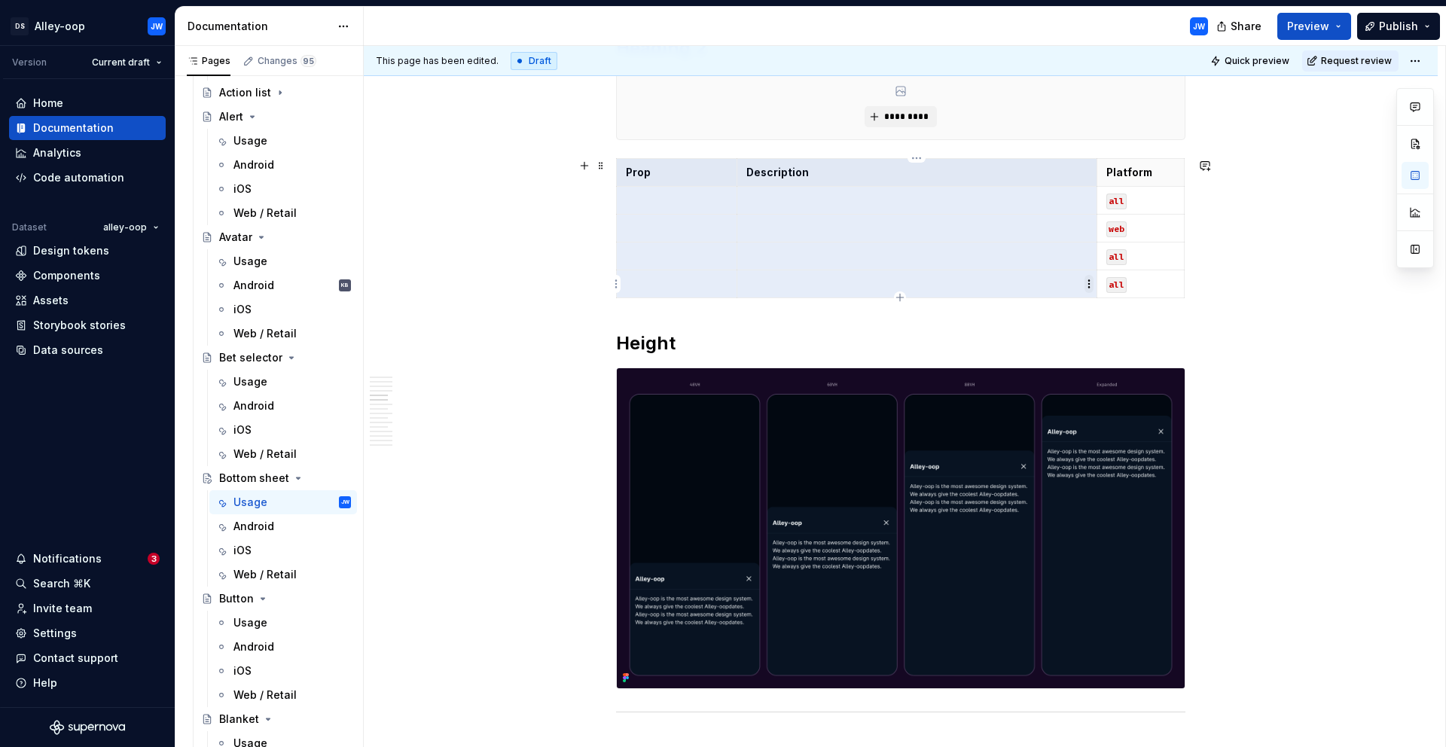
drag, startPoint x: 625, startPoint y: 176, endPoint x: 1084, endPoint y: 280, distance: 470.3
click at [1084, 280] on body "[PERSON_NAME]-oop JW Version Current draft Home Documentation Analytics Code au…" at bounding box center [723, 373] width 1446 height 747
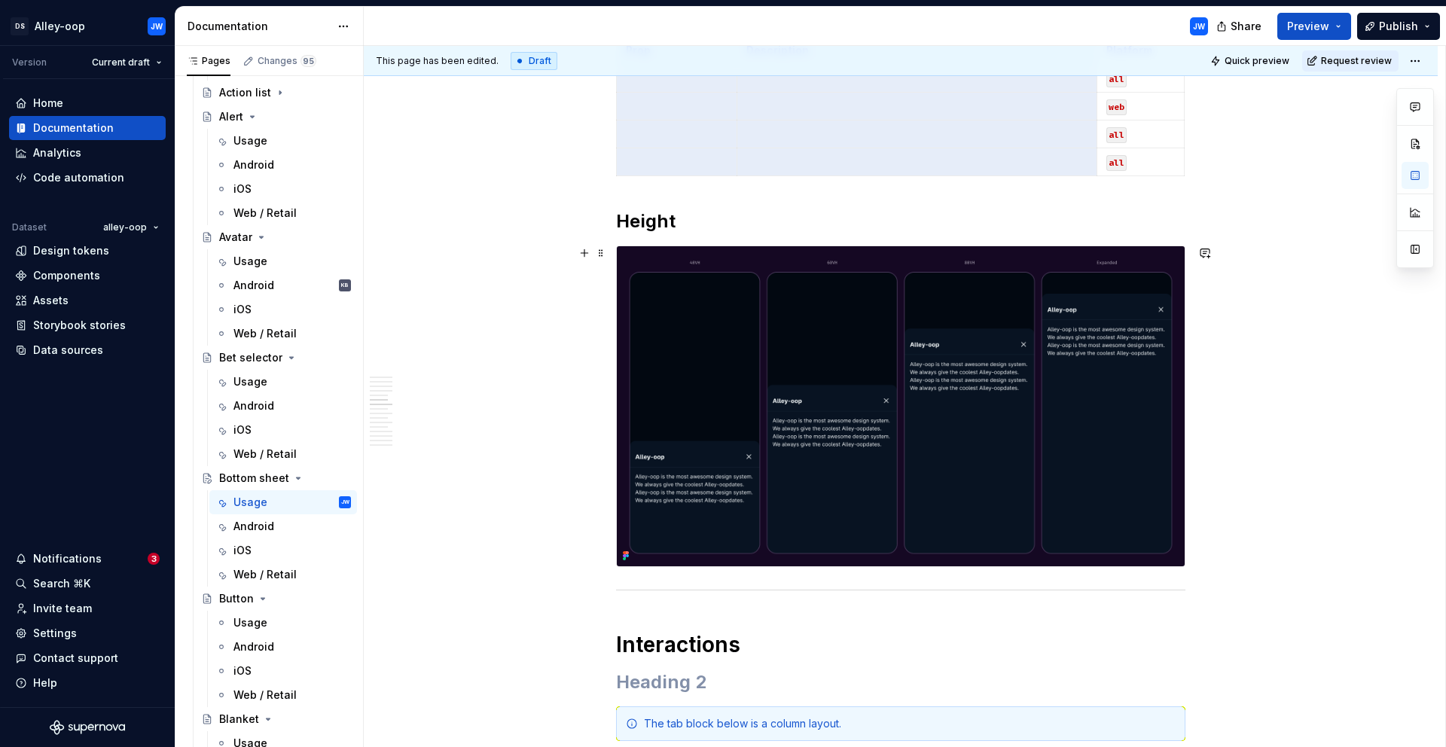
scroll to position [2224, 0]
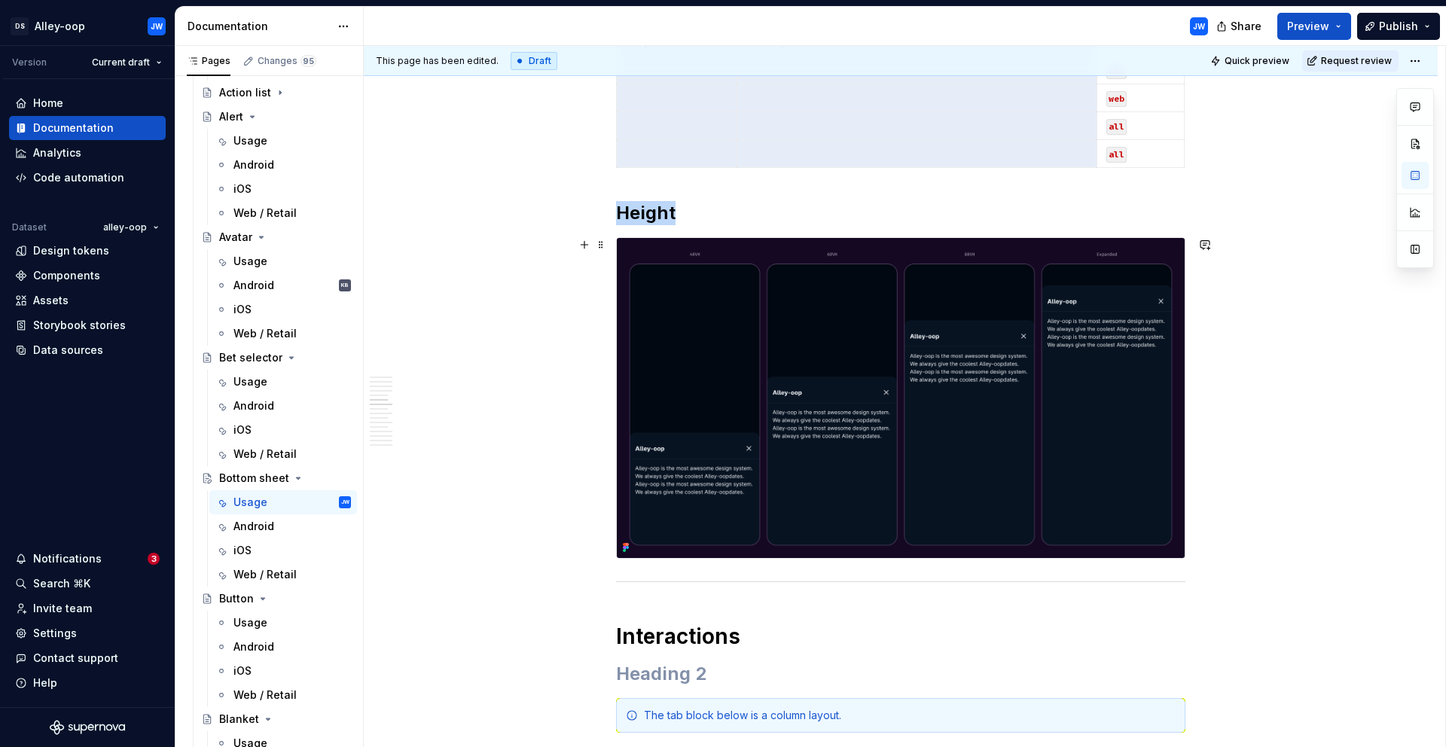
click at [997, 426] on img at bounding box center [901, 398] width 568 height 320
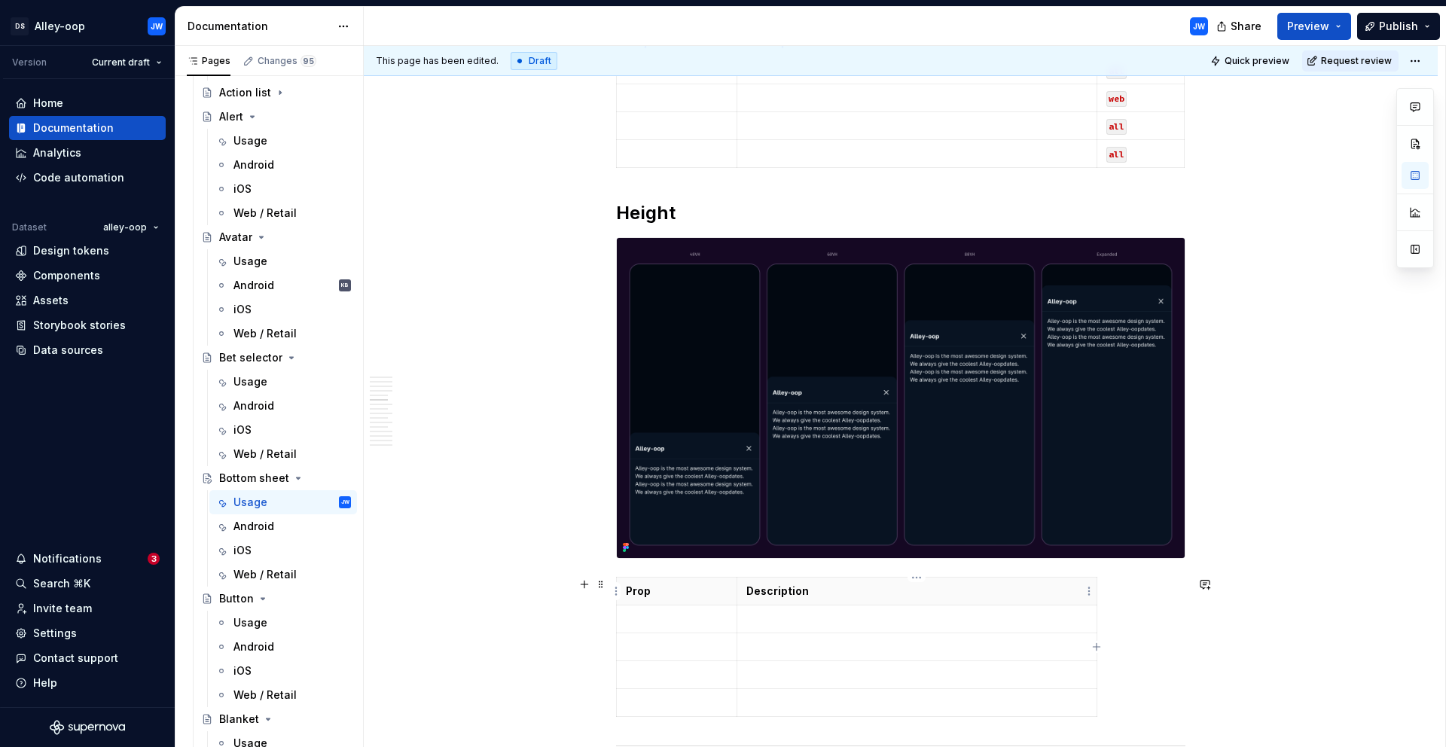
click at [1040, 601] on th "Description" at bounding box center [917, 592] width 360 height 28
click at [696, 612] on p at bounding box center [677, 619] width 102 height 15
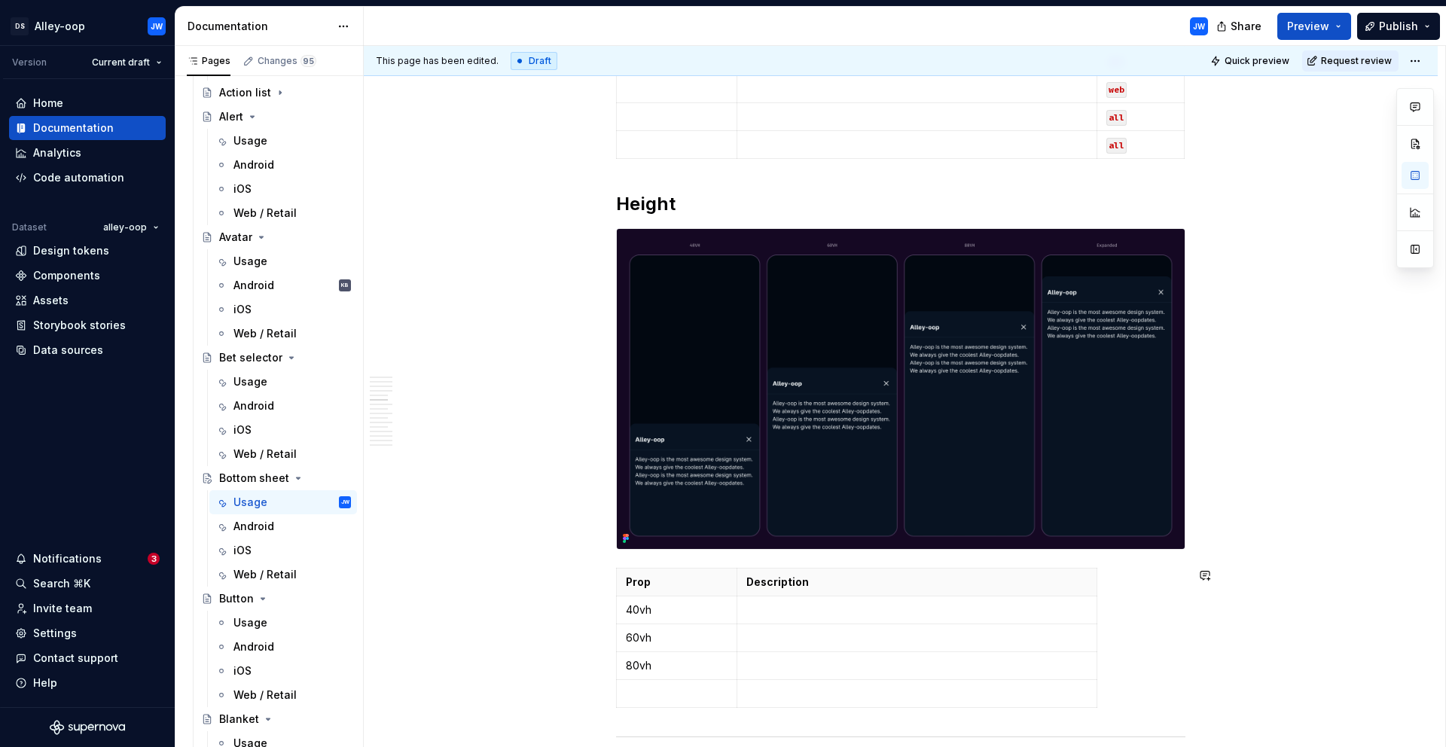
scroll to position [2260, 0]
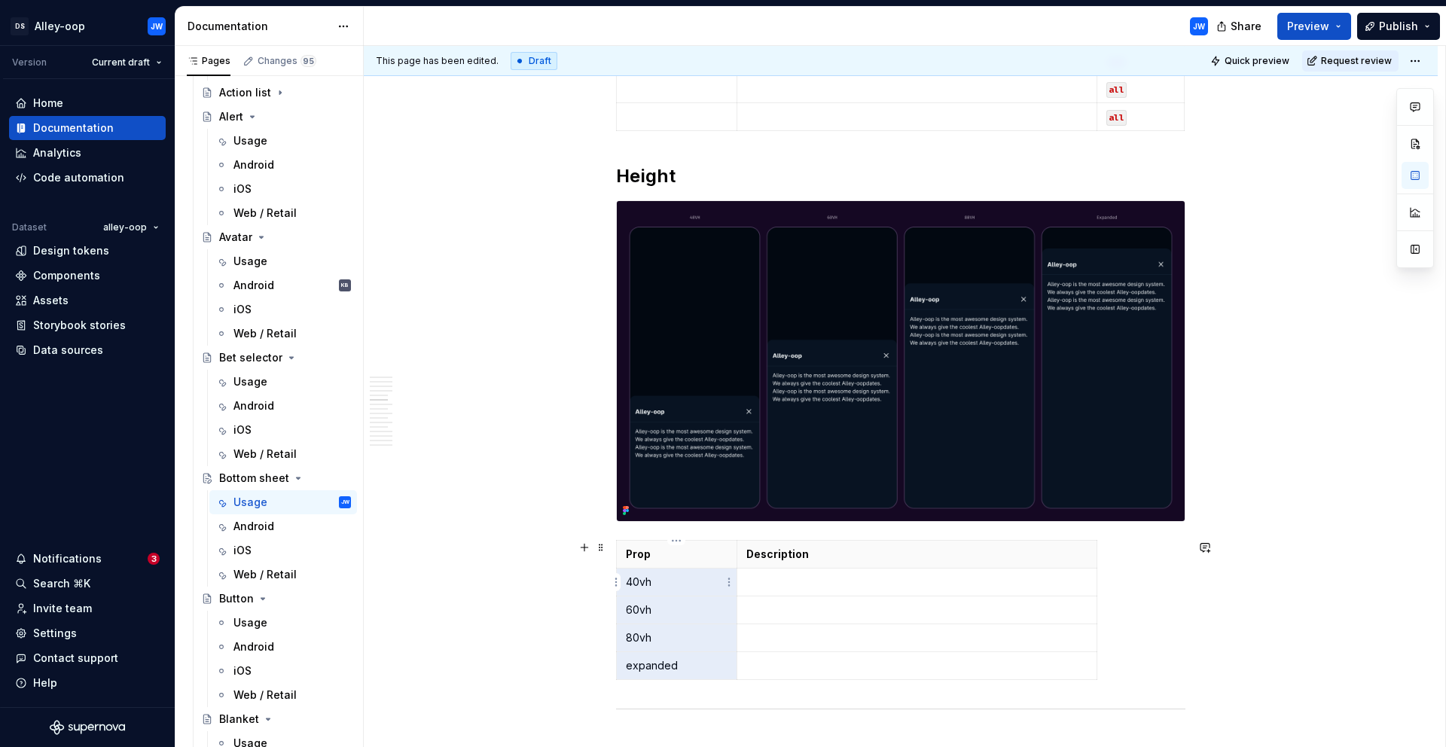
drag, startPoint x: 679, startPoint y: 664, endPoint x: 625, endPoint y: 590, distance: 91.8
click at [625, 590] on tbody "Prop Description 40vh 60vh 80vh expanded" at bounding box center [857, 610] width 481 height 139
drag, startPoint x: 627, startPoint y: 583, endPoint x: 687, endPoint y: 670, distance: 106.1
click at [687, 670] on tbody "Prop Description 40vh 60vh 80vh expanded" at bounding box center [857, 610] width 481 height 139
click at [826, 597] on td at bounding box center [917, 611] width 360 height 28
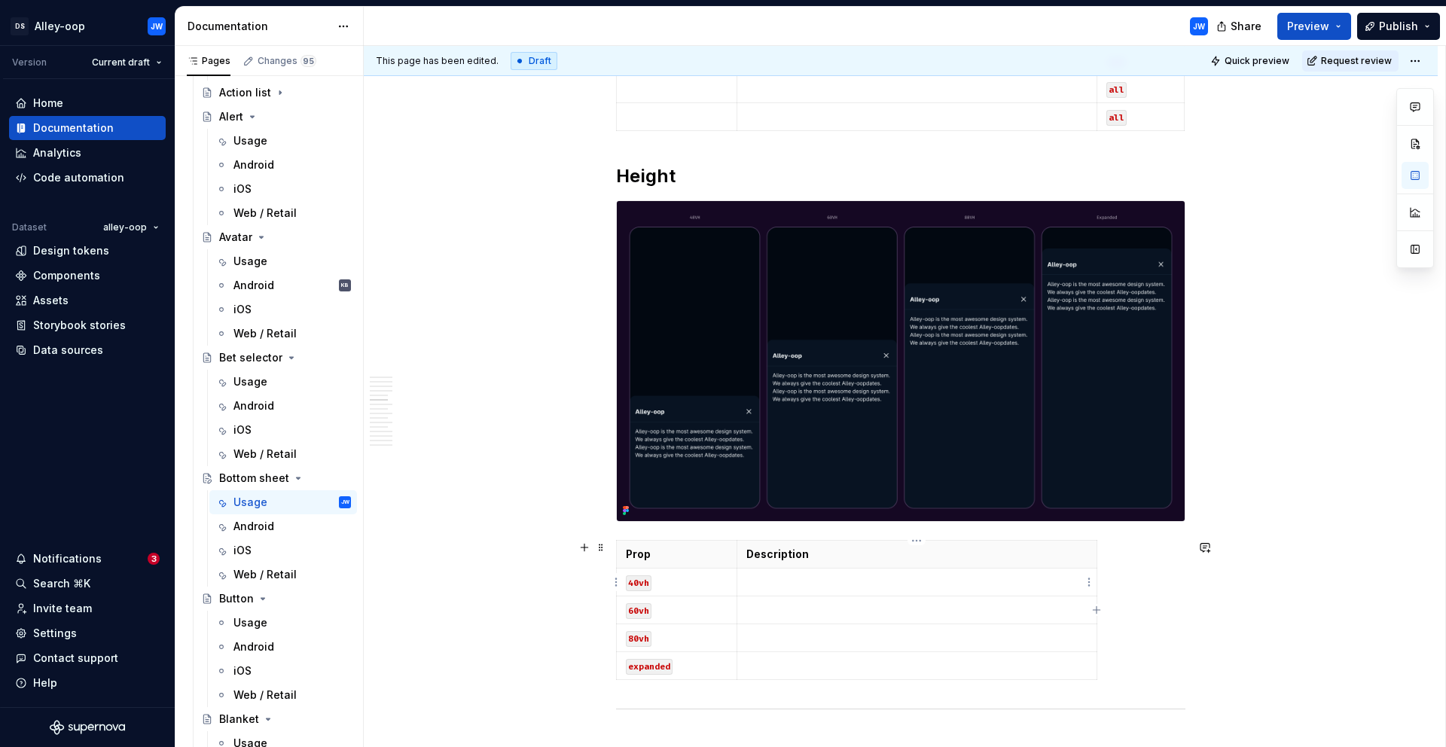
click at [824, 583] on p at bounding box center [916, 582] width 341 height 15
click at [961, 581] on p "Bottom sheet takes up 40% of the device’s height." at bounding box center [916, 582] width 341 height 15
click at [901, 606] on p at bounding box center [916, 610] width 341 height 15
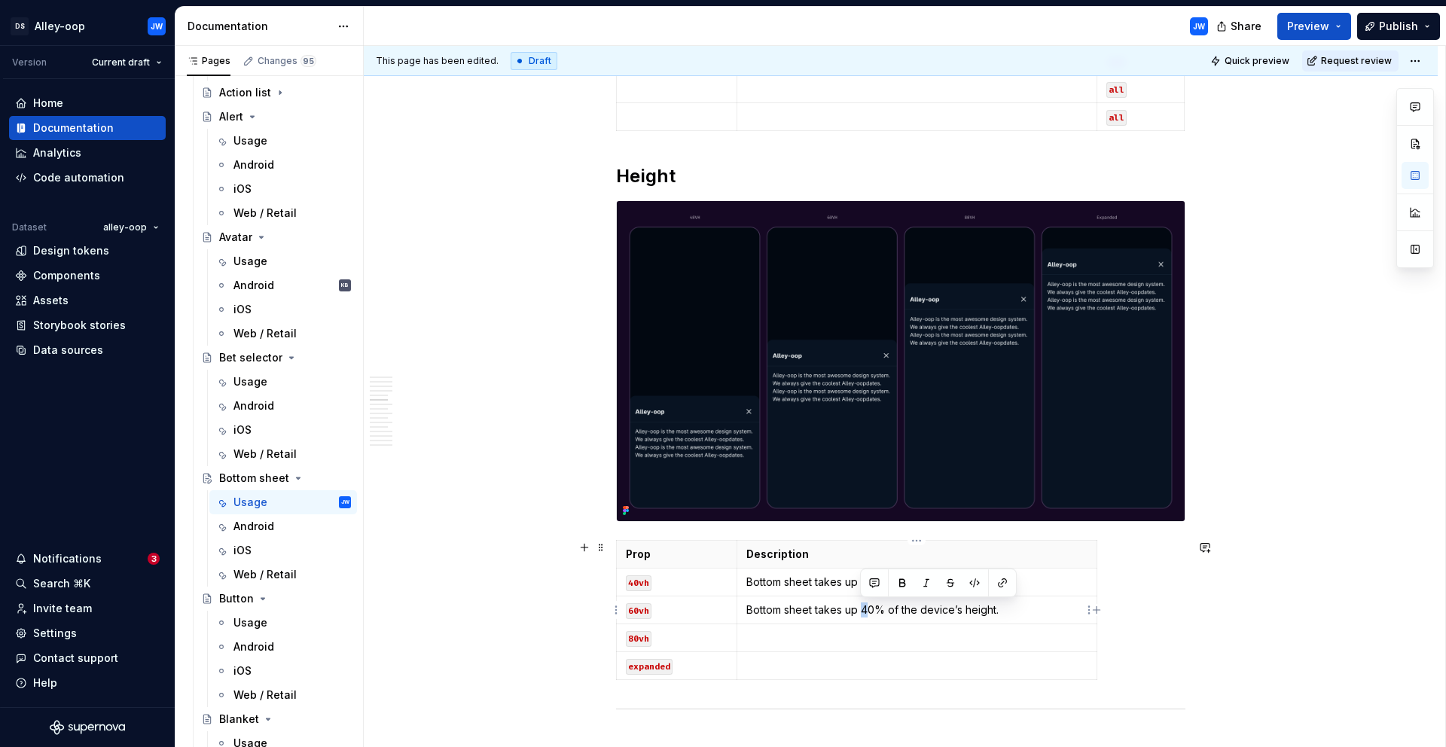
drag, startPoint x: 870, startPoint y: 607, endPoint x: 862, endPoint y: 609, distance: 8.6
click at [862, 609] on p "Bottom sheet takes up 40% of the device’s height." at bounding box center [916, 610] width 341 height 15
click at [872, 641] on p at bounding box center [916, 637] width 341 height 15
click at [861, 636] on p "Bottom sheet takes up 40% of the device’s height." at bounding box center [916, 637] width 341 height 15
click at [863, 675] on td at bounding box center [917, 666] width 360 height 28
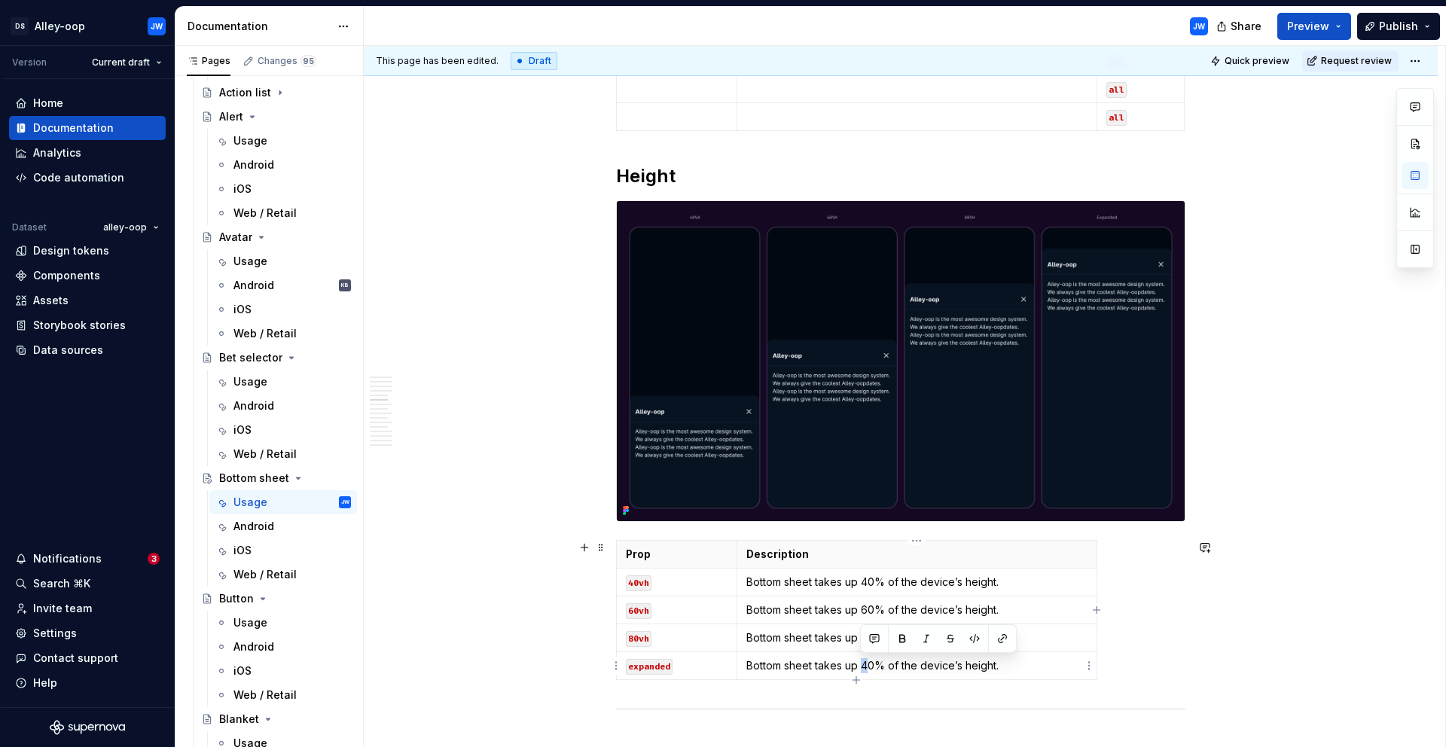
click at [861, 666] on p "Bottom sheet takes up 40% of the device’s height." at bounding box center [916, 665] width 341 height 15
click at [796, 668] on p "Bottom sheet takes up 40% of the device’s height." at bounding box center [916, 665] width 341 height 15
drag, startPoint x: 1014, startPoint y: 669, endPoint x: 740, endPoint y: 662, distance: 273.5
click at [740, 662] on td "Bottom sheet takes up 40% of the device’s height." at bounding box center [917, 666] width 360 height 28
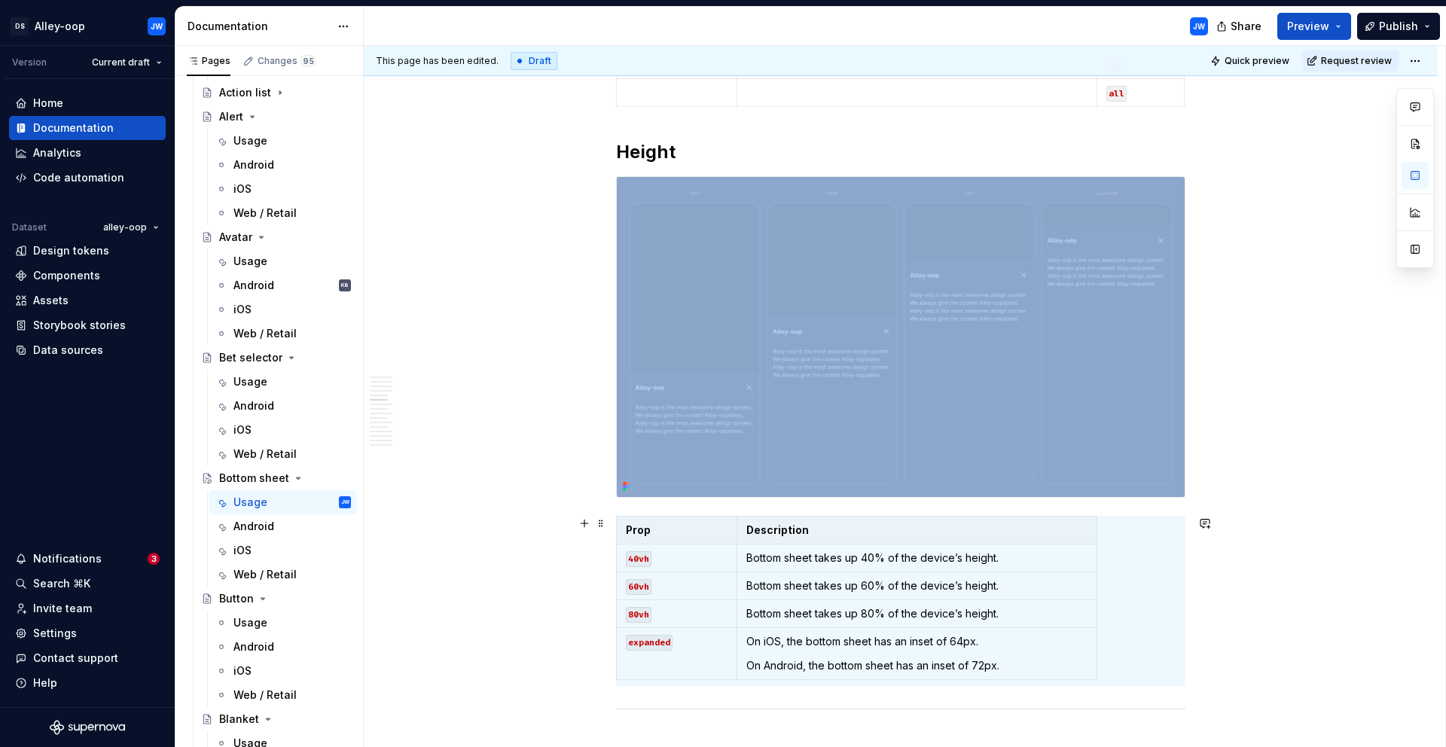
click at [1251, 551] on div "**********" at bounding box center [901, 331] width 1074 height 4709
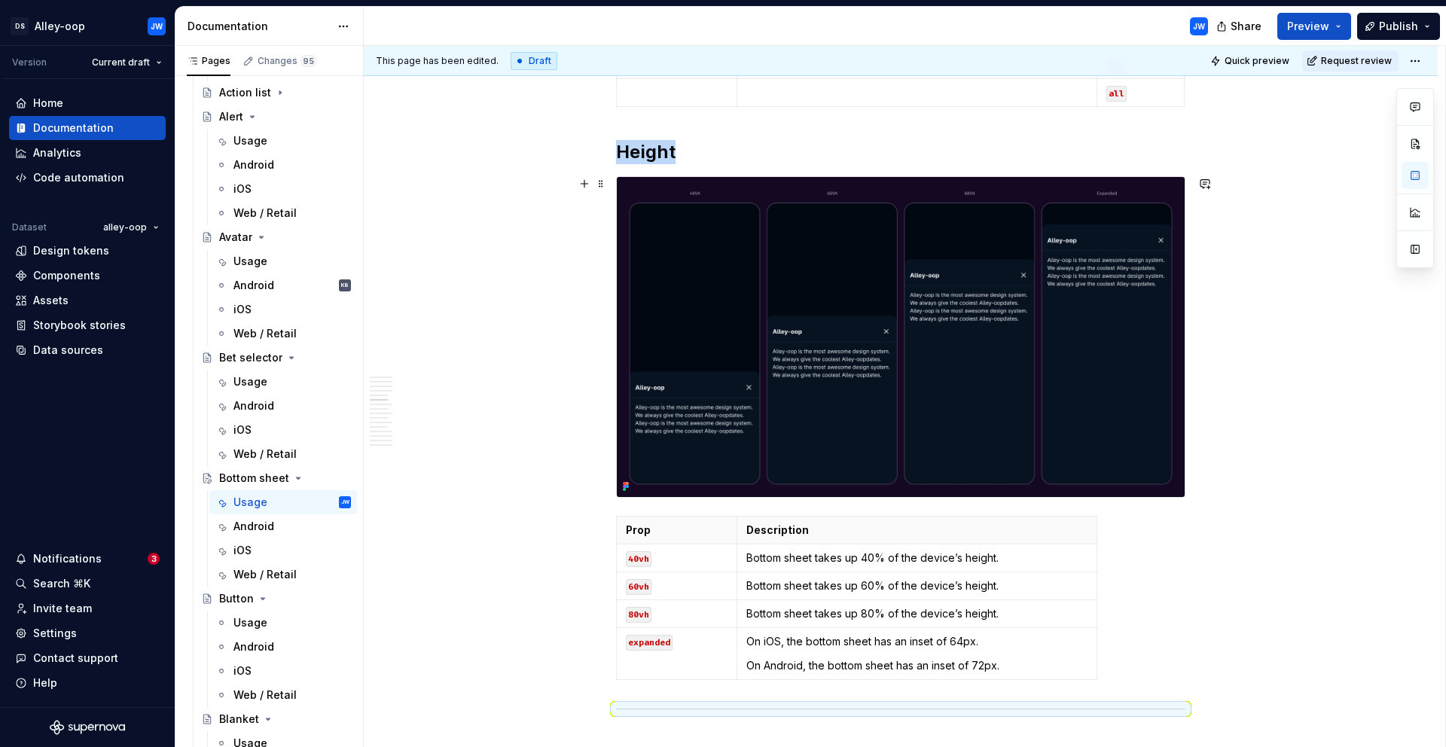
click at [929, 325] on img at bounding box center [901, 337] width 568 height 320
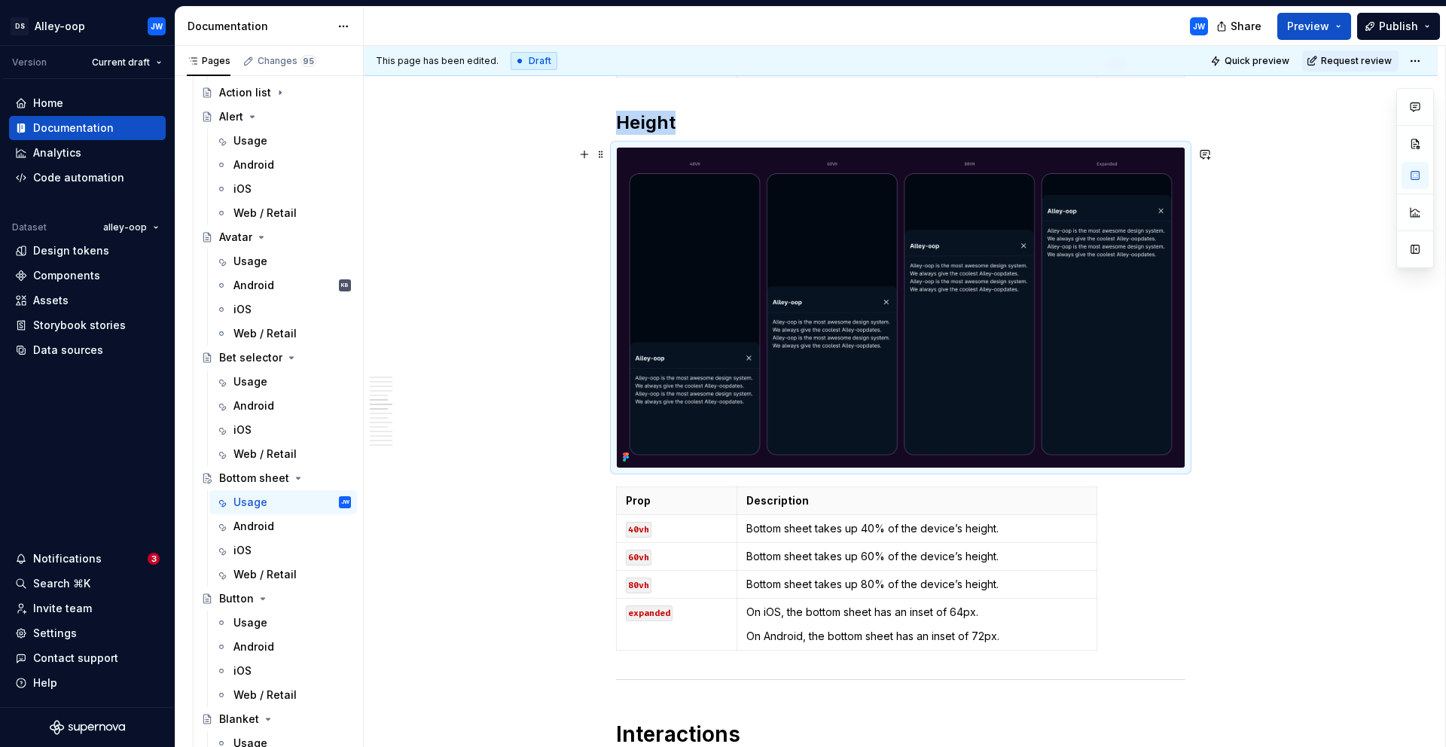
scroll to position [2614, 0]
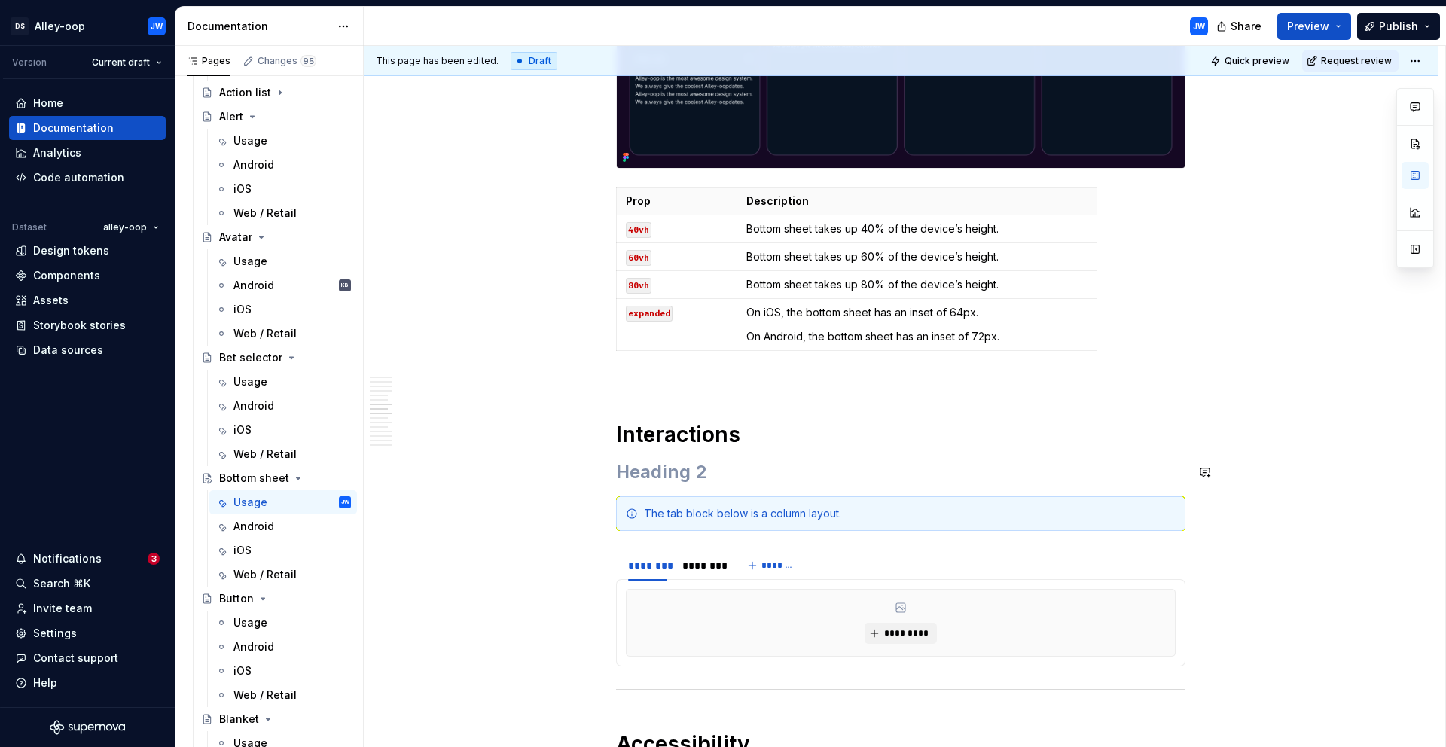
click at [723, 460] on h2 at bounding box center [900, 472] width 569 height 24
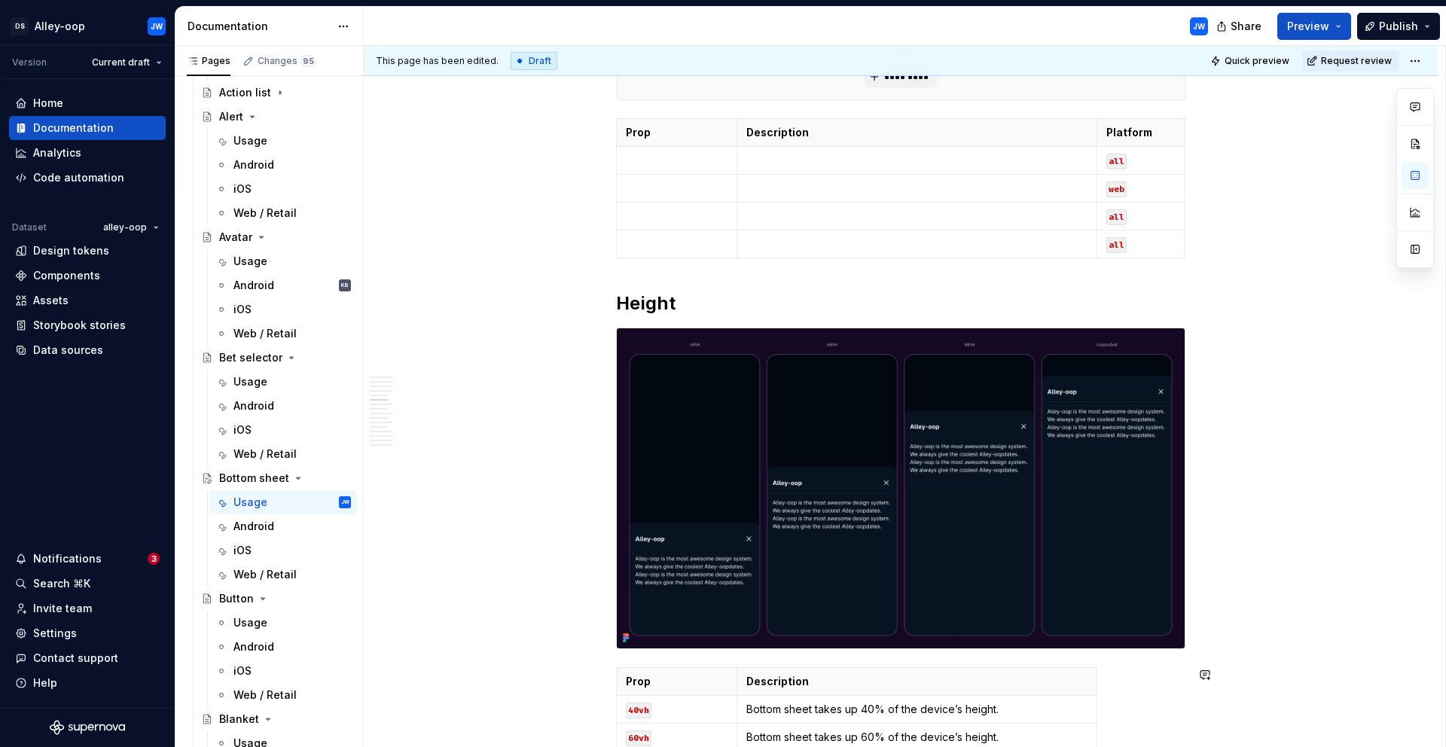
scroll to position [1928, 0]
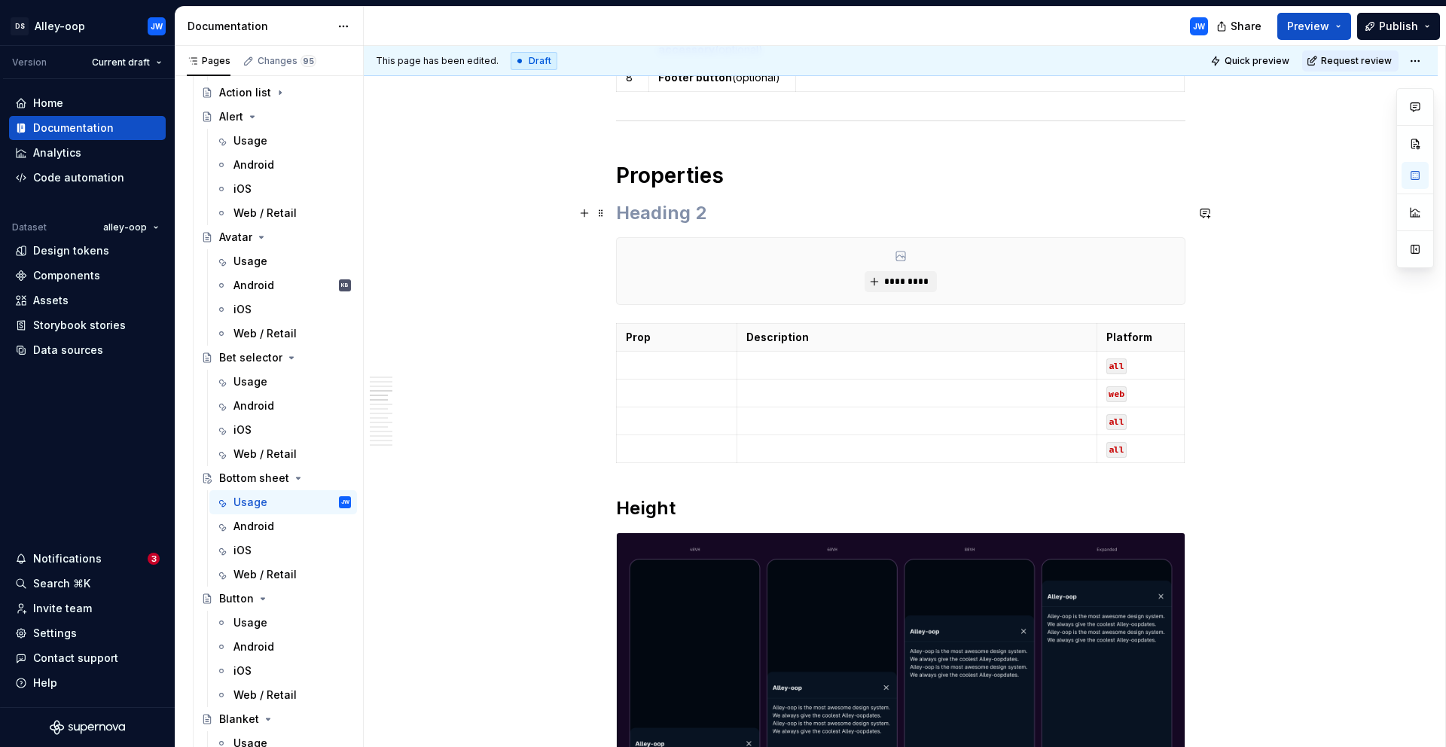
click at [700, 206] on h2 at bounding box center [900, 213] width 569 height 24
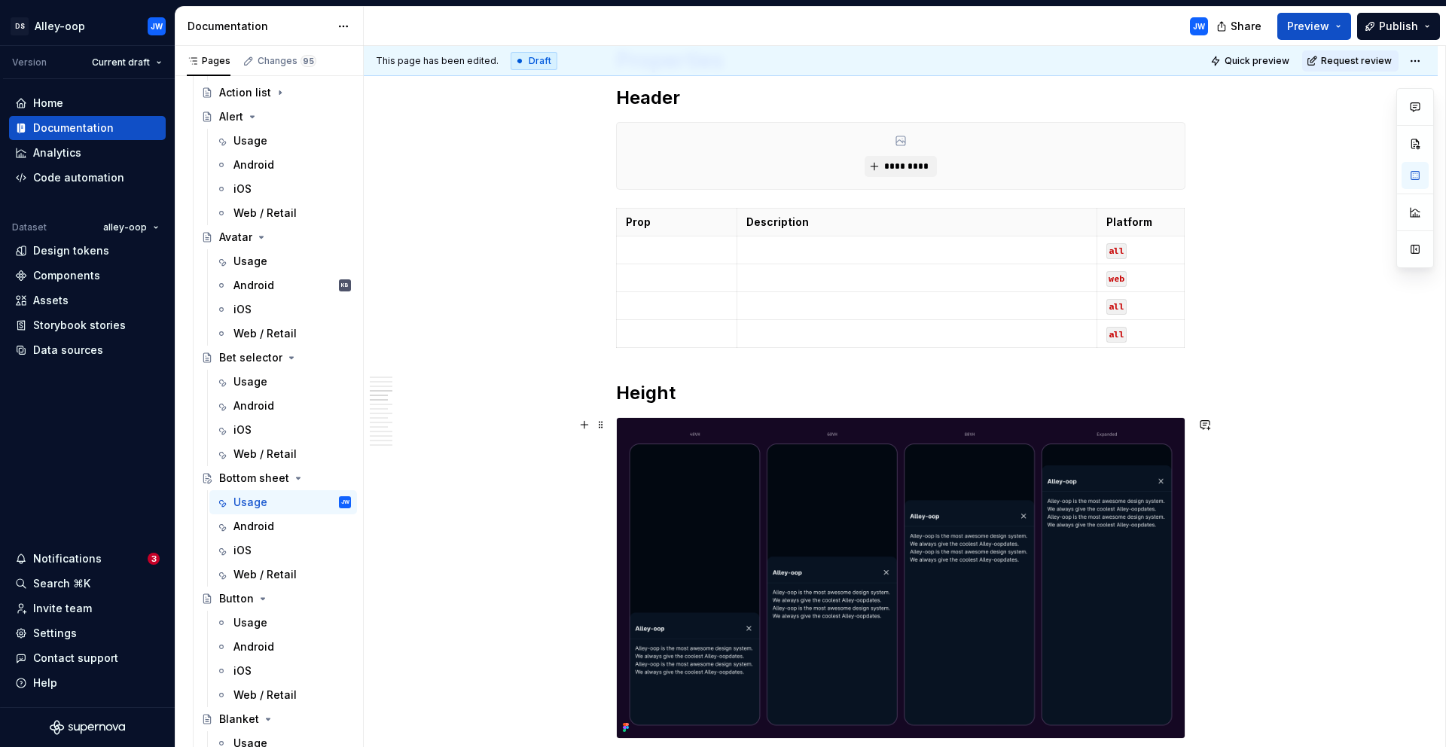
scroll to position [2012, 0]
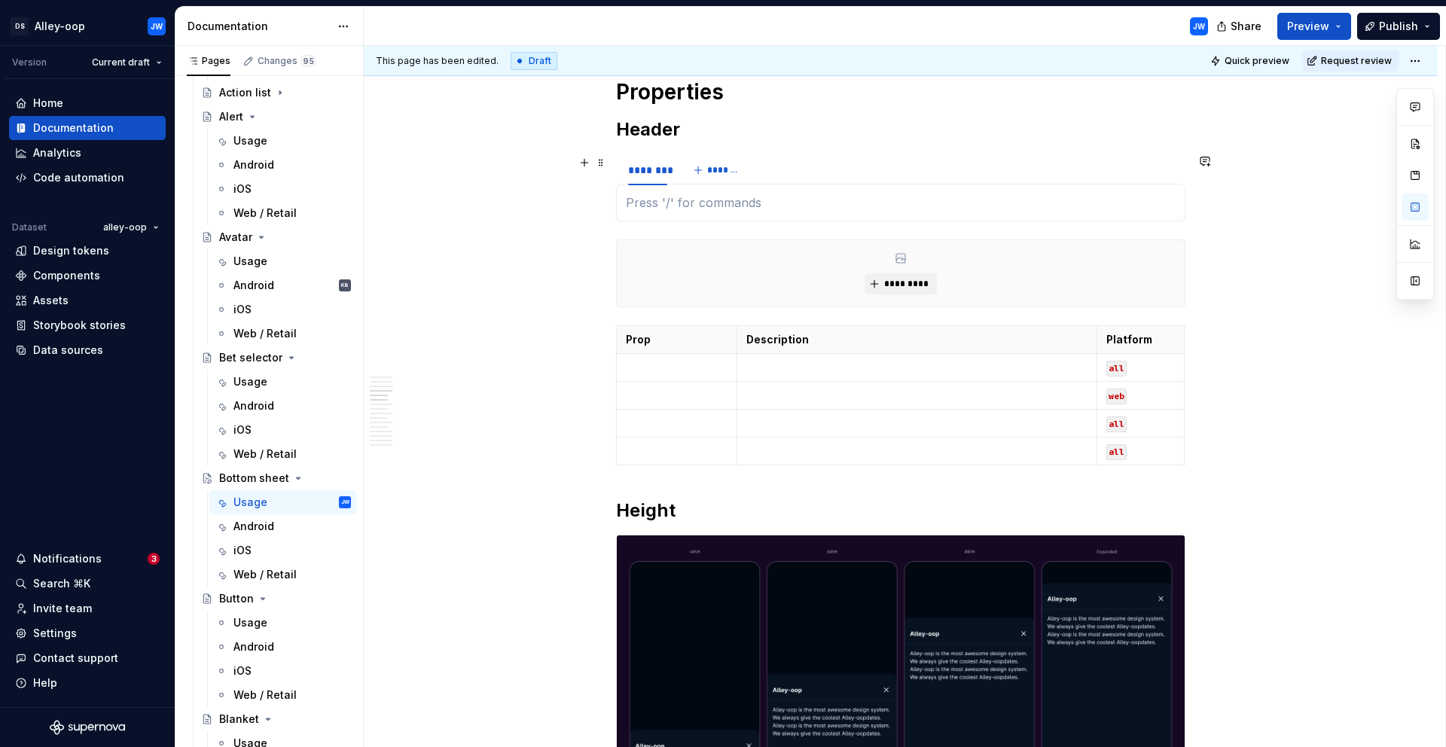
click at [813, 169] on div "******** *******" at bounding box center [900, 170] width 569 height 30
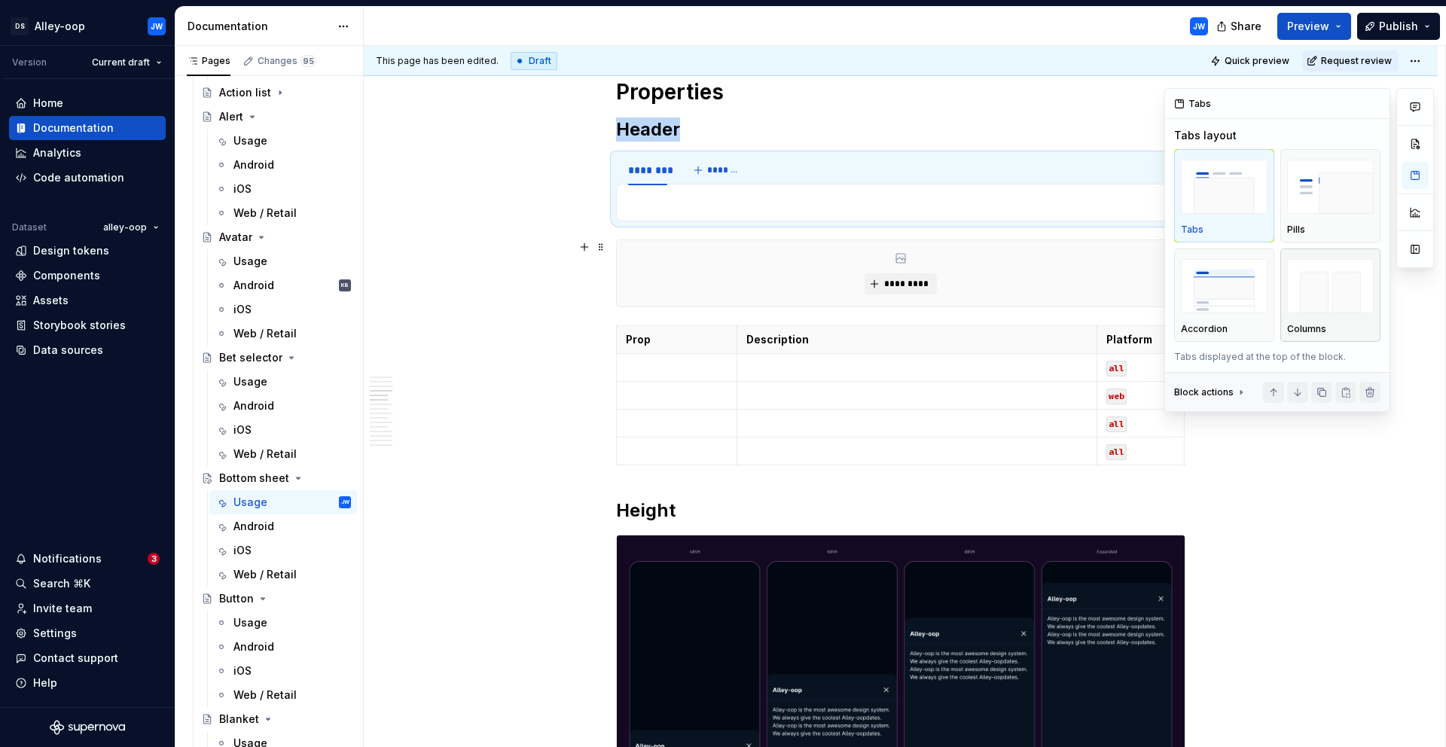
click at [1305, 295] on img "button" at bounding box center [1330, 286] width 87 height 55
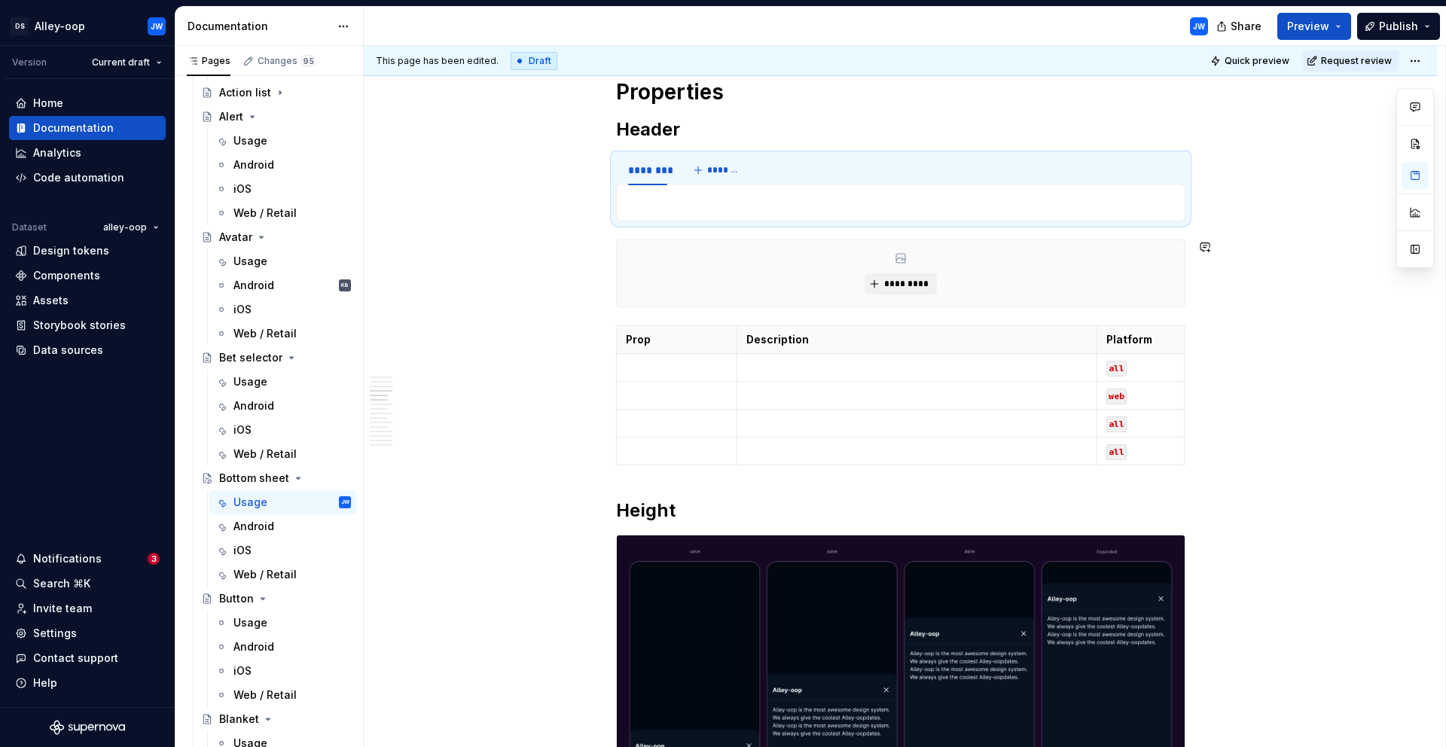
click at [774, 258] on div "*********" at bounding box center [901, 273] width 568 height 66
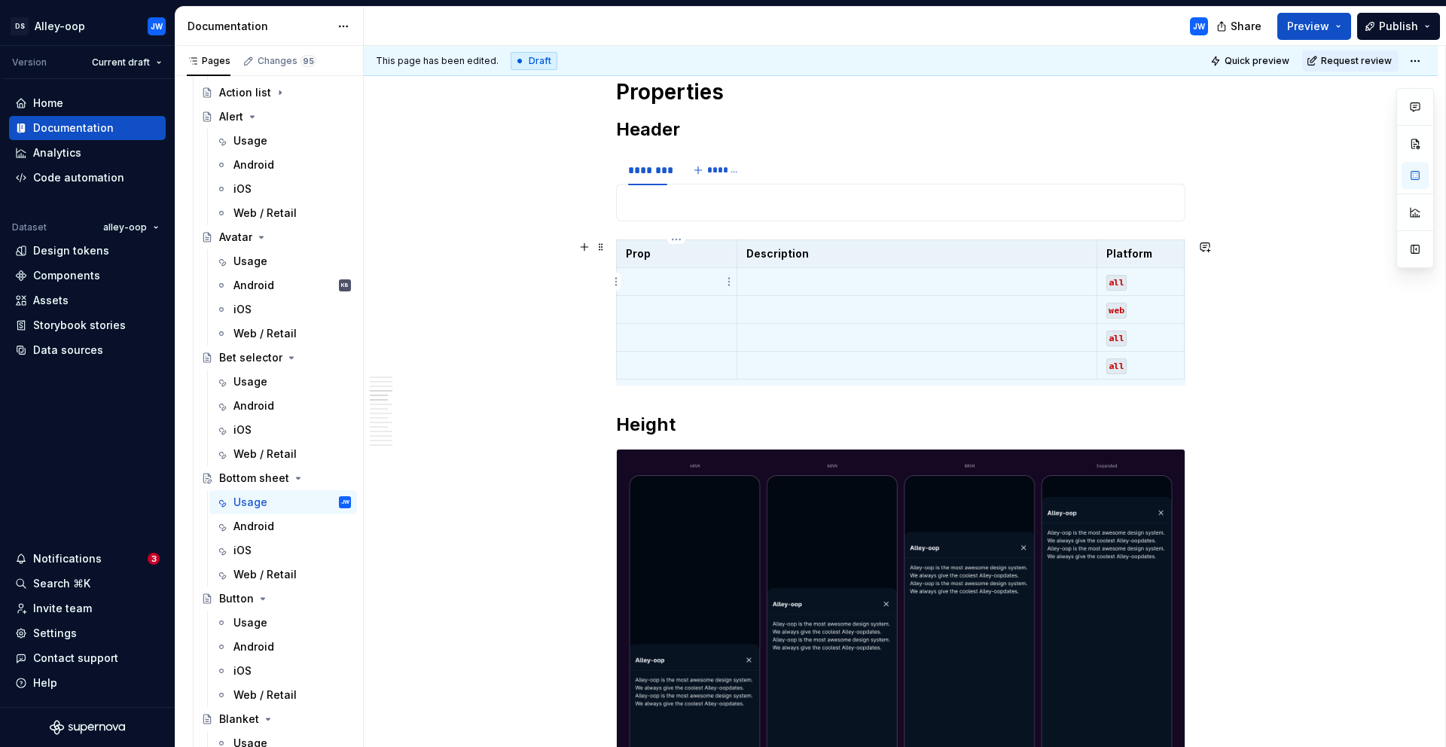
click at [661, 274] on p at bounding box center [677, 281] width 102 height 15
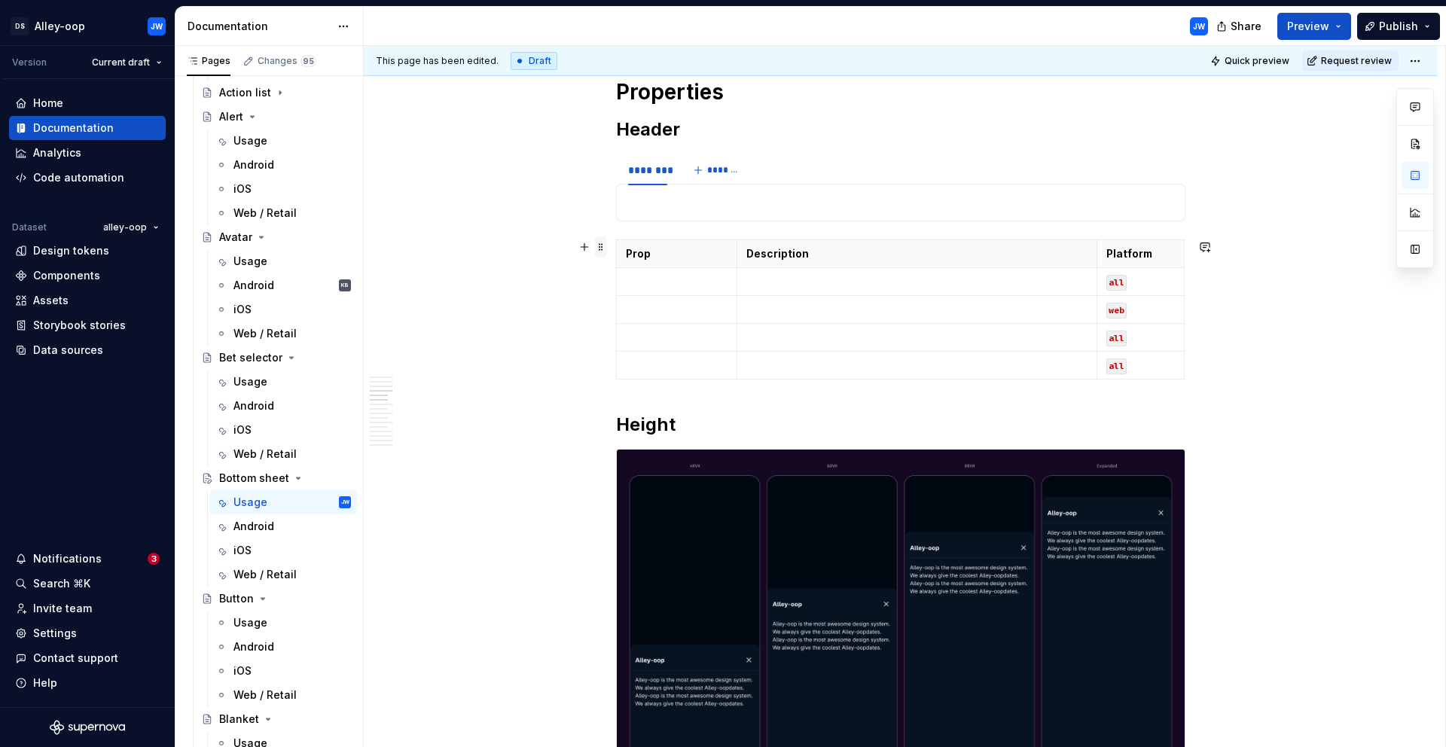
click at [601, 251] on span at bounding box center [601, 247] width 12 height 21
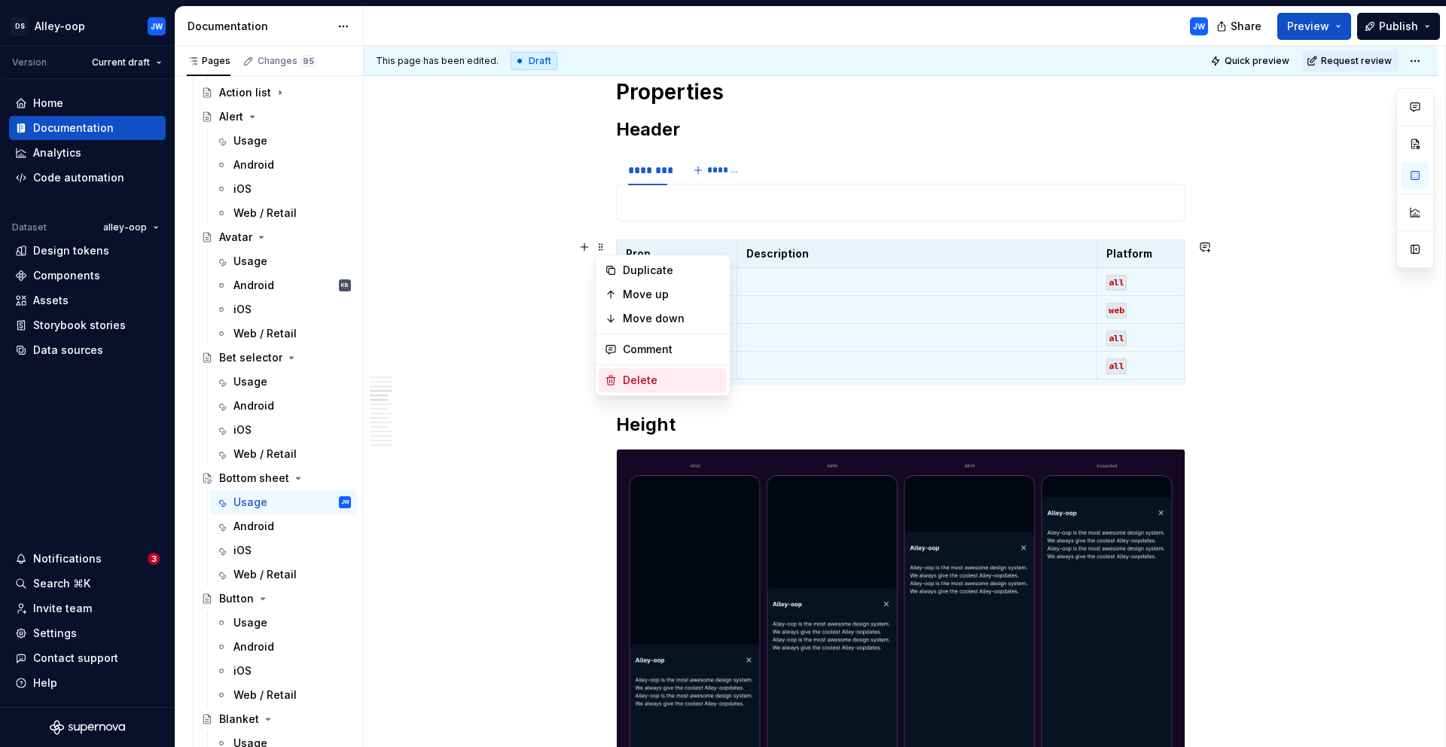
click at [643, 380] on div "Delete" at bounding box center [672, 380] width 98 height 15
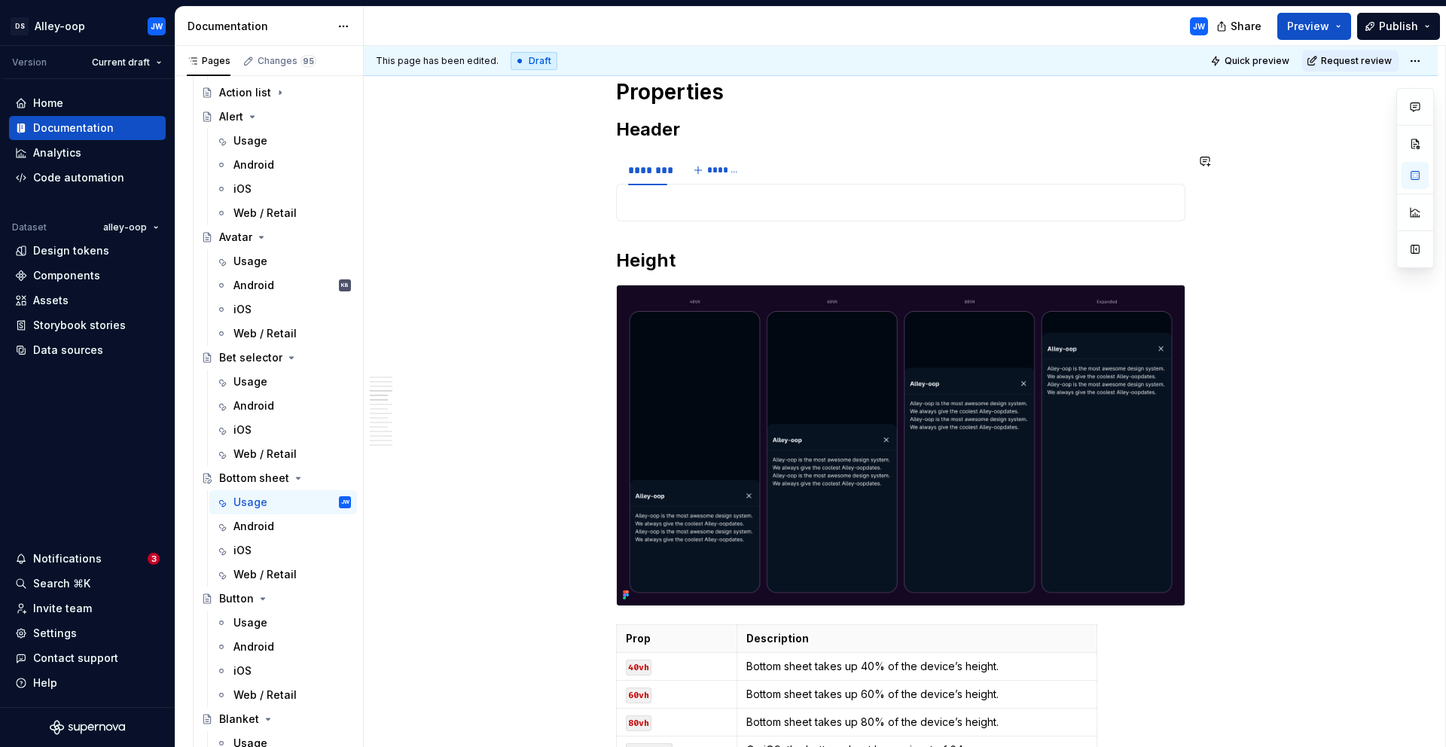
click at [704, 206] on p at bounding box center [901, 203] width 550 height 18
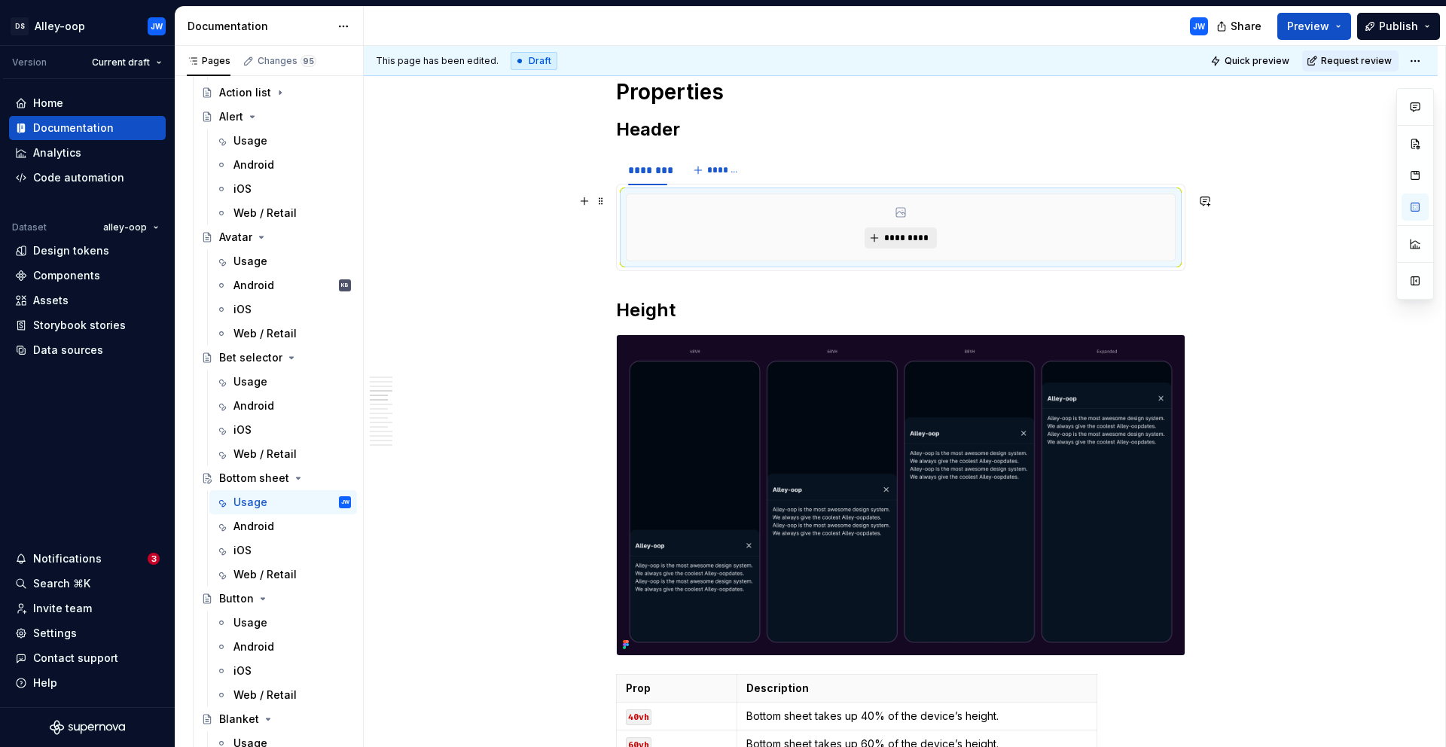
click at [897, 234] on span "*********" at bounding box center [907, 238] width 46 height 12
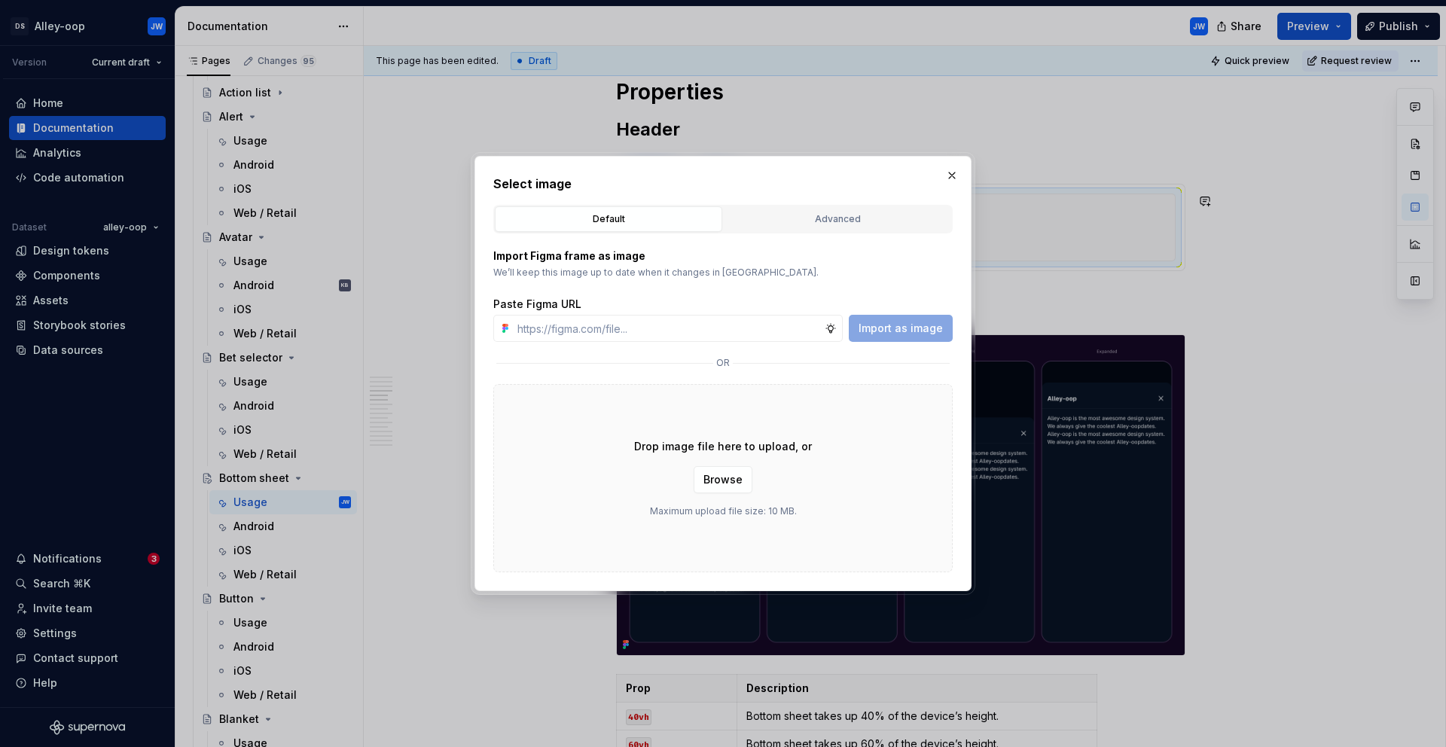
click at [812, 218] on div "Advanced" at bounding box center [837, 219] width 217 height 15
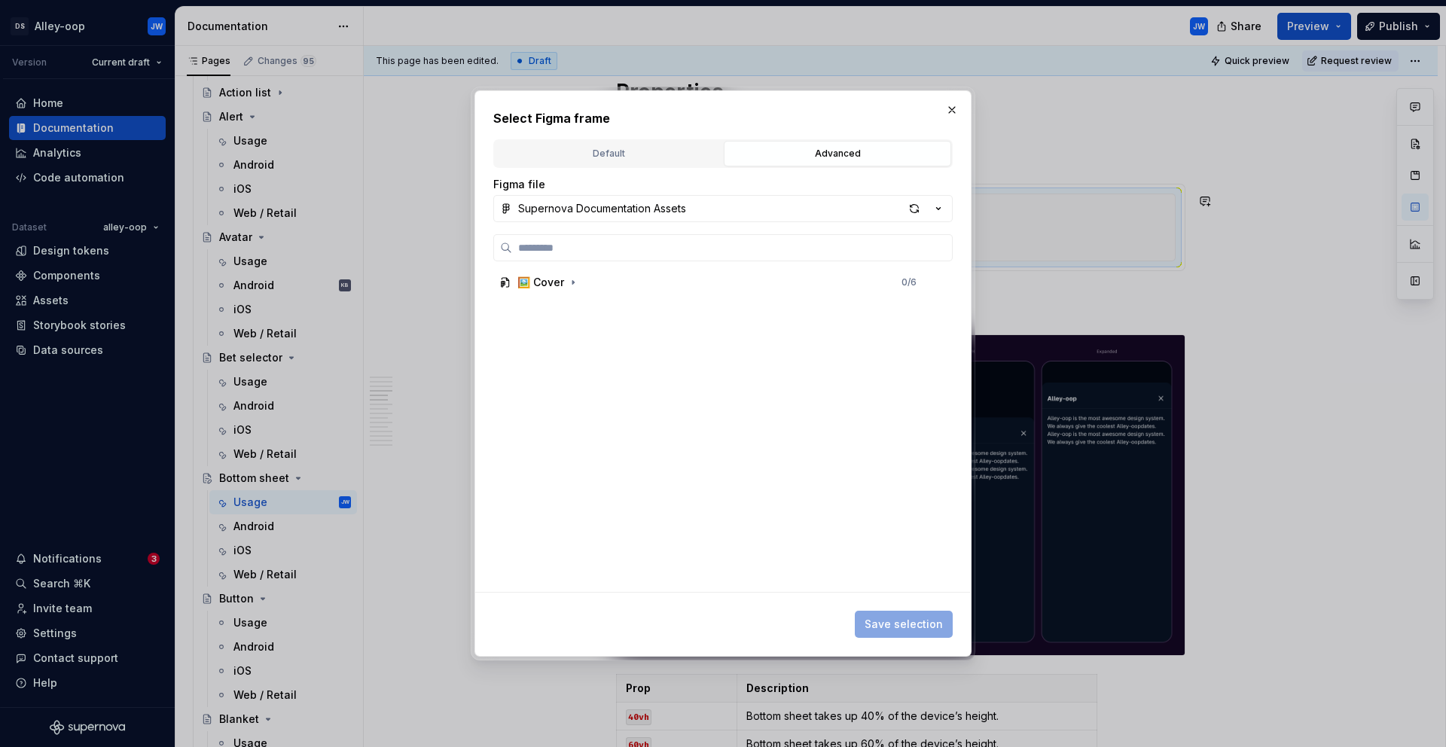
type textarea "*"
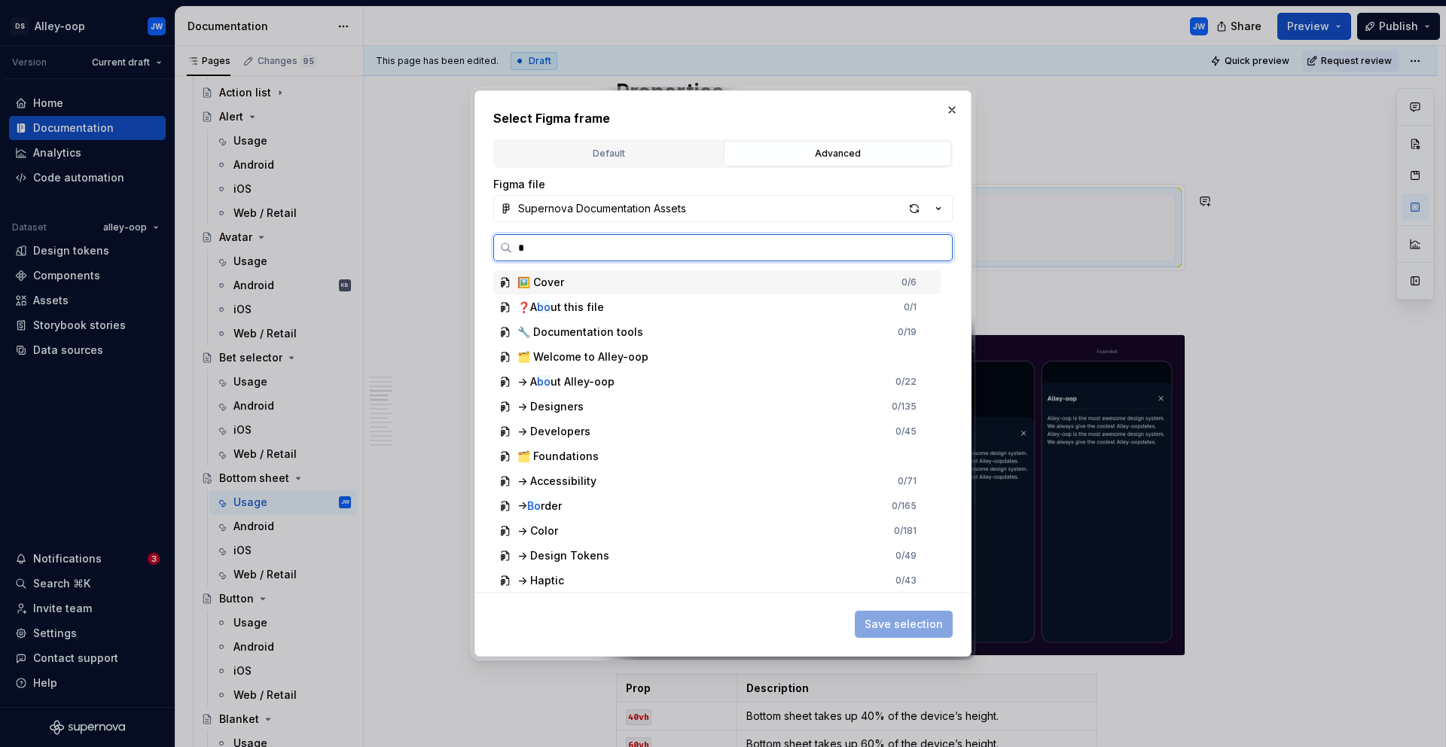
type input "*"
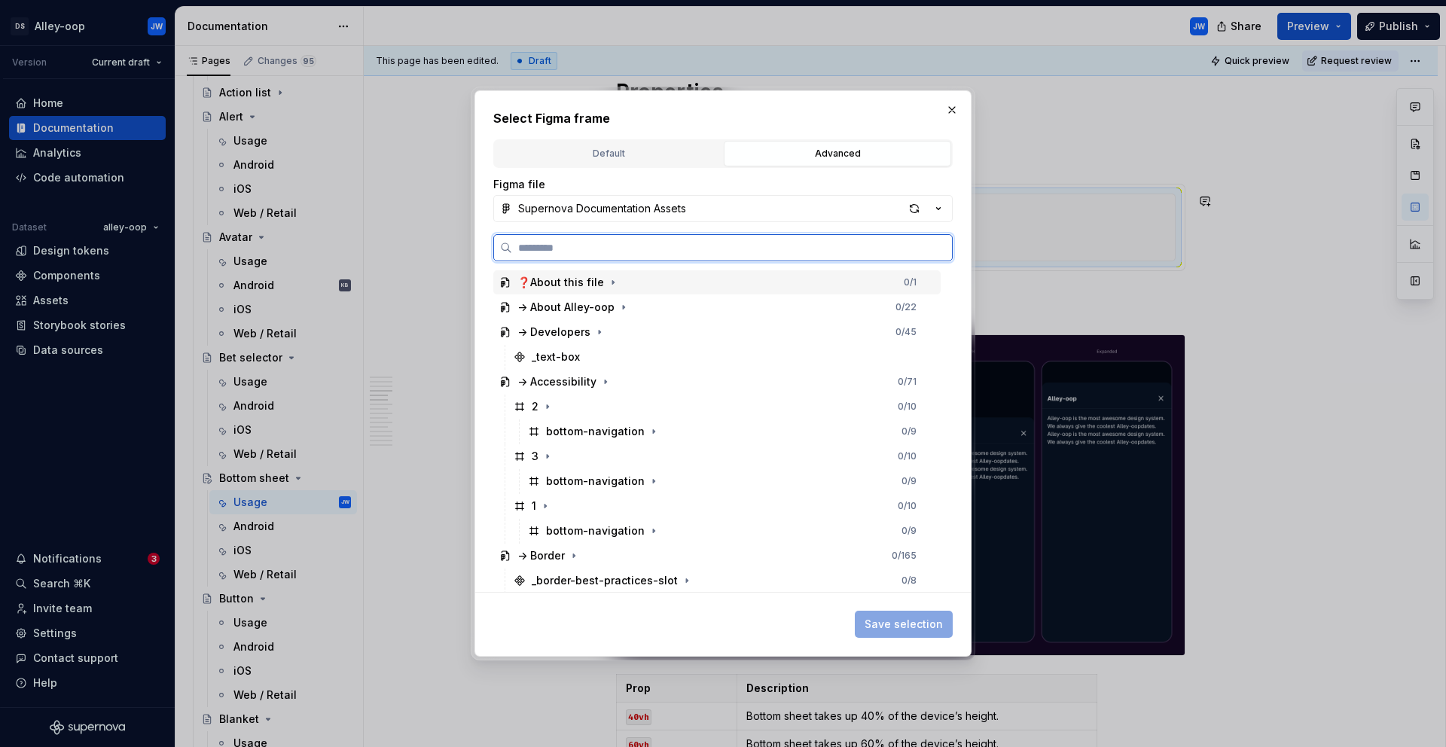
paste input "**********"
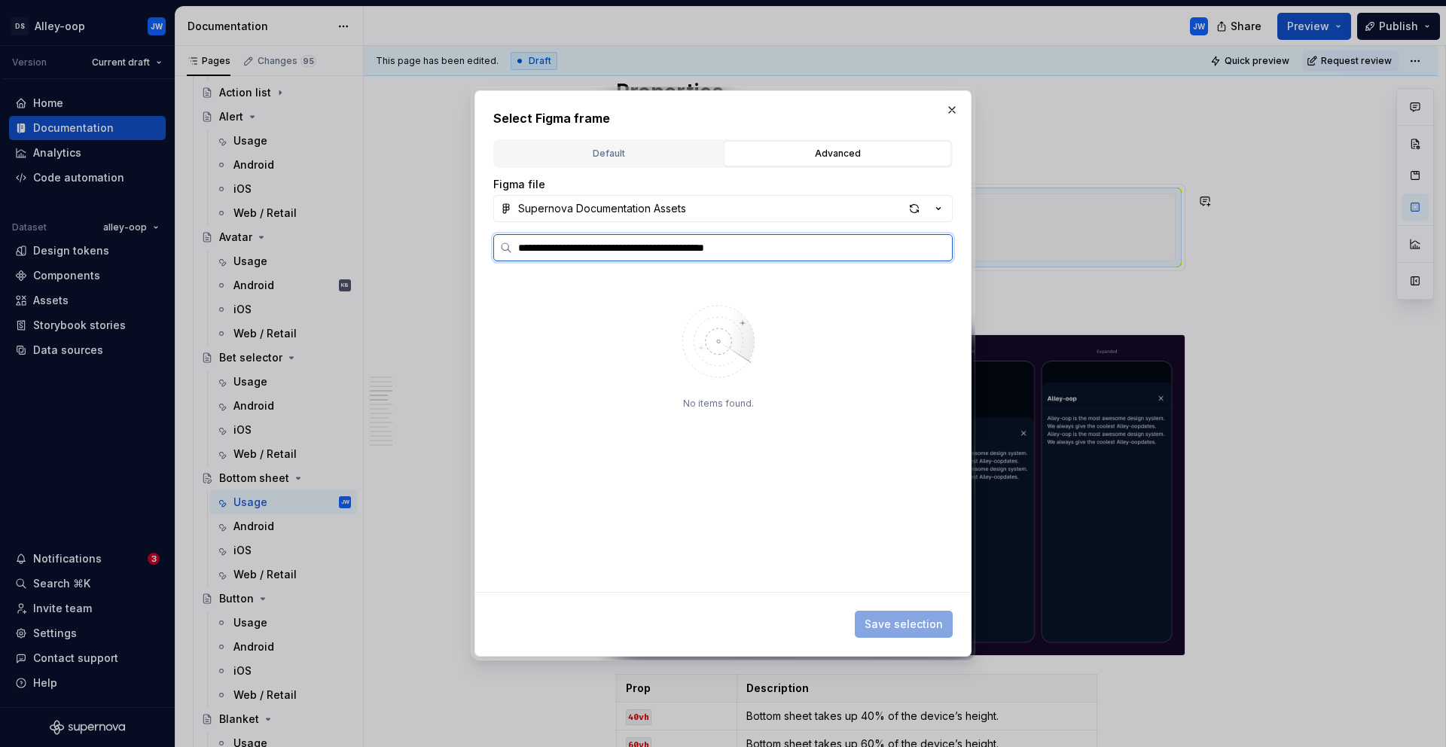
drag, startPoint x: 792, startPoint y: 249, endPoint x: 588, endPoint y: 244, distance: 203.4
click at [588, 244] on input "**********" at bounding box center [732, 247] width 440 height 15
click at [560, 248] on input "**********" at bounding box center [732, 247] width 440 height 15
type input "**********"
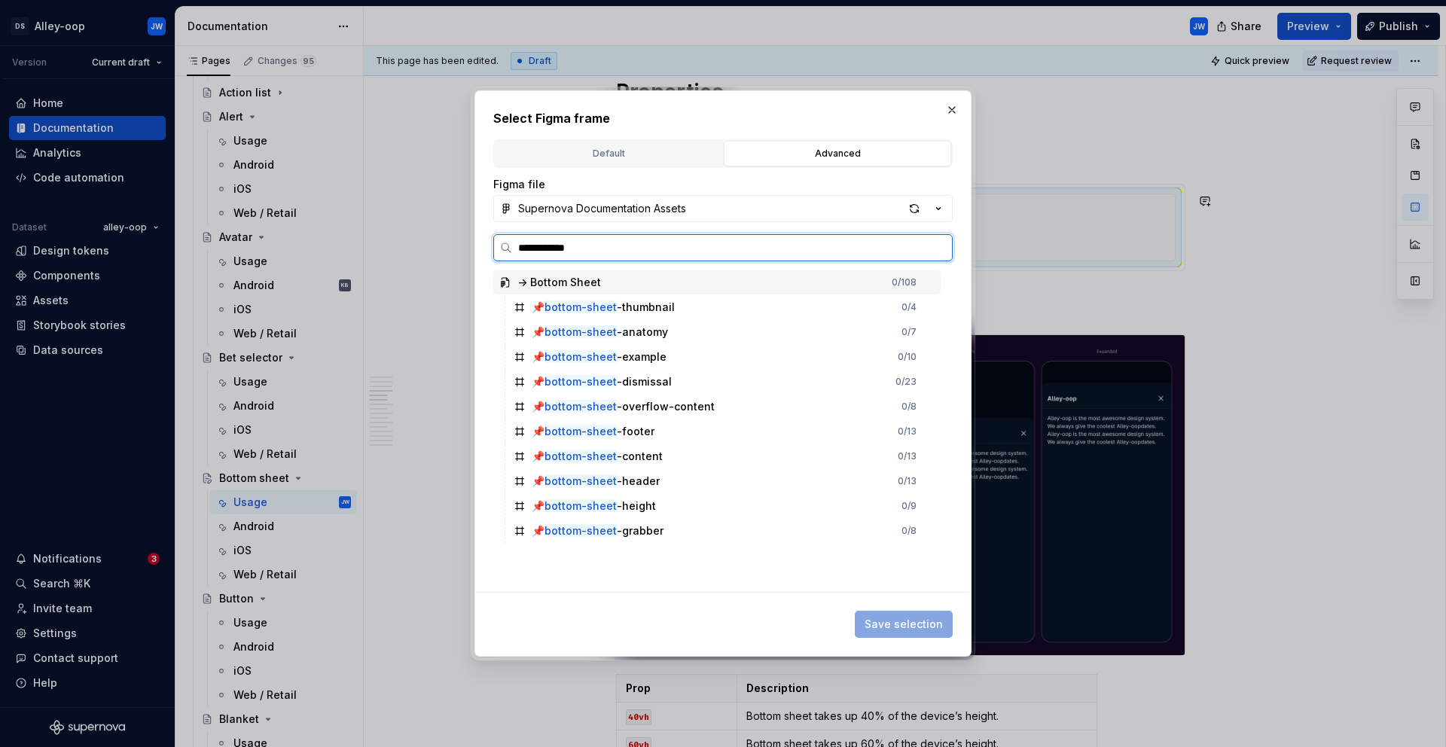
click at [628, 247] on input "**********" at bounding box center [732, 247] width 440 height 15
click at [676, 484] on div "📌 bottom-sheet -header 0 / 13" at bounding box center [724, 481] width 433 height 24
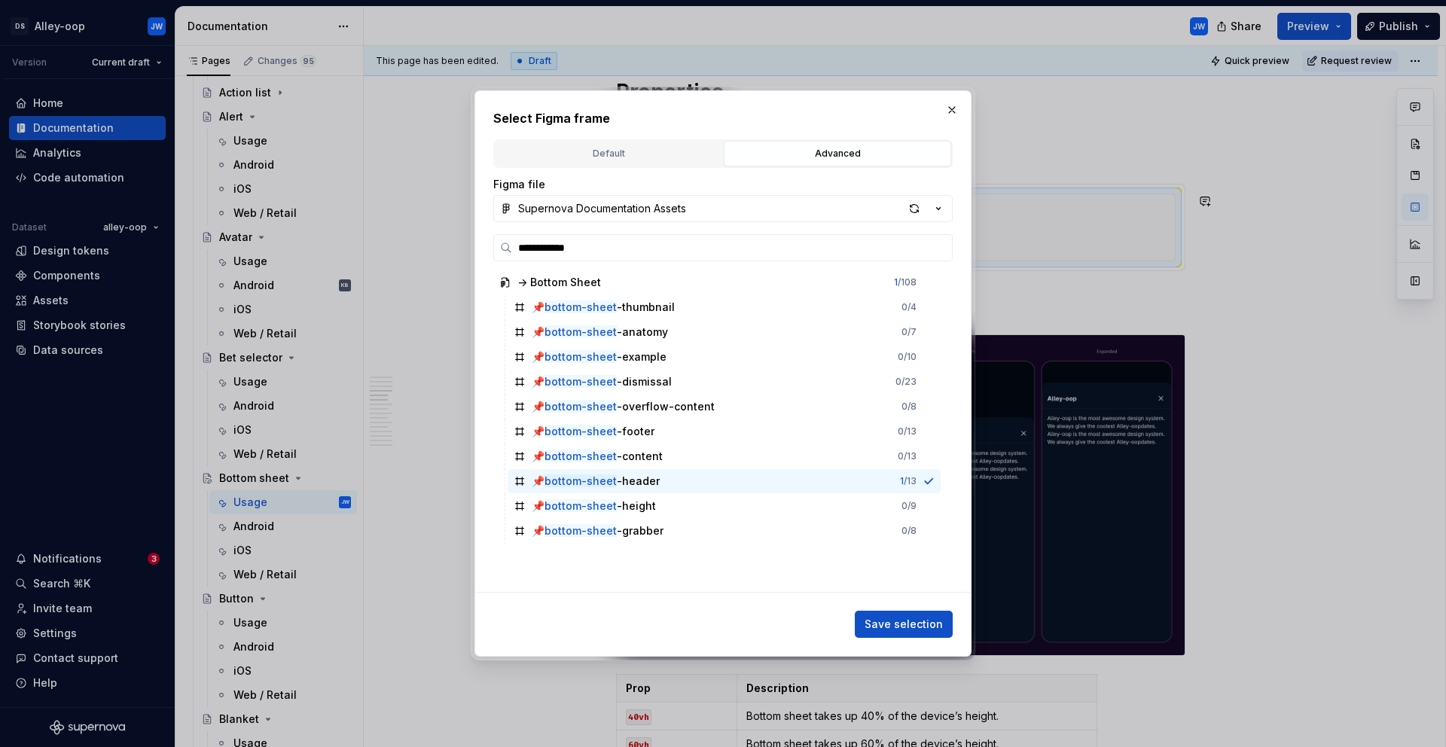
click at [893, 628] on span "Save selection" at bounding box center [904, 624] width 78 height 15
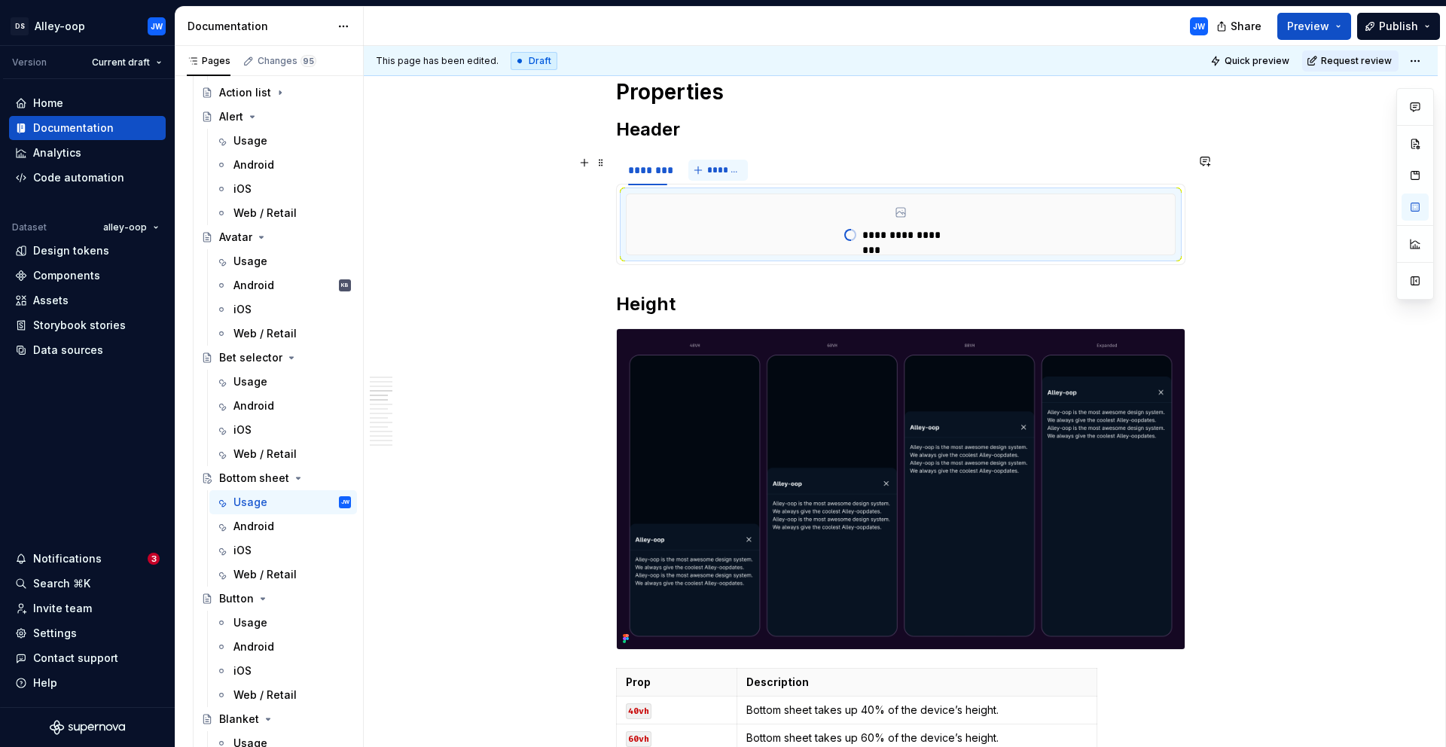
click at [704, 168] on button "*******" at bounding box center [718, 170] width 60 height 21
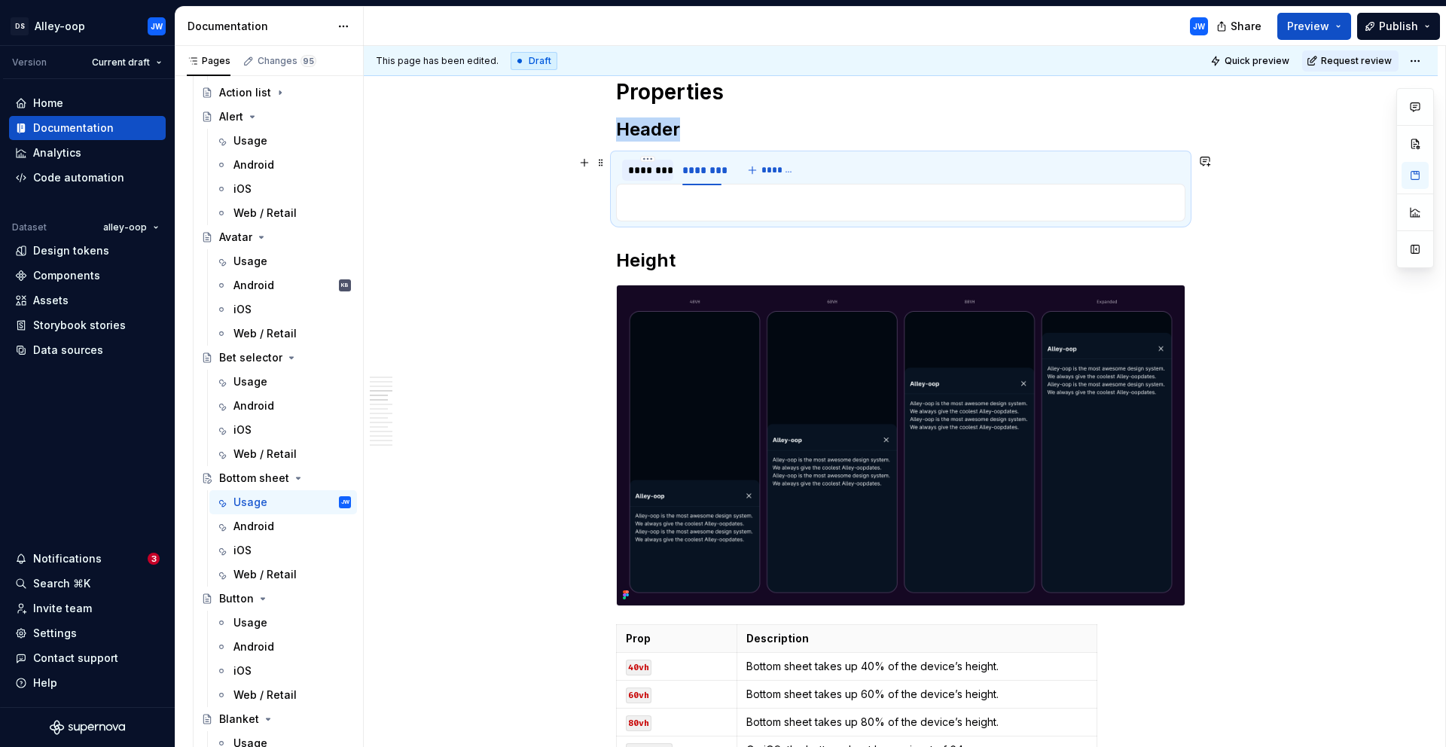
click at [638, 165] on div "********" at bounding box center [647, 170] width 39 height 15
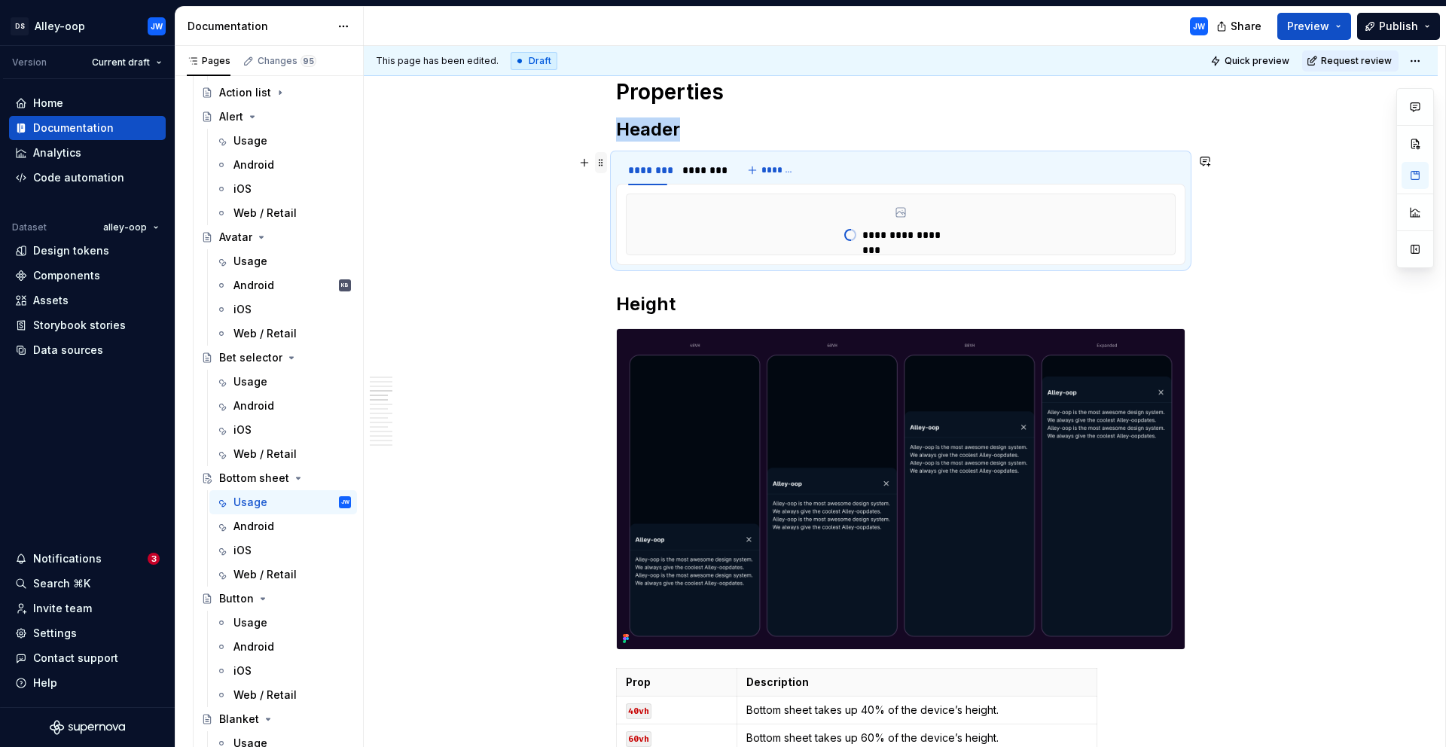
click at [604, 164] on span at bounding box center [601, 162] width 12 height 21
click at [616, 189] on icon at bounding box center [611, 186] width 12 height 12
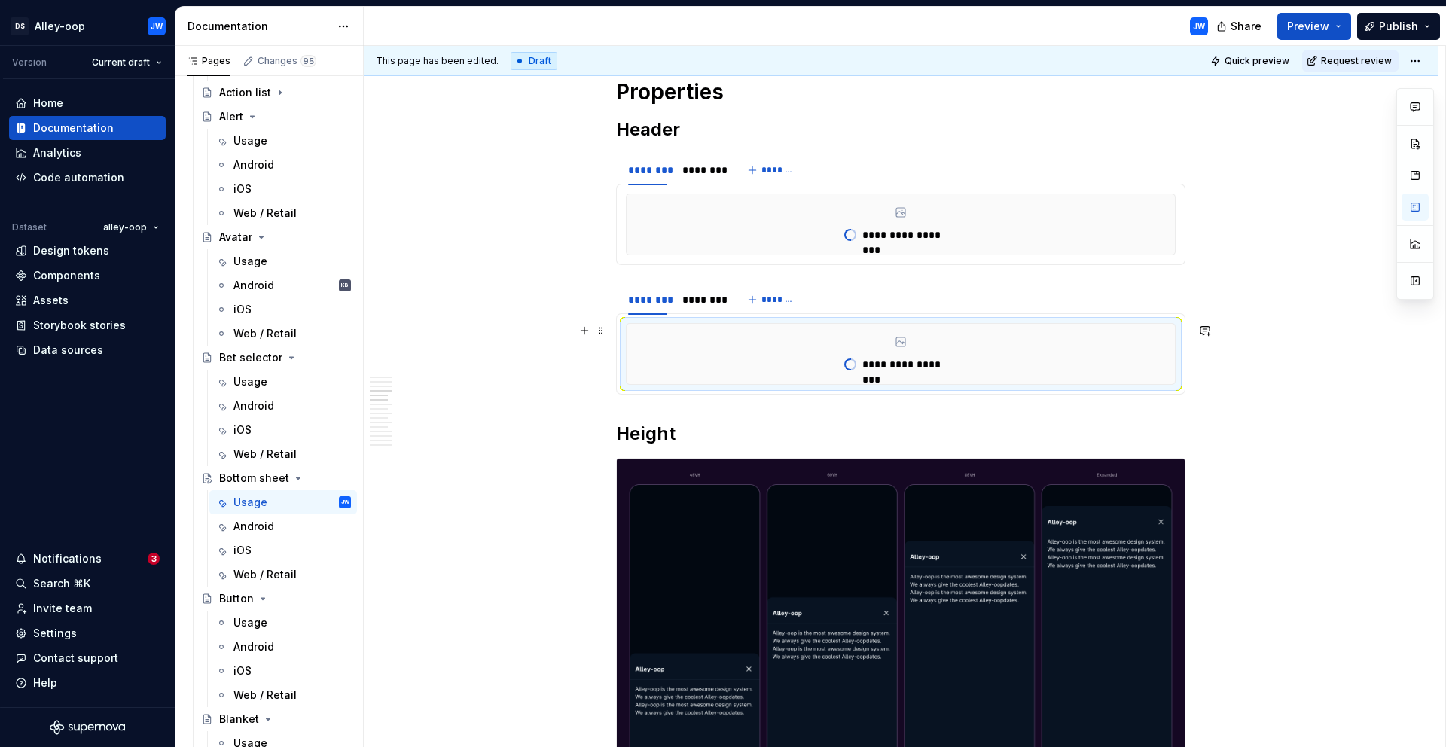
click at [868, 340] on div "**********" at bounding box center [901, 354] width 548 height 60
click at [719, 255] on div "**********" at bounding box center [901, 225] width 550 height 62
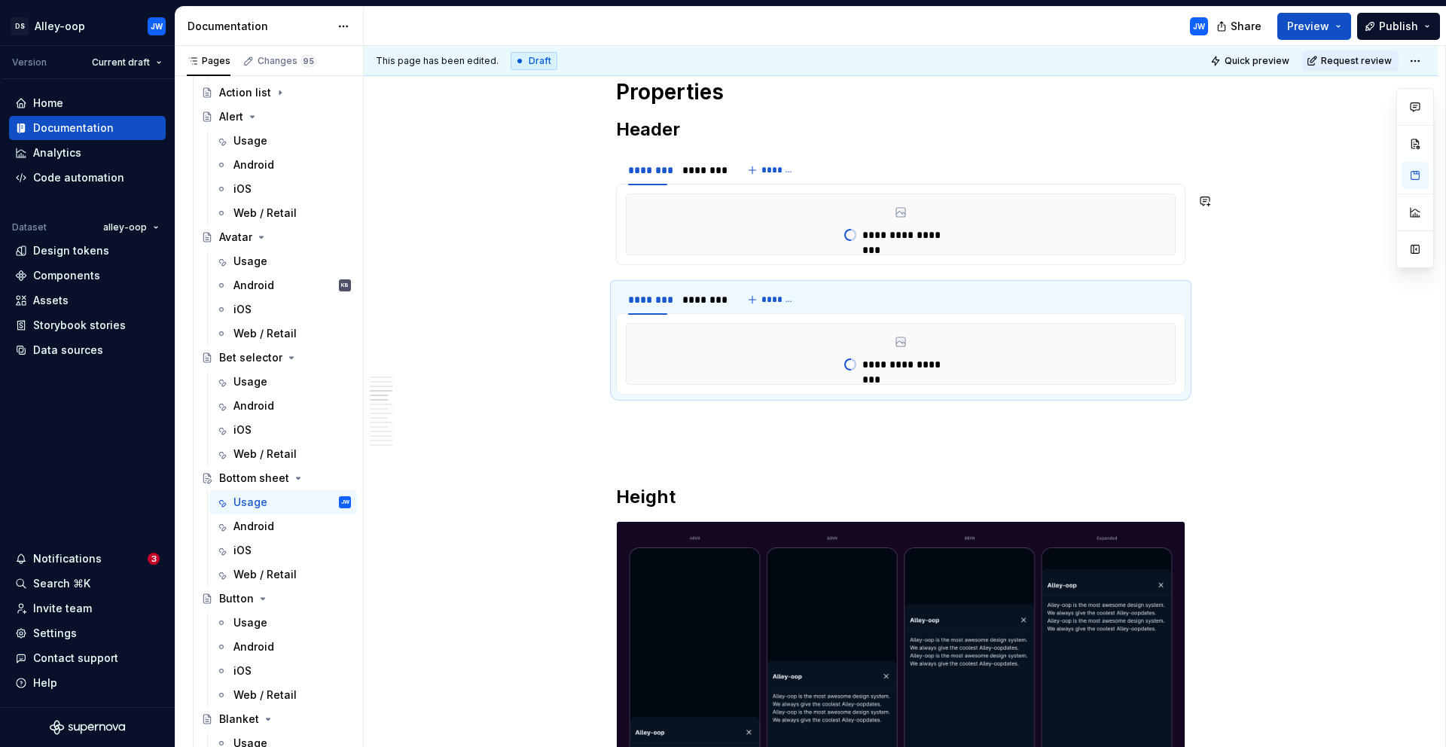
scroll to position [2008, 0]
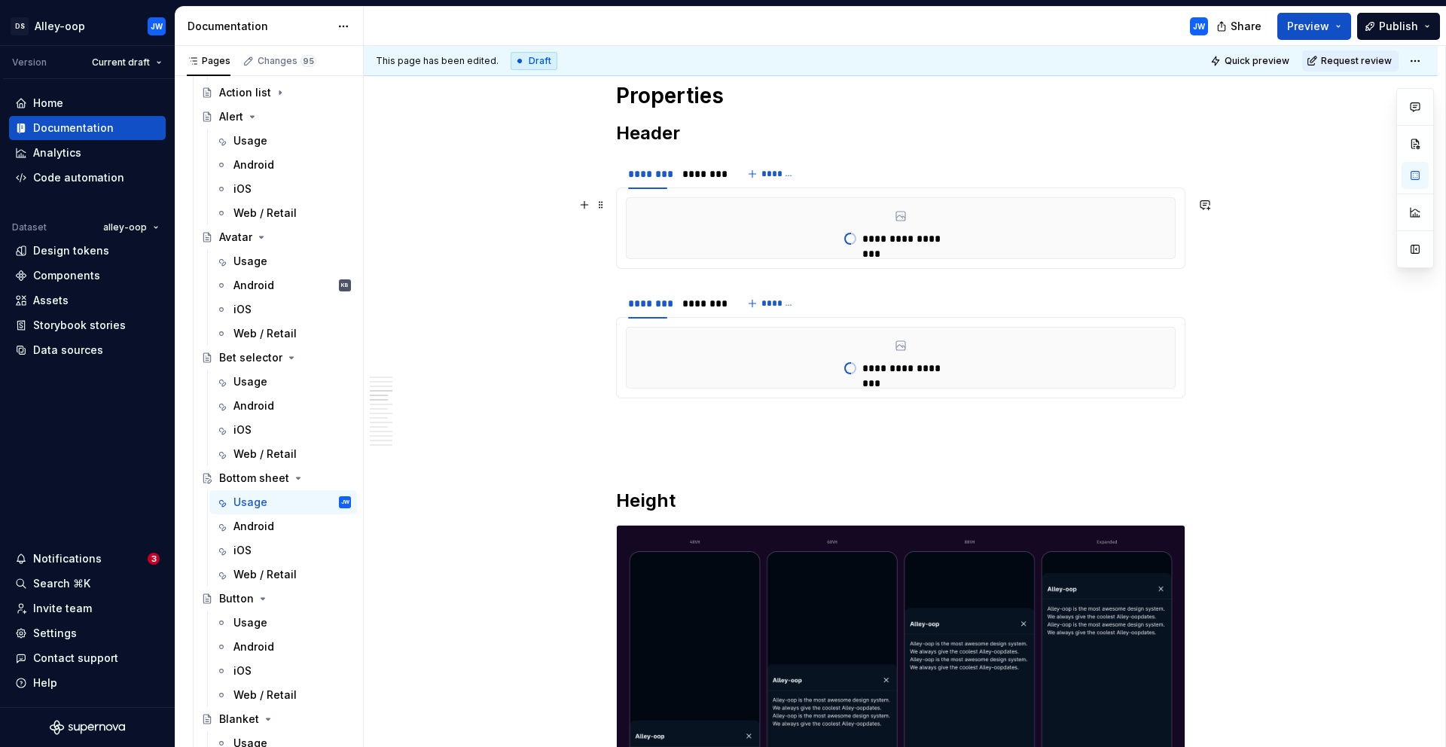
click at [1176, 197] on div "**********" at bounding box center [901, 228] width 550 height 62
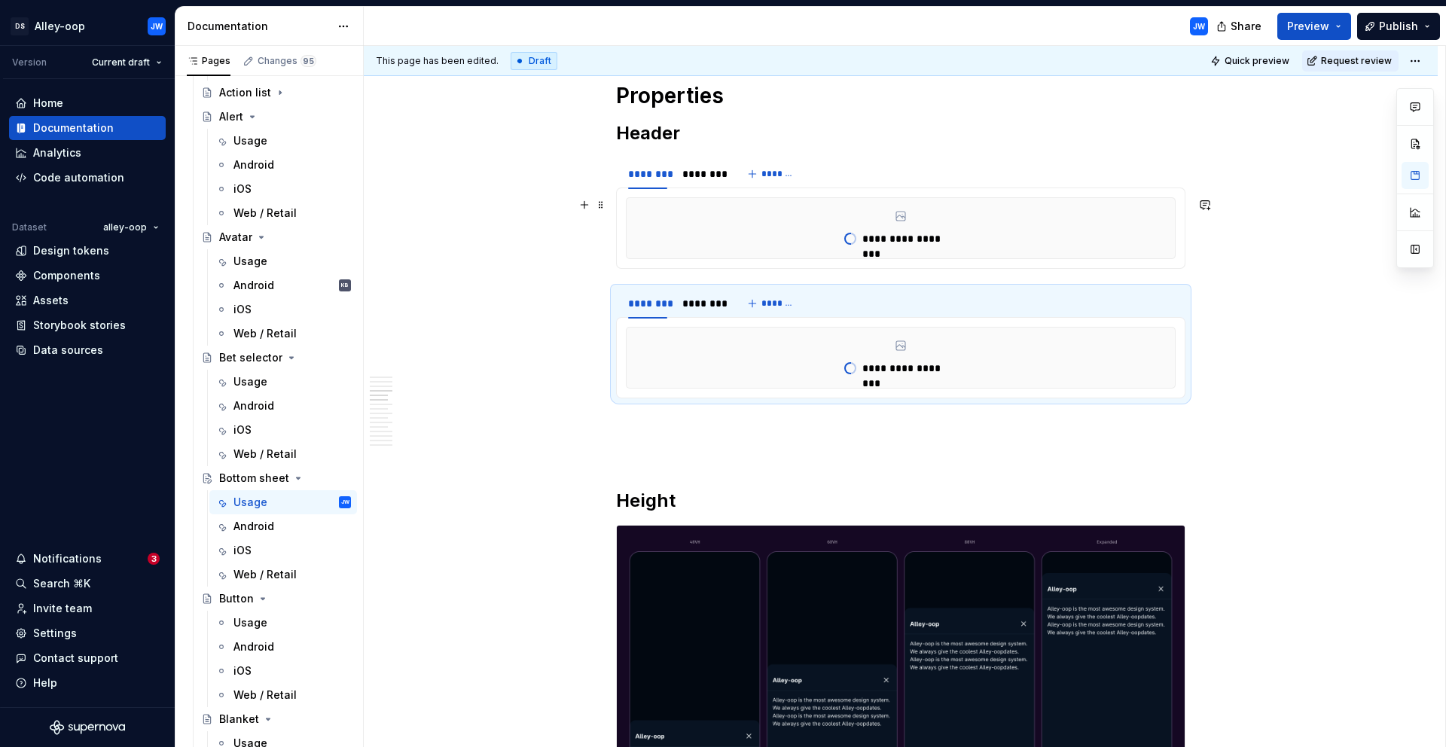
click at [1180, 191] on div "**********" at bounding box center [900, 228] width 569 height 81
click at [603, 292] on span at bounding box center [601, 295] width 12 height 21
drag, startPoint x: 603, startPoint y: 292, endPoint x: 583, endPoint y: 407, distance: 116.9
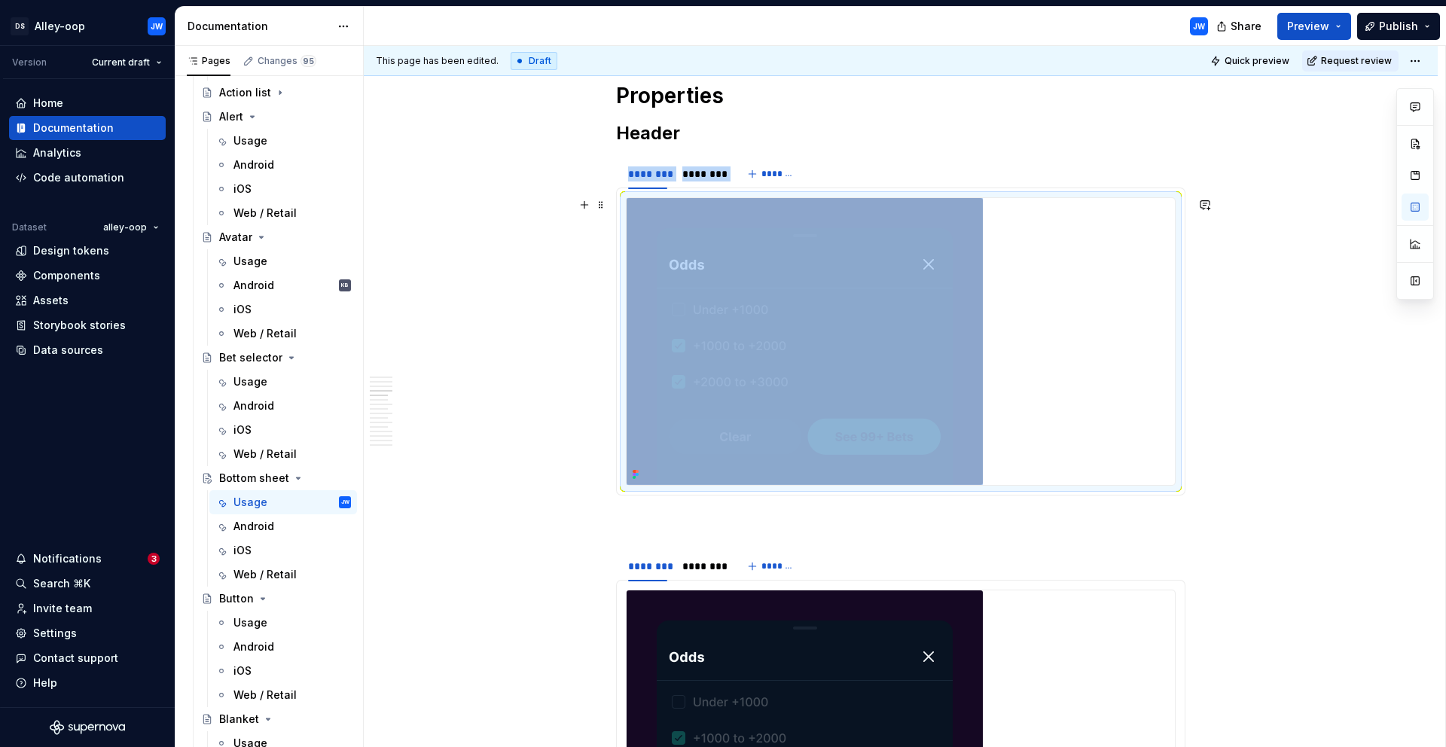
click at [643, 285] on img at bounding box center [805, 341] width 356 height 287
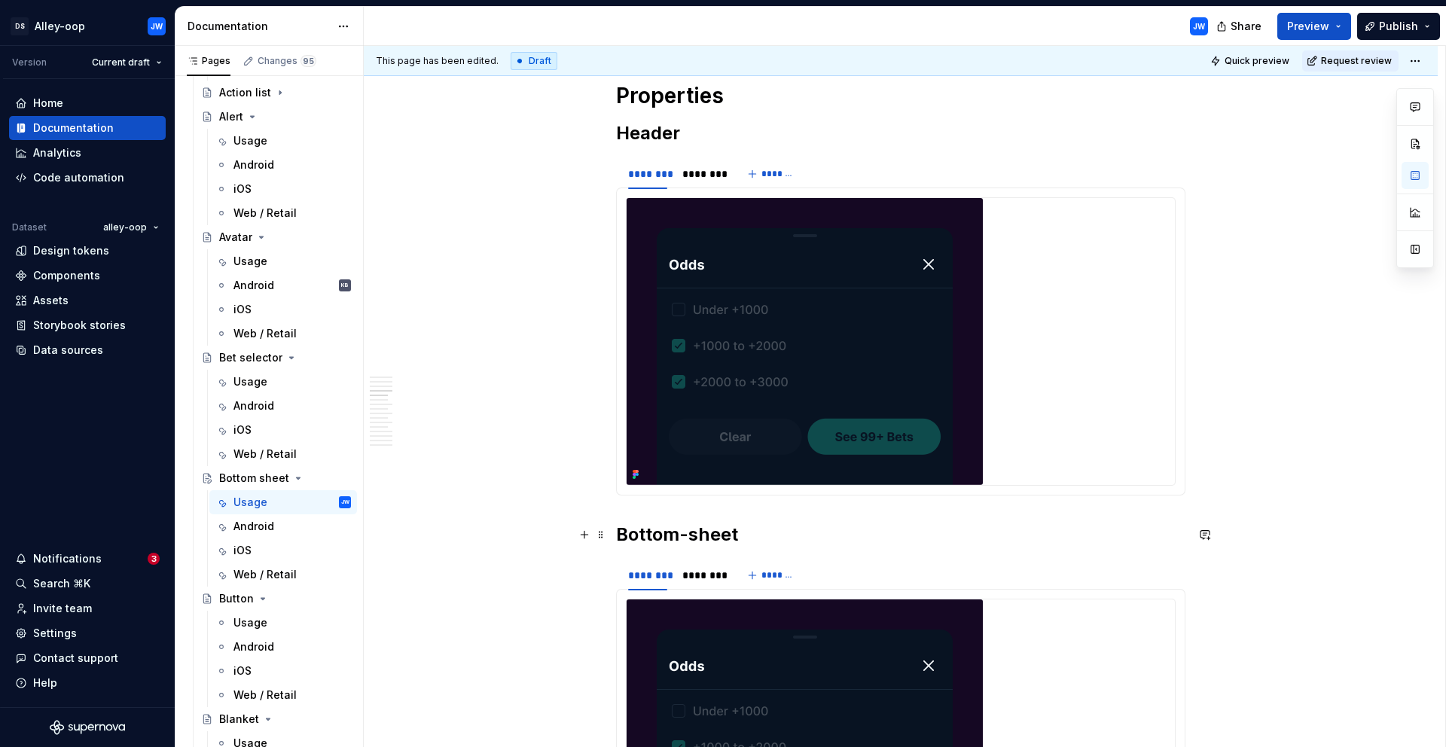
click at [674, 536] on h2 "Bottom-sheet" at bounding box center [900, 535] width 569 height 24
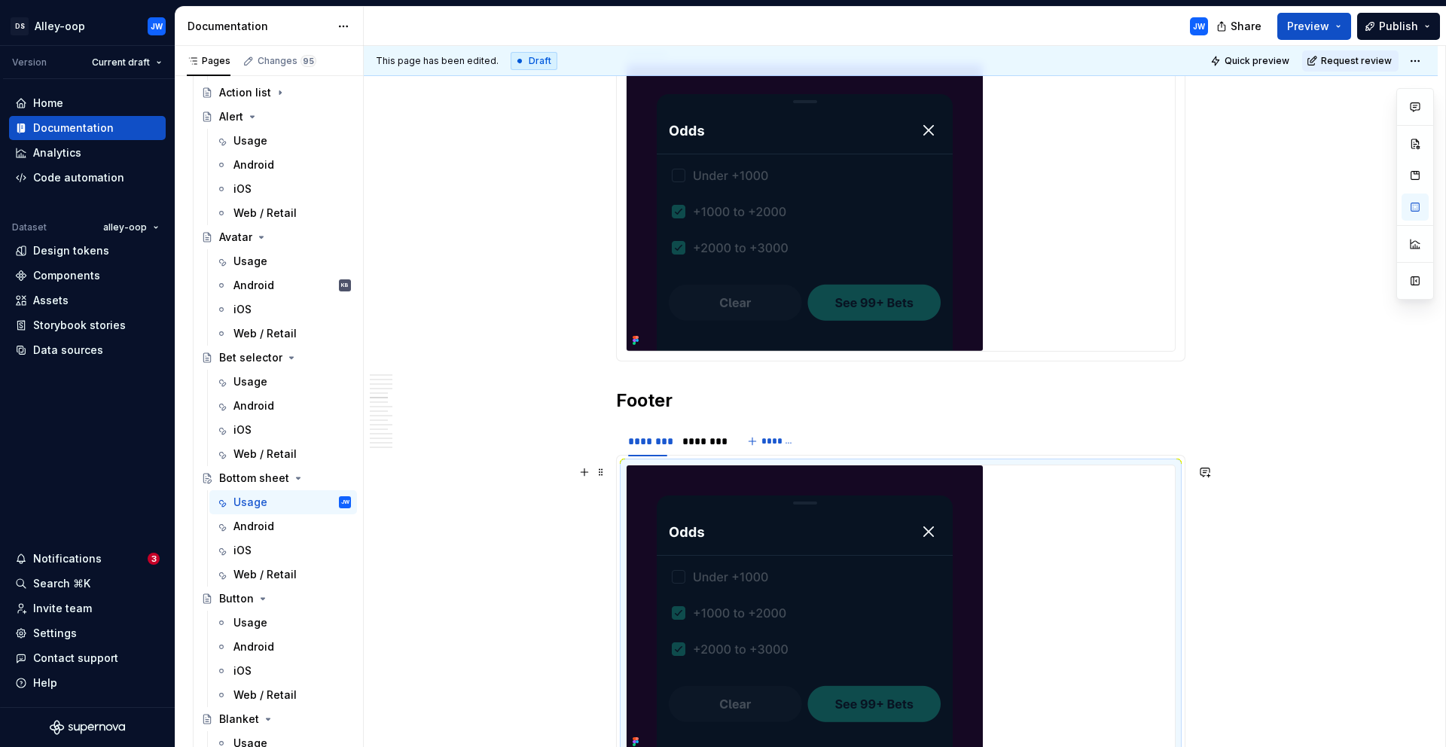
click at [814, 542] on img at bounding box center [805, 608] width 356 height 287
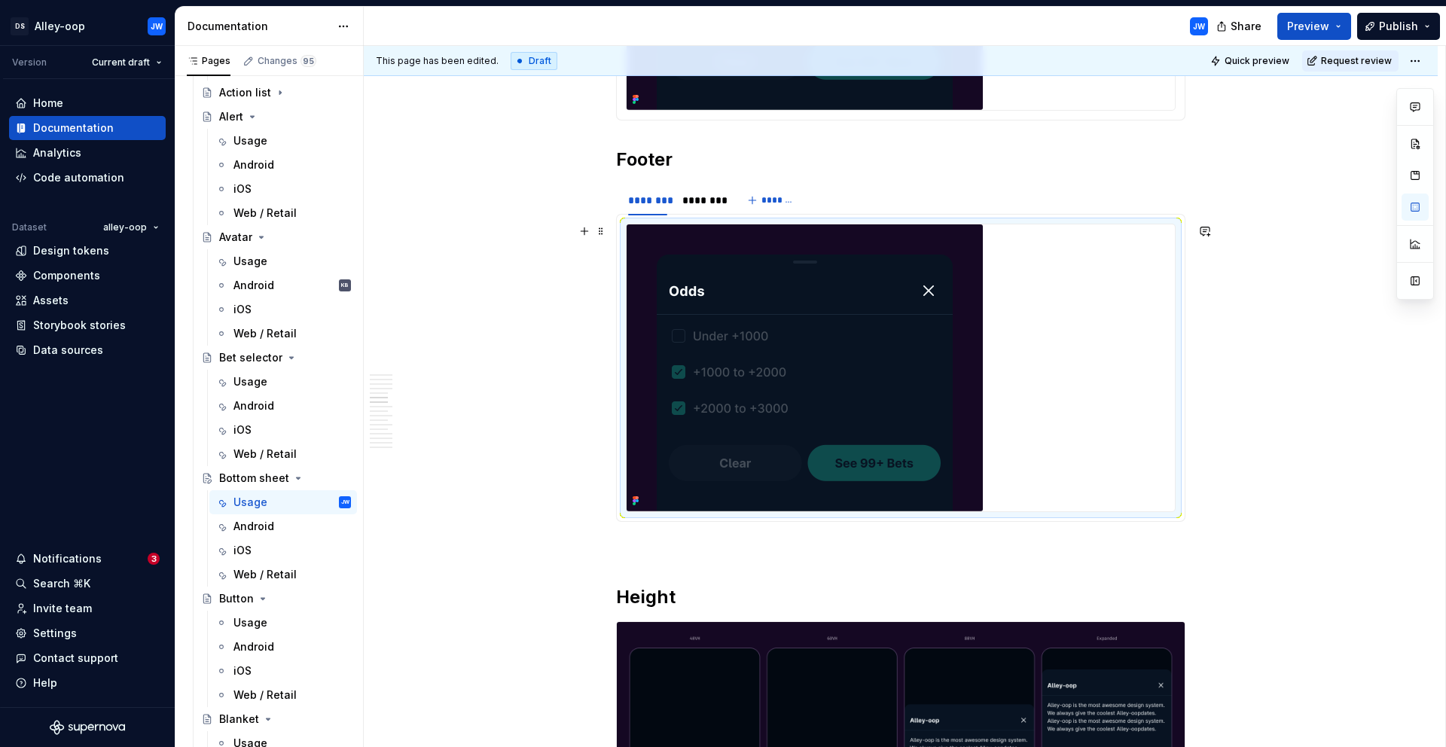
scroll to position [2385, 0]
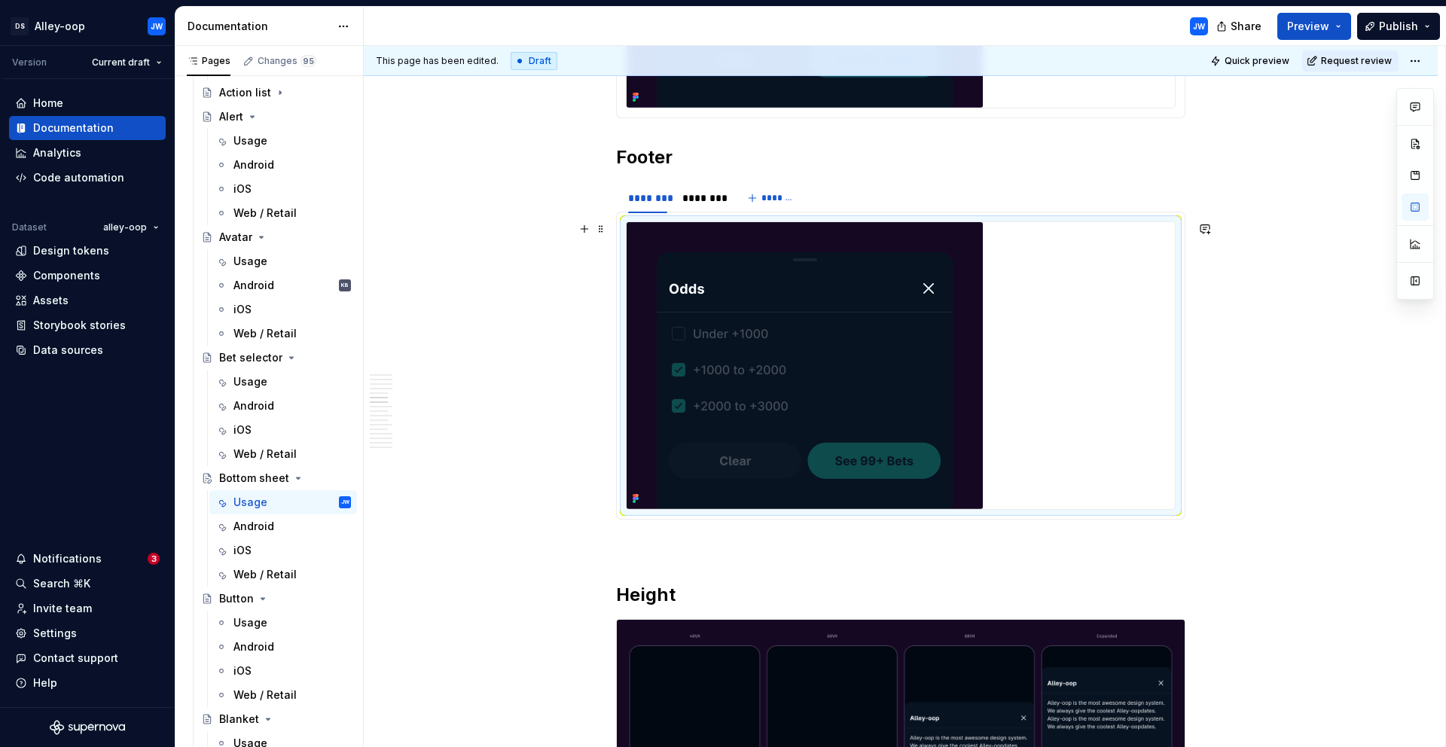
click at [797, 359] on img at bounding box center [805, 365] width 356 height 287
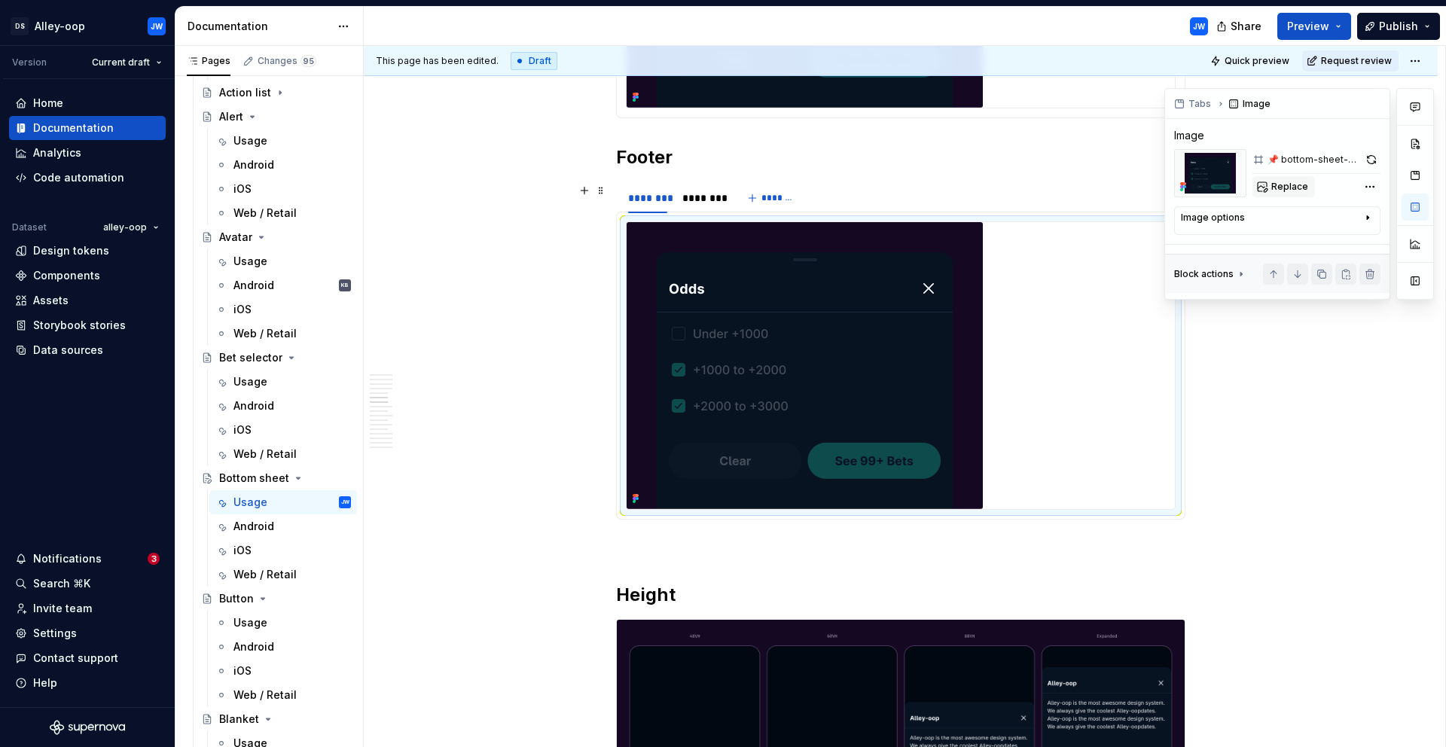
click at [1284, 184] on span "Replace" at bounding box center [1289, 187] width 37 height 12
type textarea "*"
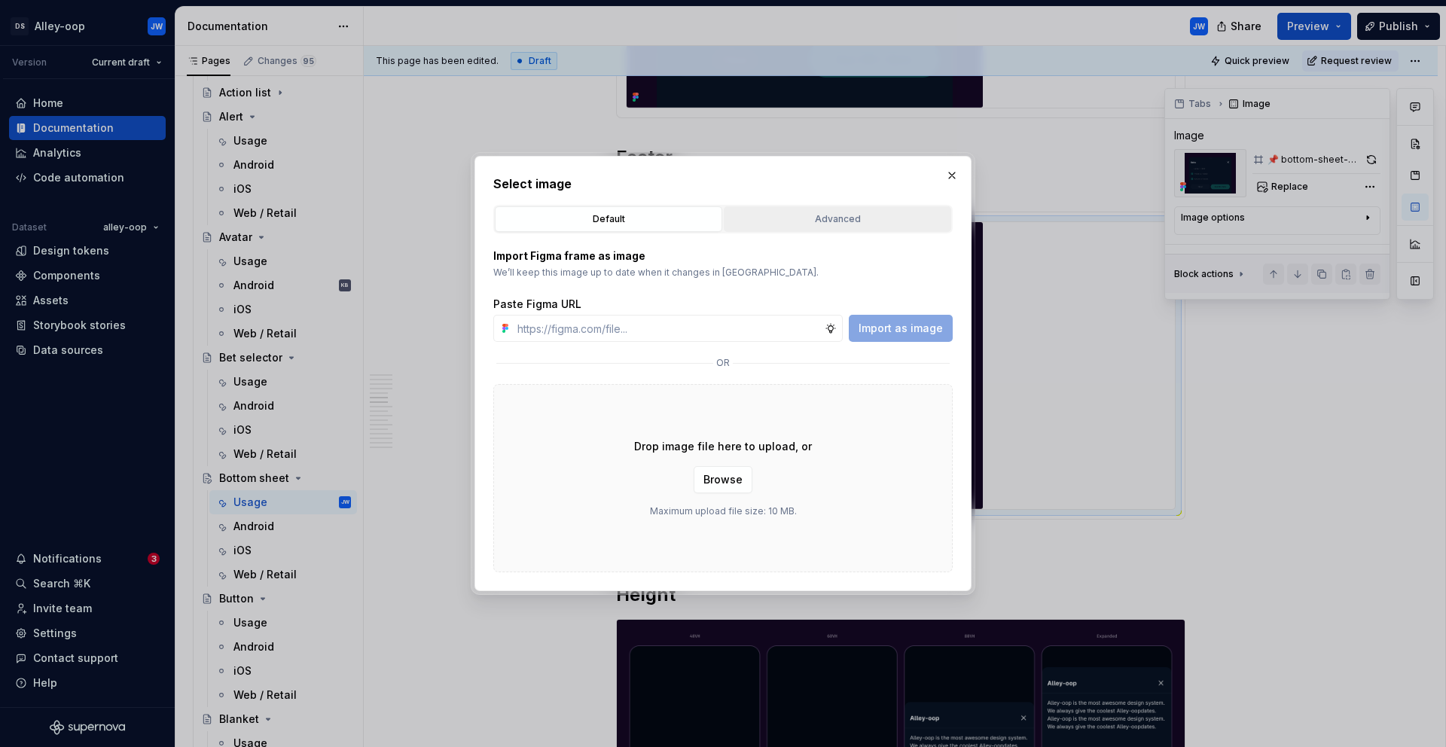
click at [835, 229] on button "Advanced" at bounding box center [837, 219] width 227 height 26
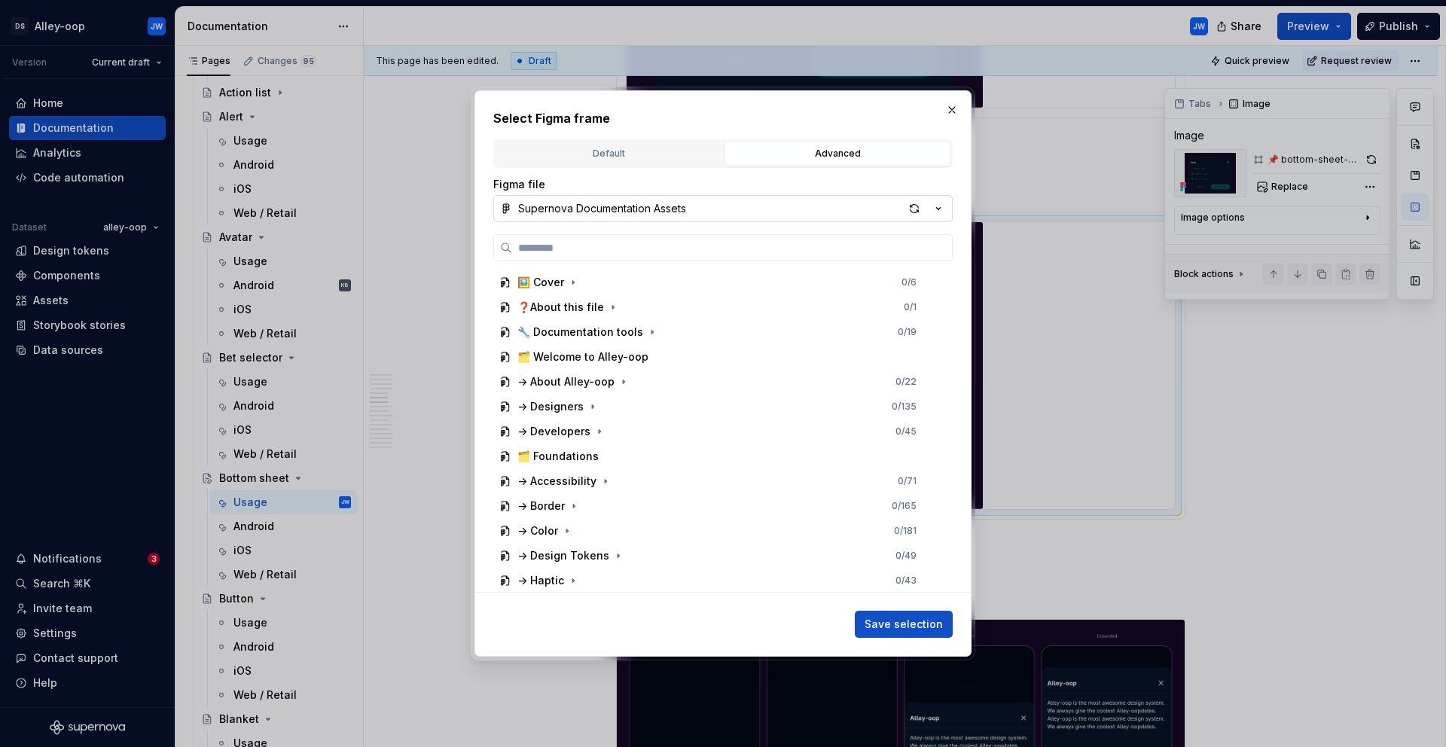
paste input "**********"
type input "**********"
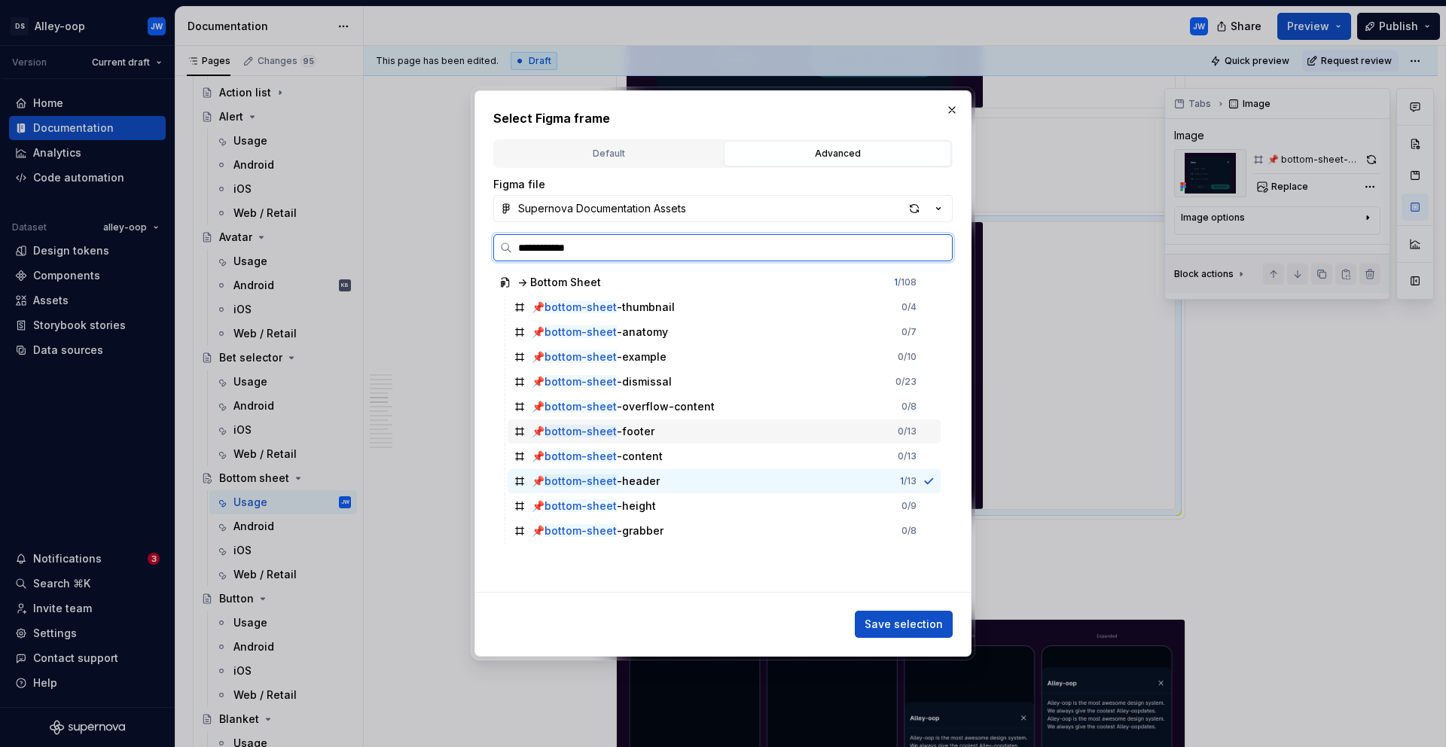
click at [676, 437] on div "📌 bottom-sheet -footer 0 / 13" at bounding box center [724, 432] width 433 height 24
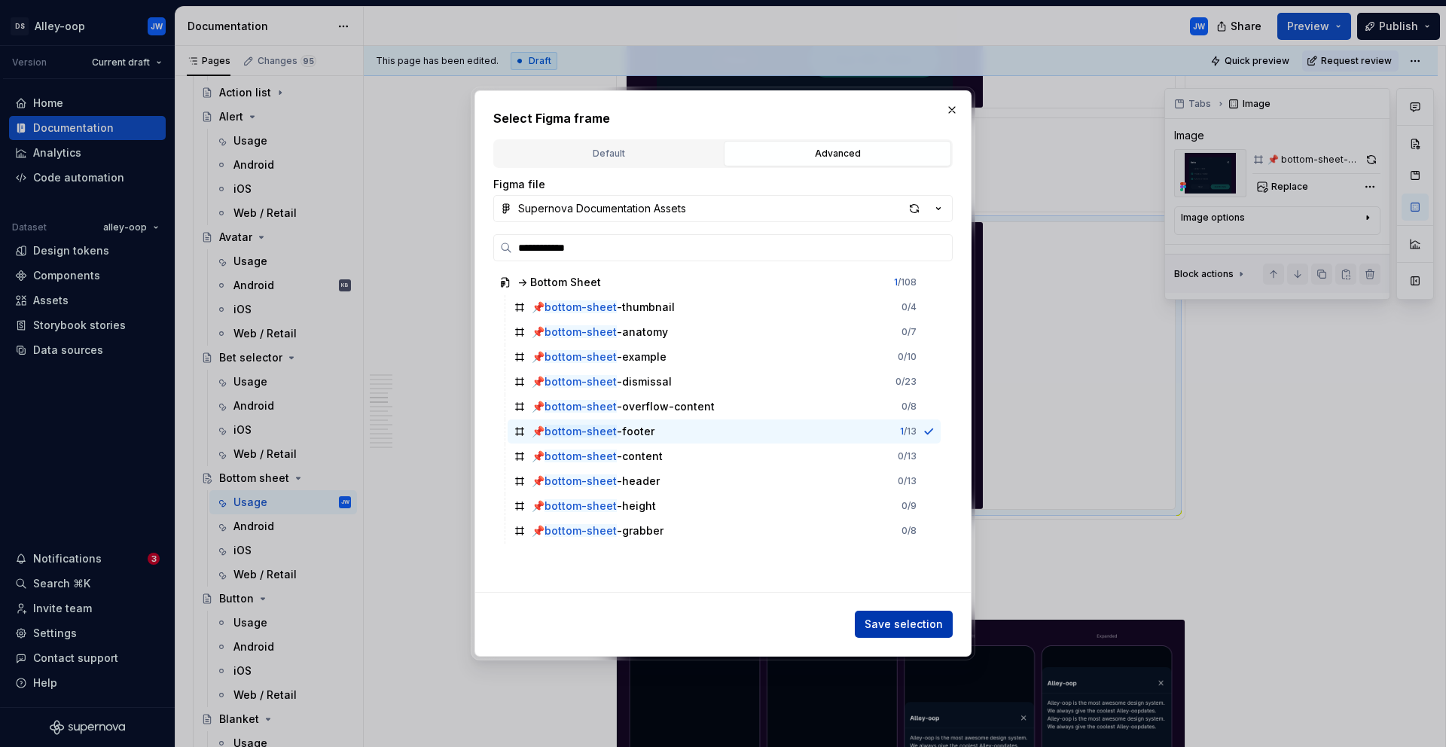
click at [941, 624] on span "Save selection" at bounding box center [904, 624] width 78 height 15
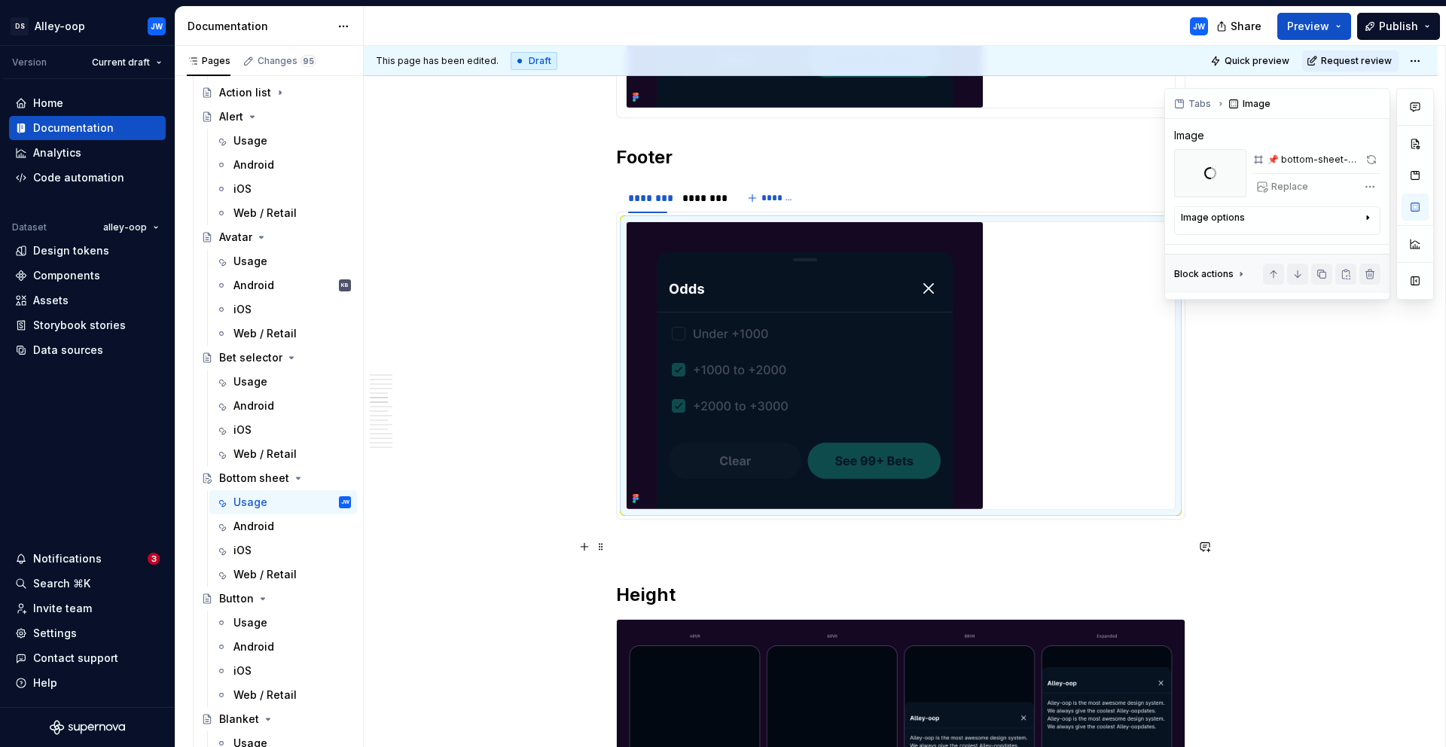
click at [714, 563] on div "**********" at bounding box center [900, 399] width 569 height 4974
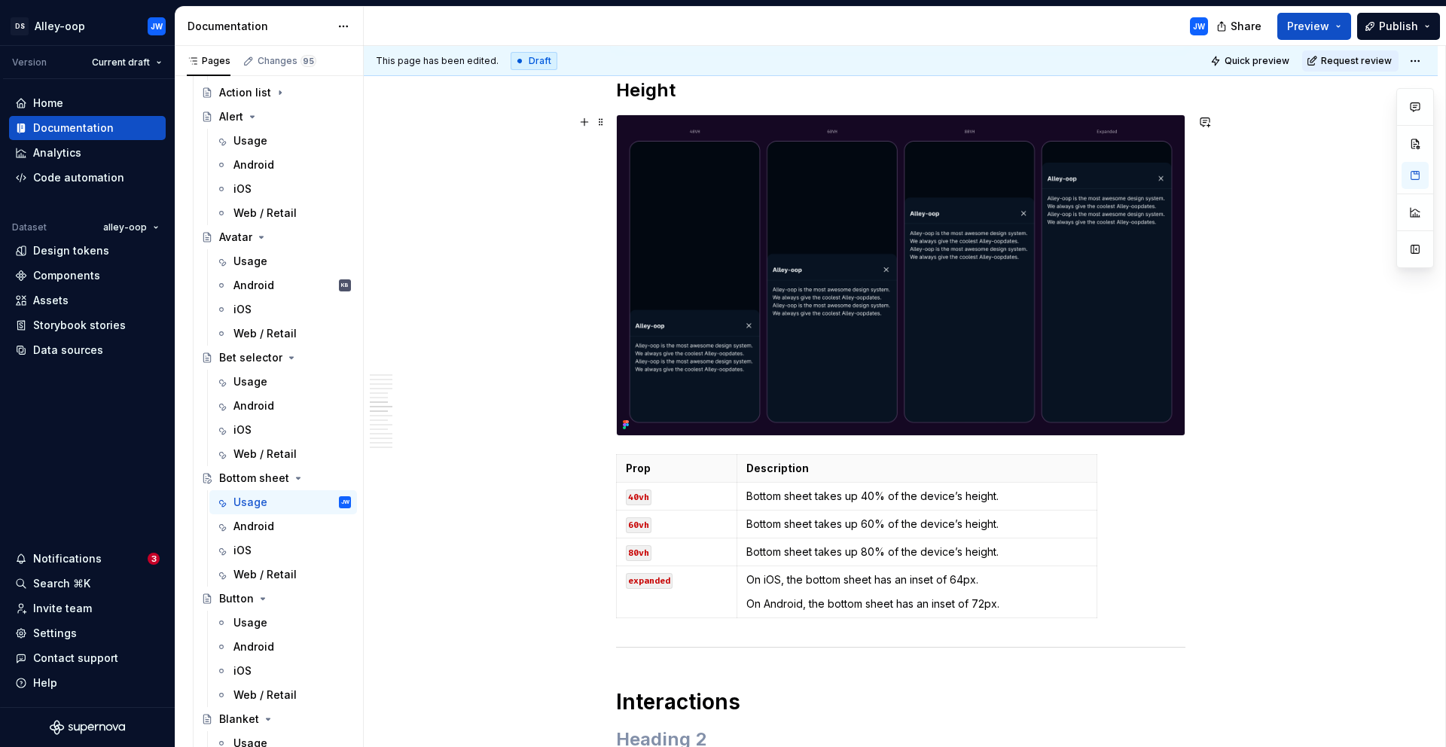
scroll to position [2854, 0]
type textarea "*"
